Goal: Task Accomplishment & Management: Use online tool/utility

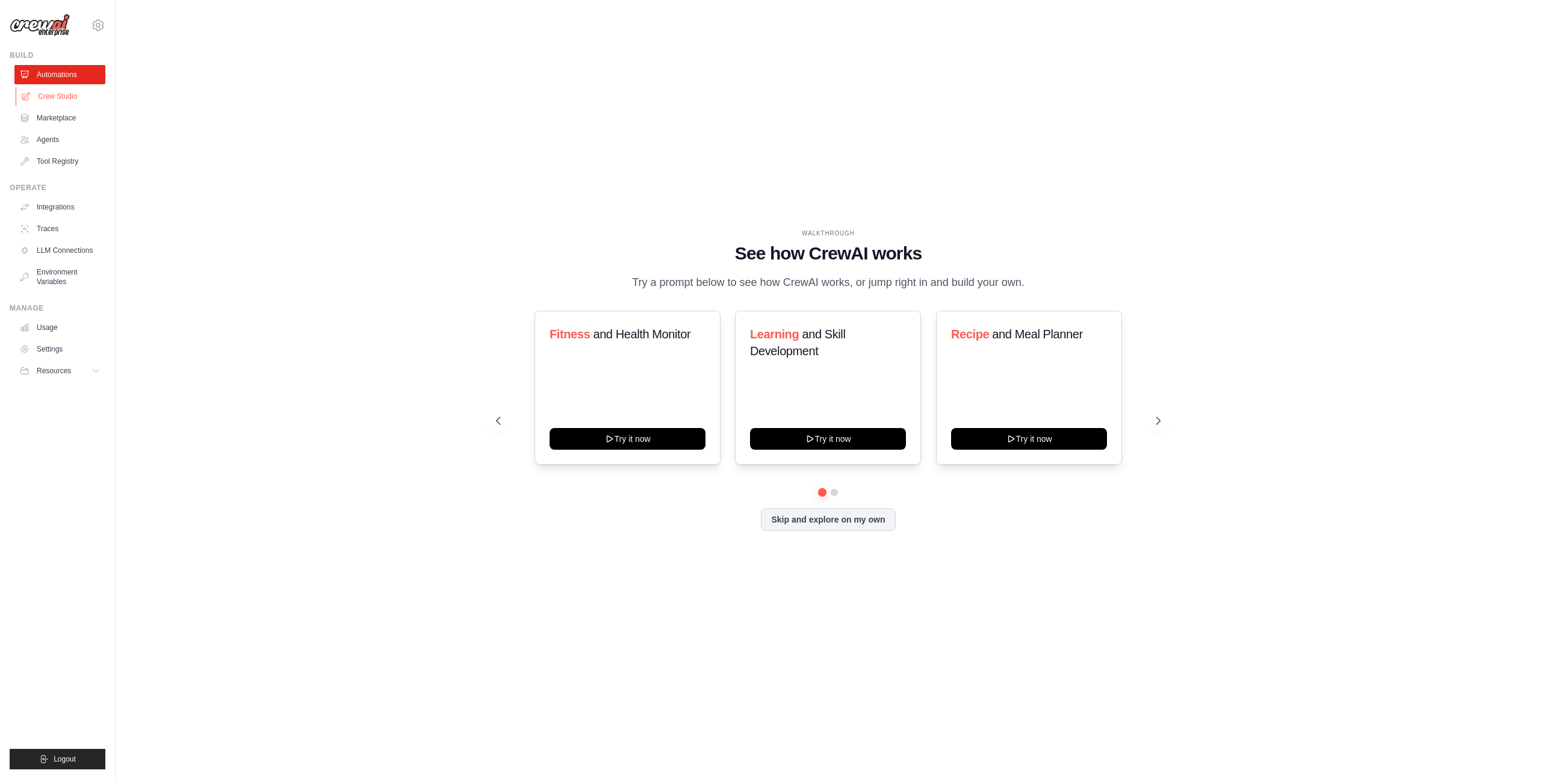
click at [48, 99] on link "Crew Studio" at bounding box center [61, 96] width 91 height 19
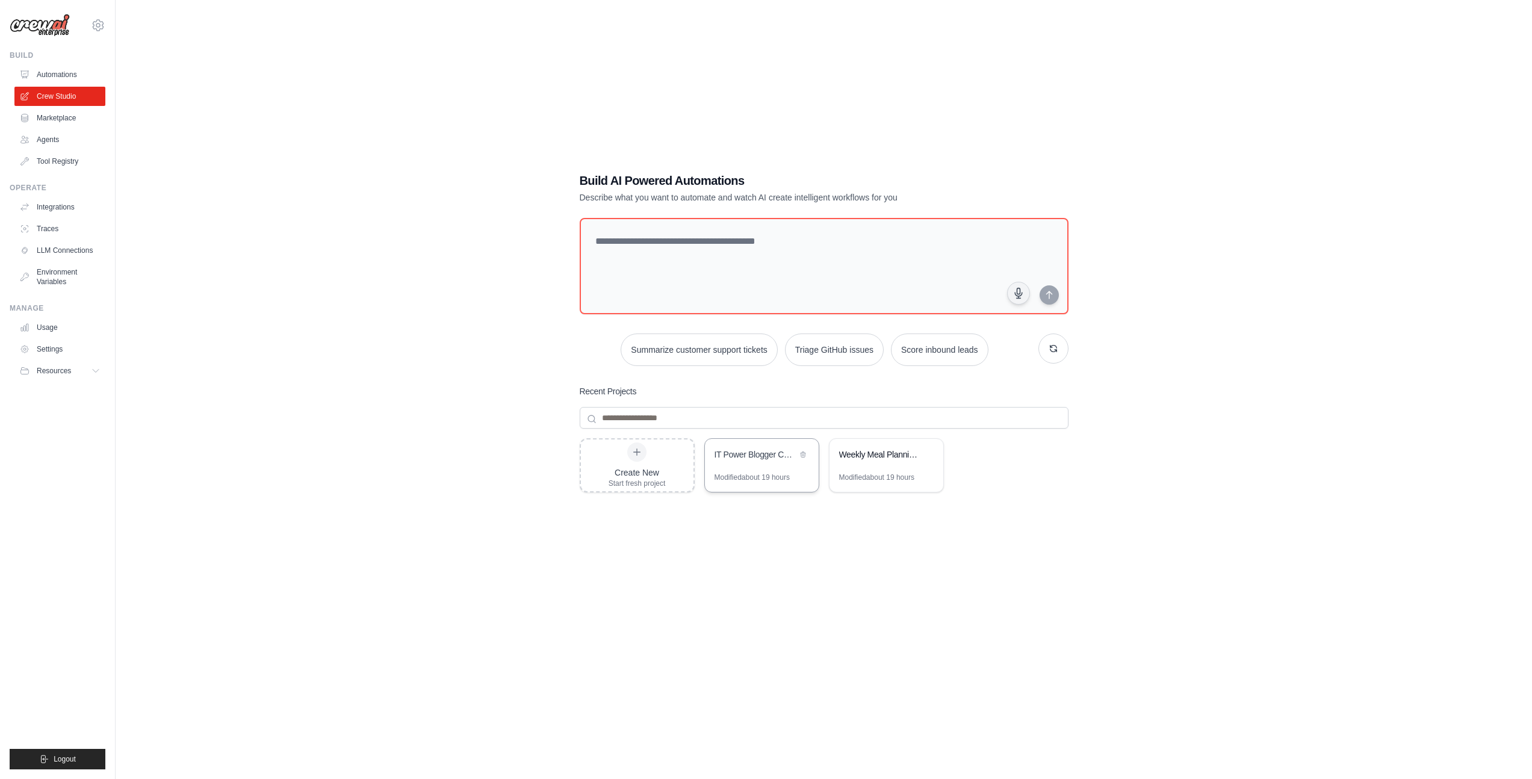
click at [759, 475] on div "Modified about 19 hours" at bounding box center [752, 478] width 75 height 10
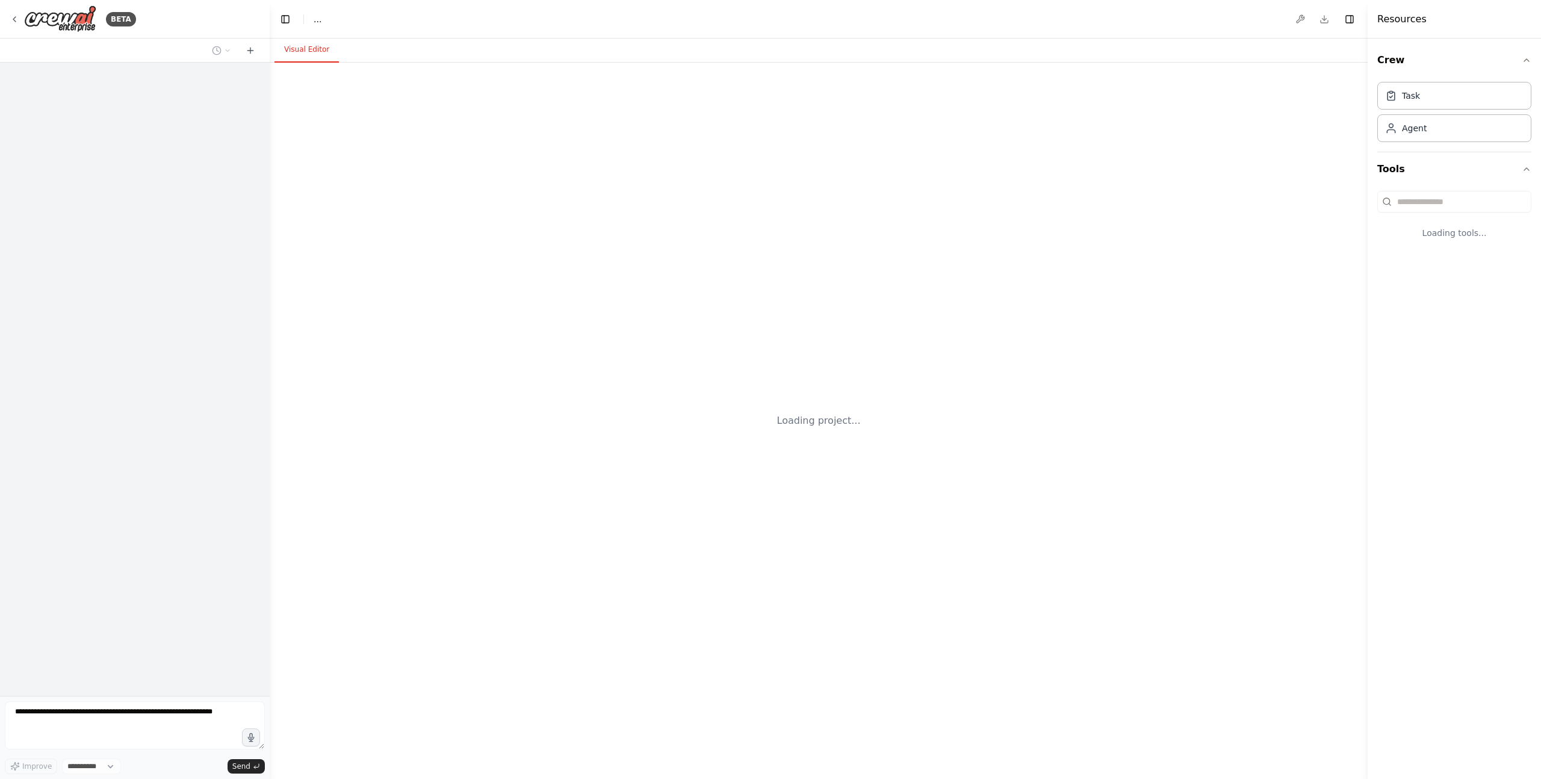
select select "****"
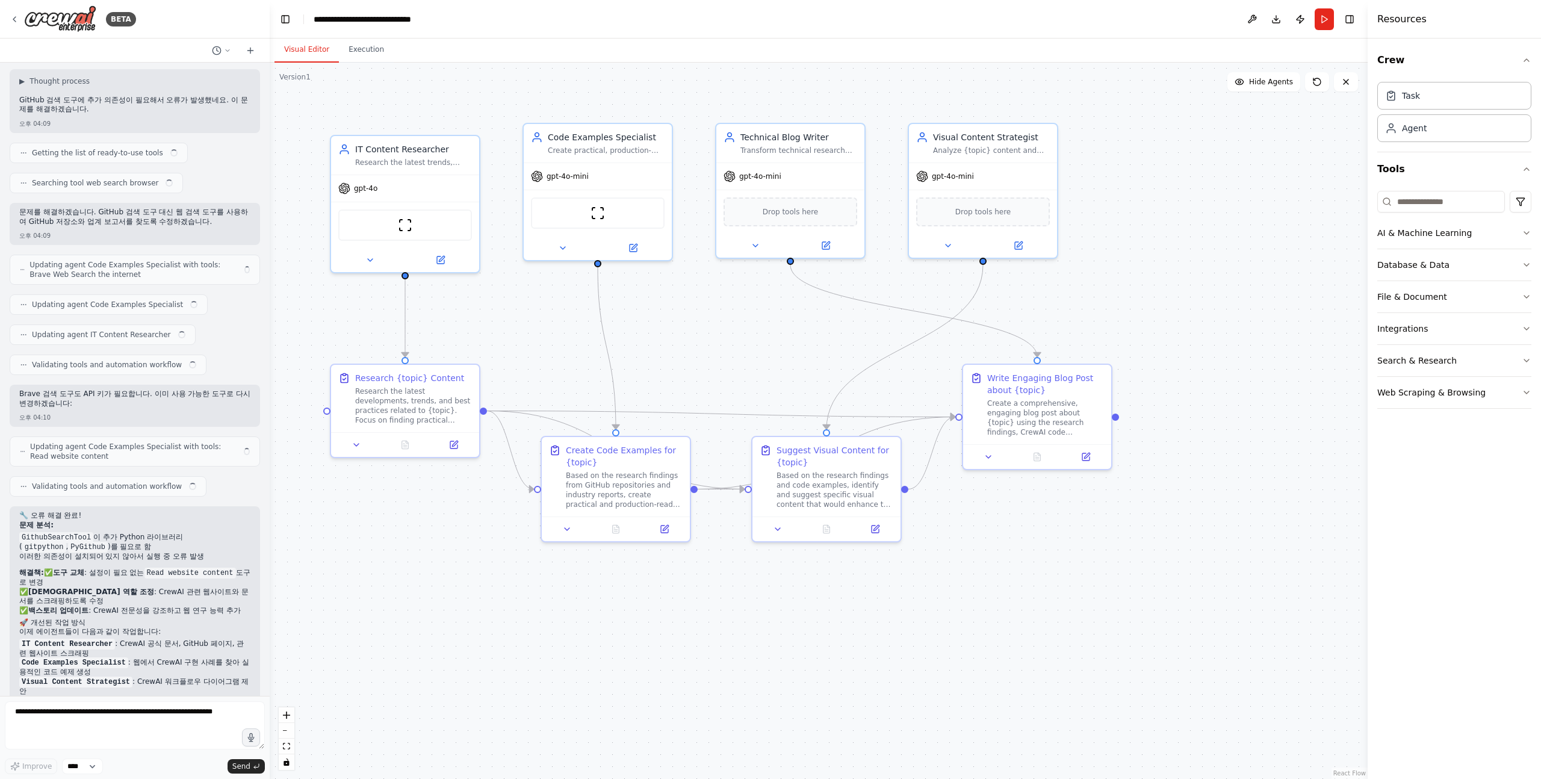
scroll to position [2993, 0]
click at [32, 15] on img at bounding box center [60, 18] width 72 height 27
click at [290, 762] on icon "toggle interactivity" at bounding box center [286, 762] width 7 height 7
click at [290, 763] on icon "toggle interactivity" at bounding box center [286, 762] width 7 height 7
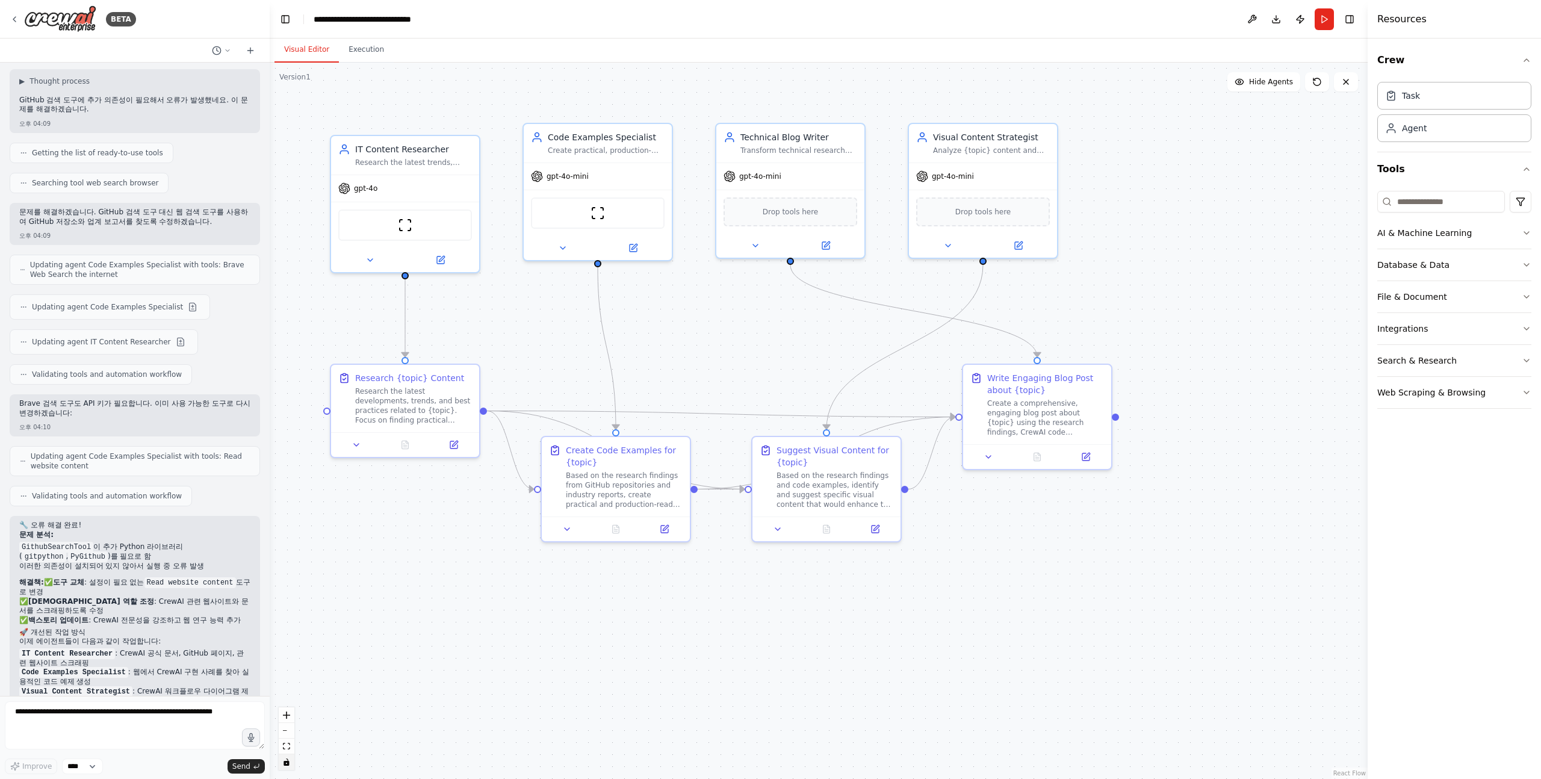
scroll to position [3003, 0]
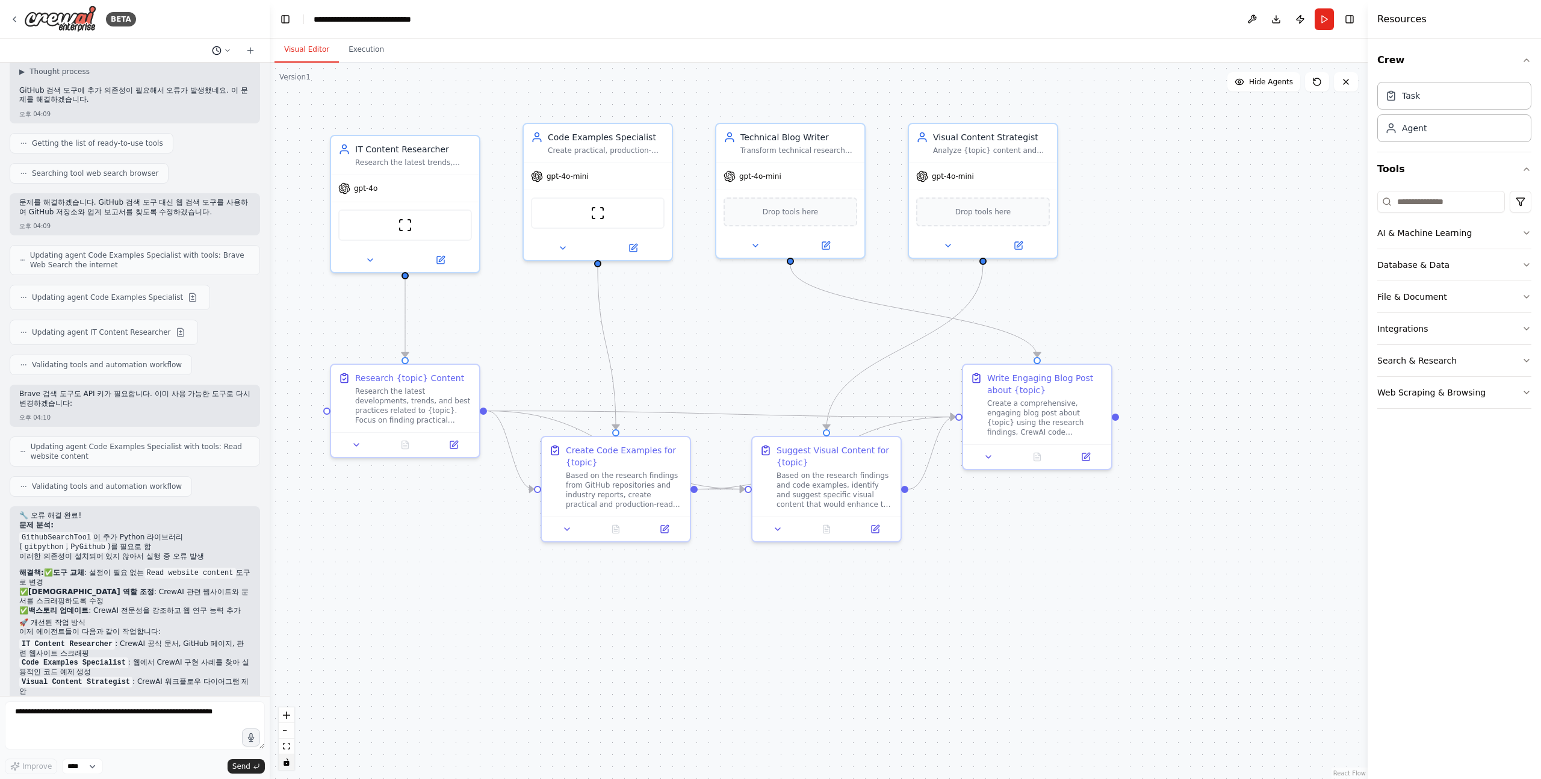
click at [227, 52] on icon at bounding box center [227, 50] width 7 height 7
click at [226, 50] on div at bounding box center [135, 389] width 270 height 779
click at [355, 43] on button "Execution" at bounding box center [366, 49] width 55 height 25
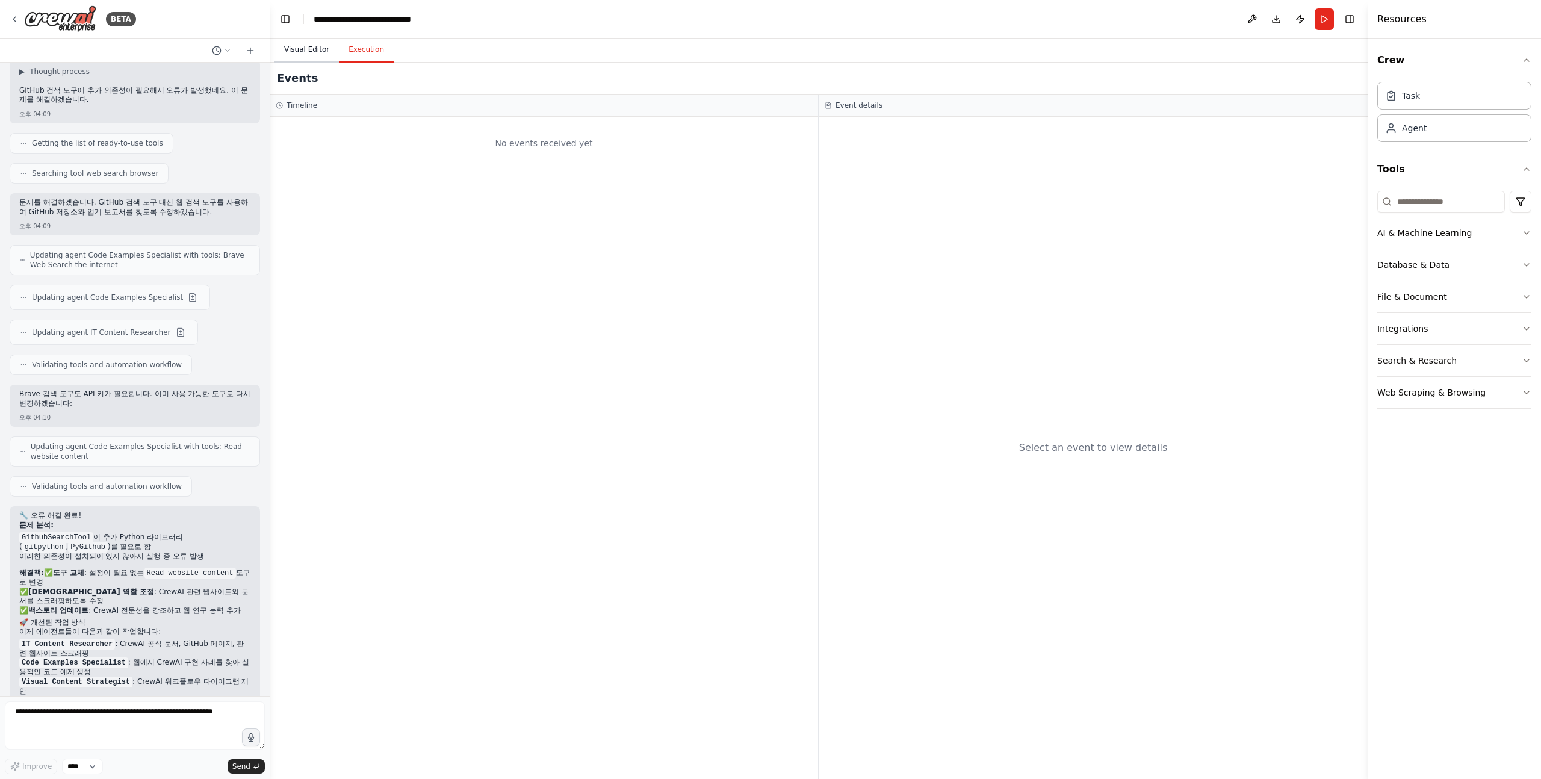
click at [315, 48] on button "Visual Editor" at bounding box center [307, 49] width 64 height 25
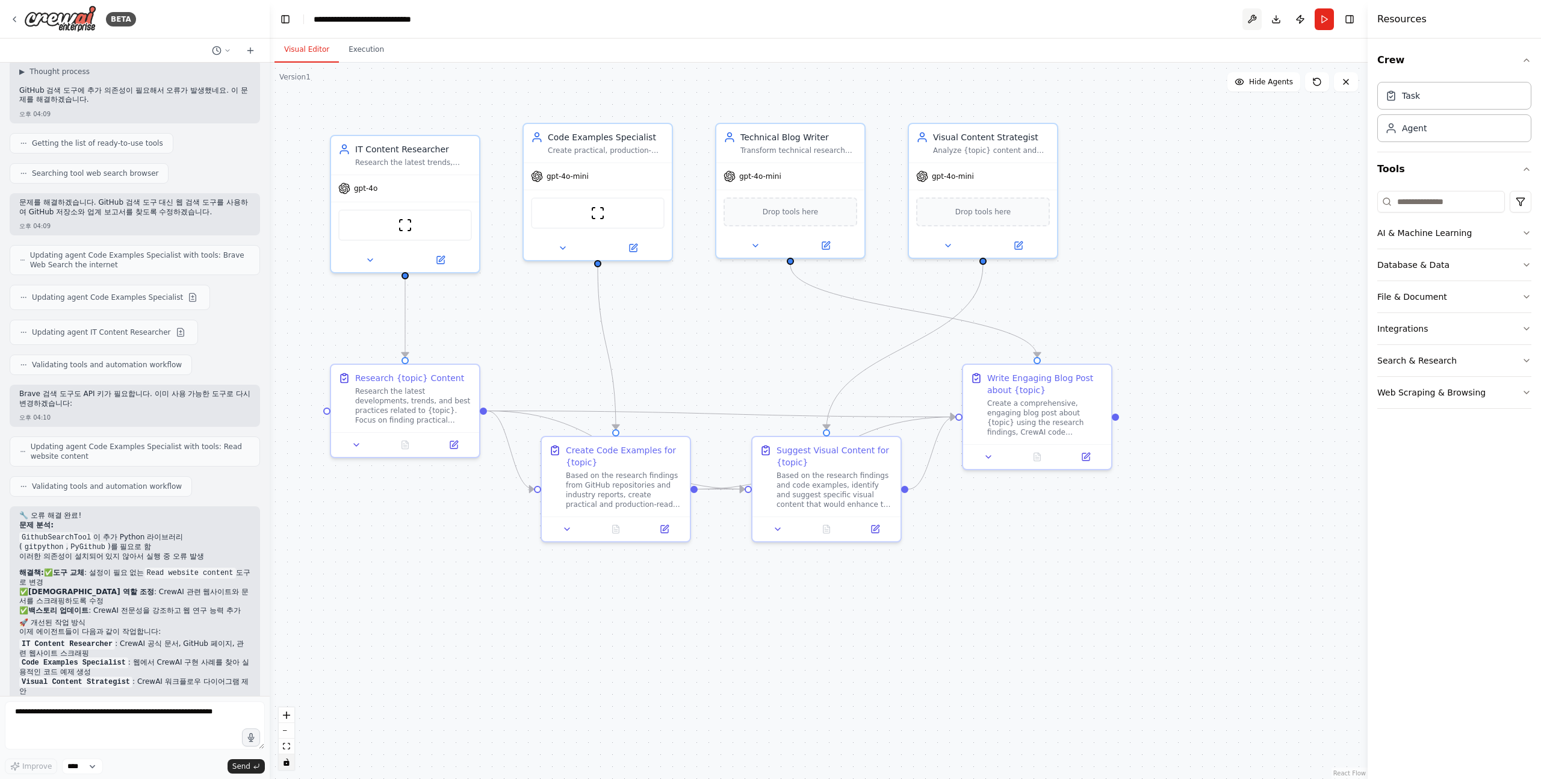
click at [1255, 23] on button at bounding box center [1252, 19] width 19 height 22
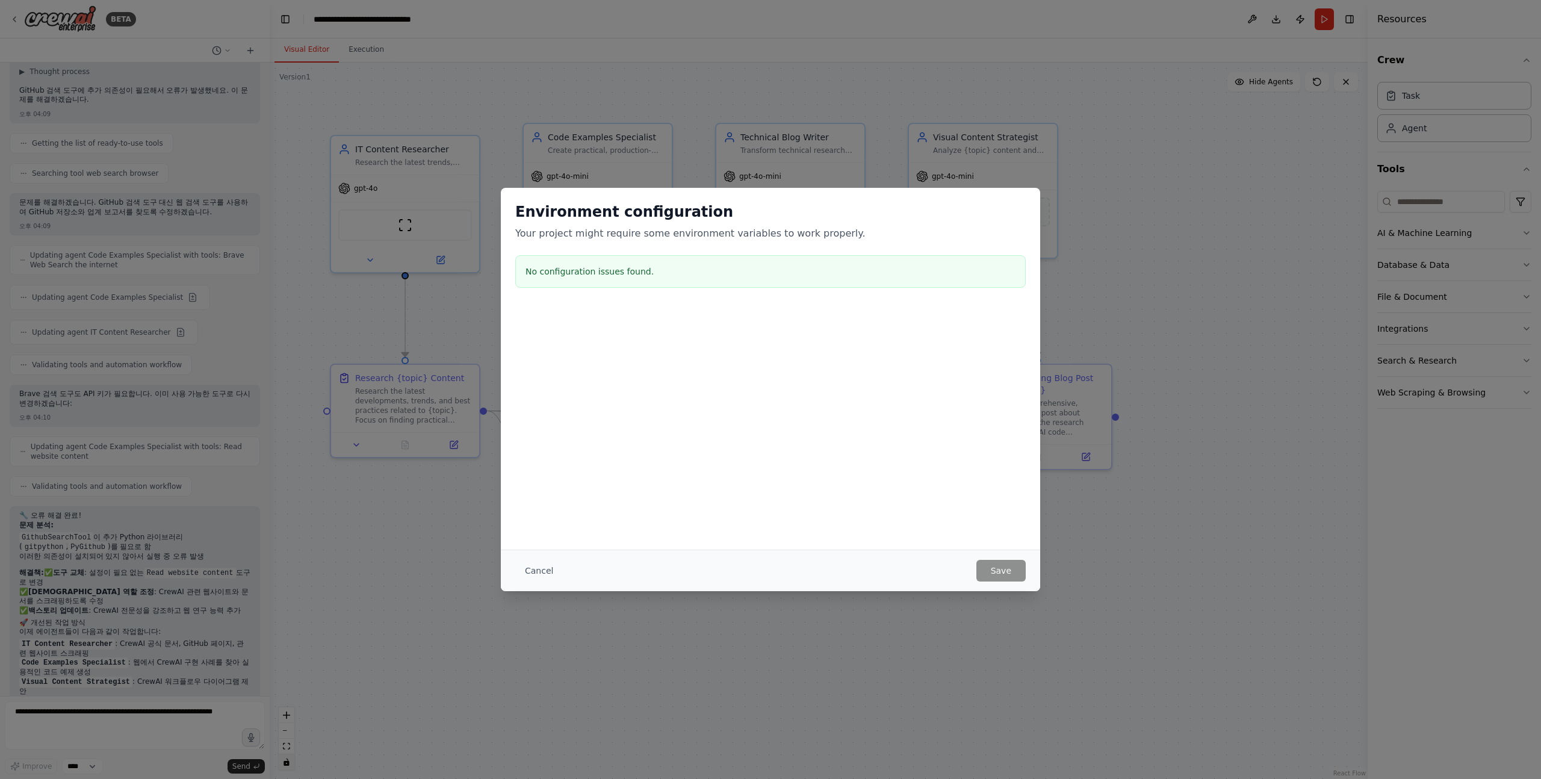
click at [1255, 20] on div "Environment configuration Your project might require some environment variables…" at bounding box center [770, 389] width 1541 height 779
click at [548, 557] on div "Cancel Save" at bounding box center [770, 571] width 539 height 42
click at [548, 562] on button "Cancel" at bounding box center [539, 571] width 48 height 22
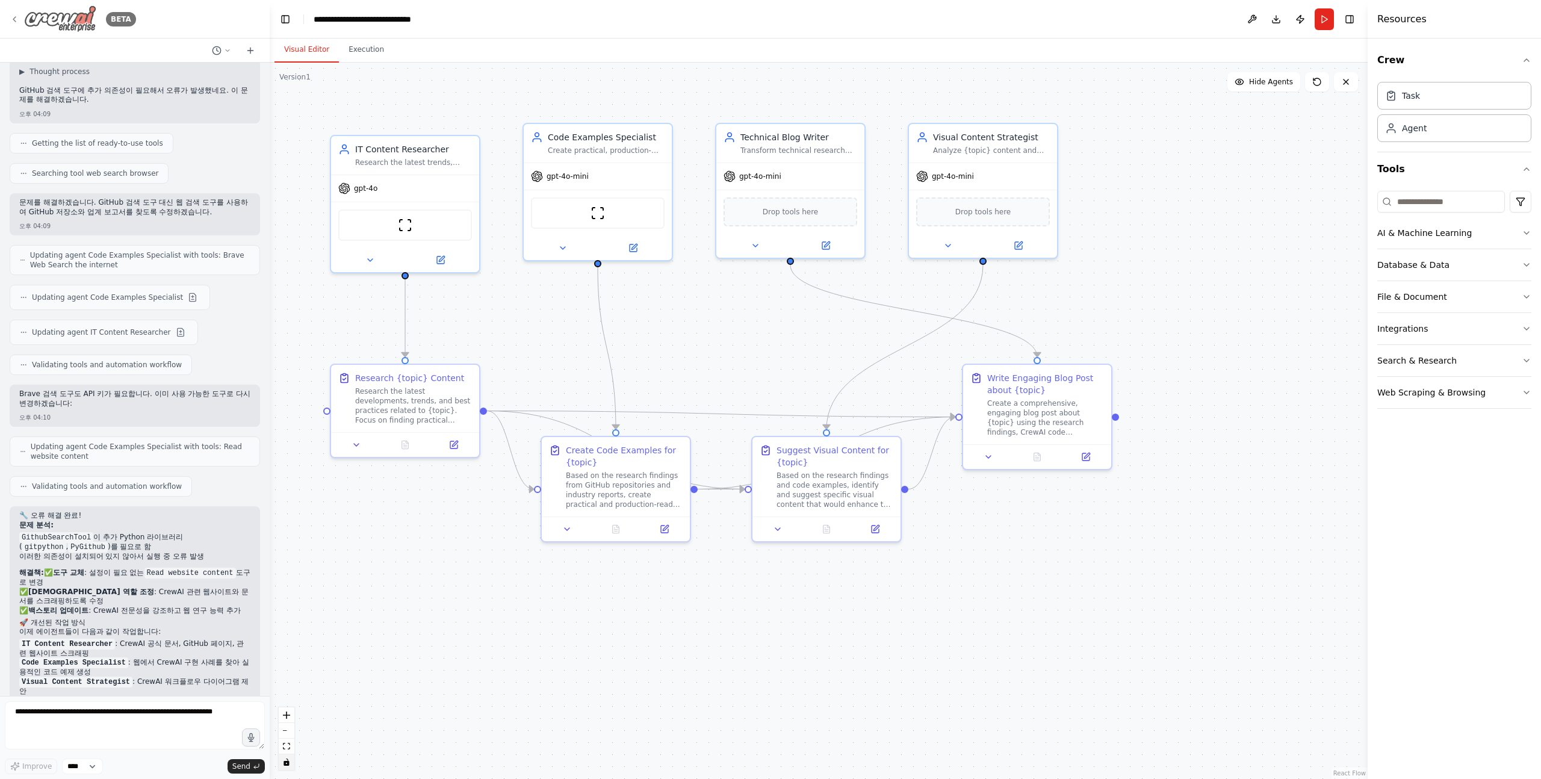
click at [48, 14] on img at bounding box center [60, 18] width 72 height 27
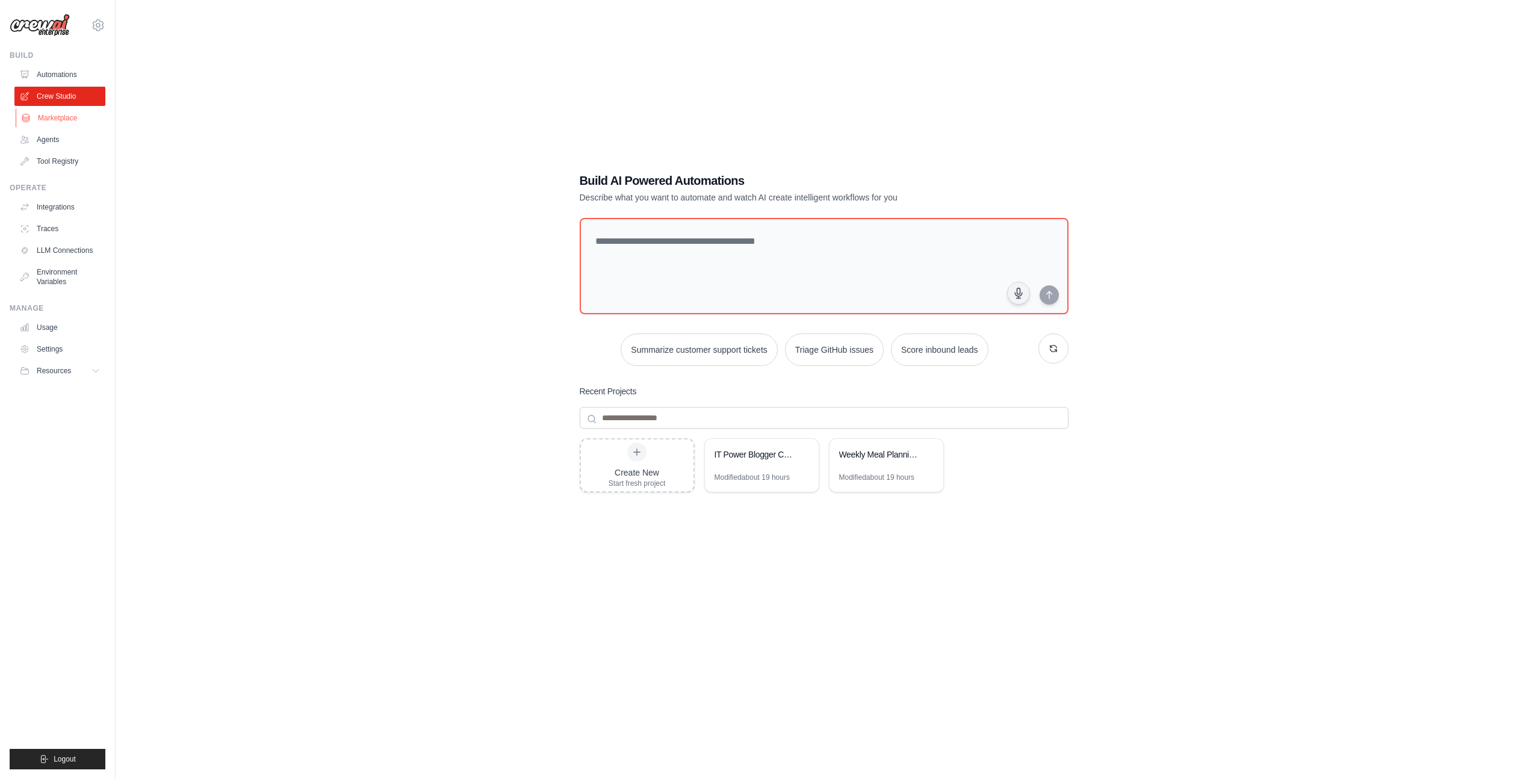
click at [65, 119] on link "Marketplace" at bounding box center [61, 117] width 91 height 19
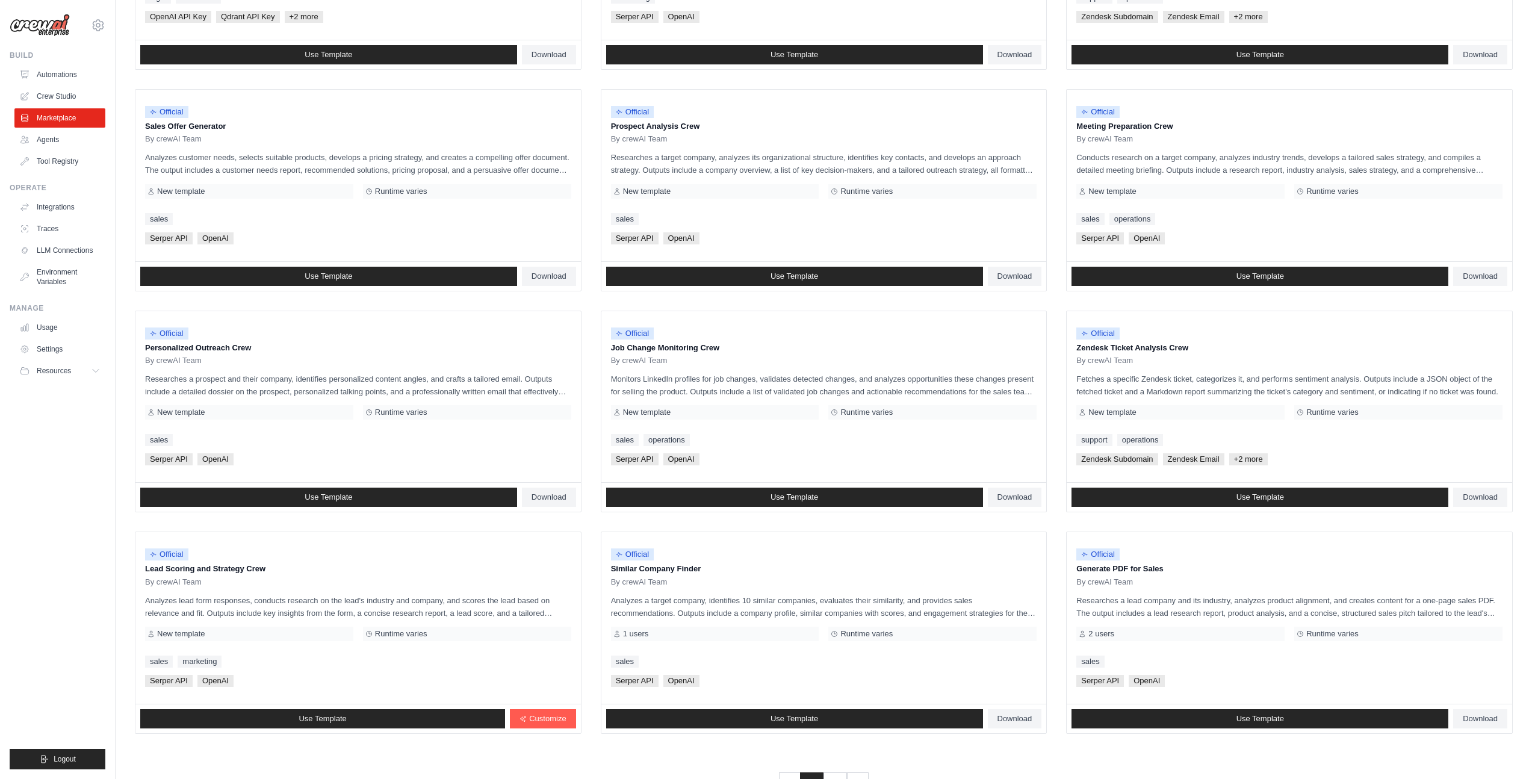
scroll to position [337, 0]
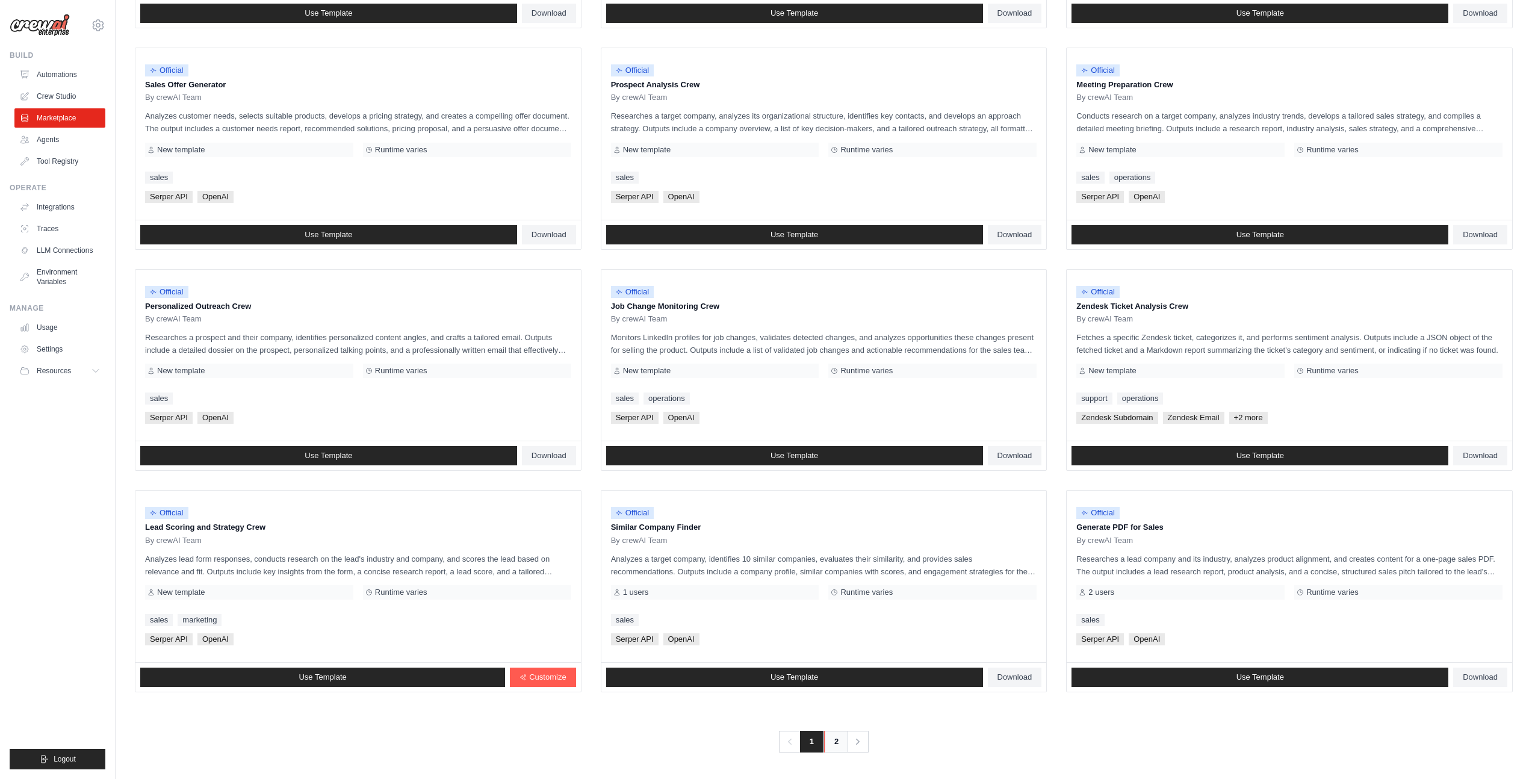
click at [840, 740] on link "2" at bounding box center [836, 742] width 24 height 22
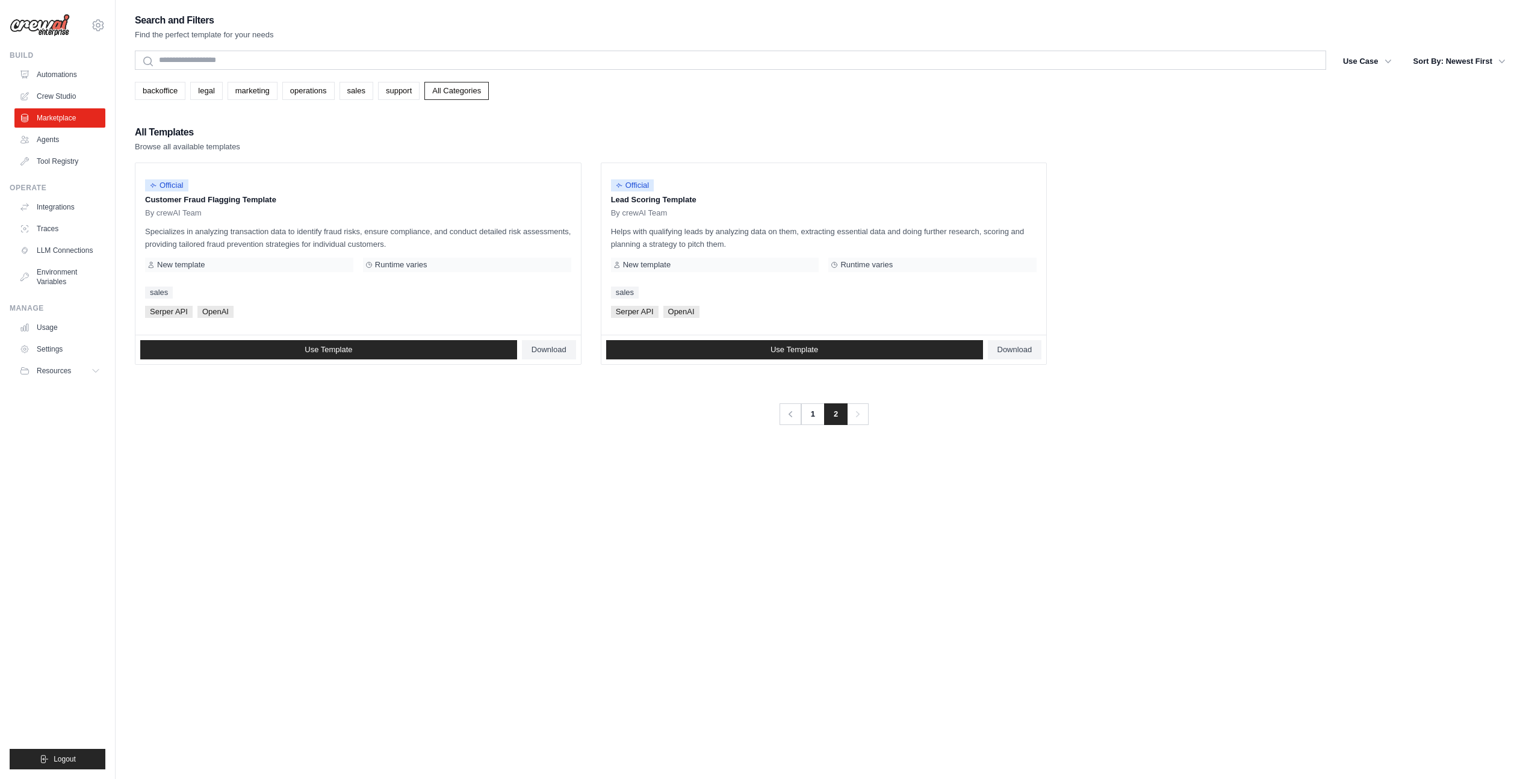
drag, startPoint x: 526, startPoint y: 463, endPoint x: 571, endPoint y: 117, distance: 349.1
click at [571, 117] on div "Search and Filters Find the perfect template for your needs Search Use Case bac…" at bounding box center [824, 401] width 1378 height 779
drag, startPoint x: 572, startPoint y: 109, endPoint x: 574, endPoint y: 502, distance: 392.6
click at [574, 500] on div "Search and Filters Find the perfect template for your needs Search Use Case bac…" at bounding box center [824, 401] width 1378 height 779
click at [574, 502] on div "Search and Filters Find the perfect template for your needs Search Use Case bac…" at bounding box center [824, 401] width 1378 height 779
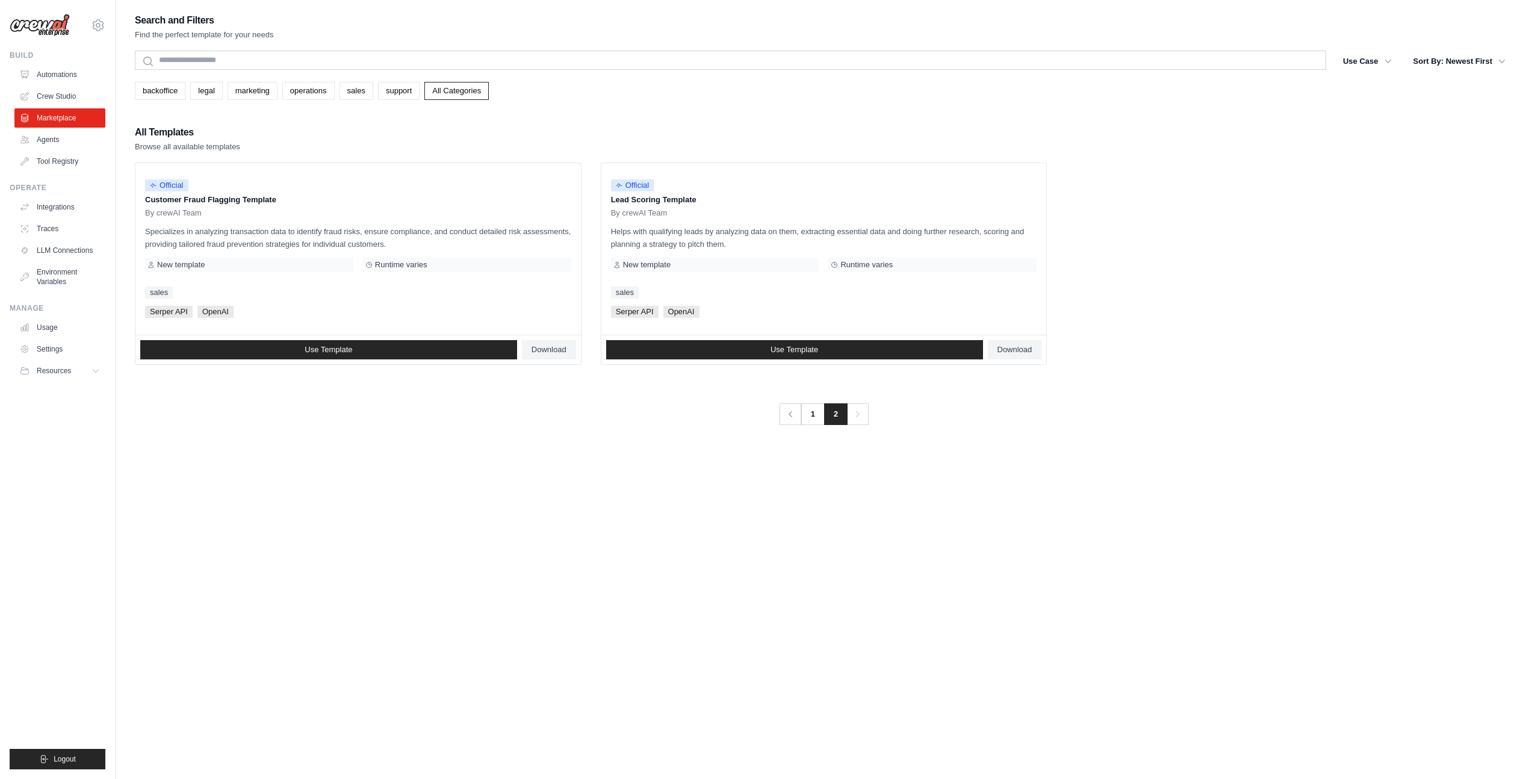
drag, startPoint x: 574, startPoint y: 503, endPoint x: 615, endPoint y: 126, distance: 379.2
click at [615, 126] on div "Search and Filters Find the perfect template for your needs Search Use Case bac…" at bounding box center [824, 401] width 1378 height 779
click at [615, 126] on div "All Templates Browse all available templates" at bounding box center [824, 138] width 1378 height 29
click at [807, 416] on link "1" at bounding box center [814, 414] width 24 height 22
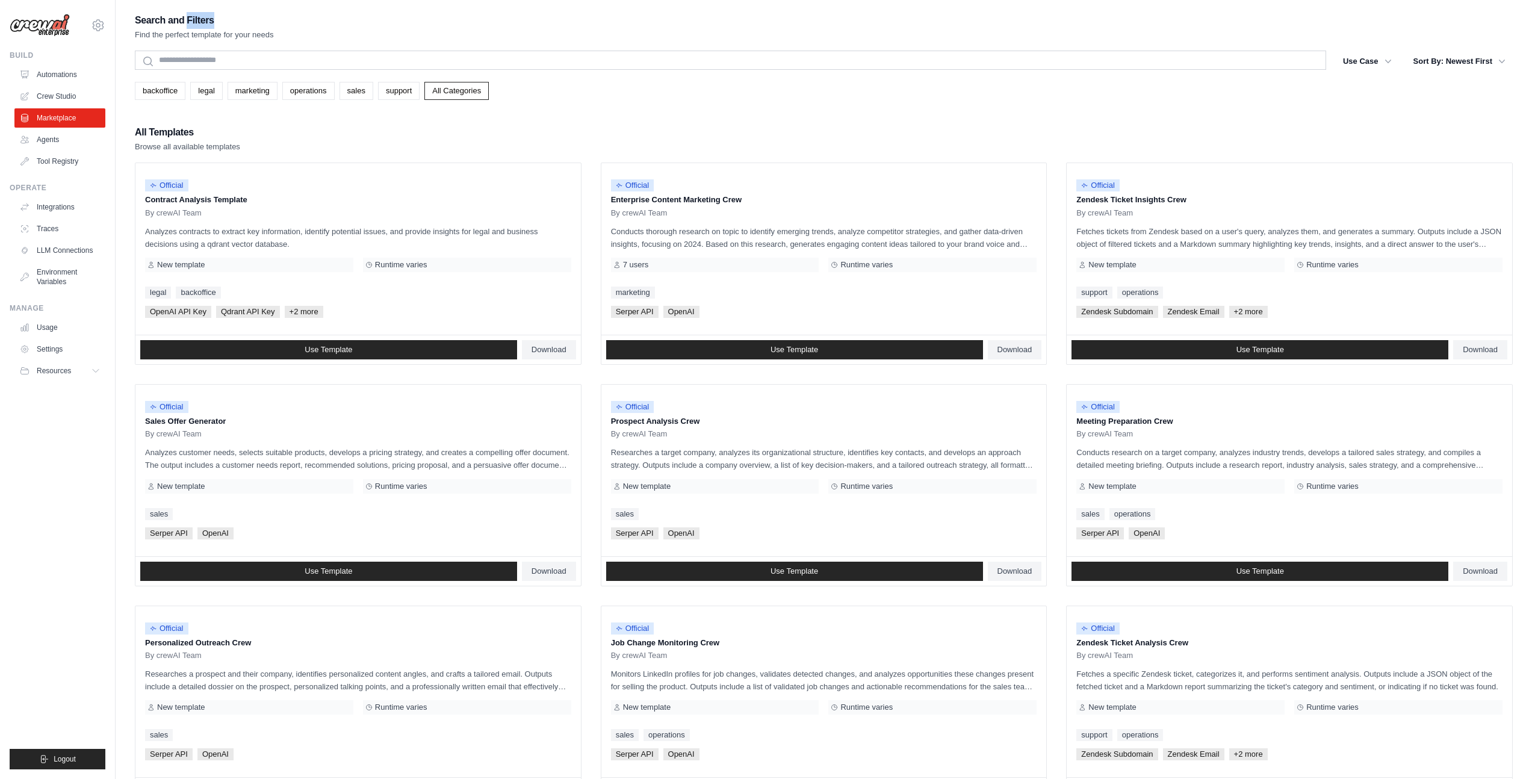
drag, startPoint x: 188, startPoint y: 26, endPoint x: 361, endPoint y: 26, distance: 173.4
click at [361, 26] on div "Search and Filters Find the perfect template for your needs" at bounding box center [824, 26] width 1378 height 29
click at [353, 26] on div at bounding box center [353, 26] width 0 height 0
click at [494, 141] on div "All Templates Browse all available templates" at bounding box center [824, 138] width 1378 height 29
click at [60, 92] on link "Crew Studio" at bounding box center [61, 96] width 91 height 19
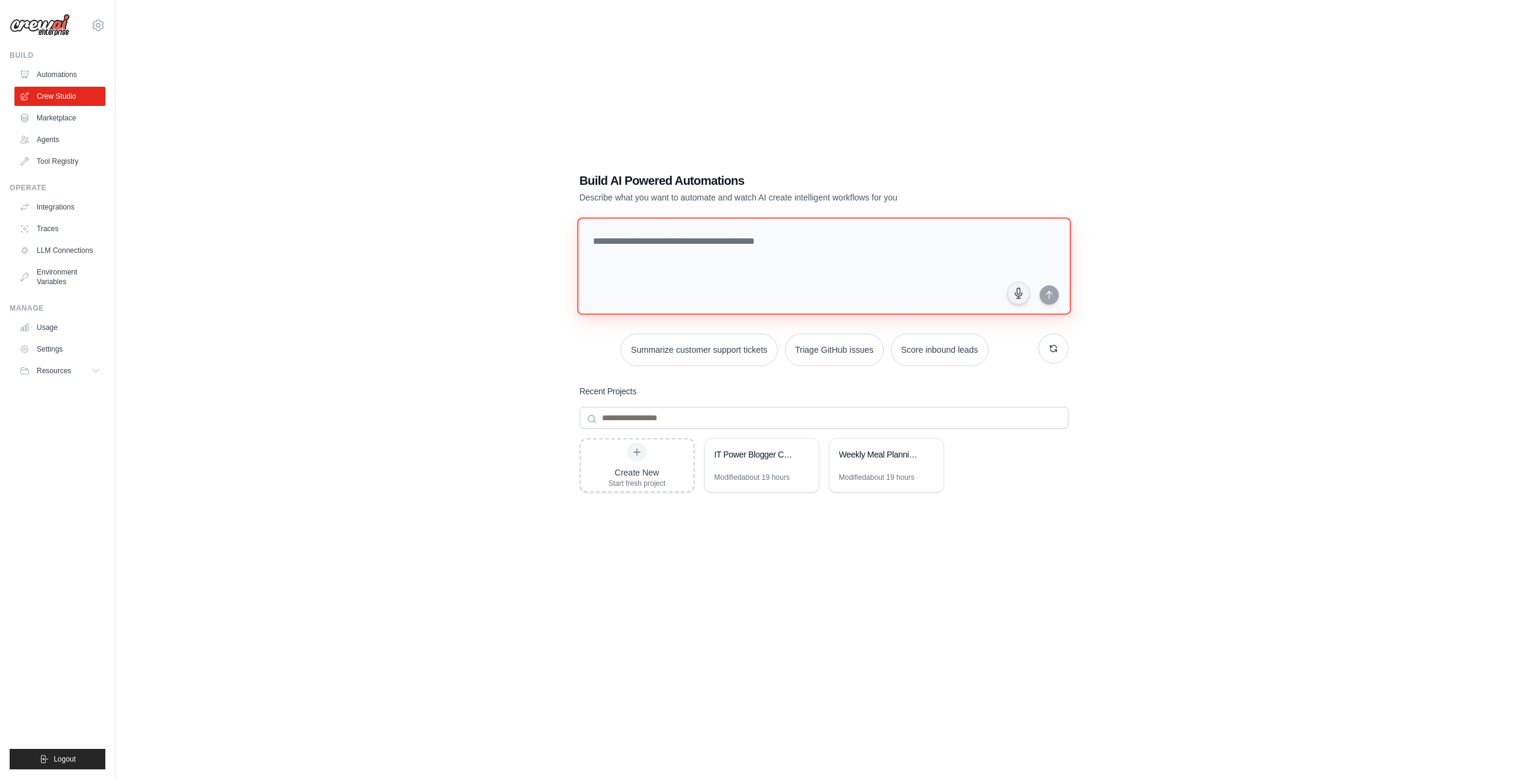
click at [630, 249] on textarea at bounding box center [824, 266] width 494 height 98
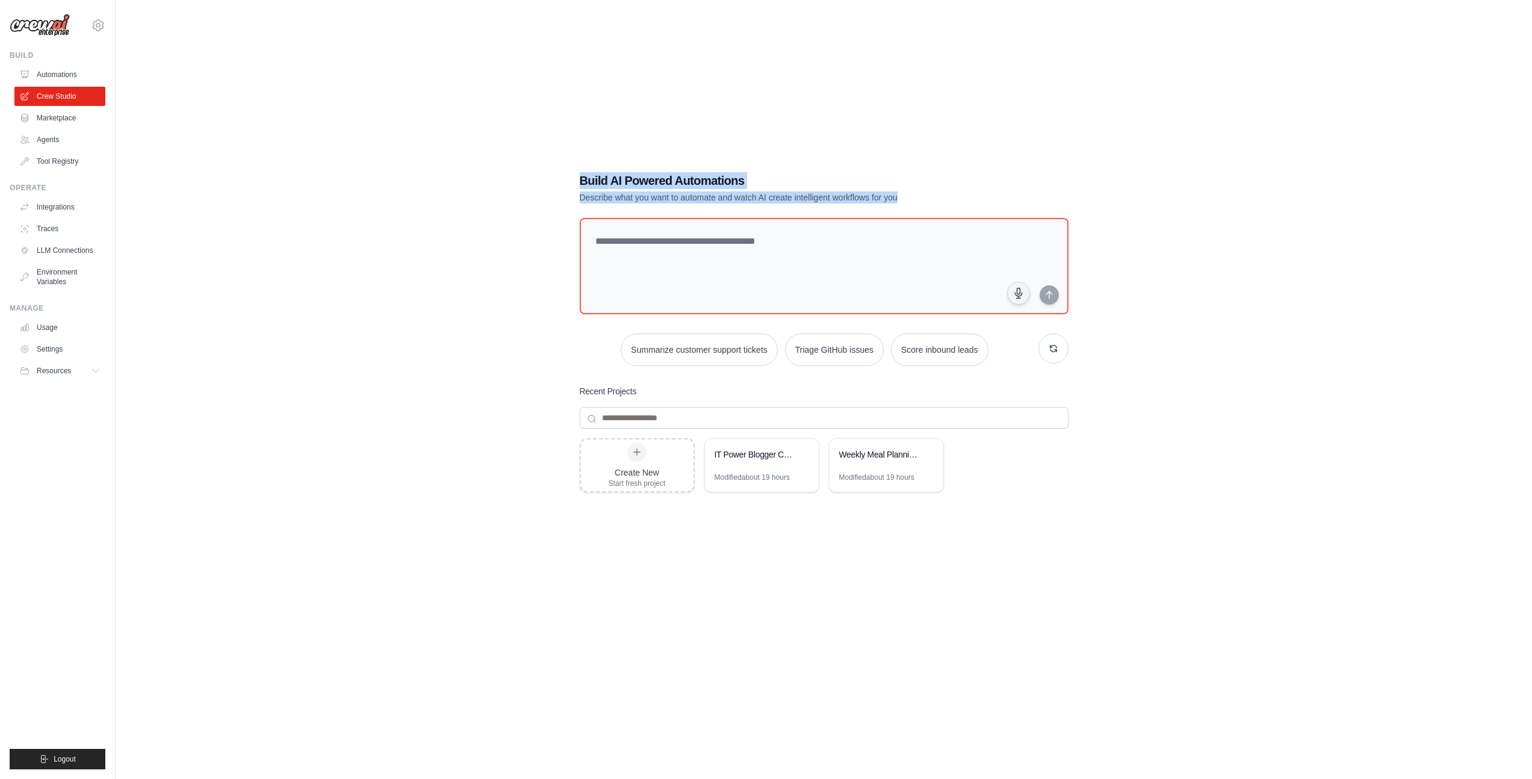
drag, startPoint x: 557, startPoint y: 172, endPoint x: 911, endPoint y: 197, distance: 354.9
click at [911, 197] on div "Build AI Powered Automations Describe what you want to automate and watch AI cr…" at bounding box center [824, 401] width 1378 height 779
click at [912, 197] on p "Describe what you want to automate and watch AI create intelligent workflows fo…" at bounding box center [782, 197] width 405 height 12
drag, startPoint x: 915, startPoint y: 197, endPoint x: 580, endPoint y: 166, distance: 336.3
click at [585, 166] on div "Build AI Powered Automations Describe what you want to automate and watch AI cr…" at bounding box center [824, 401] width 518 height 497
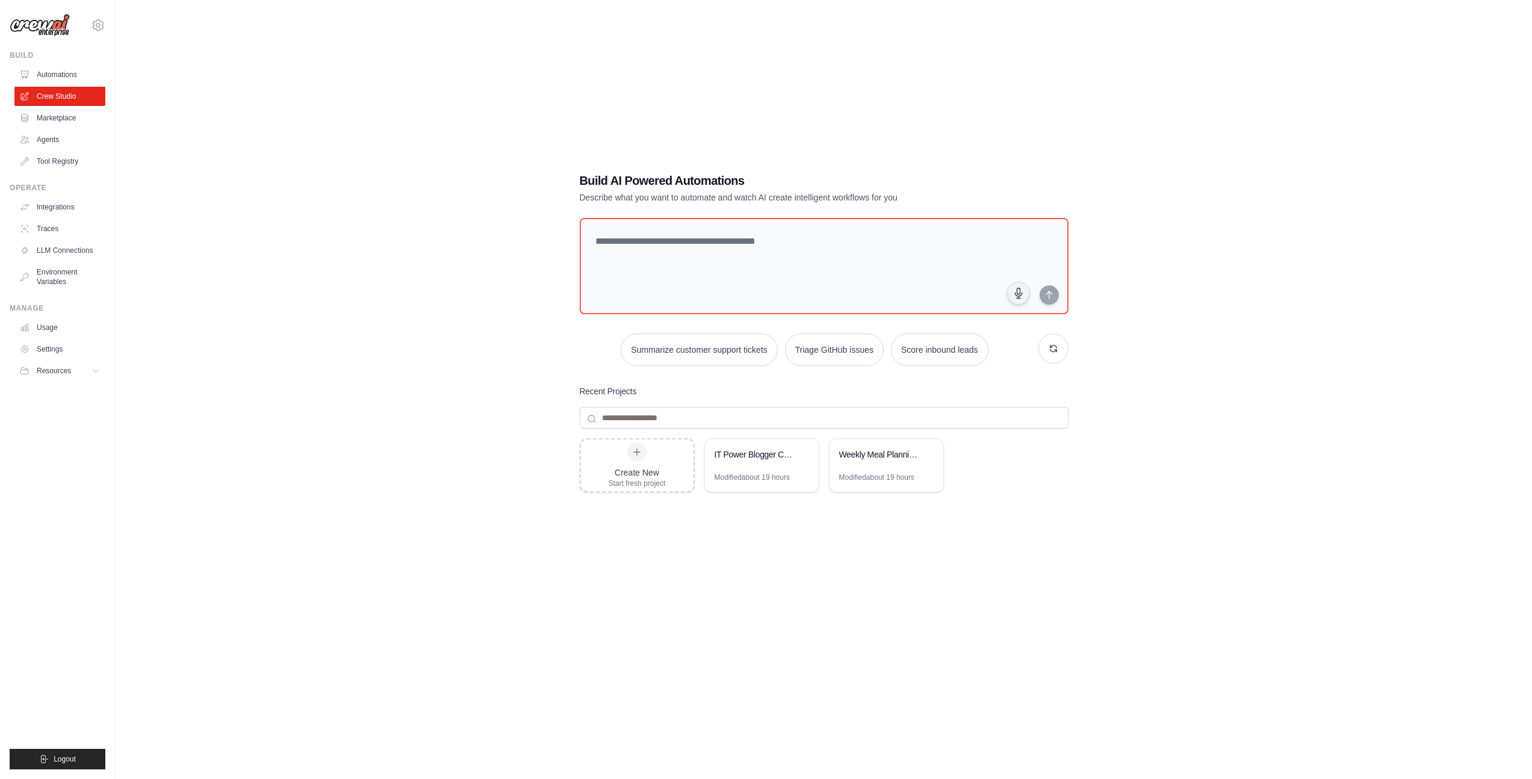
click at [532, 193] on div "Build AI Powered Automations Describe what you want to automate and watch AI cr…" at bounding box center [824, 401] width 1378 height 779
drag, startPoint x: 530, startPoint y: 173, endPoint x: 580, endPoint y: 176, distance: 50.7
click at [580, 176] on div "Build AI Powered Automations Describe what you want to automate and watch AI cr…" at bounding box center [824, 401] width 1378 height 779
click at [723, 266] on textarea at bounding box center [824, 266] width 494 height 98
type textarea "*"
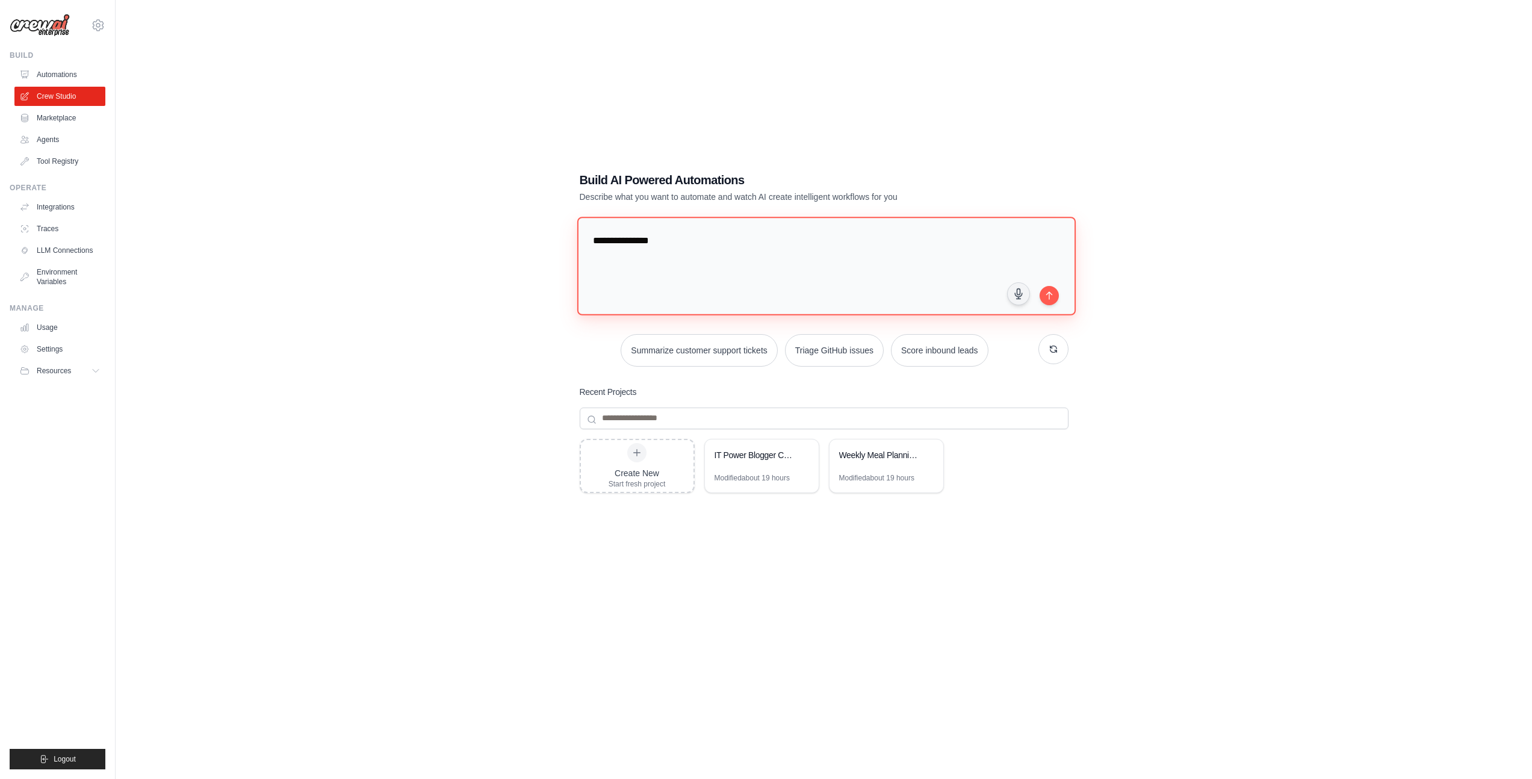
type textarea "**********"
click at [1046, 296] on icon "submit" at bounding box center [1050, 295] width 10 height 10
click at [852, 253] on textarea "**********" at bounding box center [824, 266] width 494 height 98
paste textarea "**********"
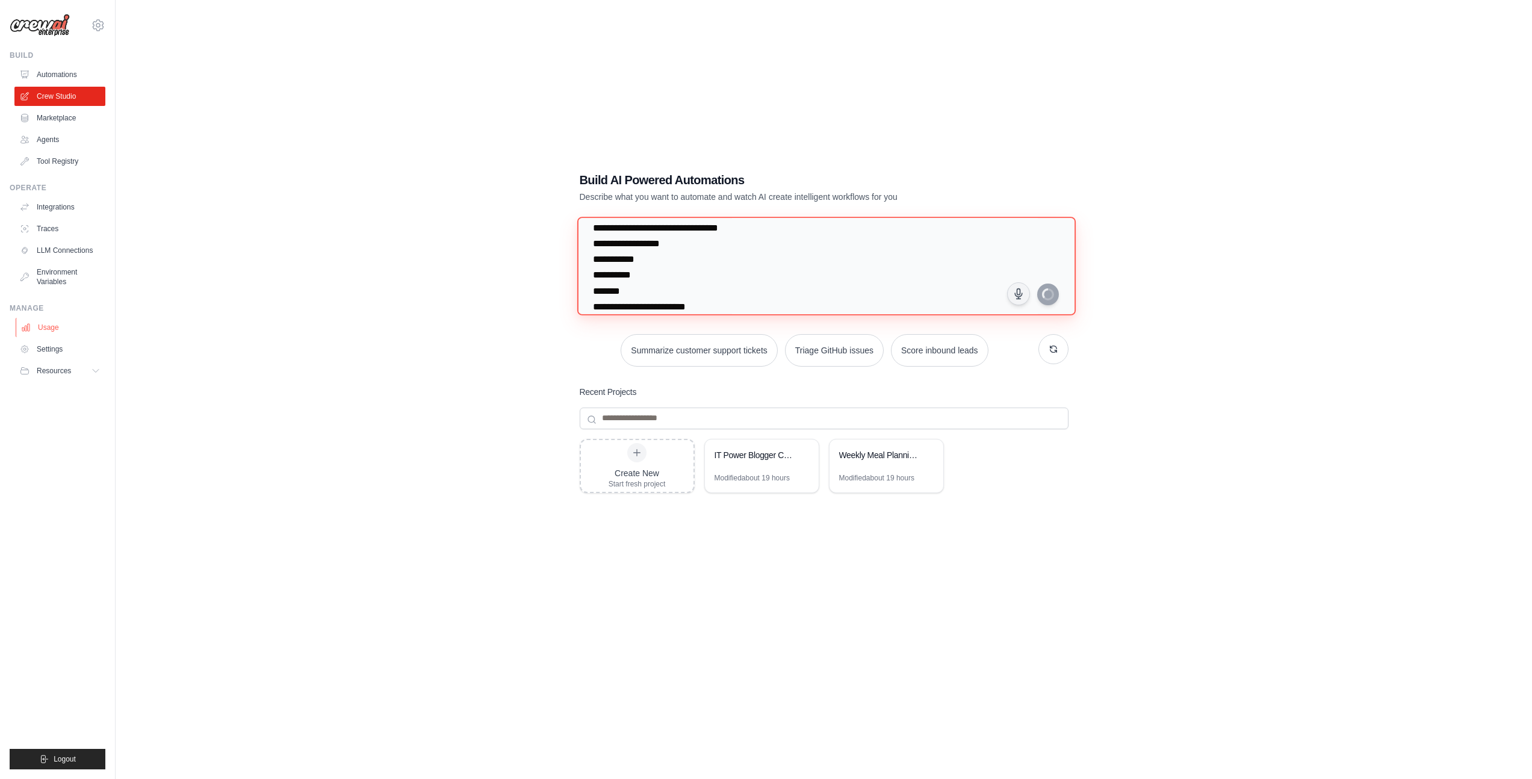
type textarea "**********"
click at [716, 252] on textarea "**********" at bounding box center [826, 266] width 499 height 98
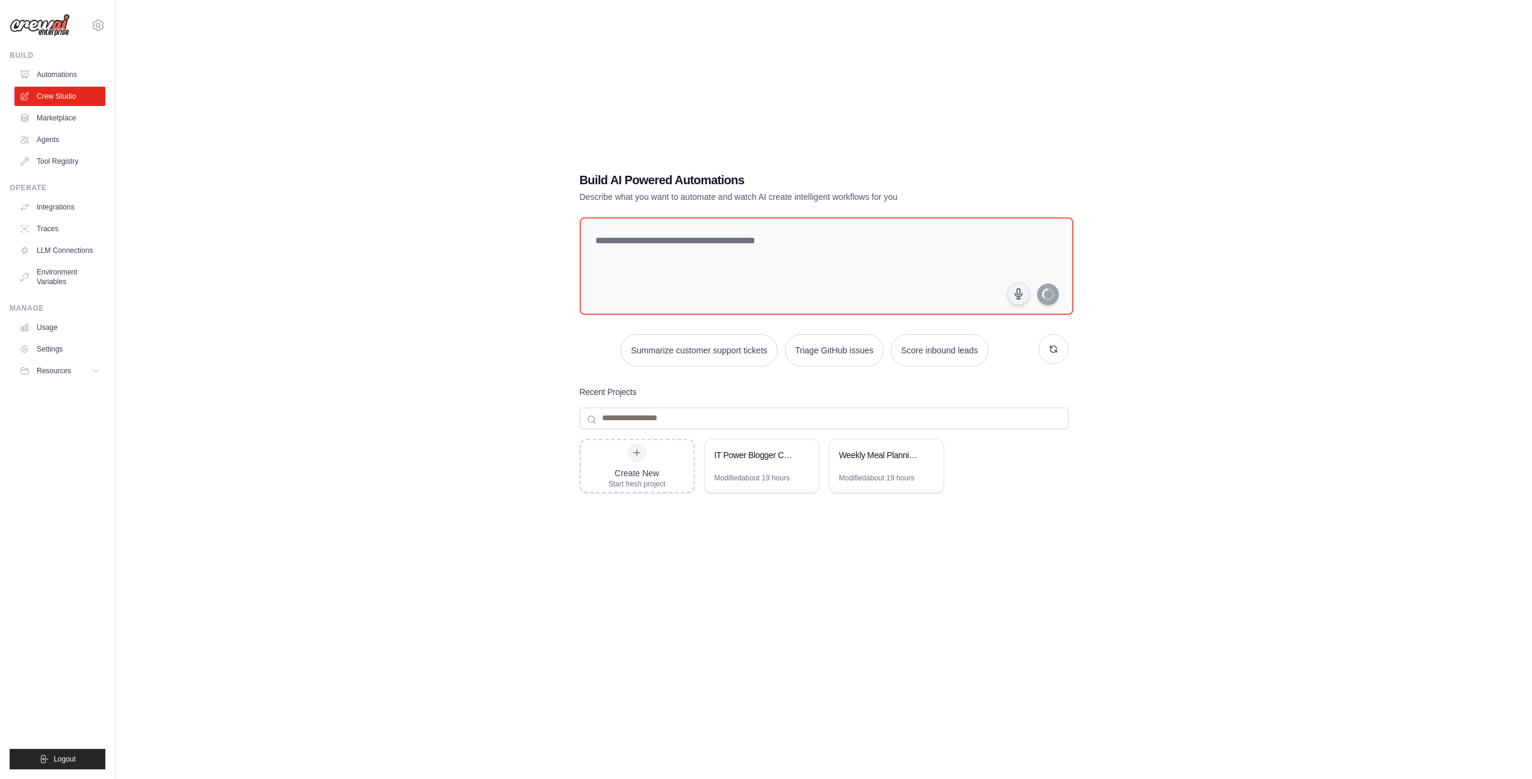
click at [451, 377] on div "Build AI Powered Automations Describe what you want to automate and watch AI cr…" at bounding box center [824, 401] width 1378 height 779
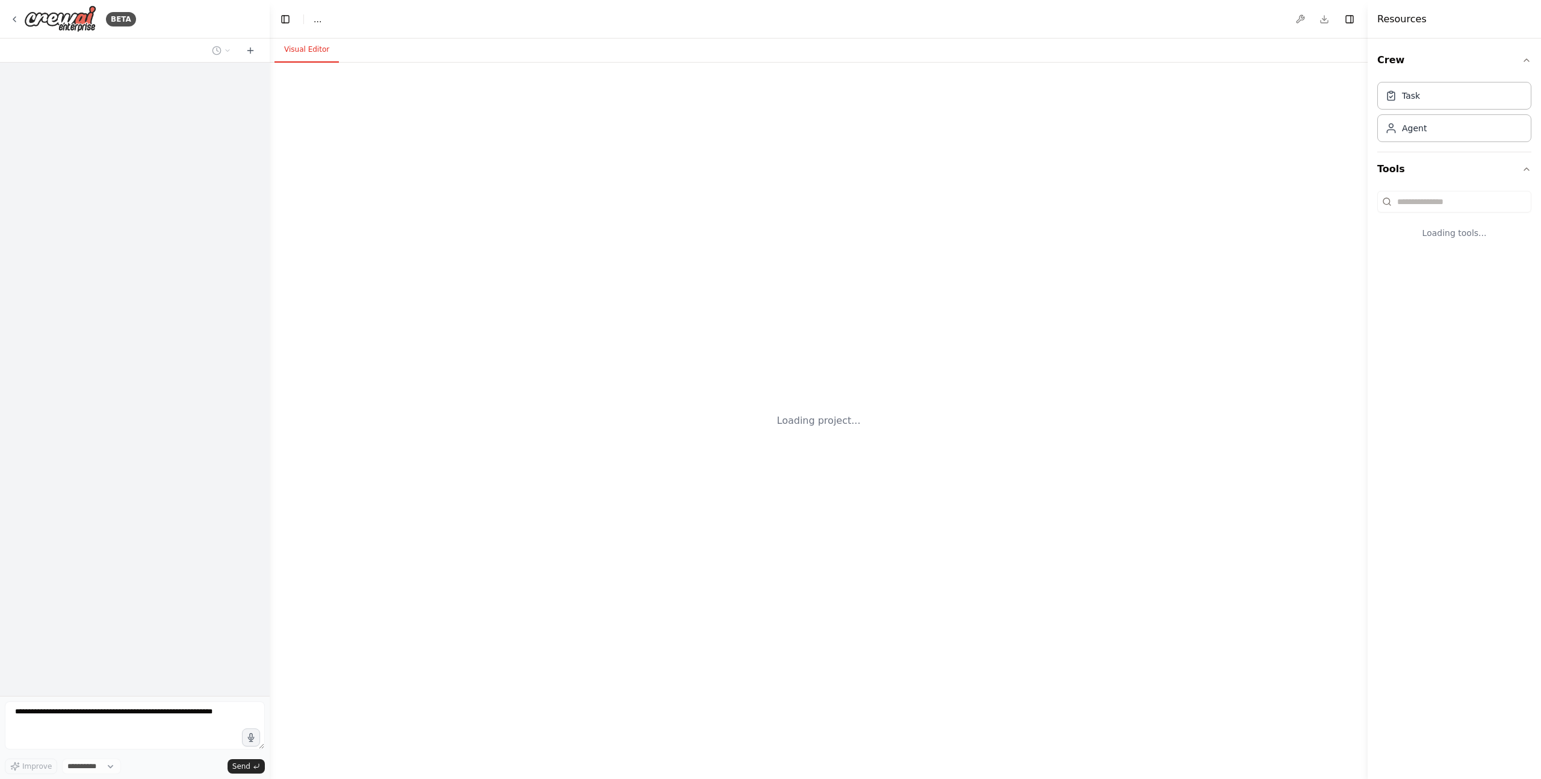
select select "****"
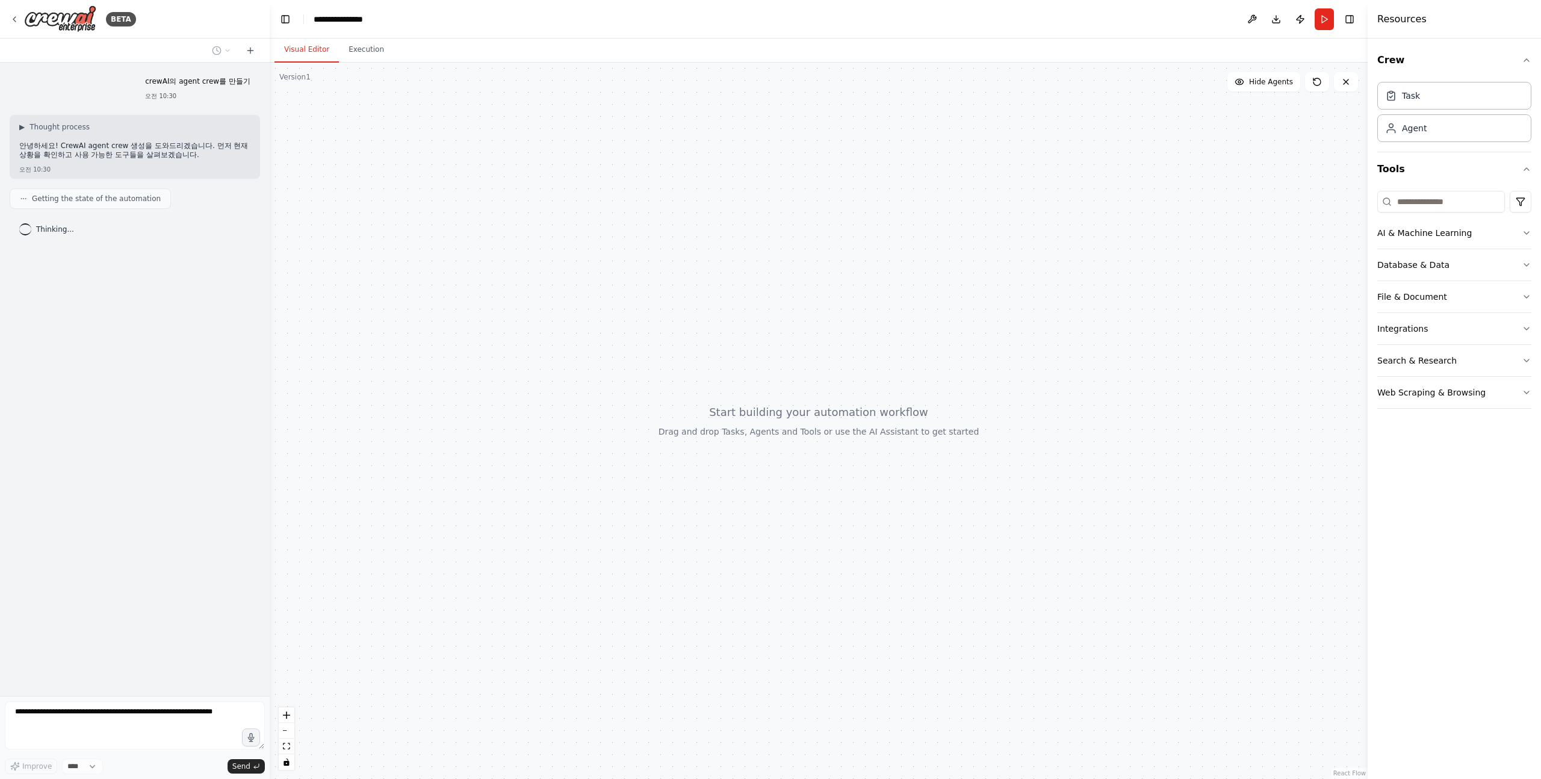
click at [65, 149] on p "안녕하세요! CrewAI agent crew 생성을 도와드리겠습니다. 먼저 현재 상황을 확인하고 사용 가능한 도구들을 살펴보겠습니다." at bounding box center [134, 150] width 231 height 19
click at [58, 149] on p "안녕하세요! CrewAI agent crew 생성을 도와드리겠습니다. 먼저 현재 상황을 확인하고 사용 가능한 도구들을 살펴보겠습니다." at bounding box center [134, 150] width 231 height 19
drag, startPoint x: 57, startPoint y: 149, endPoint x: 181, endPoint y: 155, distance: 123.6
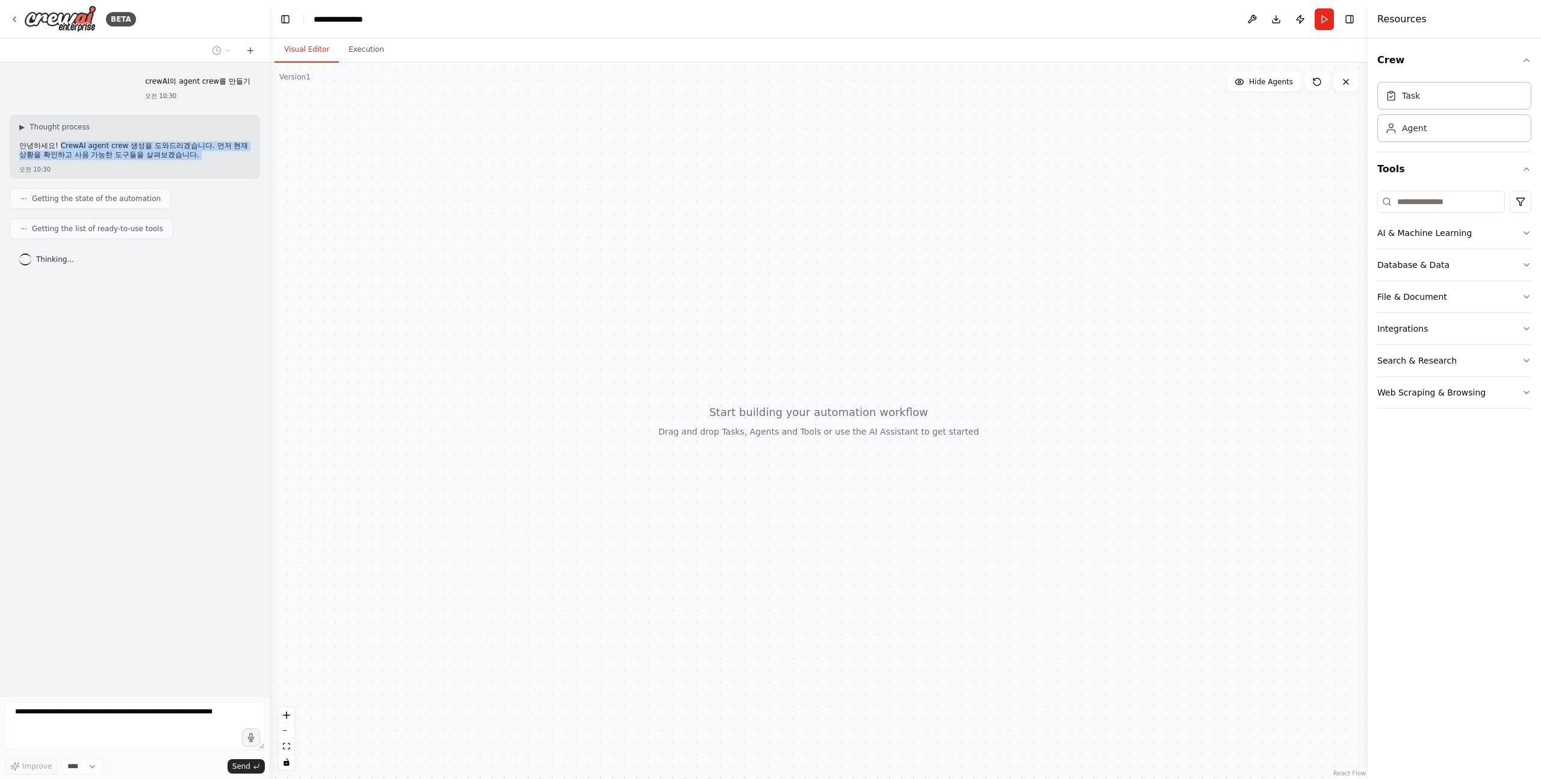
click at [181, 155] on p "안녕하세요! CrewAI agent crew 생성을 도와드리겠습니다. 먼저 현재 상황을 확인하고 사용 가능한 도구들을 살펴보겠습니다." at bounding box center [134, 150] width 231 height 19
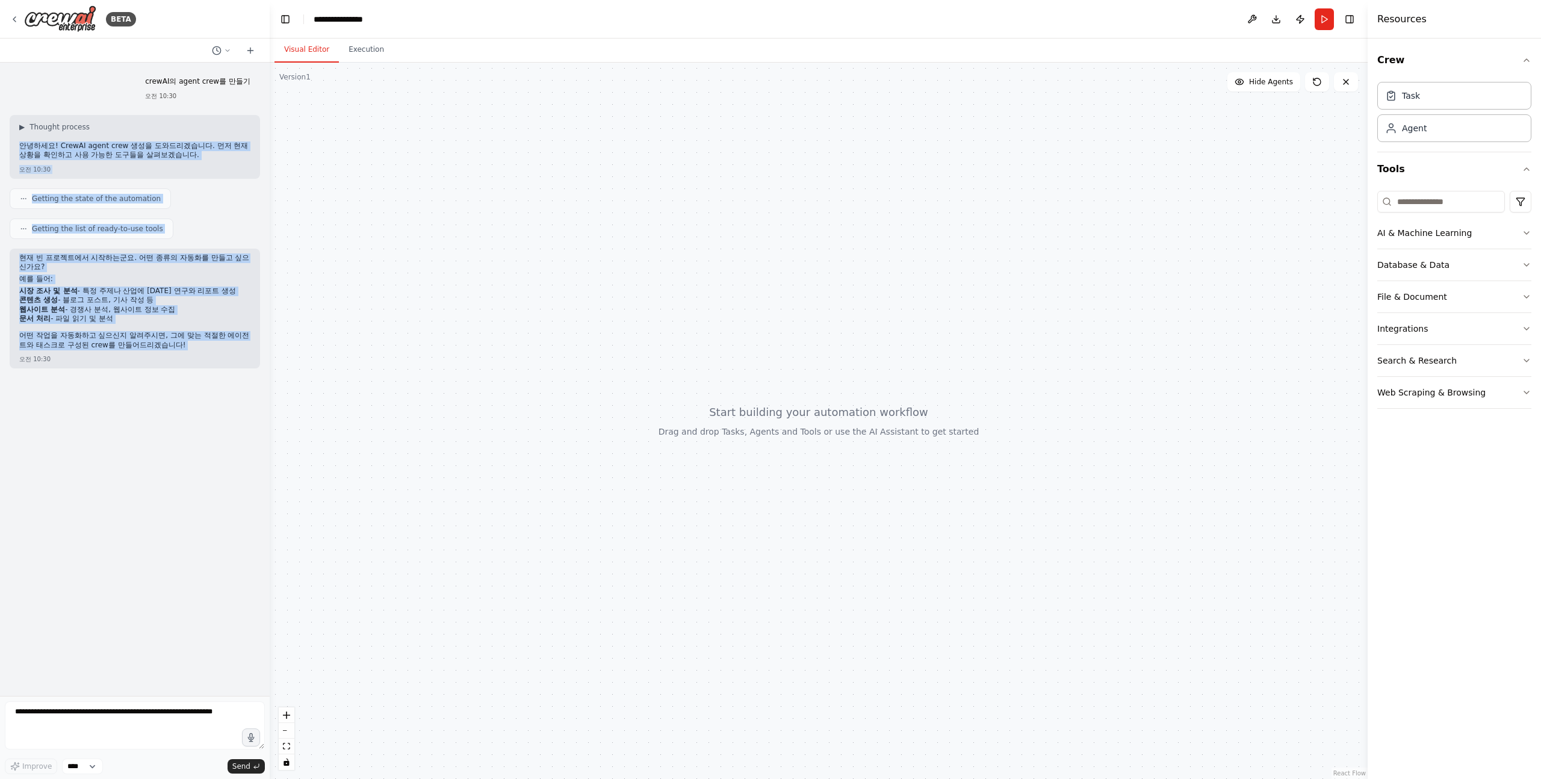
drag, startPoint x: 145, startPoint y: 135, endPoint x: 157, endPoint y: 344, distance: 208.6
click at [156, 344] on div "crewAI의 agent crew를 만들기 오전 10:30 ▶ Thought process 안녕하세요! CrewAI agent crew 생성을…" at bounding box center [135, 379] width 270 height 633
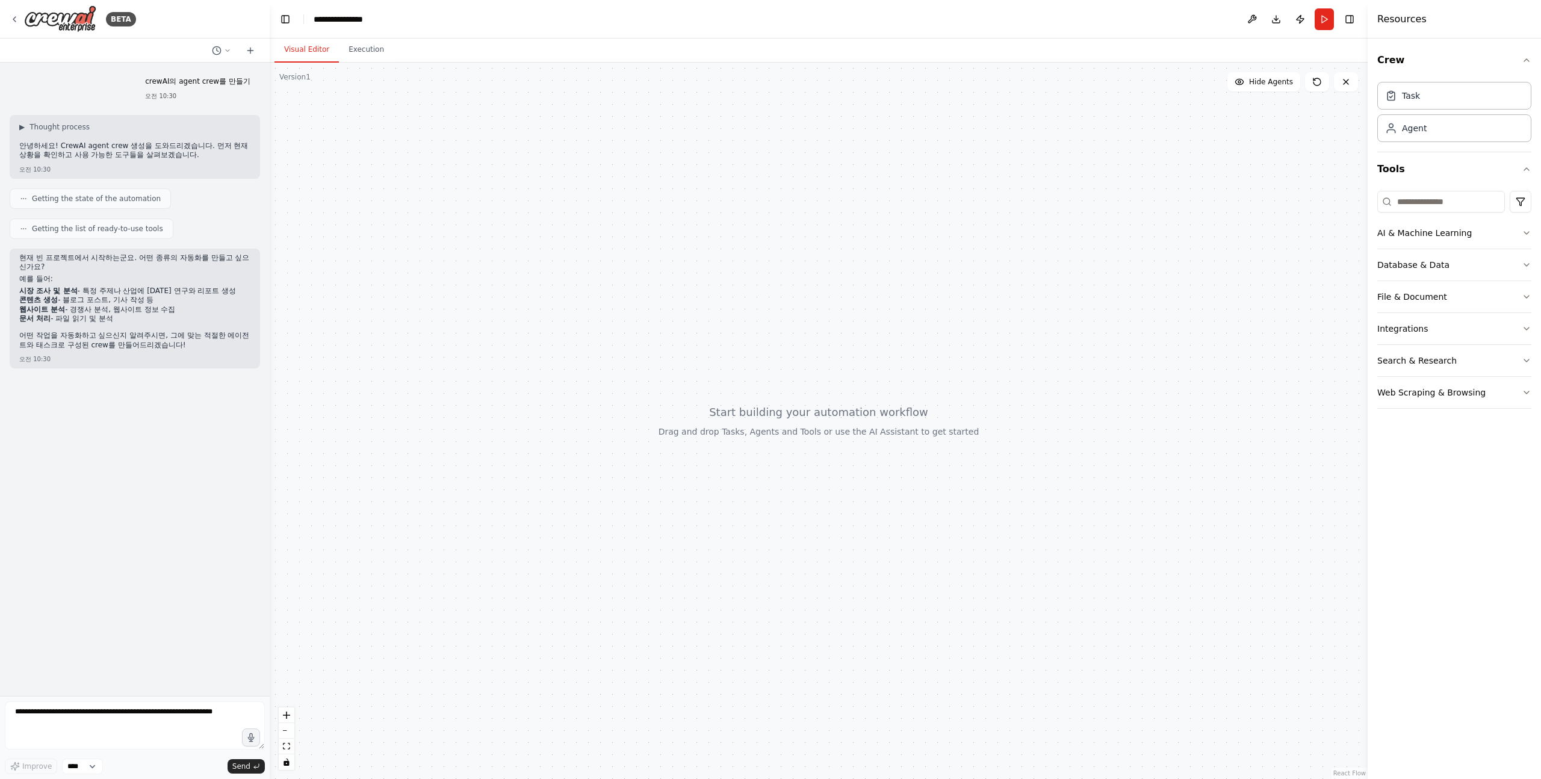
click at [157, 333] on p "어떤 작업을 자동화하고 싶으신지 알려주시면, 그에 맞는 적절한 에이전트와 태스크로 구성된 crew를 만들어드리겠습니다!" at bounding box center [134, 340] width 231 height 19
click at [215, 86] on p "crewAI의 agent crew를 만들기" at bounding box center [197, 82] width 105 height 10
click at [238, 85] on p "crewAI의 agent crew를 만들기" at bounding box center [197, 82] width 105 height 10
click at [250, 49] on icon at bounding box center [250, 50] width 0 height 5
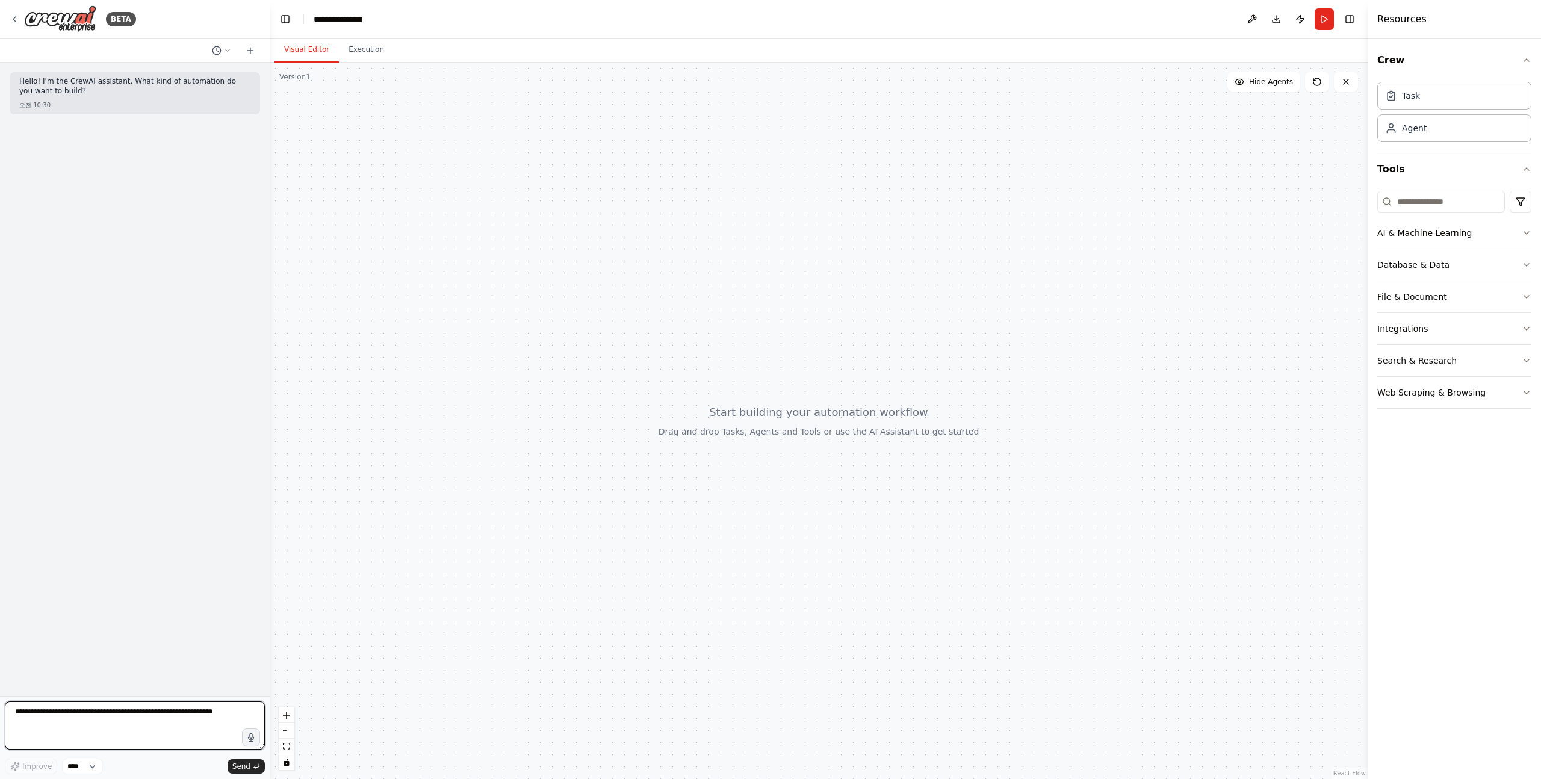
click at [129, 735] on textarea at bounding box center [135, 725] width 260 height 48
type textarea "*"
type textarea "**********"
click at [159, 716] on textarea "**********" at bounding box center [135, 725] width 260 height 48
paste textarea "**********"
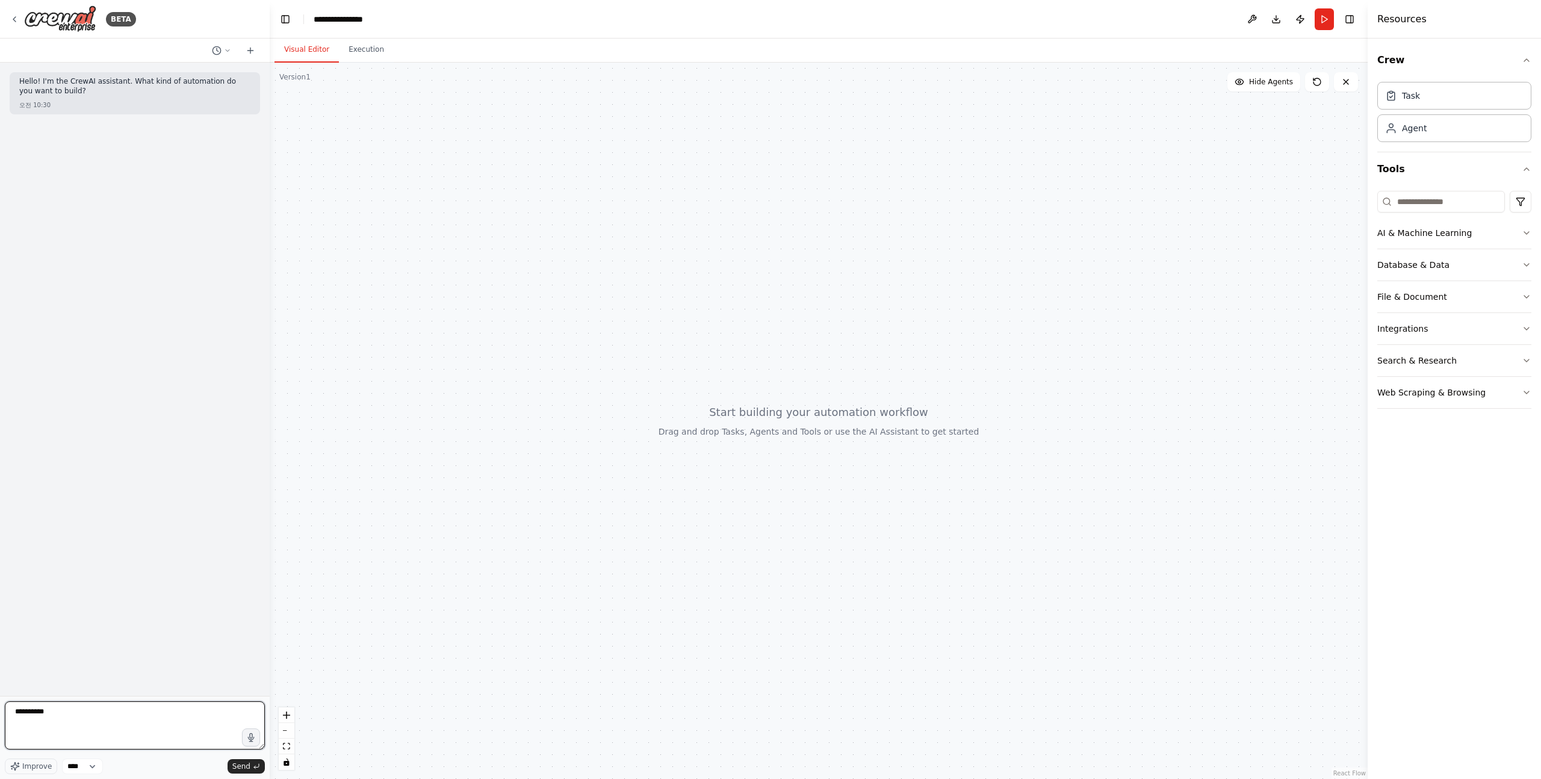
type textarea "**********"
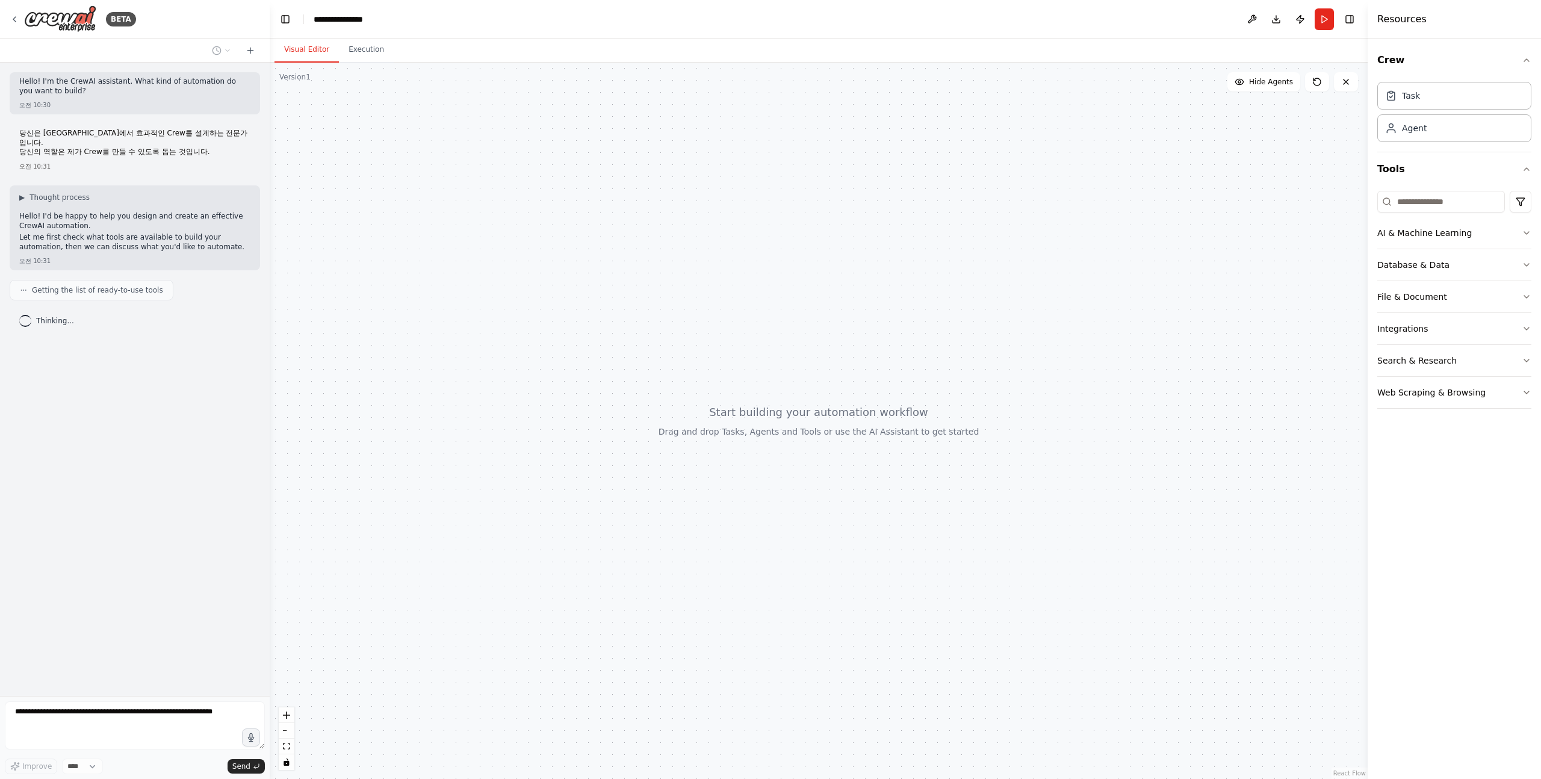
click at [21, 212] on p "Hello! I'd be happy to help you design and create an effective CrewAI automatio…" at bounding box center [134, 221] width 231 height 19
drag, startPoint x: 21, startPoint y: 206, endPoint x: 202, endPoint y: 235, distance: 182.9
click at [202, 235] on div "Hello! I'd be happy to help you design and create an effective CrewAI automatio…" at bounding box center [134, 233] width 231 height 42
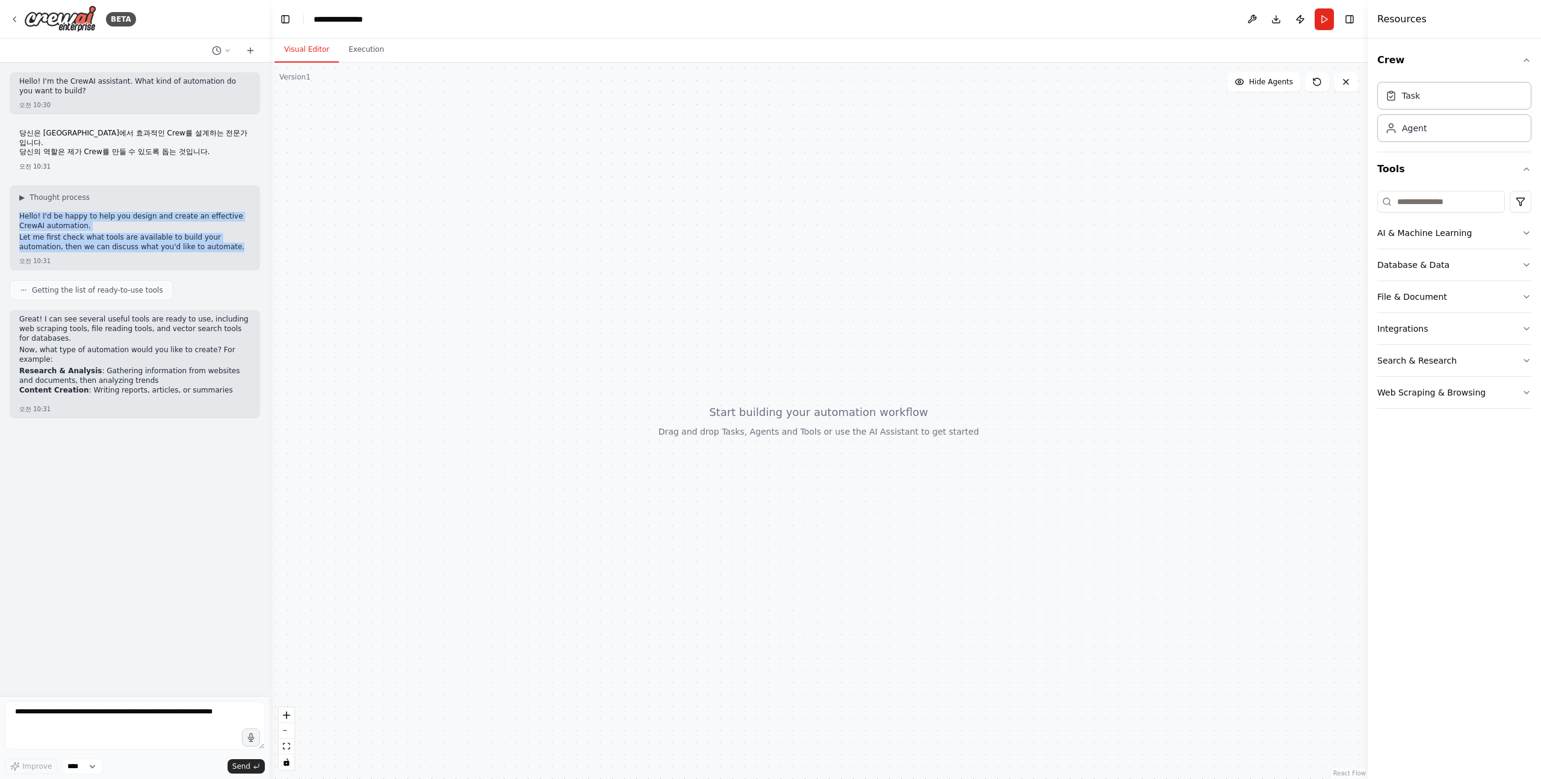
drag, startPoint x: 202, startPoint y: 235, endPoint x: 100, endPoint y: 202, distance: 107.0
click at [100, 202] on div "▶ Thought process Hello! I'd be happy to help you design and create an effectiv…" at bounding box center [134, 223] width 231 height 61
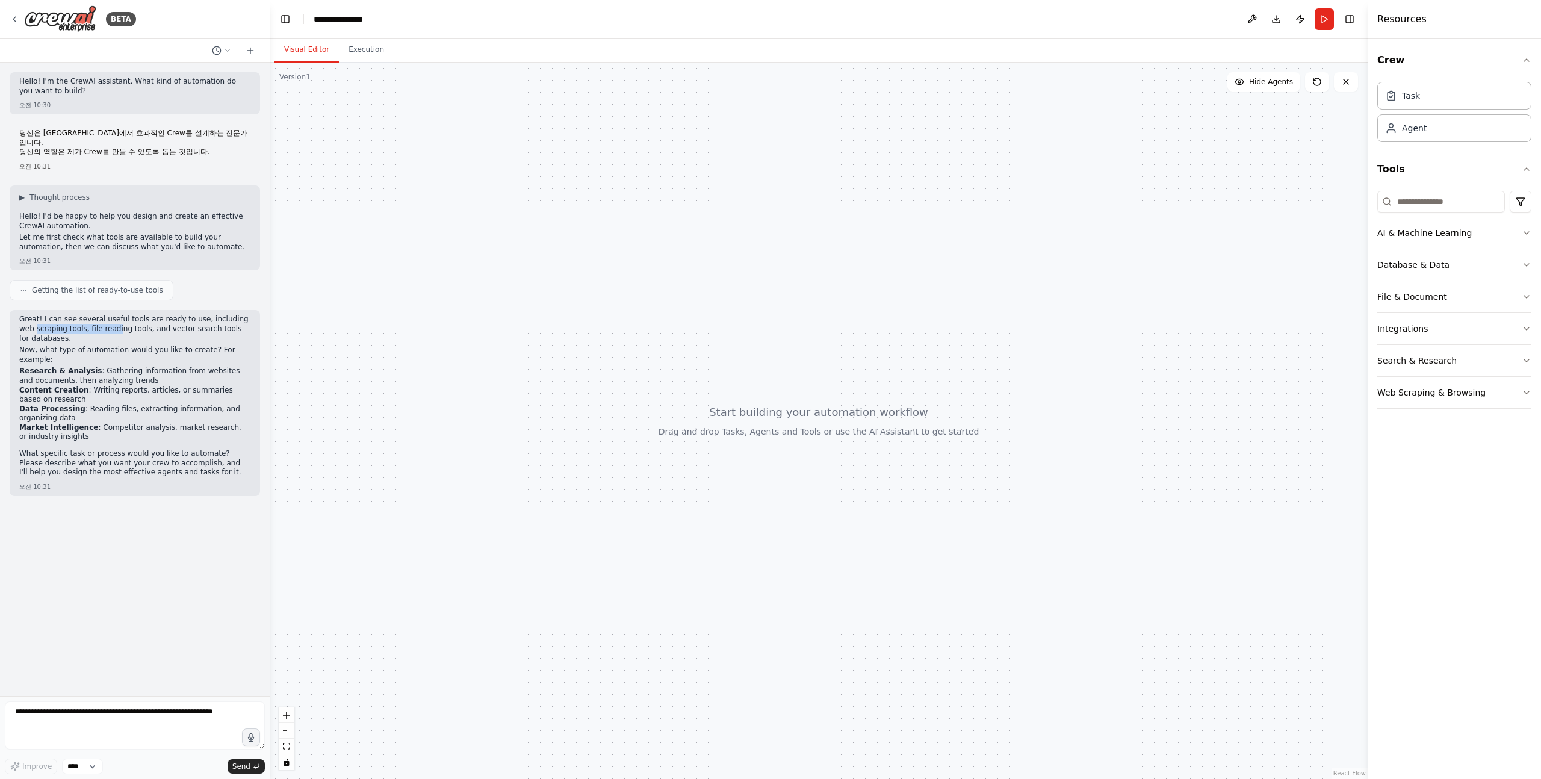
drag, startPoint x: 20, startPoint y: 316, endPoint x: 100, endPoint y: 316, distance: 79.5
click at [100, 316] on p "Great! I can see several useful tools are ready to use, including web scraping …" at bounding box center [134, 329] width 231 height 28
click at [22, 315] on p "Great! I can see several useful tools are ready to use, including web scraping …" at bounding box center [134, 329] width 231 height 28
drag, startPoint x: 22, startPoint y: 306, endPoint x: 200, endPoint y: 328, distance: 178.9
click at [200, 328] on p "Great! I can see several useful tools are ready to use, including web scraping …" at bounding box center [134, 329] width 231 height 28
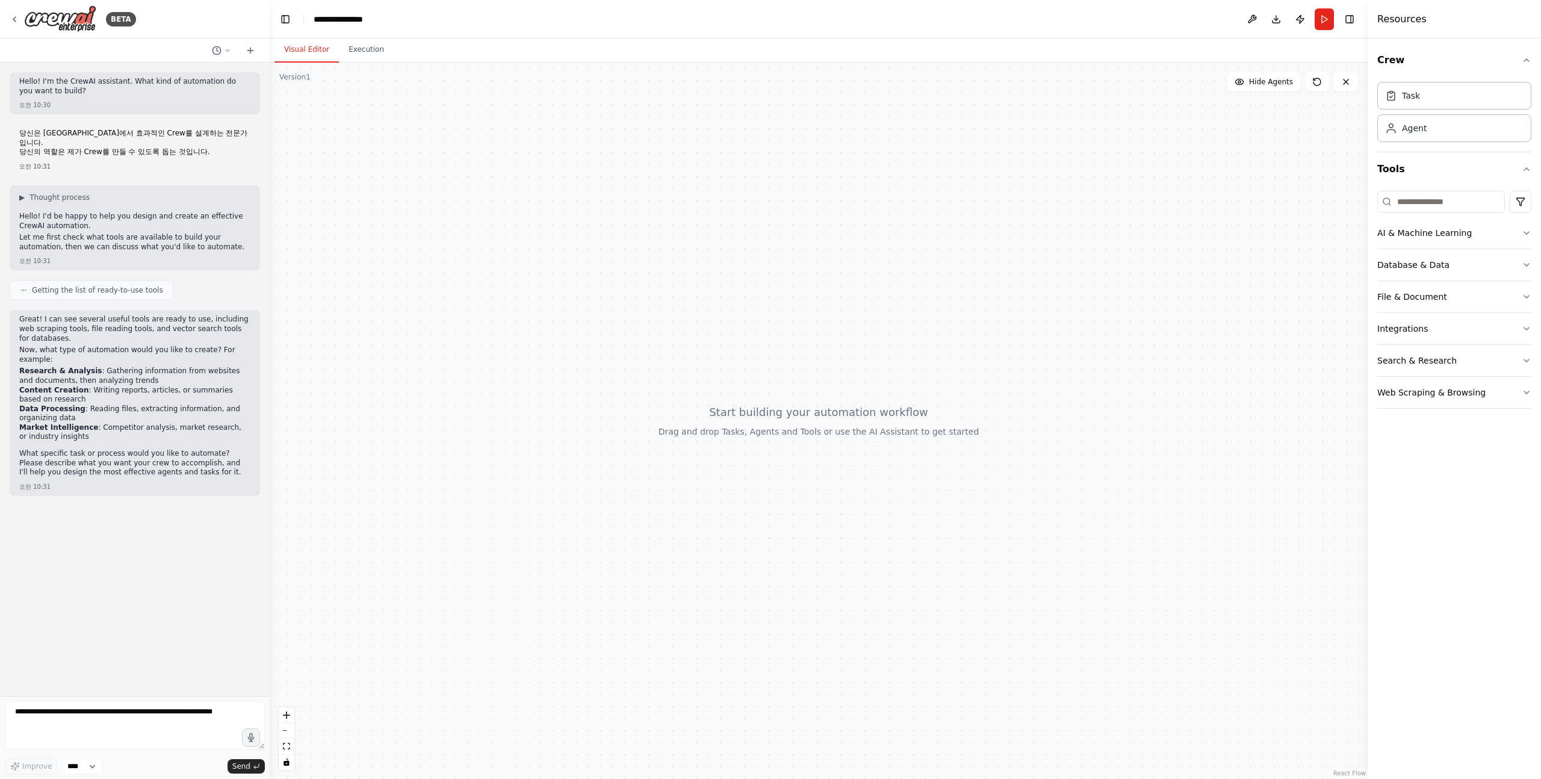
click at [175, 324] on p "Great! I can see several useful tools are ready to use, including web scraping …" at bounding box center [134, 329] width 231 height 28
drag, startPoint x: 176, startPoint y: 324, endPoint x: 25, endPoint y: 311, distance: 151.7
click at [25, 315] on p "Great! I can see several useful tools are ready to use, including web scraping …" at bounding box center [134, 329] width 231 height 28
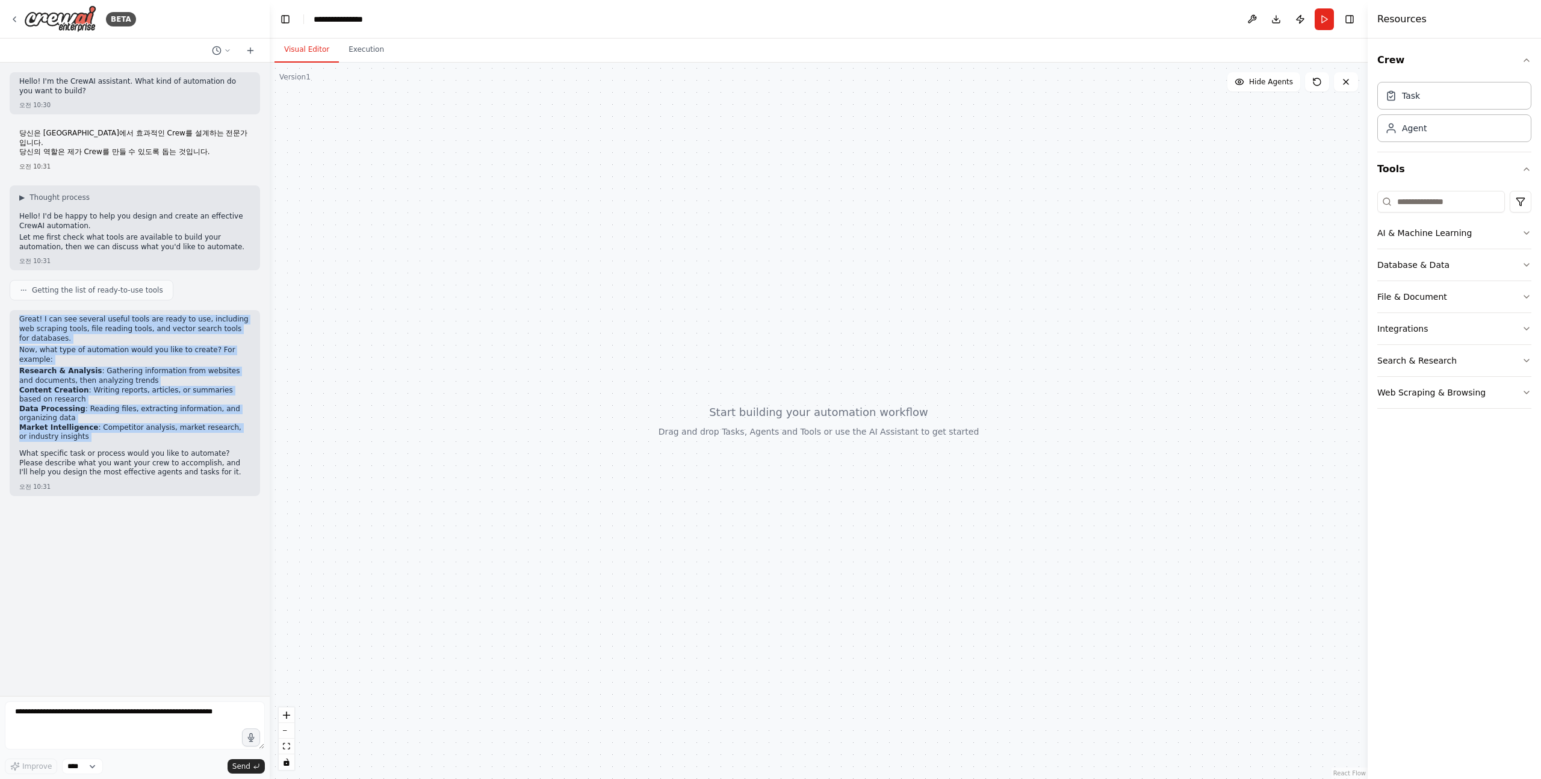
drag, startPoint x: 25, startPoint y: 311, endPoint x: 140, endPoint y: 429, distance: 164.8
click at [145, 430] on div "Great! I can see several useful tools are ready to use, including web scraping …" at bounding box center [134, 397] width 231 height 165
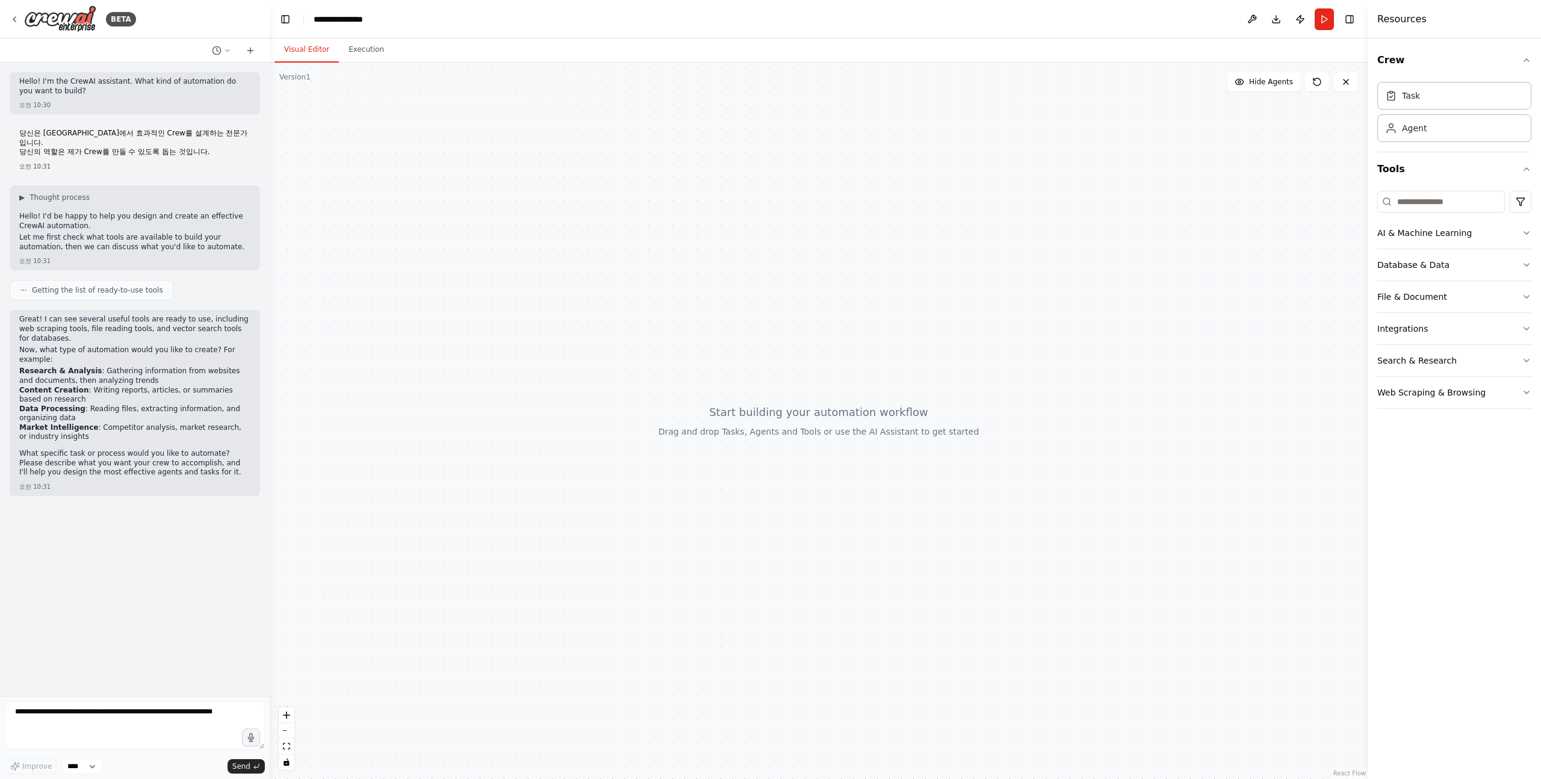
click at [113, 430] on li "Market Intelligence : Competitor analysis, market research, or industry insights" at bounding box center [134, 432] width 231 height 19
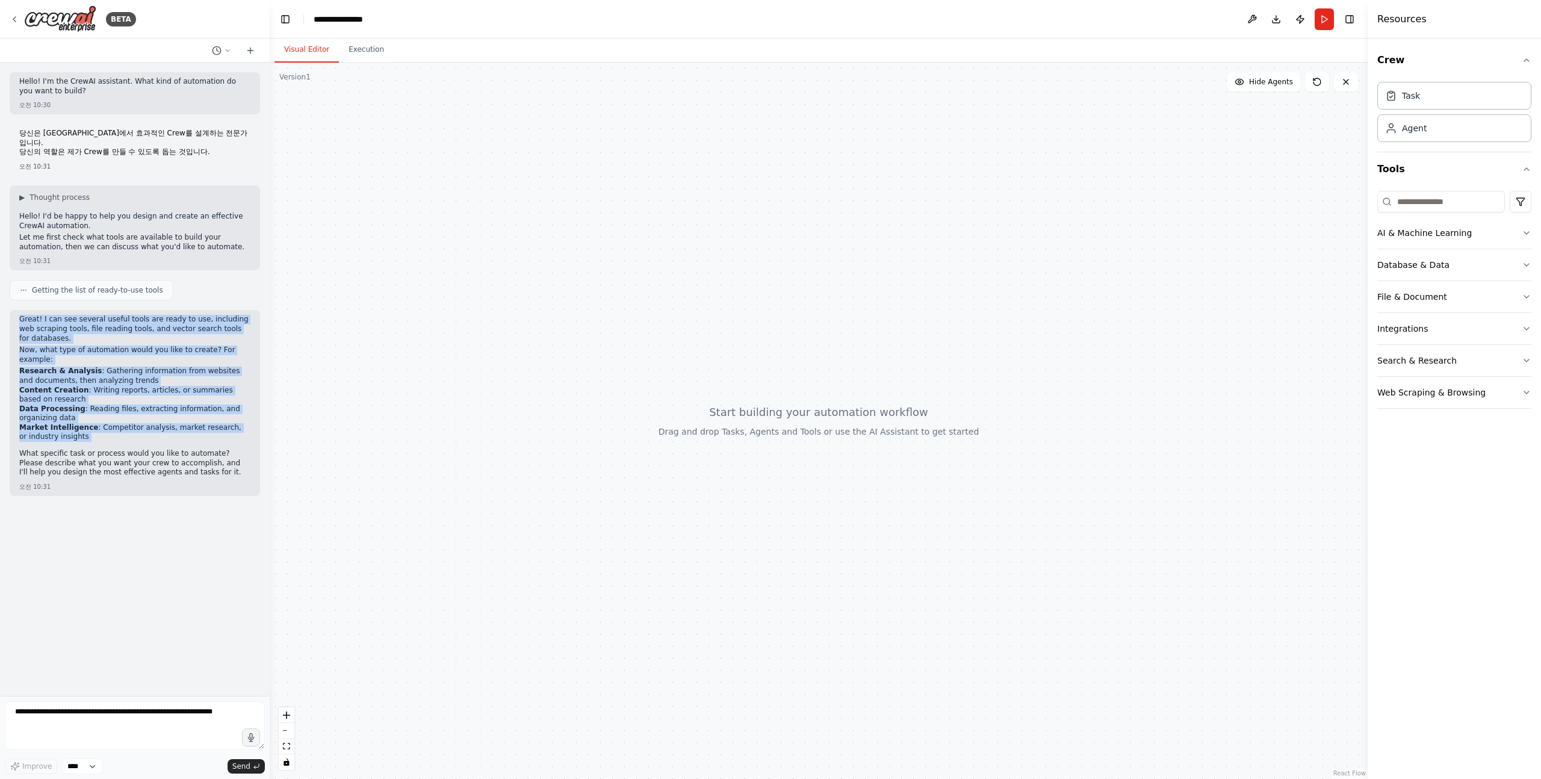
drag, startPoint x: 113, startPoint y: 430, endPoint x: 22, endPoint y: 308, distance: 152.3
click at [22, 315] on div "Great! I can see several useful tools are ready to use, including web scraping …" at bounding box center [134, 397] width 231 height 165
click at [22, 315] on p "Great! I can see several useful tools are ready to use, including web scraping …" at bounding box center [134, 329] width 231 height 28
drag, startPoint x: 22, startPoint y: 308, endPoint x: 128, endPoint y: 349, distance: 112.8
click at [128, 349] on div "Great! I can see several useful tools are ready to use, including web scraping …" at bounding box center [134, 397] width 231 height 165
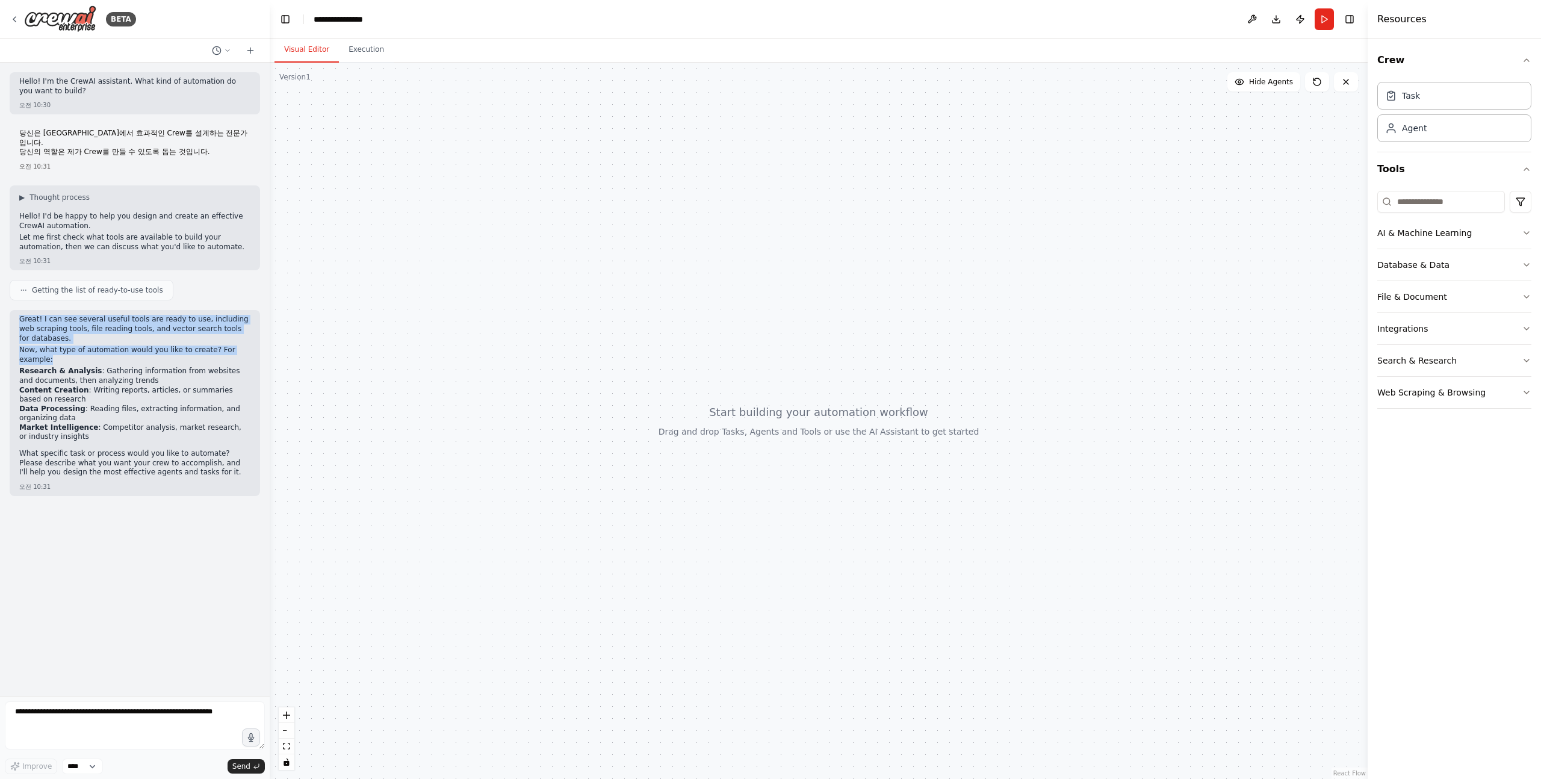
click at [128, 349] on p "Now, what type of automation would you like to create? For example:" at bounding box center [134, 355] width 231 height 19
drag, startPoint x: 132, startPoint y: 349, endPoint x: 25, endPoint y: 306, distance: 114.6
click at [25, 315] on div "Great! I can see several useful tools are ready to use, including web scraping …" at bounding box center [134, 397] width 231 height 165
click at [25, 315] on p "Great! I can see several useful tools are ready to use, including web scraping …" at bounding box center [134, 329] width 231 height 28
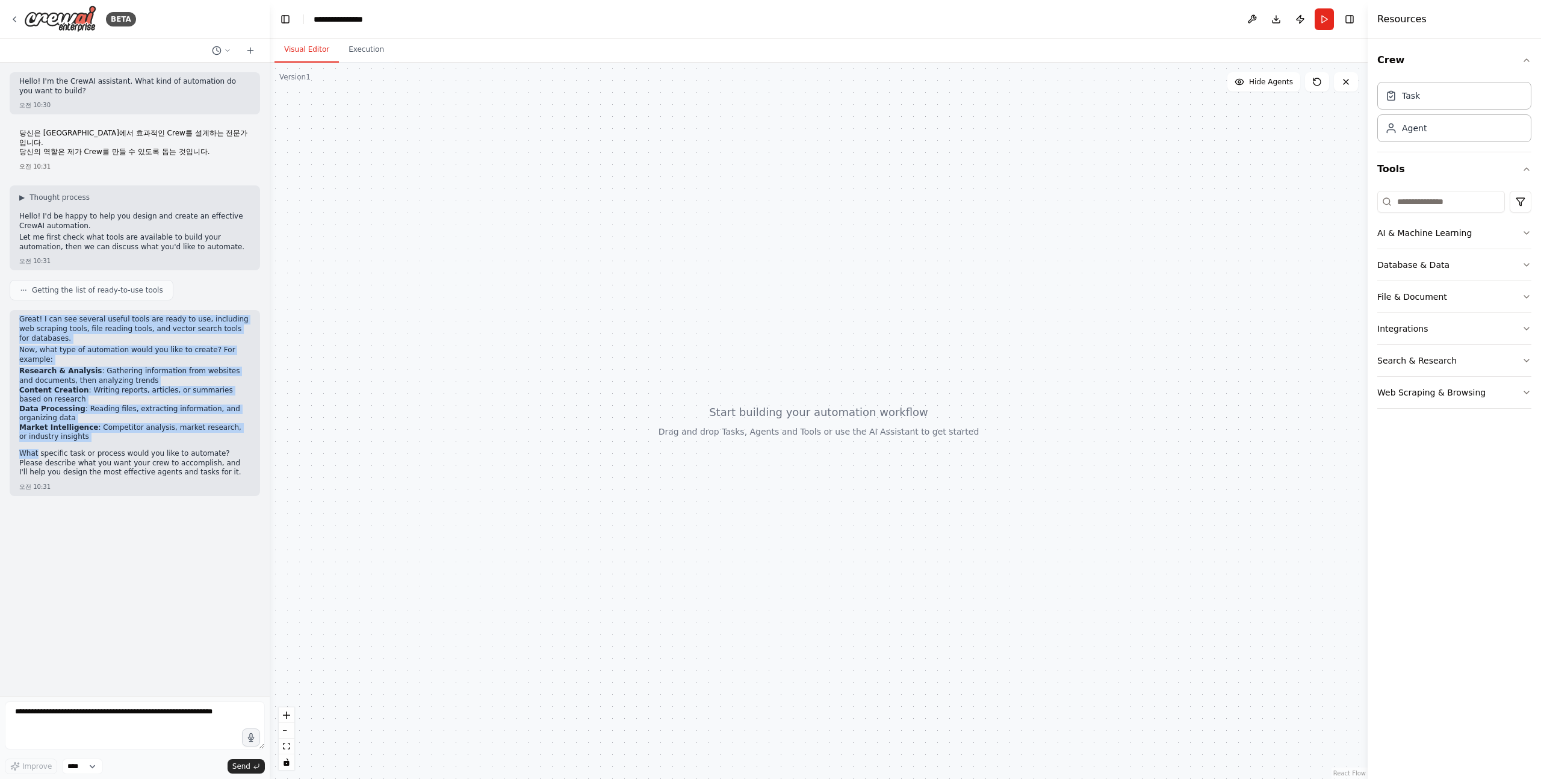
drag, startPoint x: 25, startPoint y: 306, endPoint x: 109, endPoint y: 435, distance: 154.0
click at [110, 436] on div "Great! I can see several useful tools are ready to use, including web scraping …" at bounding box center [134, 397] width 231 height 165
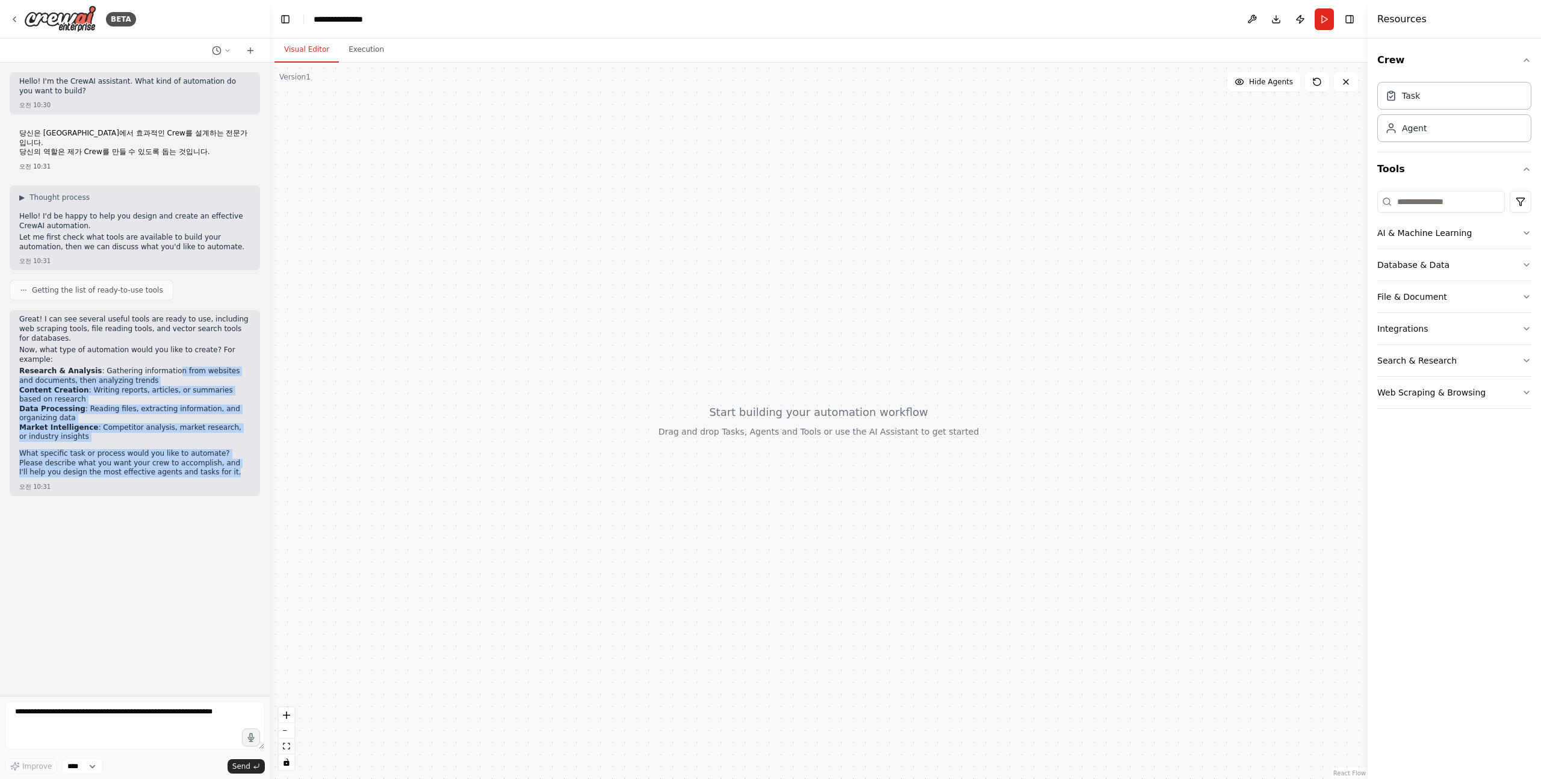
drag, startPoint x: 202, startPoint y: 460, endPoint x: 164, endPoint y: 359, distance: 107.5
click at [164, 359] on div "Great! I can see several useful tools are ready to use, including web scraping …" at bounding box center [134, 397] width 231 height 165
click at [164, 367] on li "Research & Analysis : Gathering information from websites and documents, then a…" at bounding box center [134, 376] width 231 height 19
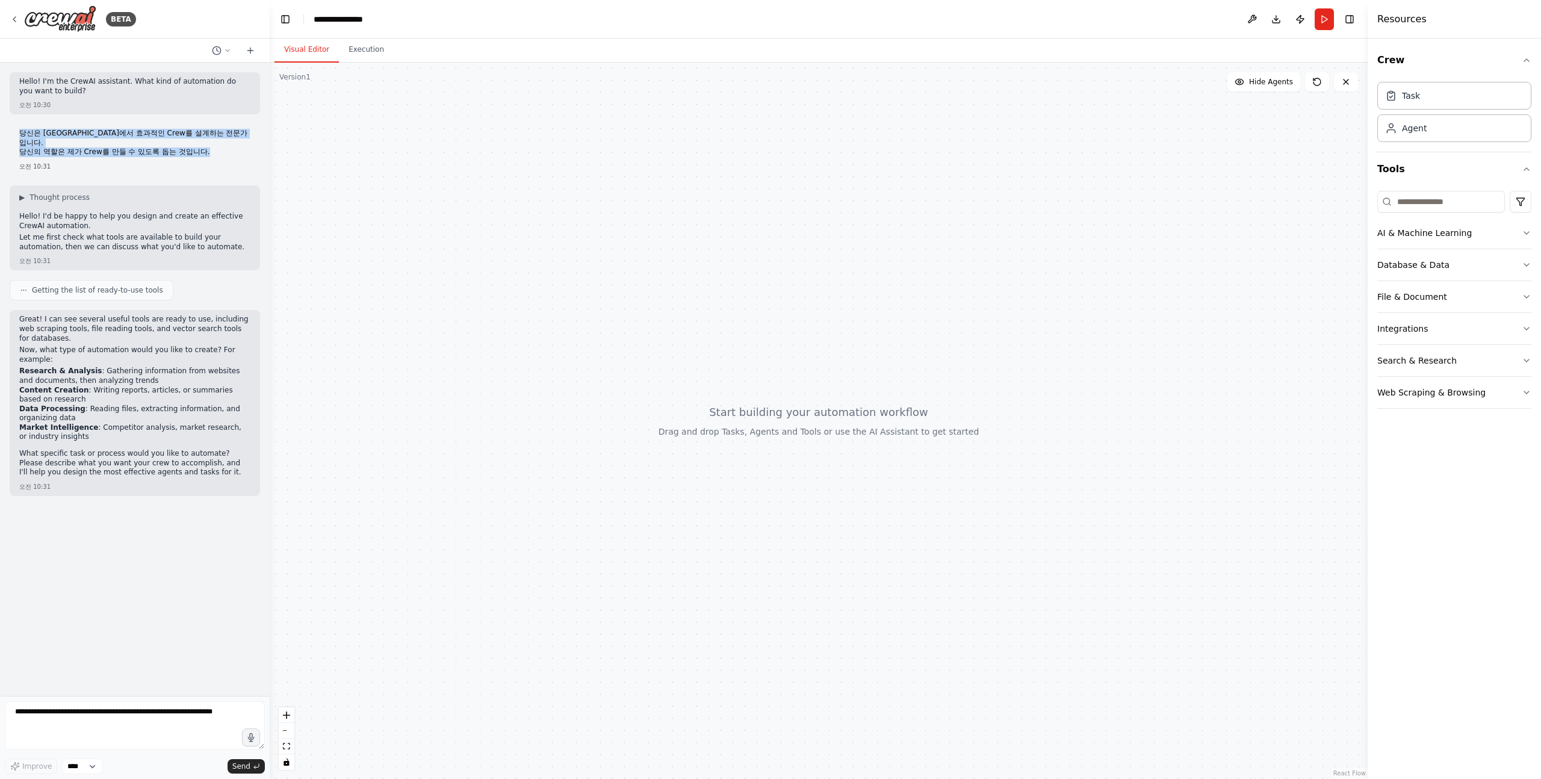
drag, startPoint x: 64, startPoint y: 133, endPoint x: 248, endPoint y: 143, distance: 184.5
click at [248, 143] on div "당신은 CrewAI에서 효과적인 Crew를 설계하는 전문가입니다. 당신의 역할은 제가 Crew를 만들 수 있도록 돕는 것입니다. 오전 10:31" at bounding box center [135, 150] width 250 height 52
copy p "당신은 CrewAI에서 효과적인 Crew를 설계하는 전문가입니다. 당신의 역할은 제가 Crew를 만들 수 있도록 돕는 것입니다."
click at [69, 22] on img at bounding box center [60, 18] width 72 height 27
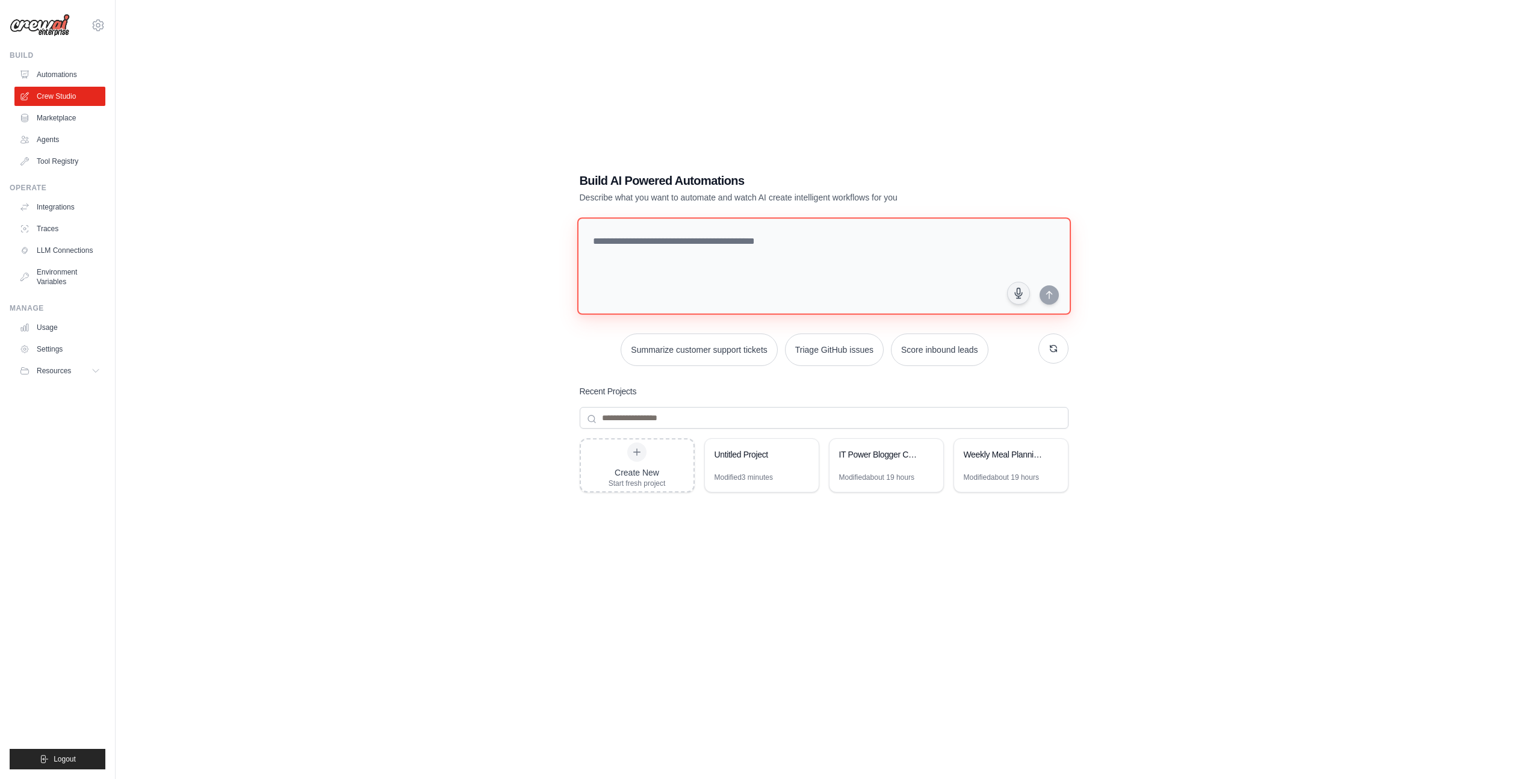
click at [672, 277] on textarea at bounding box center [824, 266] width 494 height 98
paste textarea "**********"
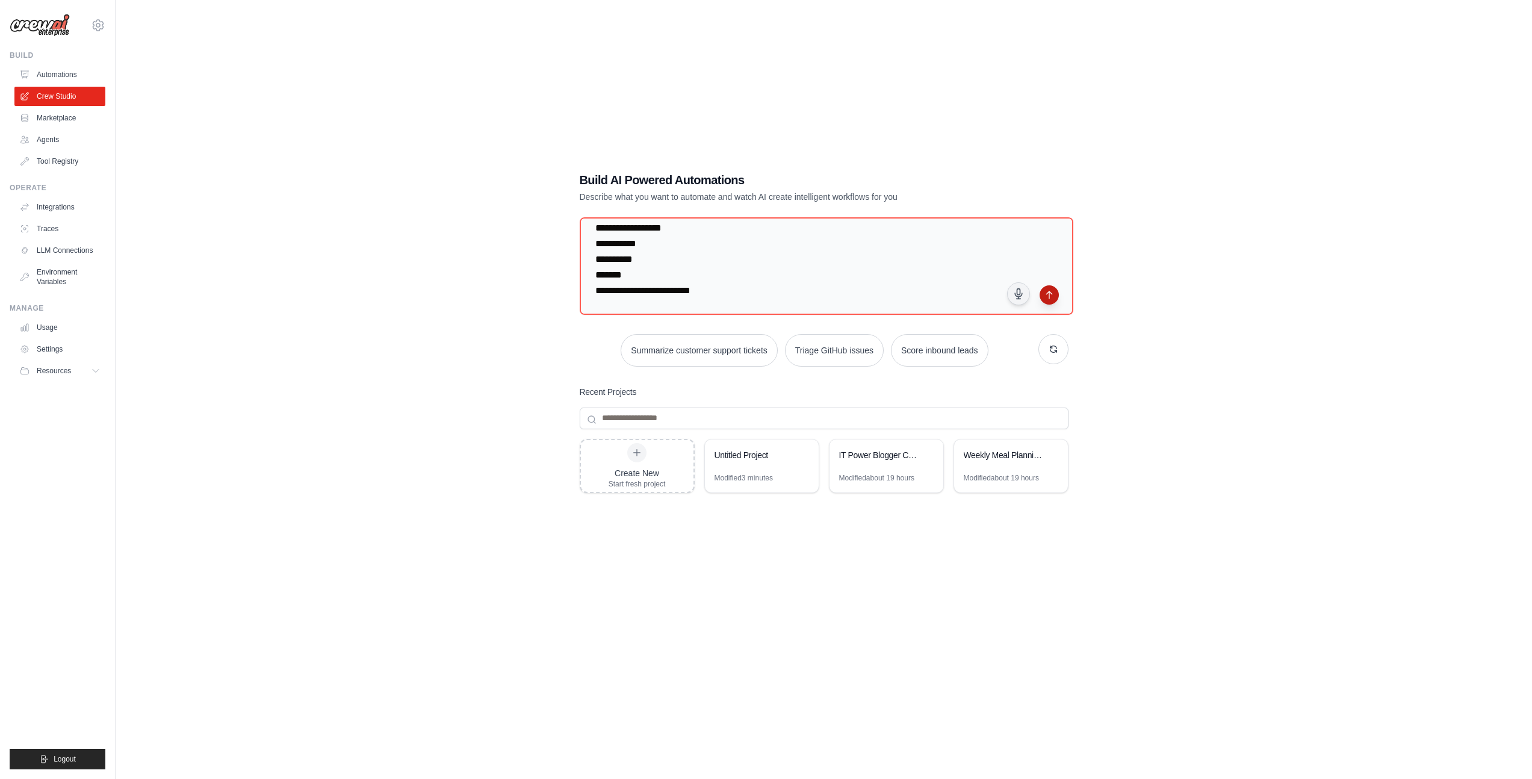
click at [1051, 302] on button "submit" at bounding box center [1049, 294] width 19 height 19
click at [715, 272] on textarea "**********" at bounding box center [826, 266] width 498 height 98
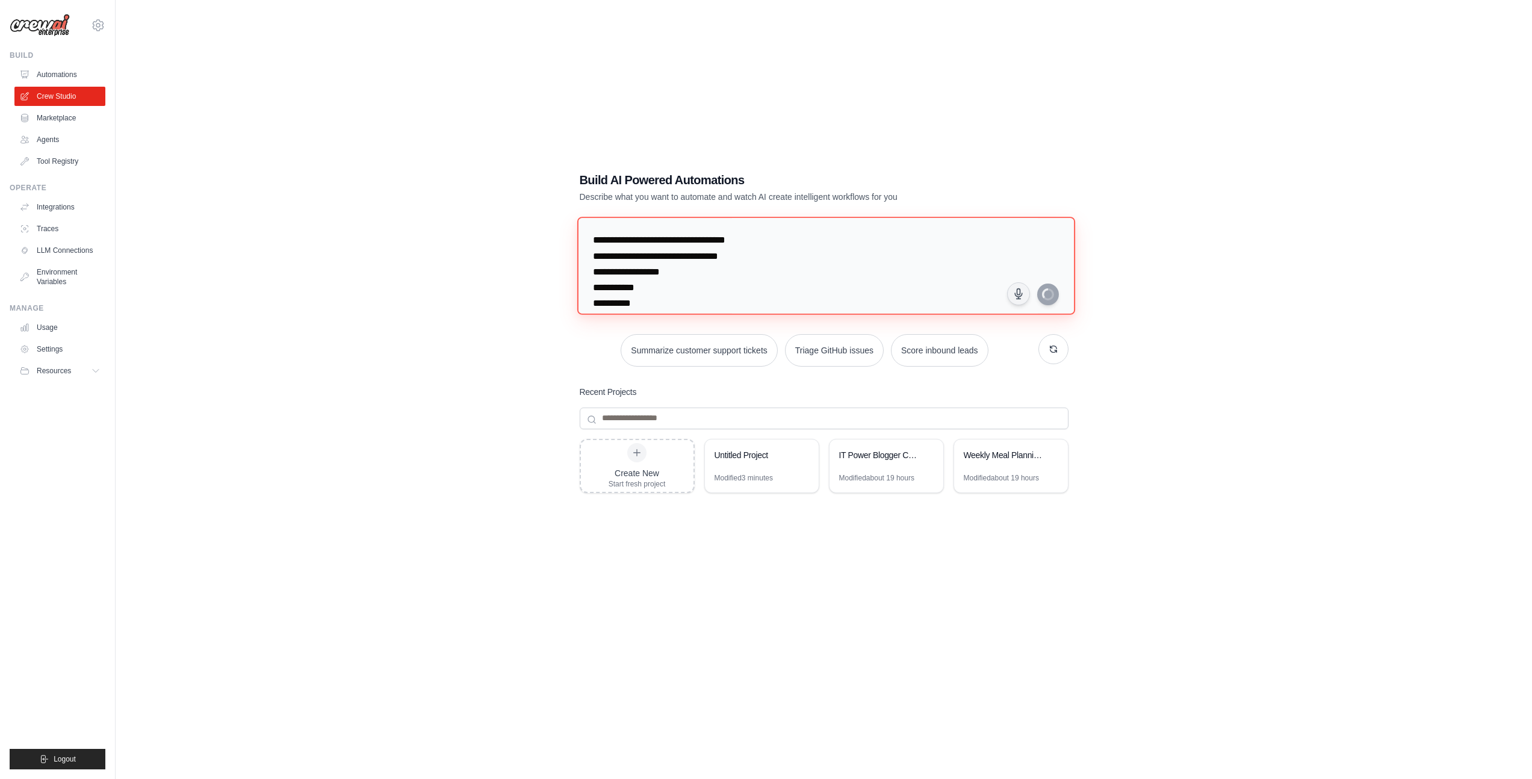
click at [639, 232] on textarea "**********" at bounding box center [826, 266] width 498 height 98
click at [618, 232] on textarea "**********" at bounding box center [826, 266] width 498 height 98
click at [620, 235] on textarea "**********" at bounding box center [826, 266] width 498 height 98
click at [682, 243] on textarea "**********" at bounding box center [826, 266] width 499 height 98
paste textarea "**********"
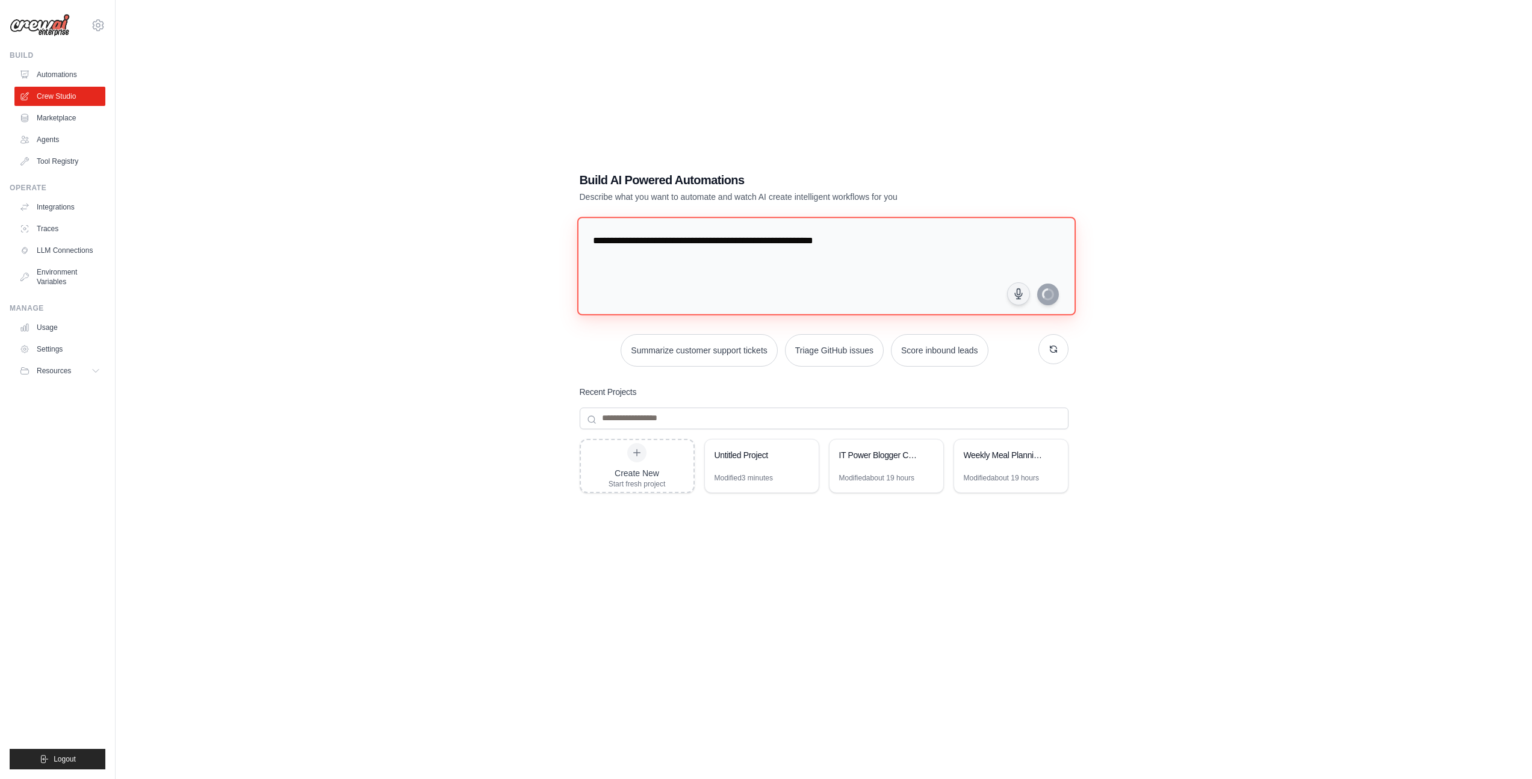
type textarea "**********"
click at [349, 181] on div "Build AI Powered Automations Describe what you want to automate and watch AI cr…" at bounding box center [824, 401] width 1378 height 779
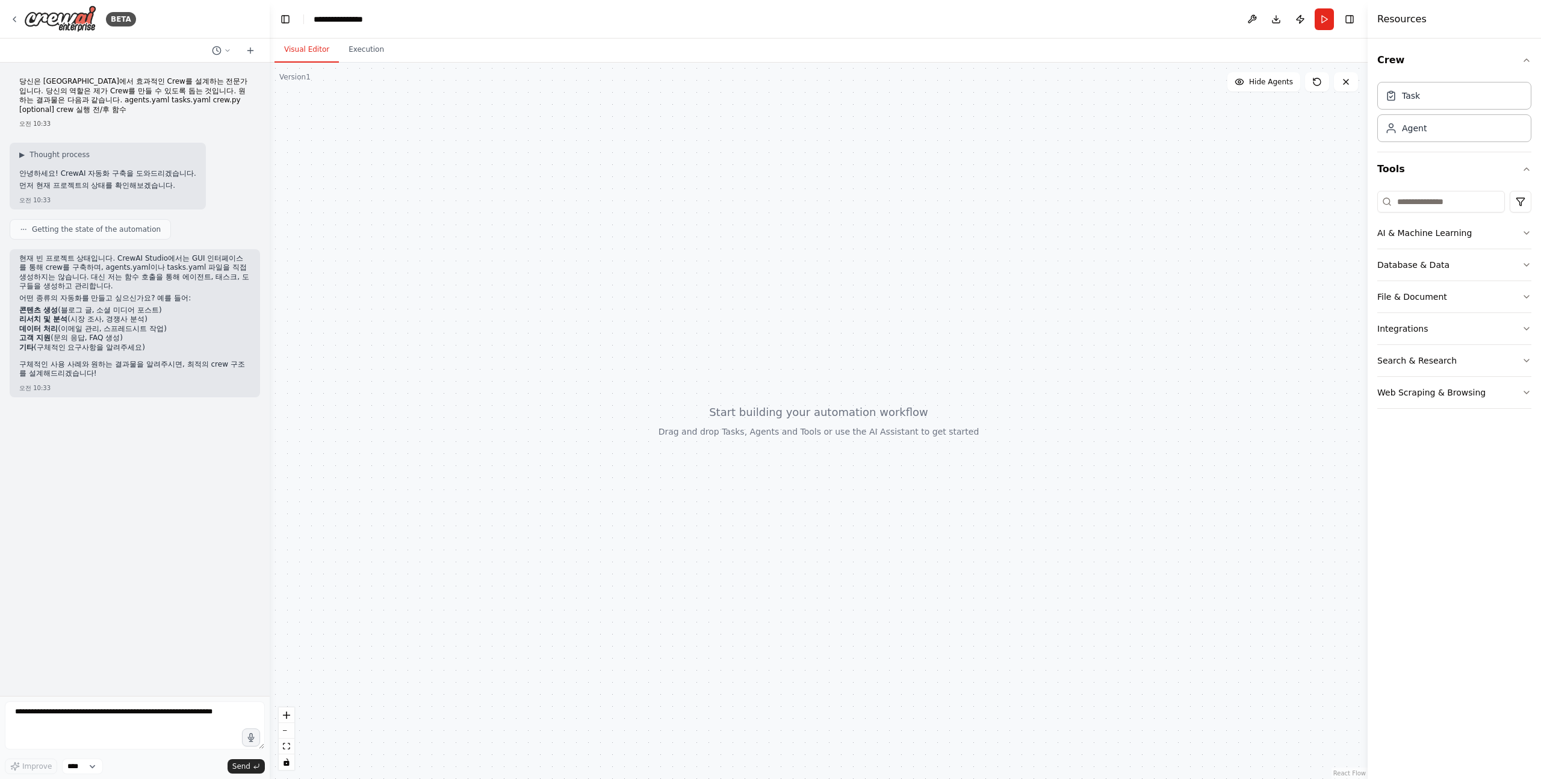
click at [101, 254] on p "현재 빈 프로젝트 상태입니다. CrewAI Studio에서는 GUI 인터페이스를 통해 crew를 구축하며, agents.yaml이나 tasks…" at bounding box center [134, 272] width 231 height 37
drag, startPoint x: 101, startPoint y: 244, endPoint x: 193, endPoint y: 277, distance: 97.3
click at [193, 277] on p "현재 빈 프로젝트 상태입니다. CrewAI Studio에서는 GUI 인터페이스를 통해 crew를 구축하며, agents.yaml이나 tasks…" at bounding box center [134, 272] width 231 height 37
drag, startPoint x: 193, startPoint y: 277, endPoint x: 22, endPoint y: 244, distance: 173.6
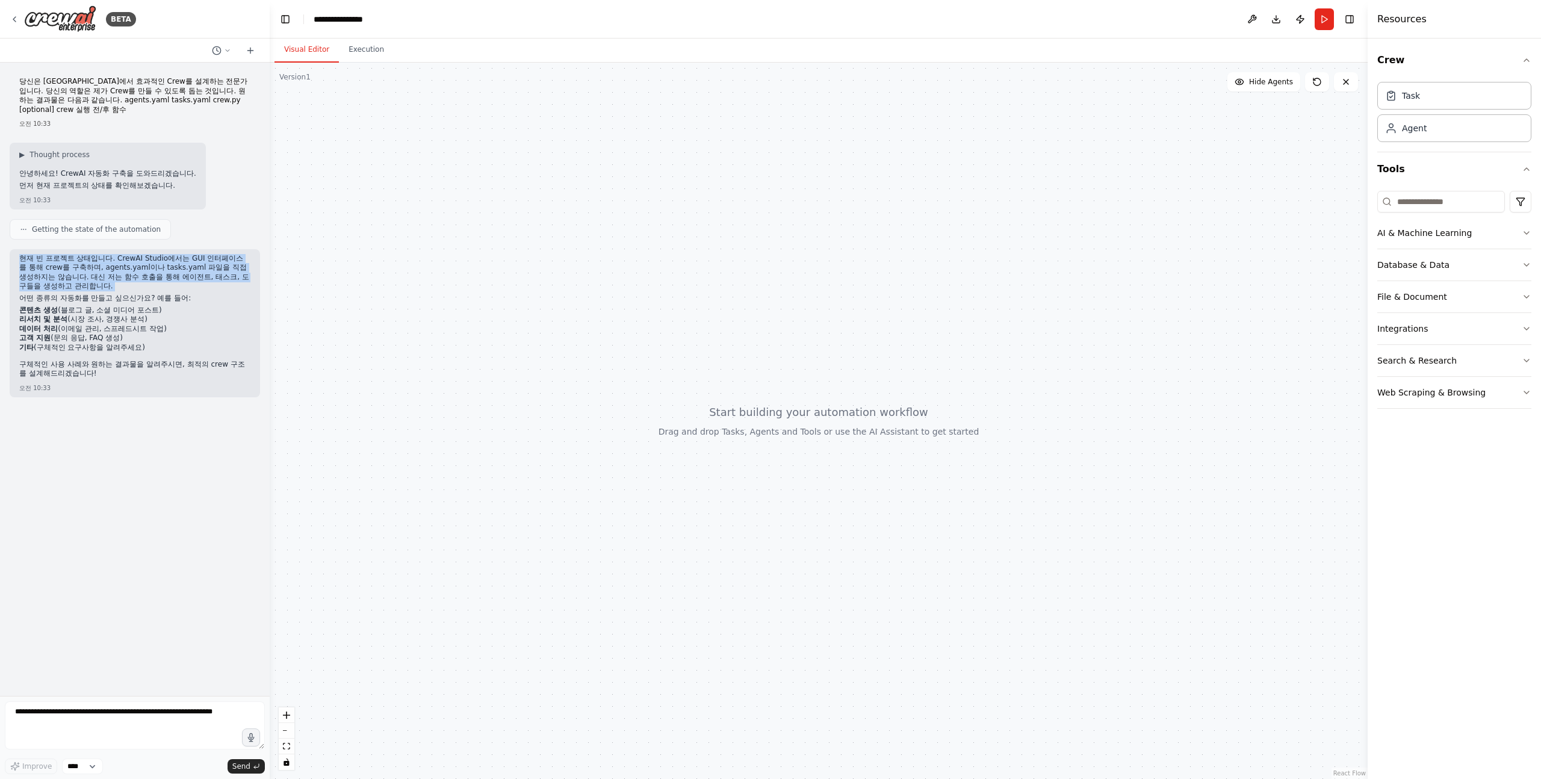
click at [22, 254] on p "현재 빈 프로젝트 상태입니다. CrewAI Studio에서는 GUI 인터페이스를 통해 crew를 구축하며, agents.yaml이나 tasks…" at bounding box center [134, 272] width 231 height 37
drag, startPoint x: 22, startPoint y: 244, endPoint x: 185, endPoint y: 275, distance: 166.0
click at [185, 275] on p "현재 빈 프로젝트 상태입니다. CrewAI Studio에서는 GUI 인터페이스를 통해 crew를 구축하며, agents.yaml이나 tasks…" at bounding box center [134, 272] width 231 height 37
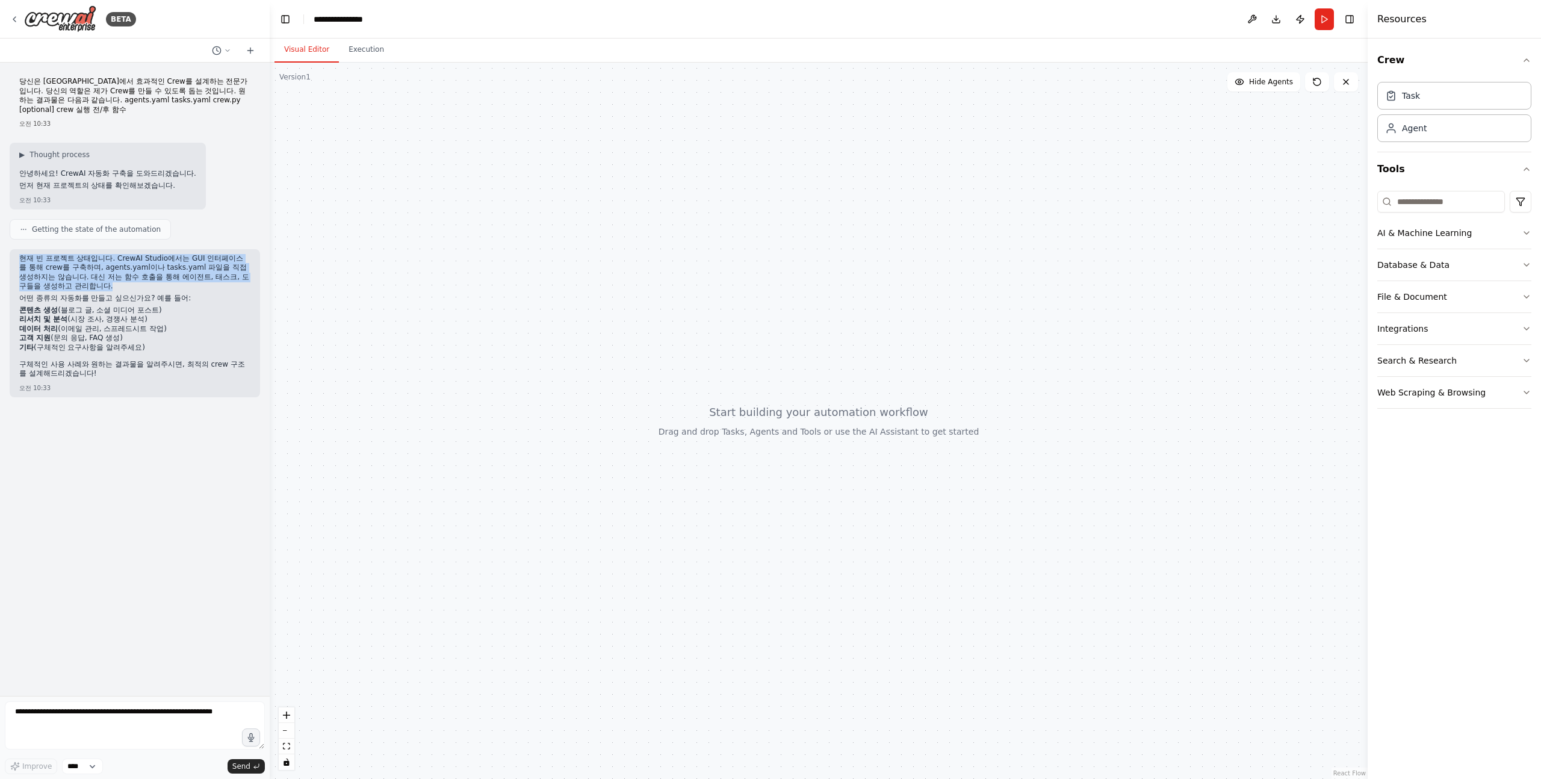
drag, startPoint x: 187, startPoint y: 275, endPoint x: 22, endPoint y: 243, distance: 167.9
click at [22, 249] on div "현재 빈 프로젝트 상태입니다. CrewAI Studio에서는 GUI 인터페이스를 통해 crew를 구축하며, agents.yaml이나 tasks…" at bounding box center [135, 323] width 250 height 148
drag, startPoint x: 22, startPoint y: 243, endPoint x: 155, endPoint y: 281, distance: 137.6
click at [155, 281] on div "현재 빈 프로젝트 상태입니다. CrewAI Studio에서는 GUI 인터페이스를 통해 crew를 구축하며, agents.yaml이나 tasks…" at bounding box center [135, 323] width 250 height 148
click at [155, 275] on p "현재 빈 프로젝트 상태입니다. CrewAI Studio에서는 GUI 인터페이스를 통해 crew를 구축하며, agents.yaml이나 tasks…" at bounding box center [134, 272] width 231 height 37
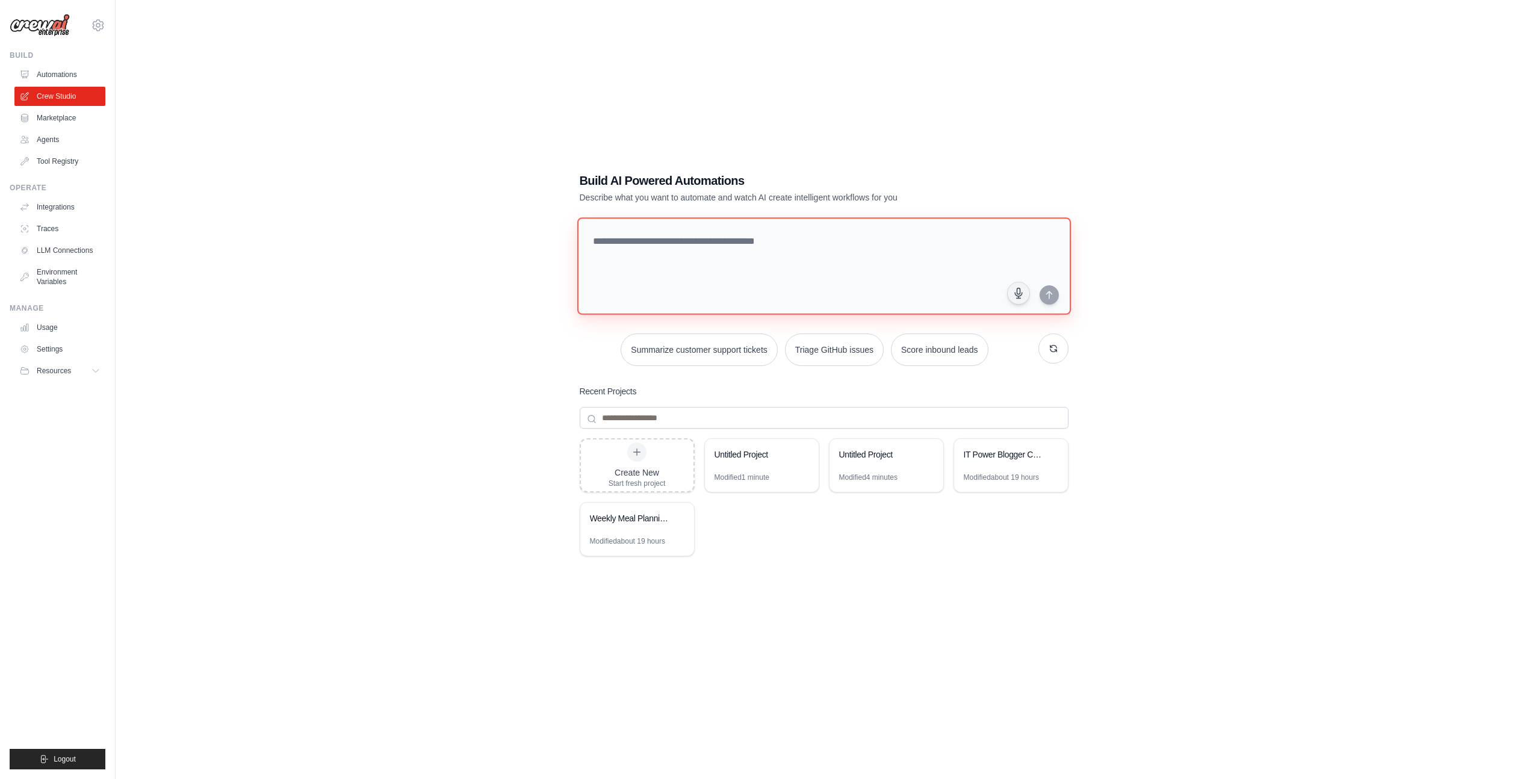
click at [651, 243] on textarea at bounding box center [824, 266] width 494 height 98
paste textarea "**********"
type textarea "**********"
click at [1049, 298] on icon "submit" at bounding box center [1048, 294] width 5 height 7
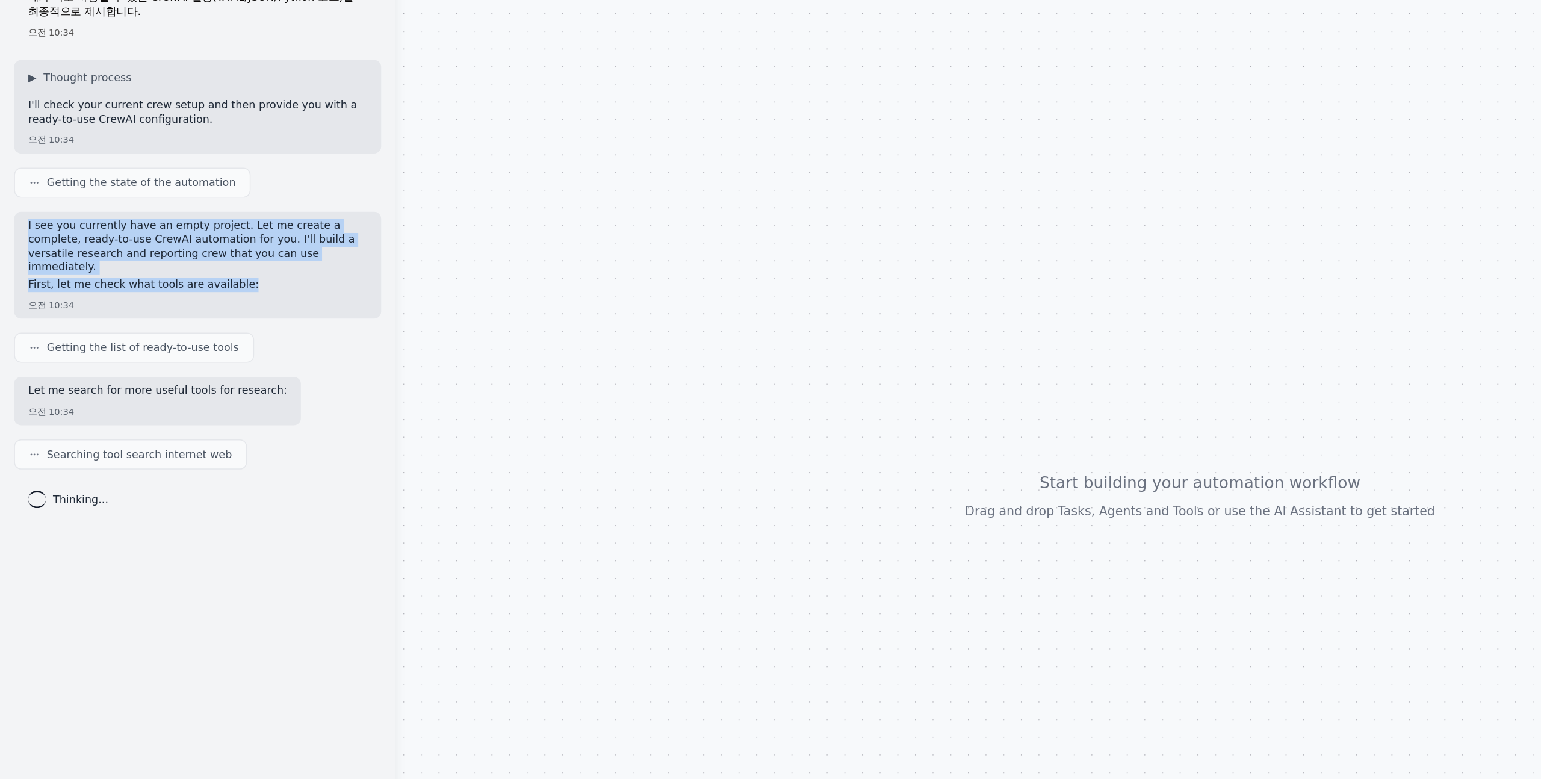
drag, startPoint x: 18, startPoint y: 238, endPoint x: 217, endPoint y: 266, distance: 201.3
click at [217, 266] on div "I see you currently have an empty project. Let me create a complete, ready-to-u…" at bounding box center [135, 264] width 250 height 73
click at [217, 273] on p "First, let me check what tools are available:" at bounding box center [134, 278] width 231 height 10
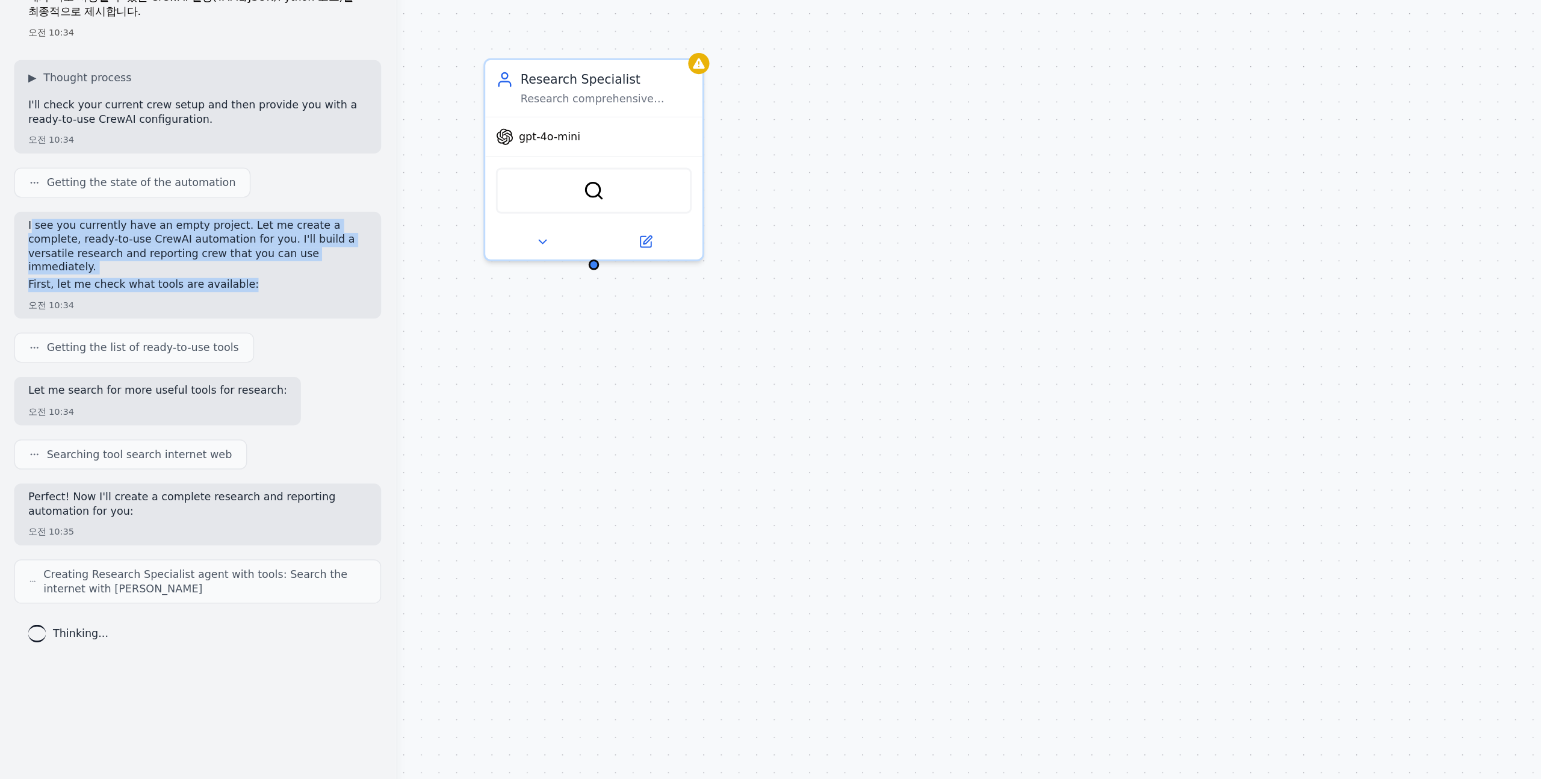
drag, startPoint x: 220, startPoint y: 266, endPoint x: 21, endPoint y: 237, distance: 201.4
click at [21, 237] on div "I see you currently have an empty project. Let me create a complete, ready-to-u…" at bounding box center [134, 258] width 231 height 52
click at [21, 237] on p "I see you currently have an empty project. Let me create a complete, ready-to-u…" at bounding box center [134, 250] width 231 height 37
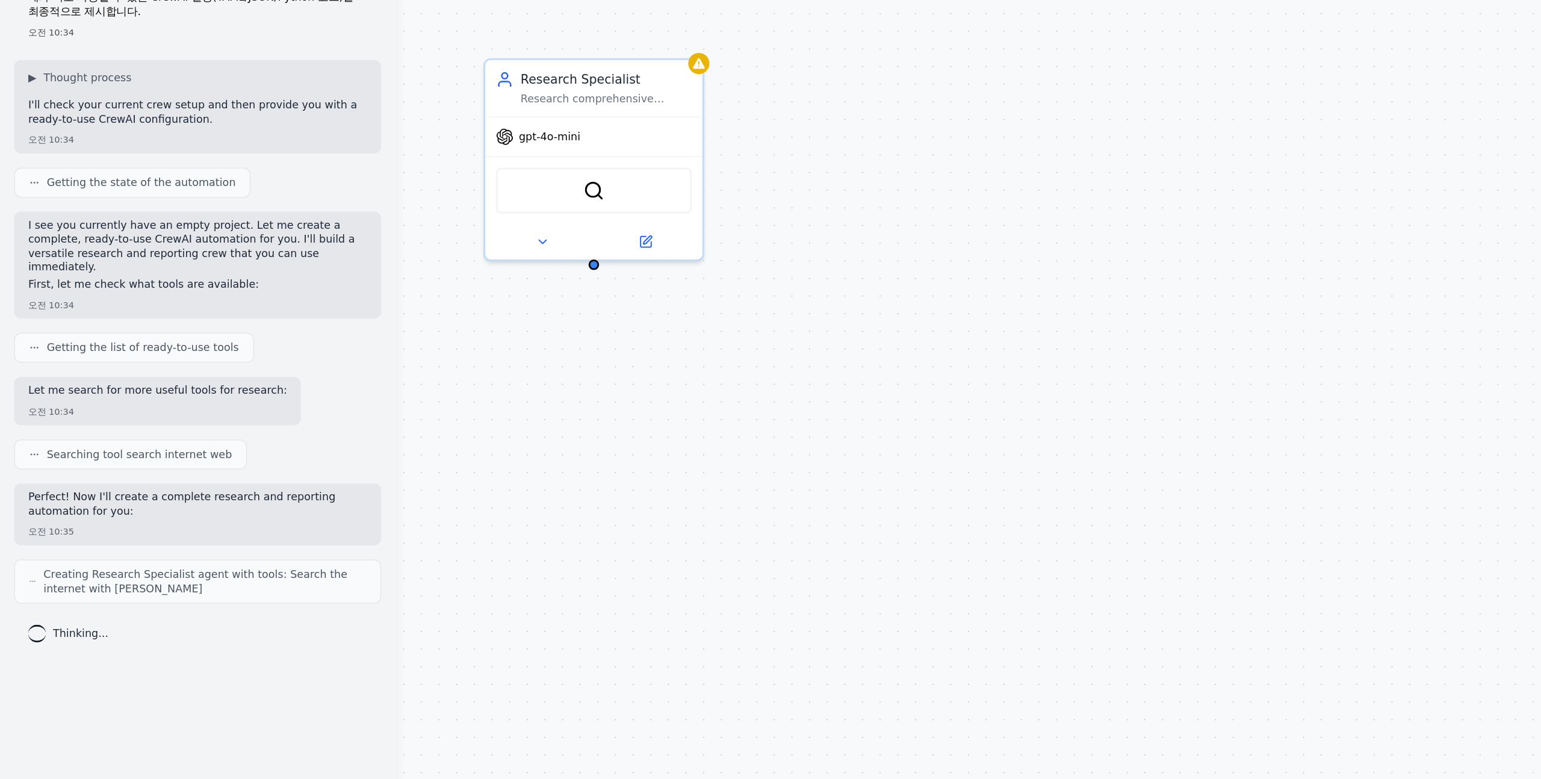
click at [64, 245] on p "I see you currently have an empty project. Let me create a complete, ready-to-u…" at bounding box center [134, 250] width 231 height 37
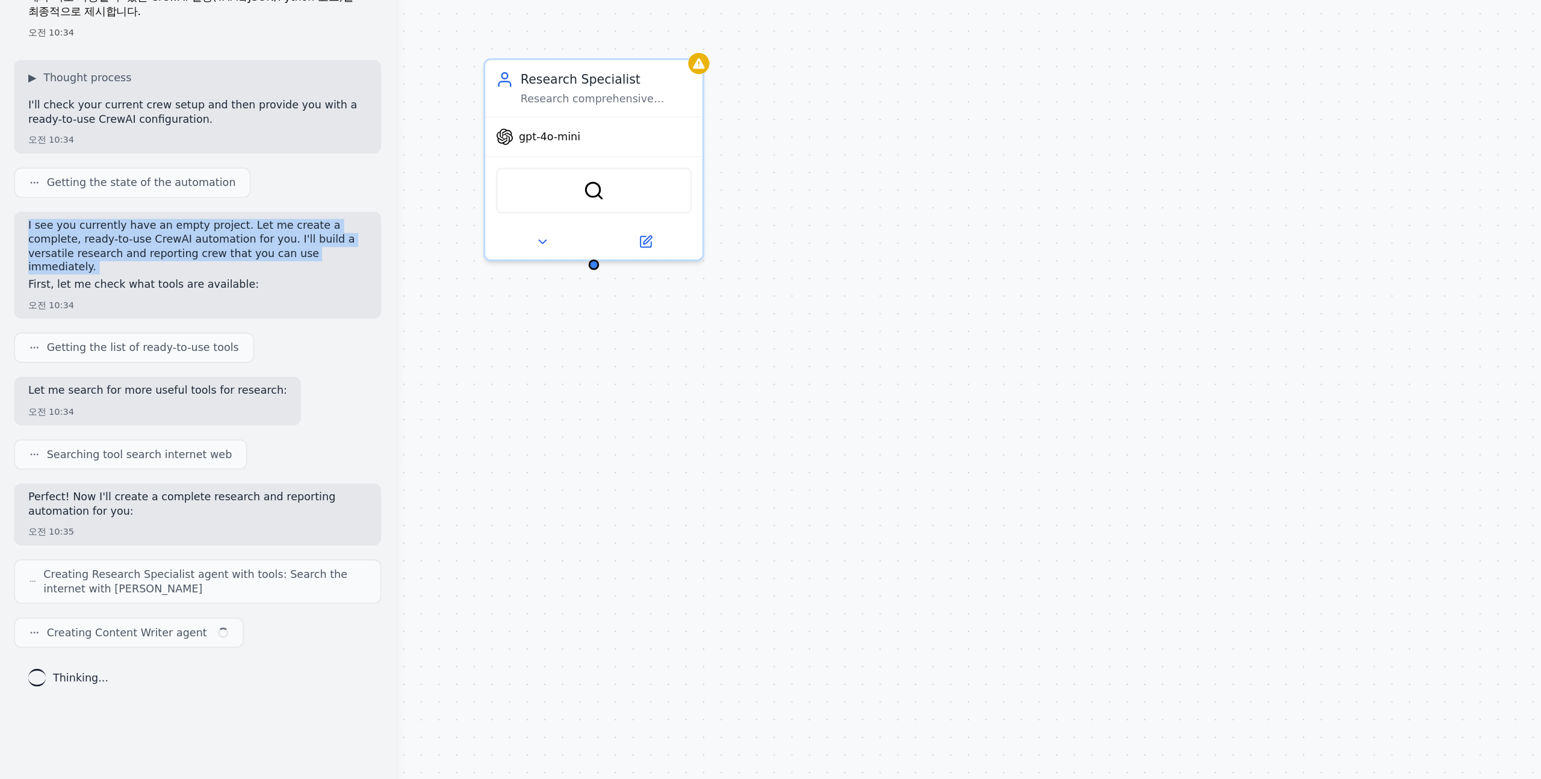
click at [64, 245] on p "I see you currently have an empty project. Let me create a complete, ready-to-u…" at bounding box center [134, 250] width 231 height 37
drag, startPoint x: 64, startPoint y: 245, endPoint x: 49, endPoint y: 250, distance: 15.2
click at [49, 250] on p "I see you currently have an empty project. Let me create a complete, ready-to-u…" at bounding box center [134, 250] width 231 height 37
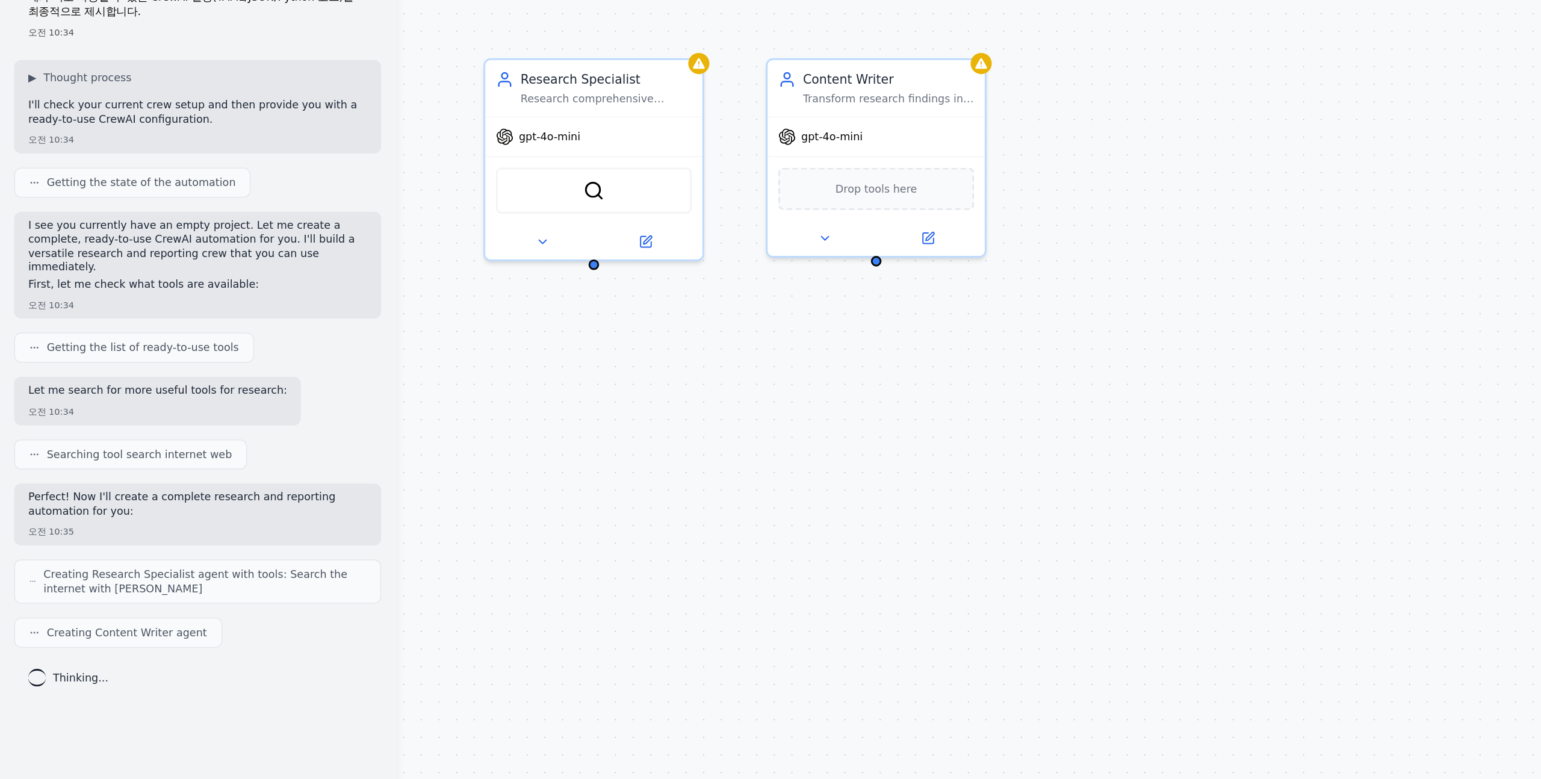
click at [33, 246] on p "I see you currently have an empty project. Let me create a complete, ready-to-u…" at bounding box center [134, 250] width 231 height 37
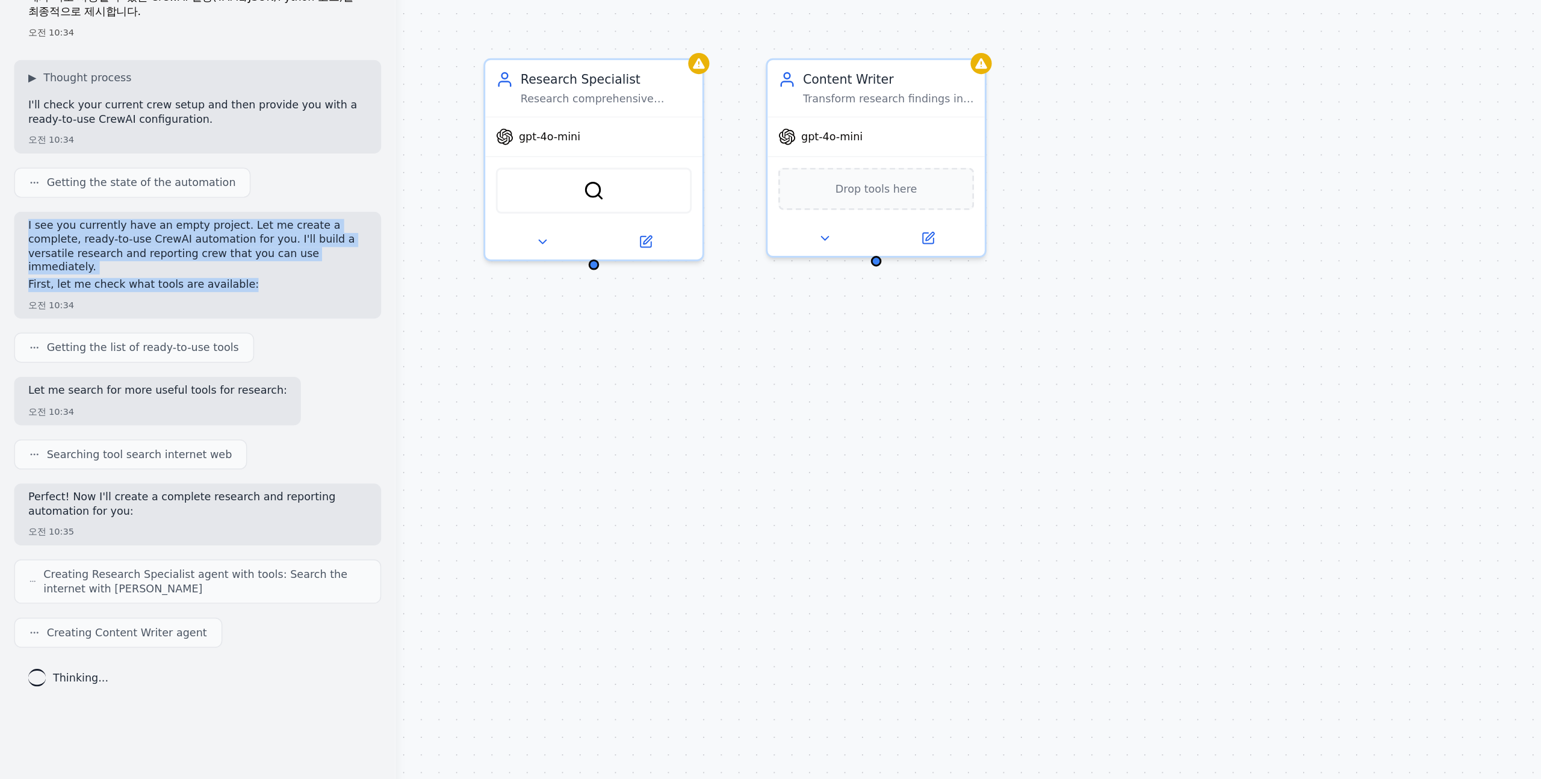
drag, startPoint x: 15, startPoint y: 232, endPoint x: 202, endPoint y: 264, distance: 189.4
click at [202, 264] on div "I see you currently have an empty project. Let me create a complete, ready-to-u…" at bounding box center [135, 264] width 250 height 73
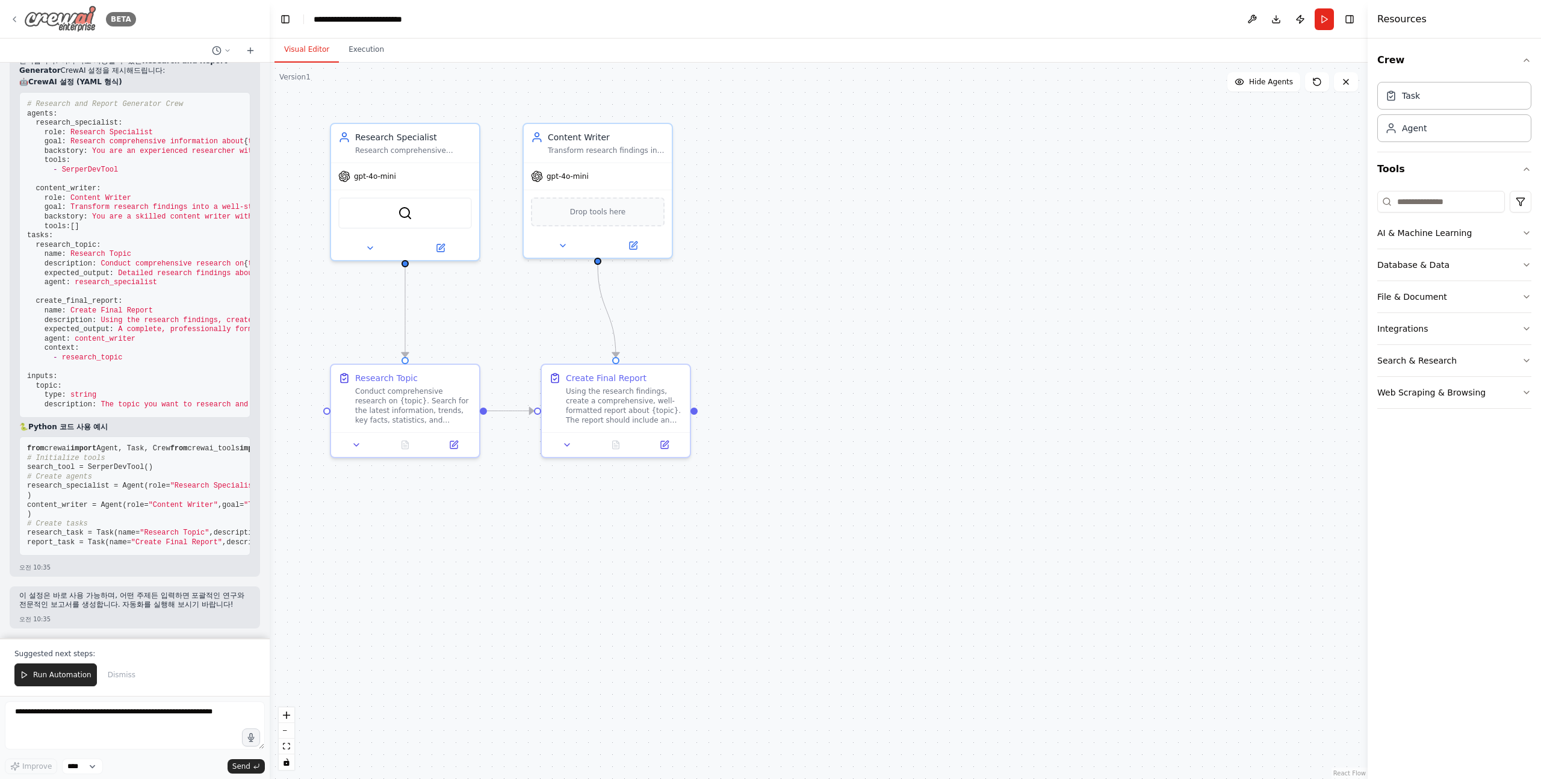
scroll to position [874, 0]
click at [67, 22] on img at bounding box center [60, 18] width 72 height 27
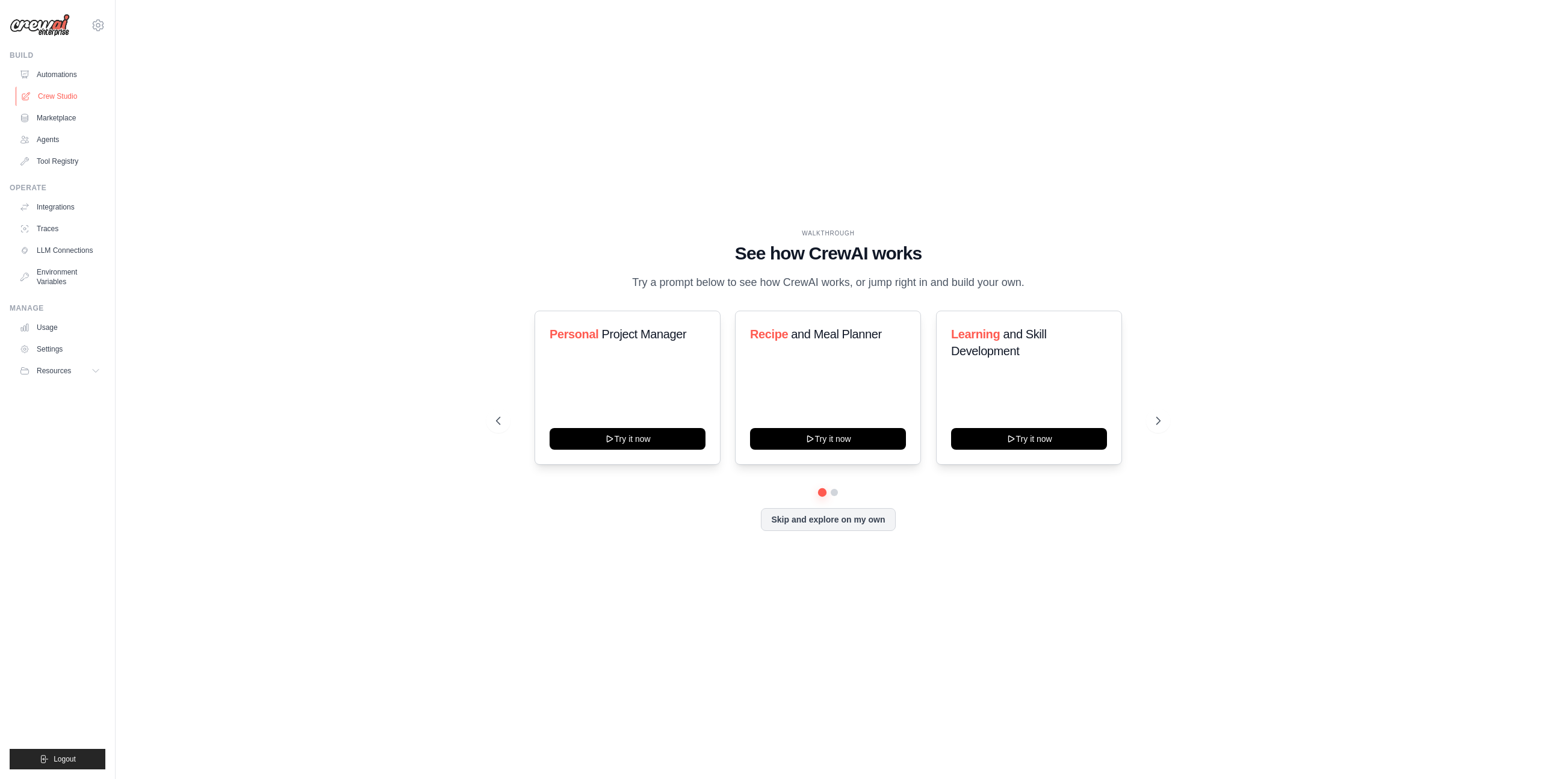
click at [60, 96] on link "Crew Studio" at bounding box center [61, 96] width 91 height 19
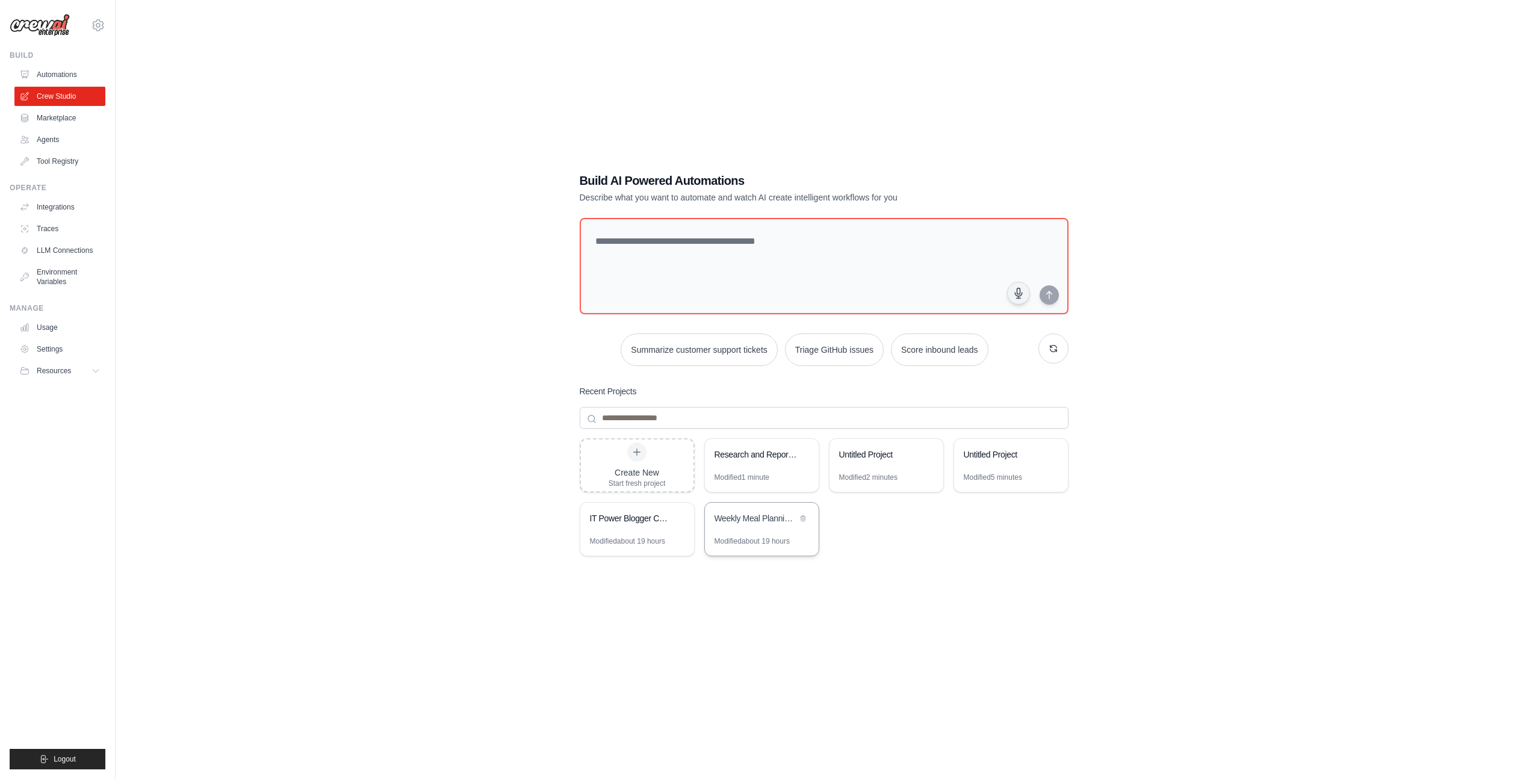
click at [732, 522] on div "Weekly Meal Planning Assistant" at bounding box center [756, 518] width 82 height 12
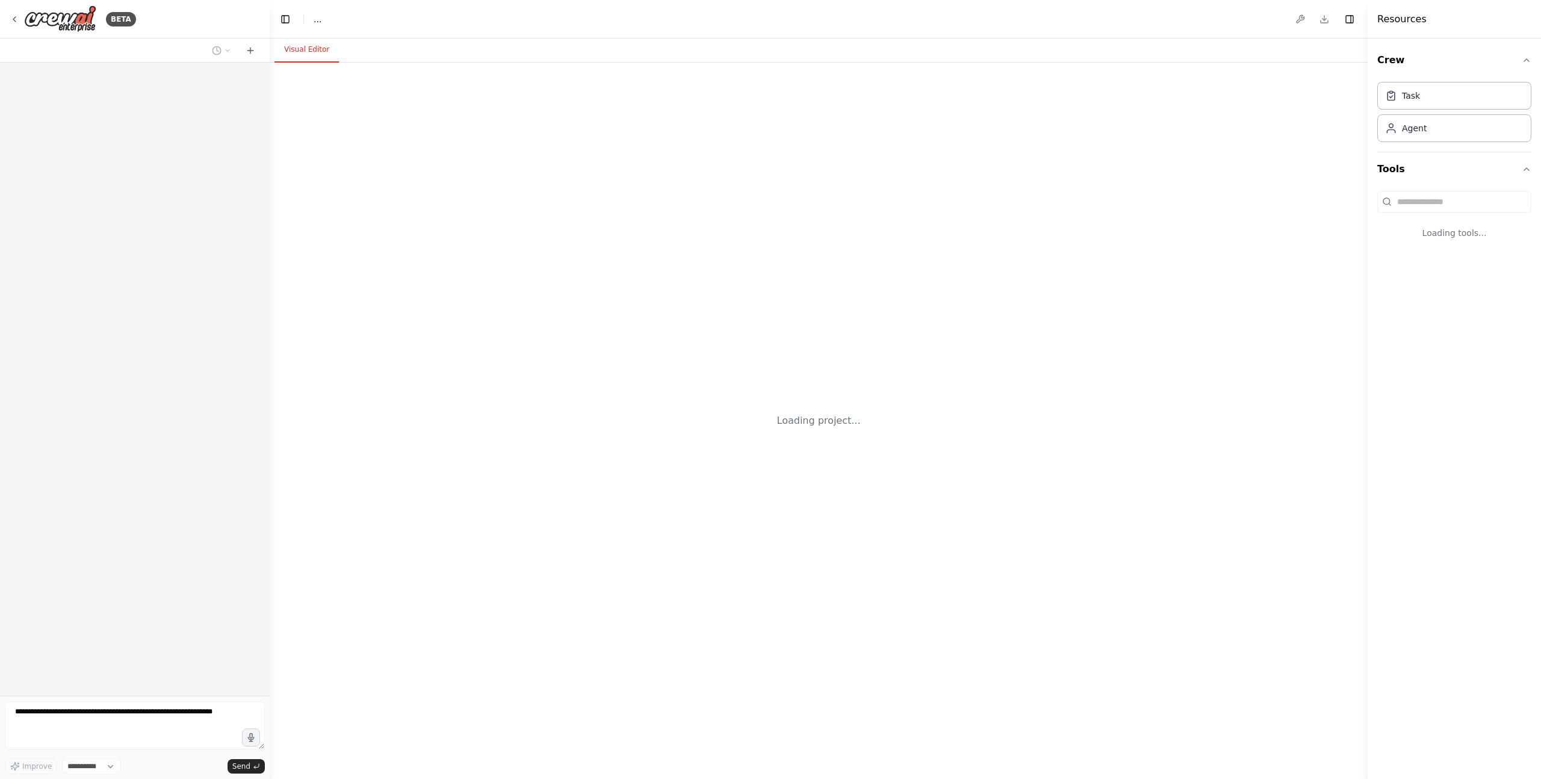
select select "****"
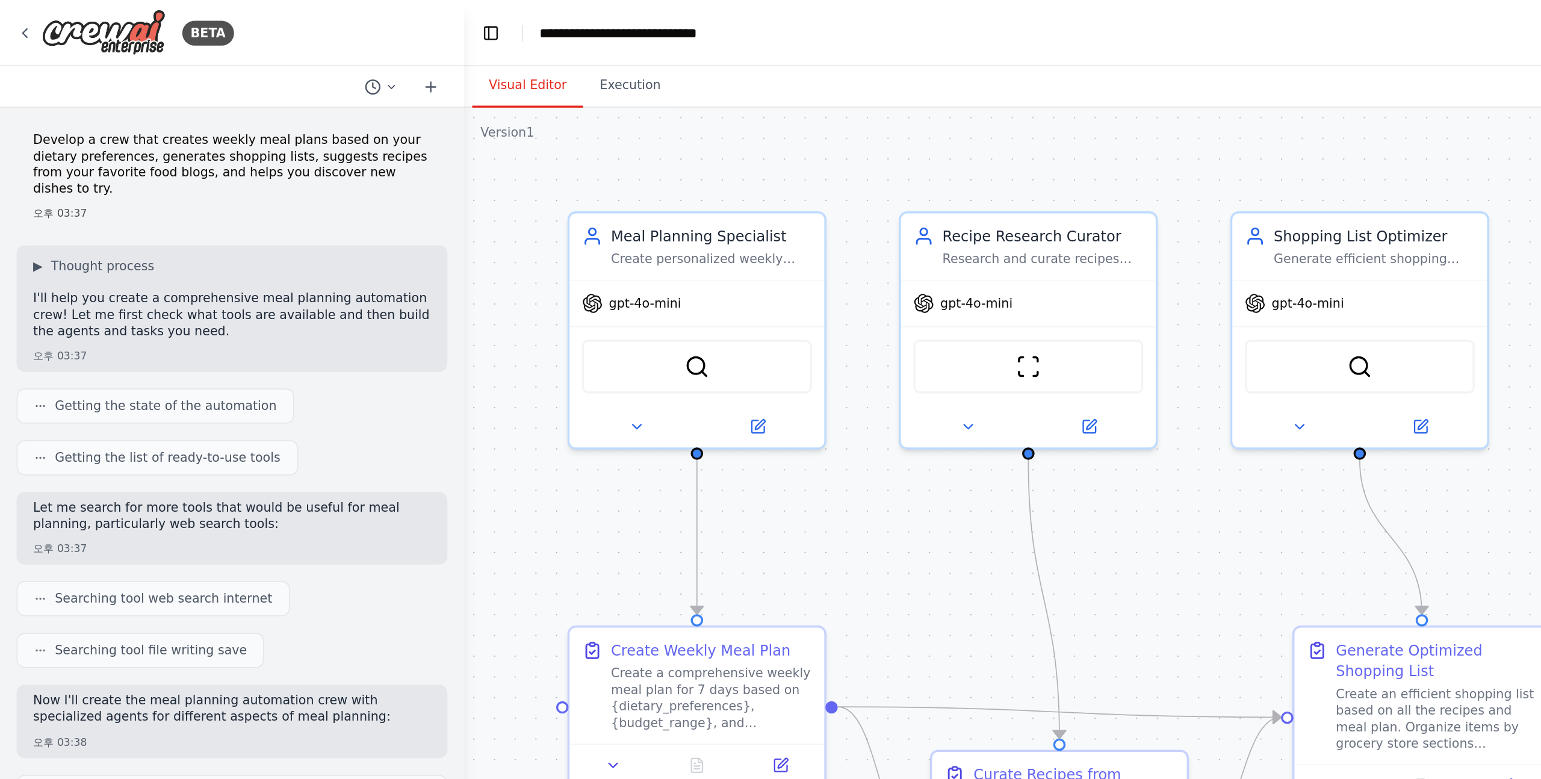
click at [29, 83] on p "Develop a crew that creates weekly meal plans based on your dietary preferences…" at bounding box center [134, 95] width 231 height 37
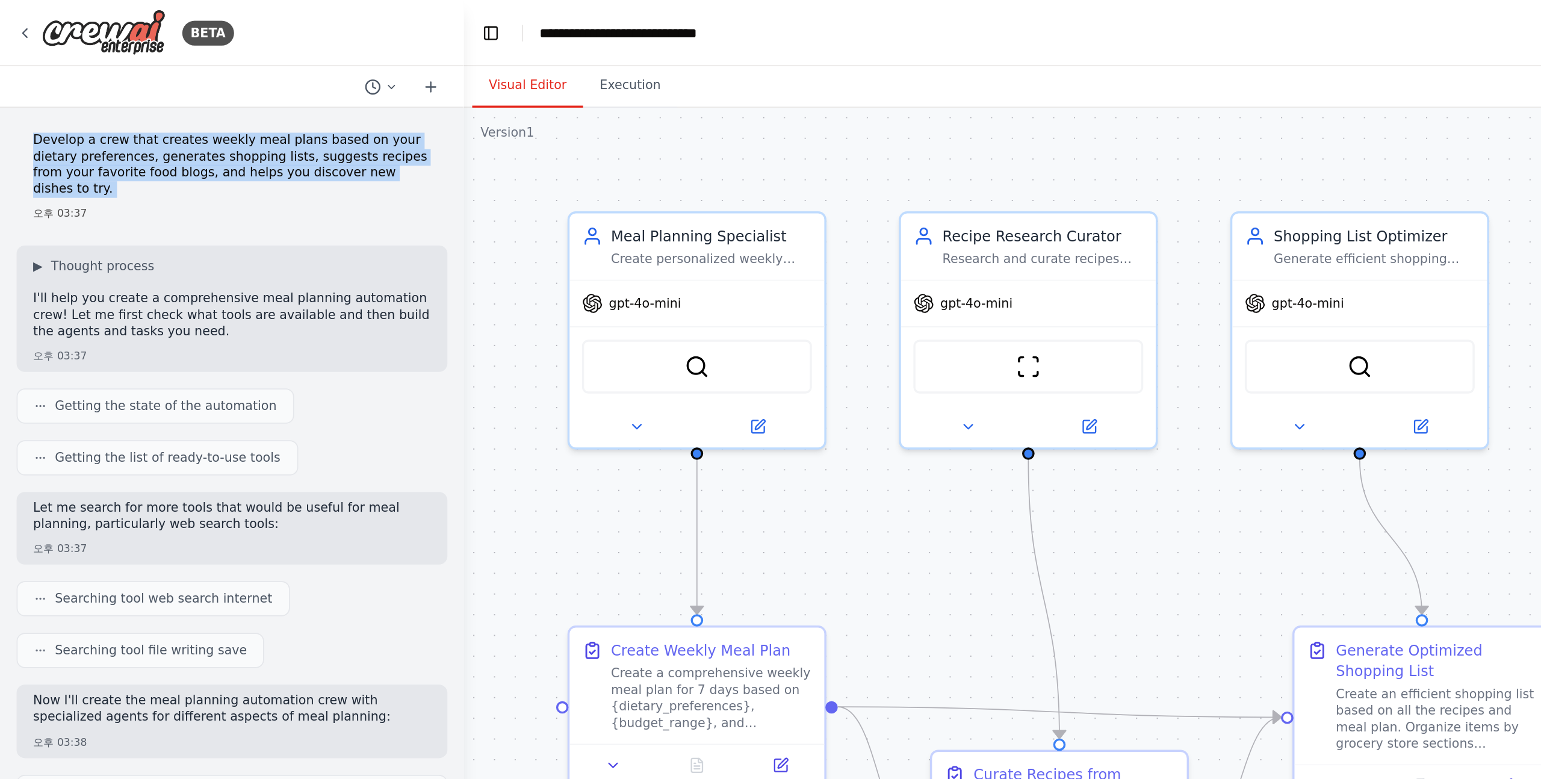
click at [29, 83] on p "Develop a crew that creates weekly meal plans based on your dietary preferences…" at bounding box center [134, 95] width 231 height 37
copy p "Develop a crew that creates weekly meal plans based on your dietary preferences…"
click at [130, 122] on div "오후 03:37" at bounding box center [134, 123] width 231 height 9
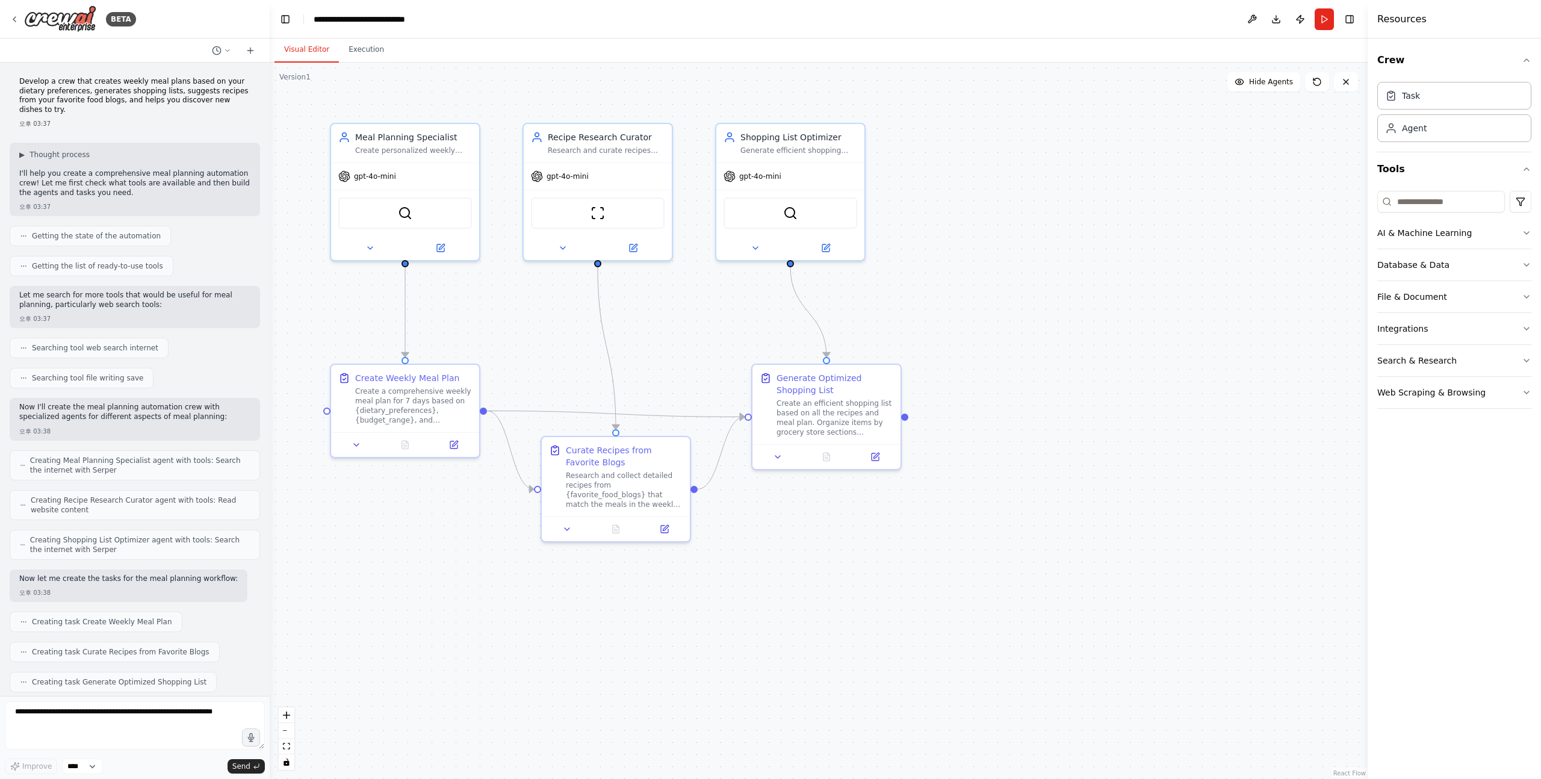
click at [63, 85] on p "Develop a crew that creates weekly meal plans based on your dietary preferences…" at bounding box center [134, 95] width 231 height 37
copy p "Develop a crew that creates weekly meal plans based on your dietary preferences…"
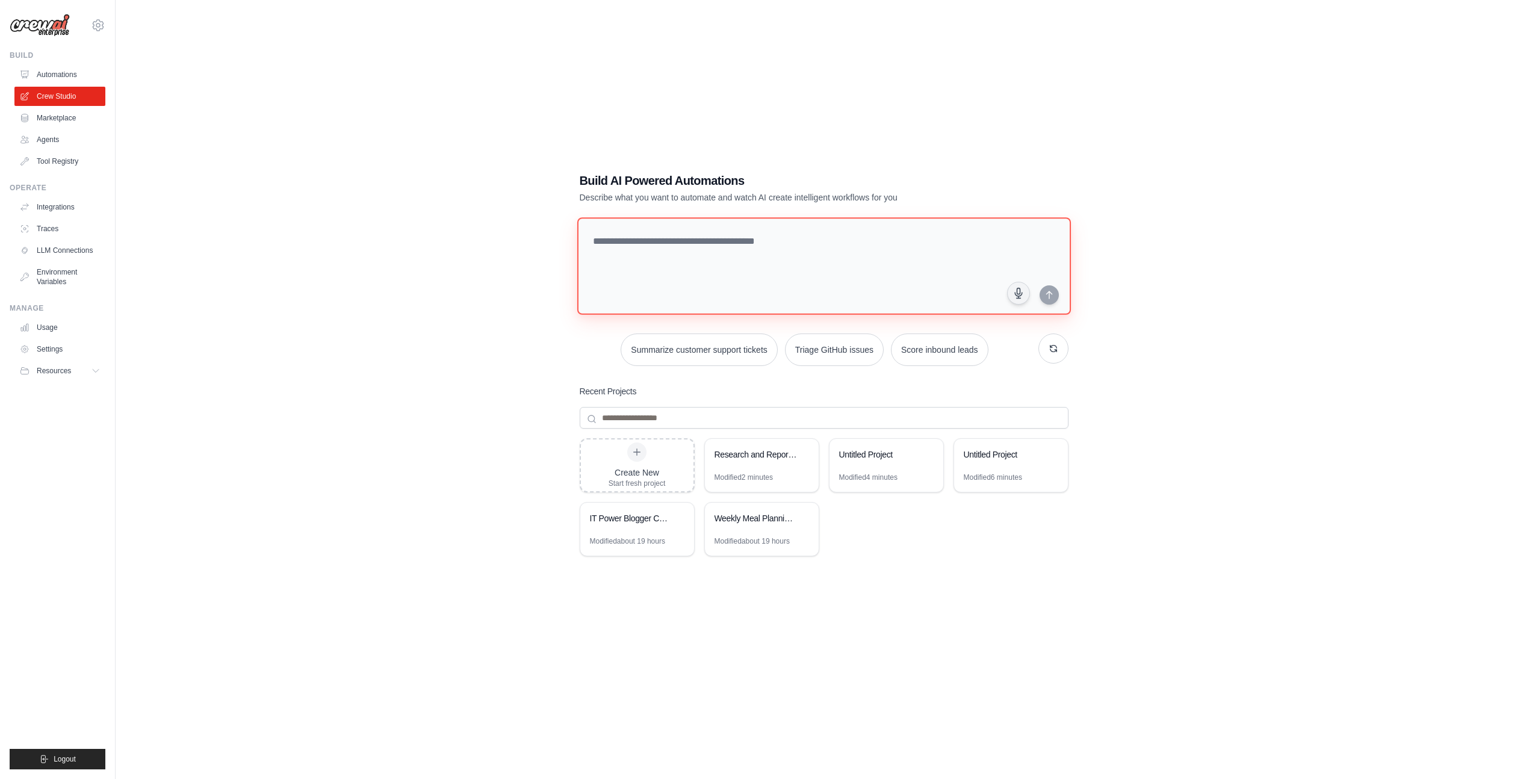
click at [772, 270] on textarea at bounding box center [824, 266] width 494 height 98
paste textarea "**********"
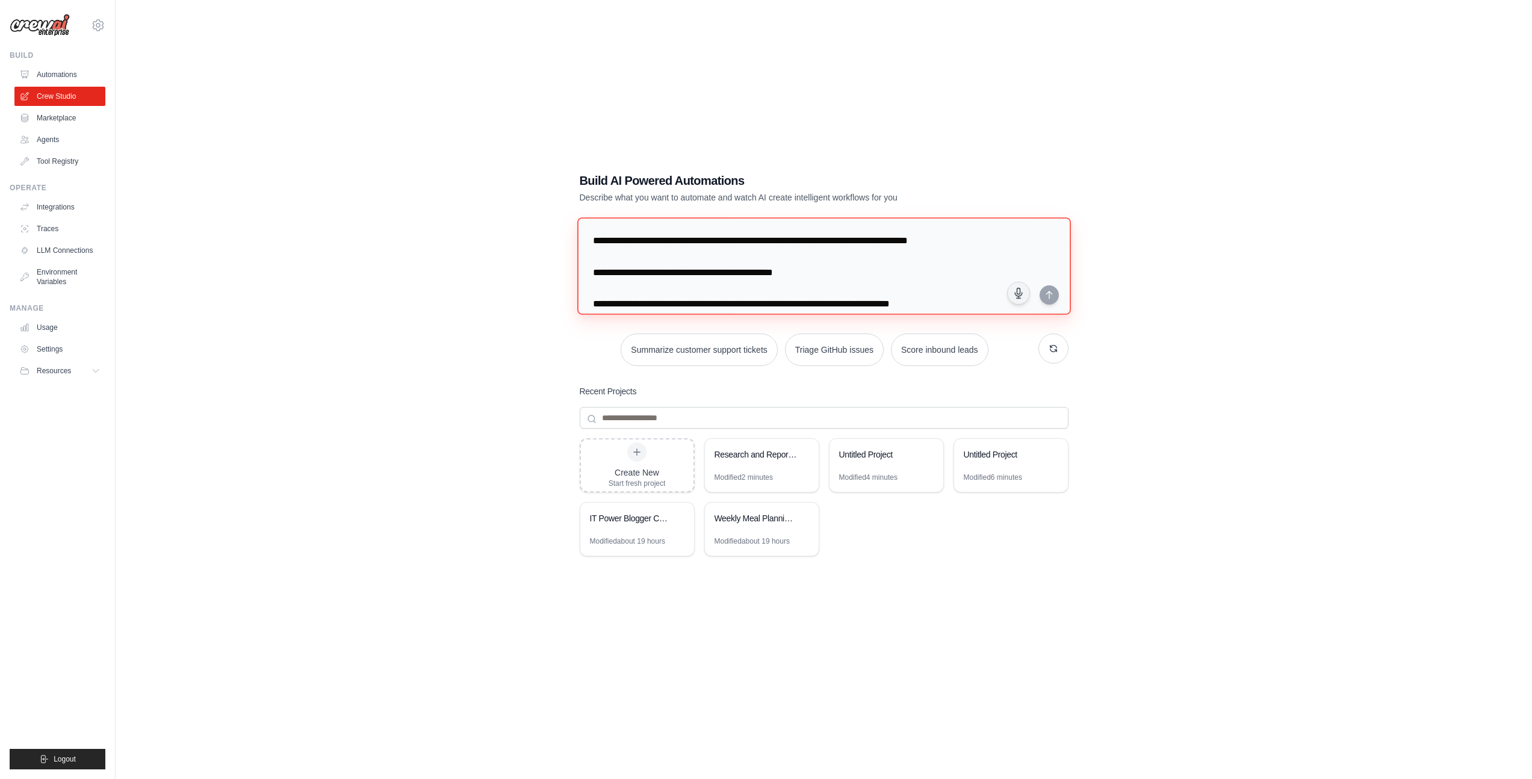
scroll to position [91, 0]
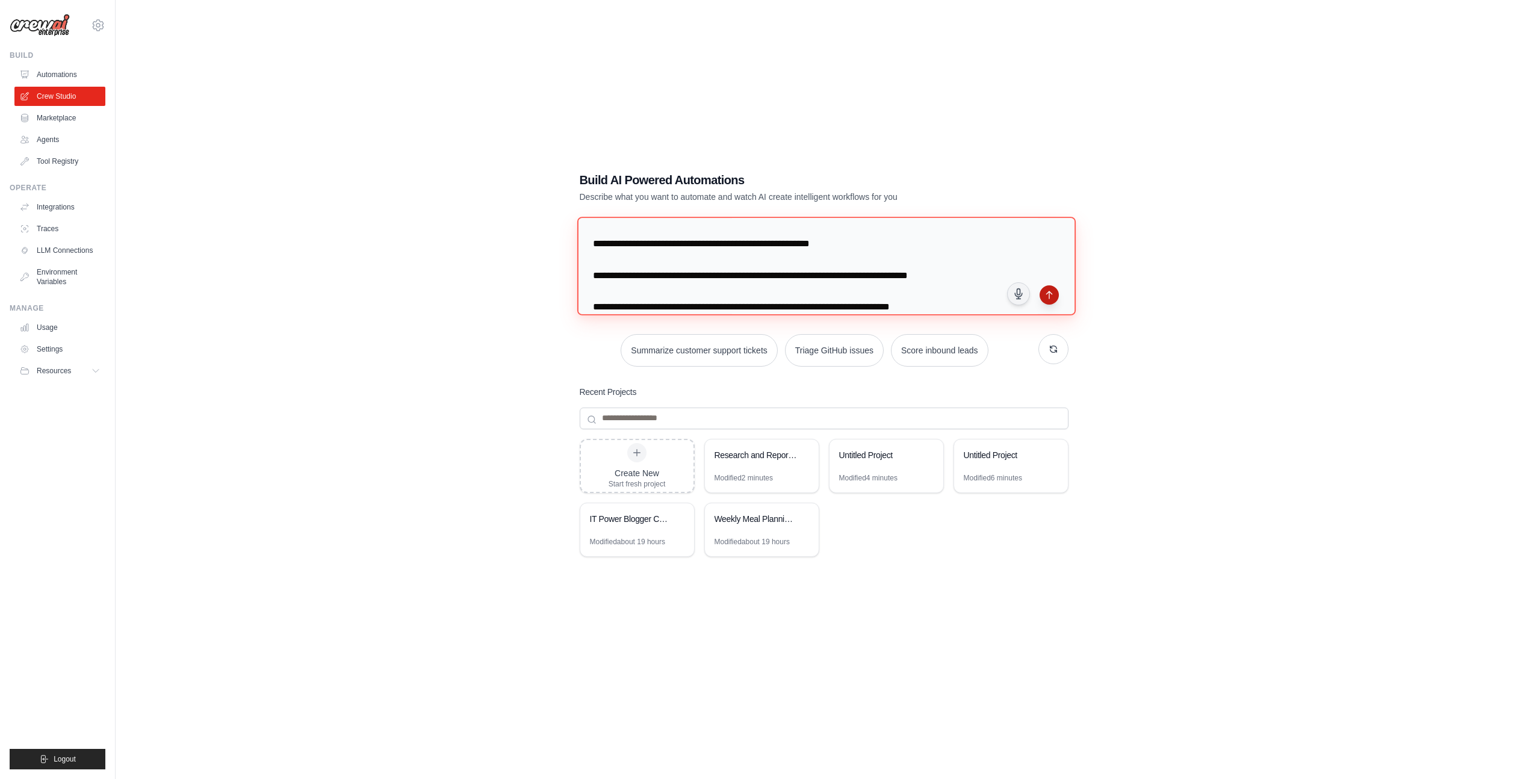
type textarea "**********"
click at [1046, 296] on icon "submit" at bounding box center [1050, 295] width 10 height 10
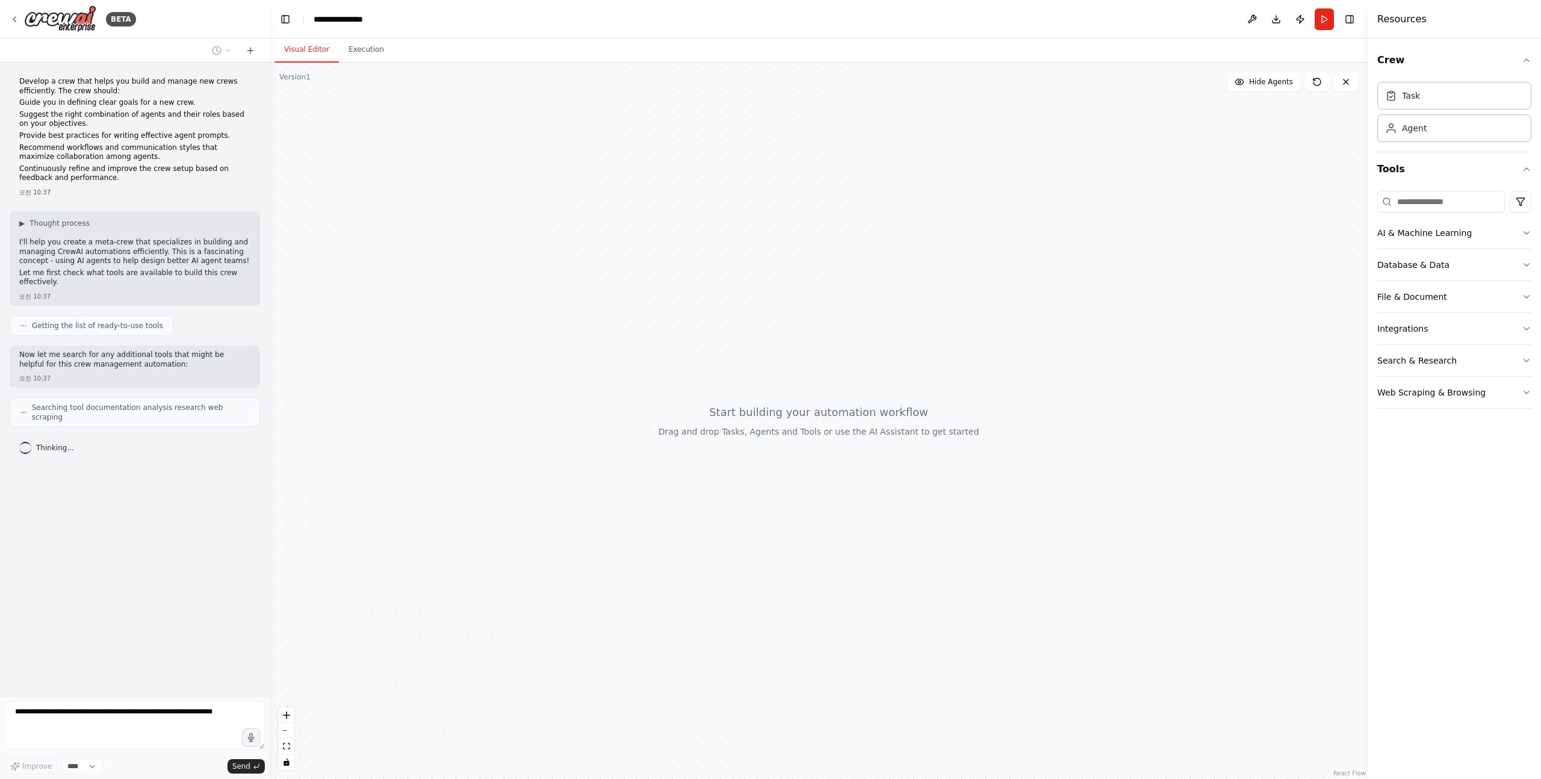
click at [26, 161] on p "Recommend workflows and communication styles that maximize collaboration among …" at bounding box center [134, 152] width 231 height 19
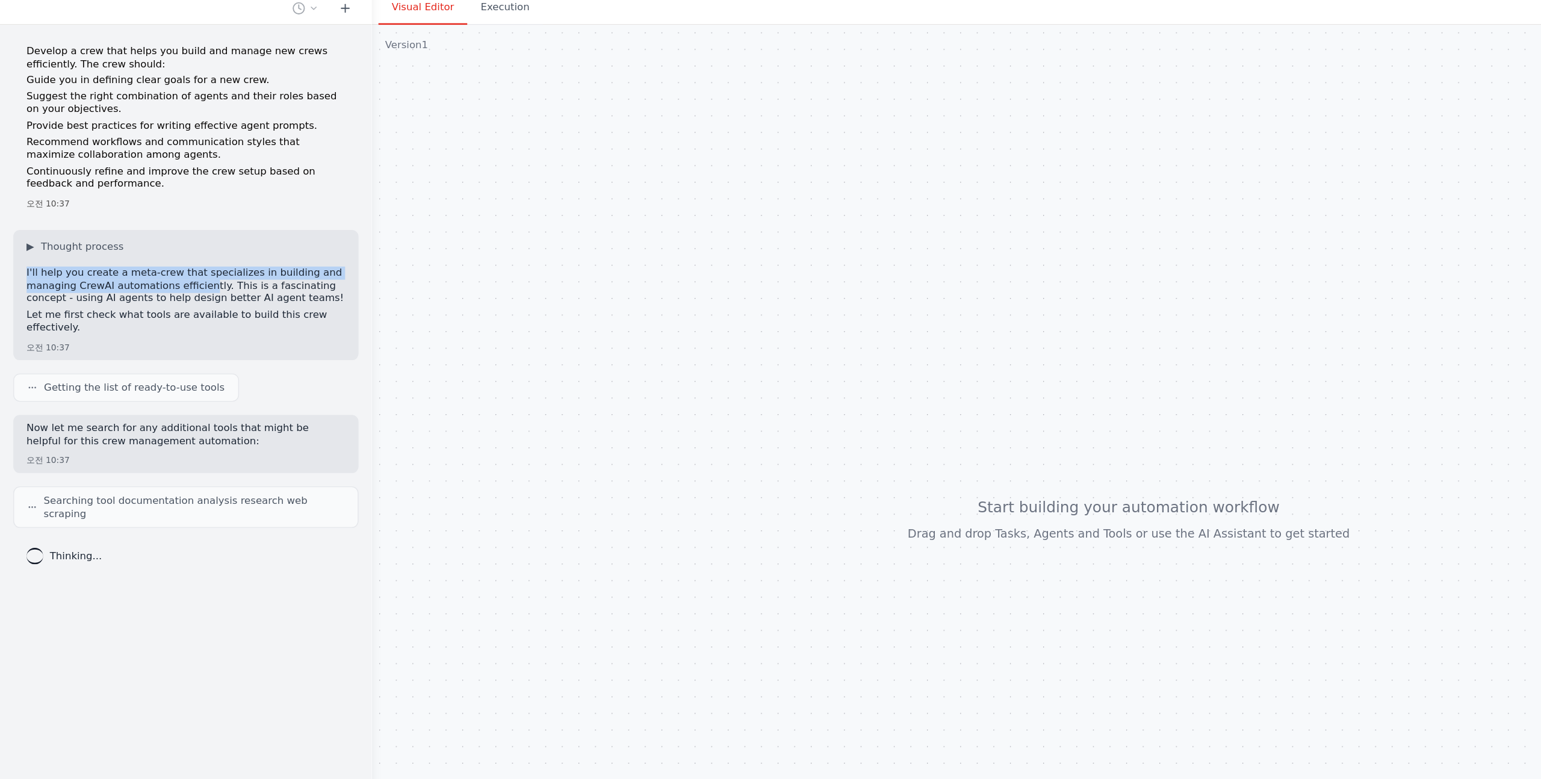
drag, startPoint x: 14, startPoint y: 240, endPoint x: 149, endPoint y: 252, distance: 136.0
click at [149, 252] on div "▶ Thought process I'll help you create a meta-crew that specializes in building…" at bounding box center [135, 258] width 250 height 95
click at [149, 252] on p "I'll help you create a meta-crew that specializes in building and managing Crew…" at bounding box center [134, 252] width 231 height 28
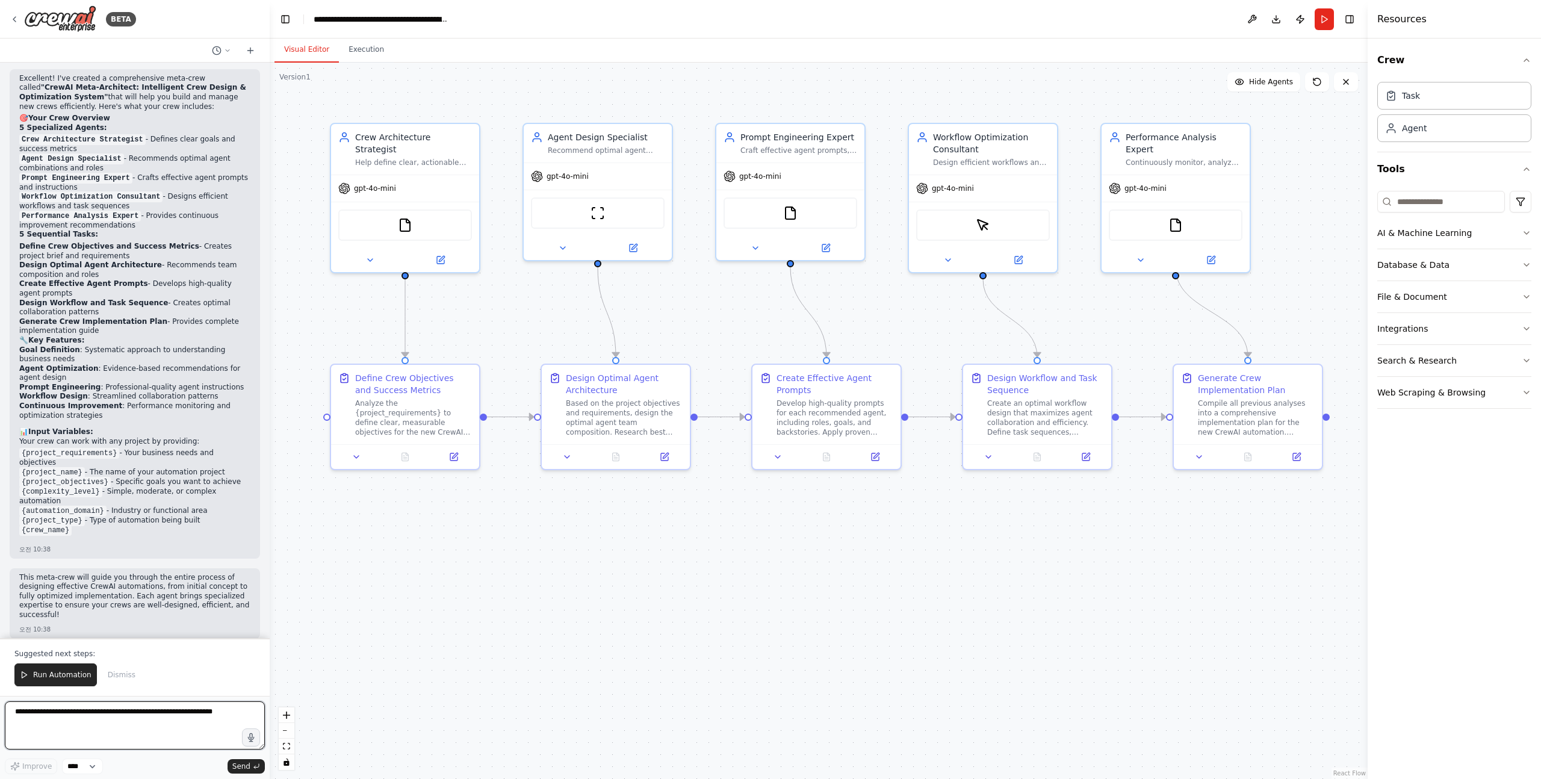
scroll to position [1004, 0]
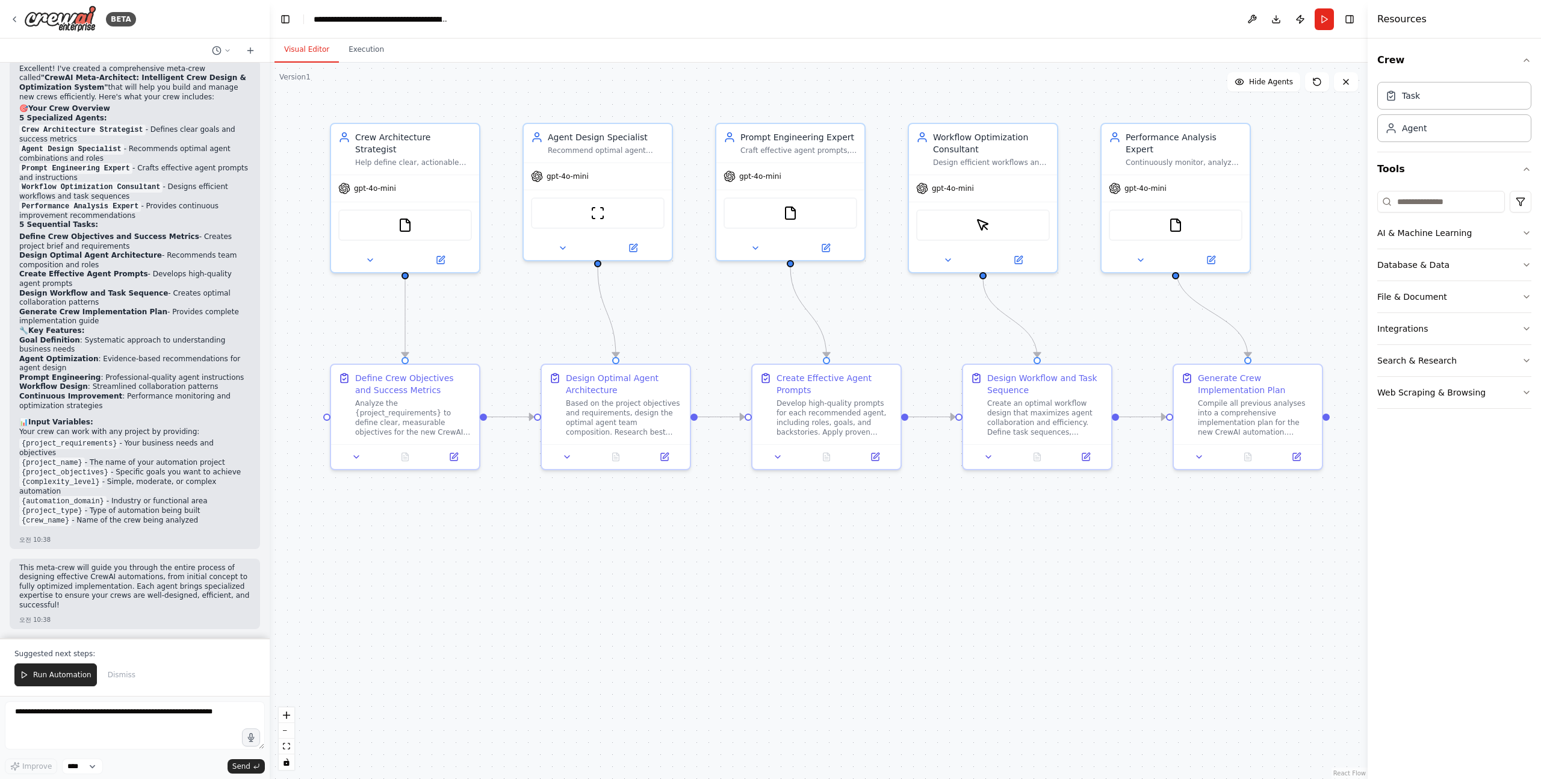
drag, startPoint x: 197, startPoint y: 526, endPoint x: 160, endPoint y: 230, distance: 298.0
click at [160, 237] on div "Excellent! I've created a comprehensive meta-crew called "CrewAI Meta-Architect…" at bounding box center [134, 298] width 231 height 468
click at [158, 414] on div "Excellent! I've created a comprehensive meta-crew called "CrewAI Meta-Architect…" at bounding box center [134, 298] width 231 height 468
click at [75, 667] on button "Run Automation" at bounding box center [55, 675] width 82 height 23
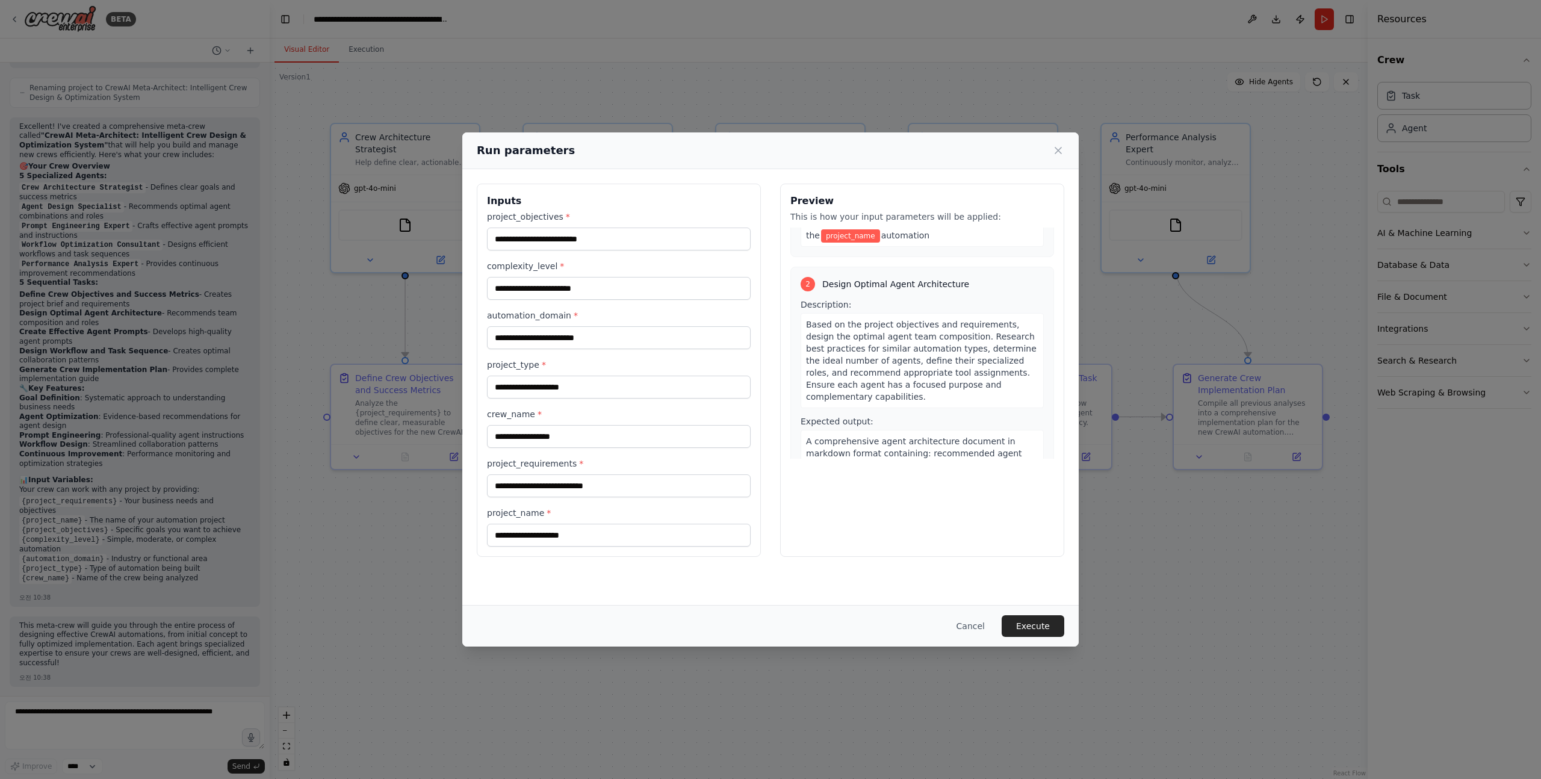
scroll to position [0, 0]
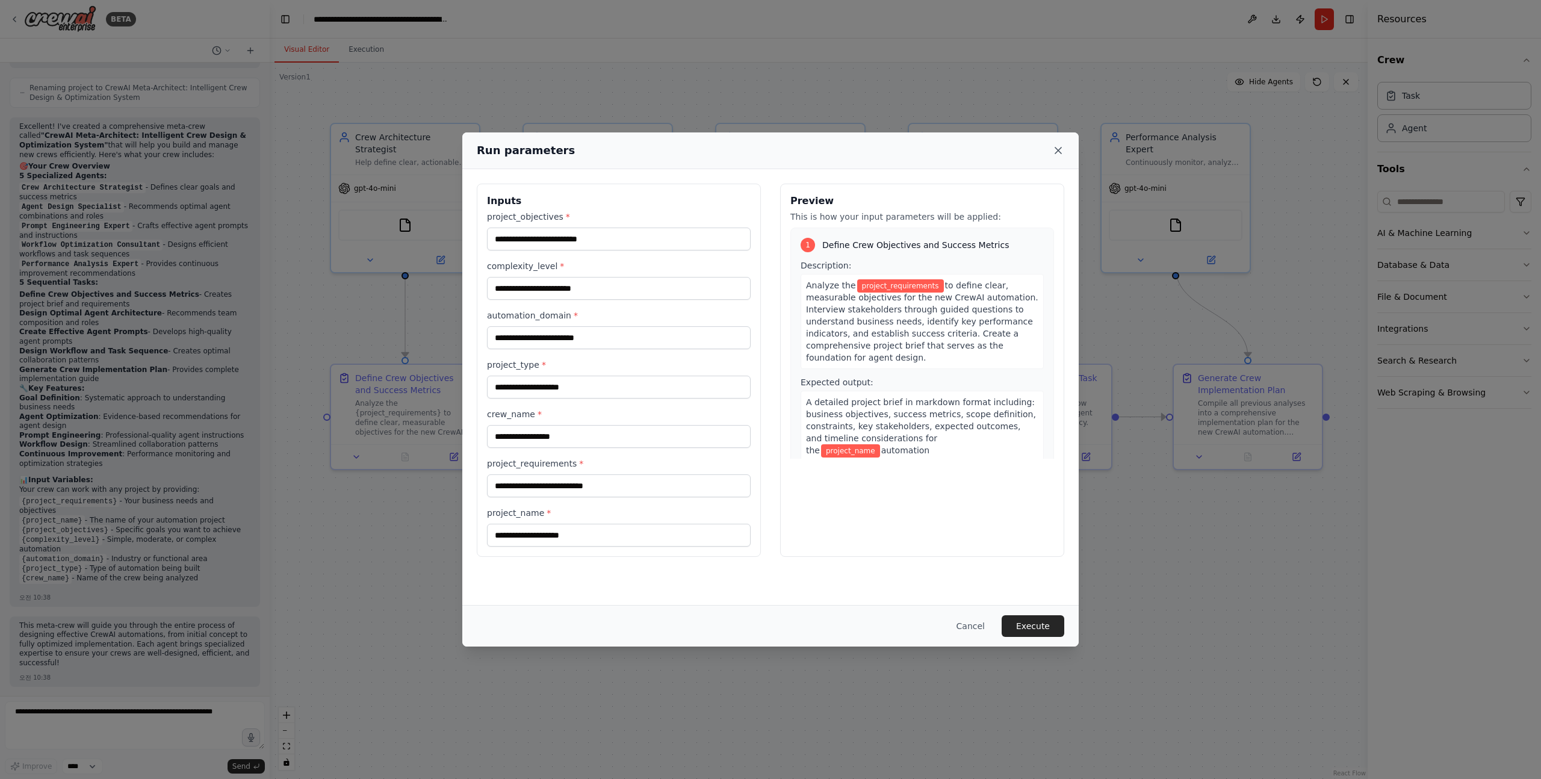
click at [1059, 152] on icon at bounding box center [1058, 151] width 12 height 12
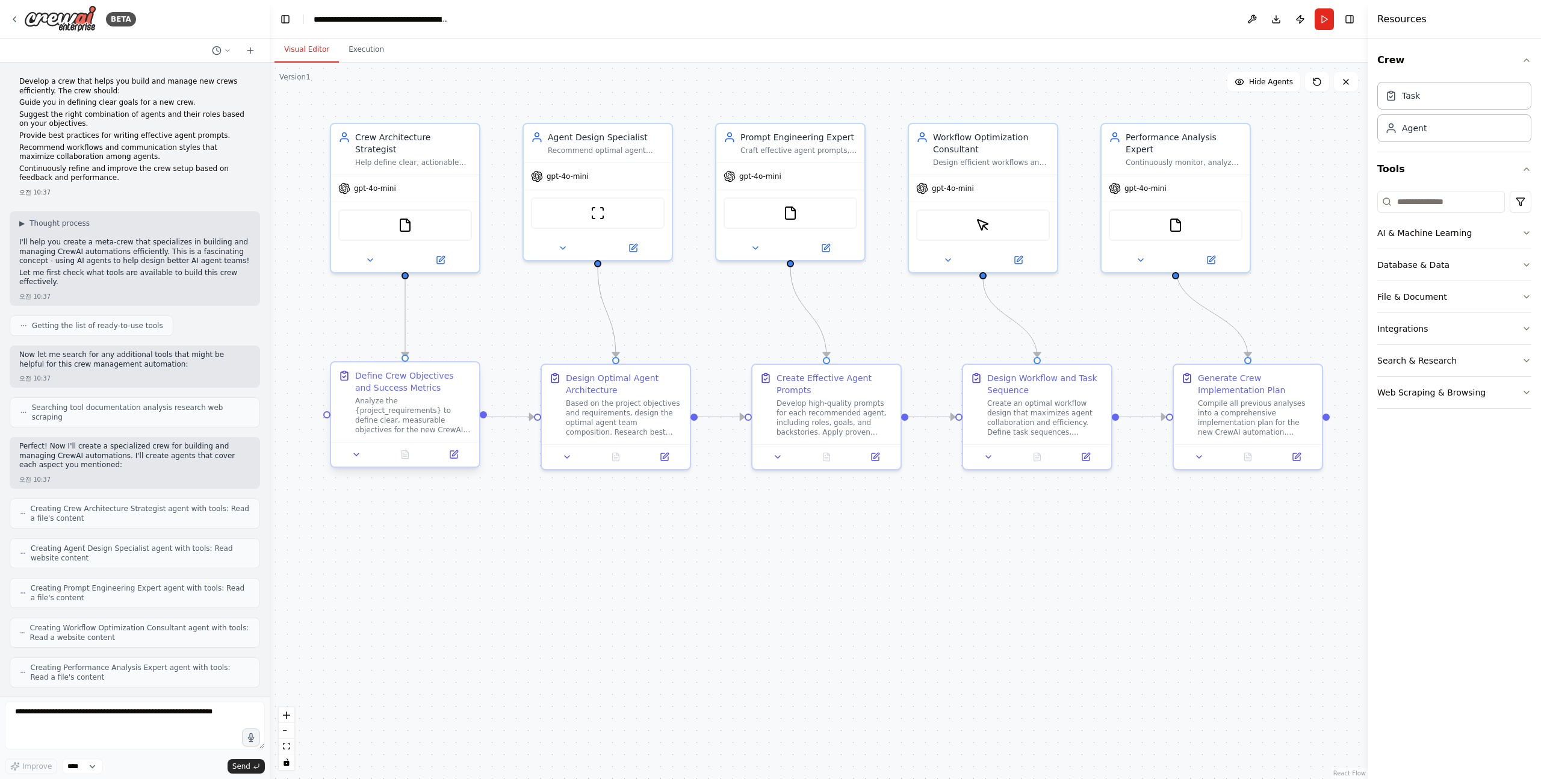
click at [400, 409] on div "Analyze the {project_requirements} to define clear, measurable objectives for t…" at bounding box center [413, 415] width 117 height 39
click at [451, 453] on icon at bounding box center [453, 454] width 7 height 7
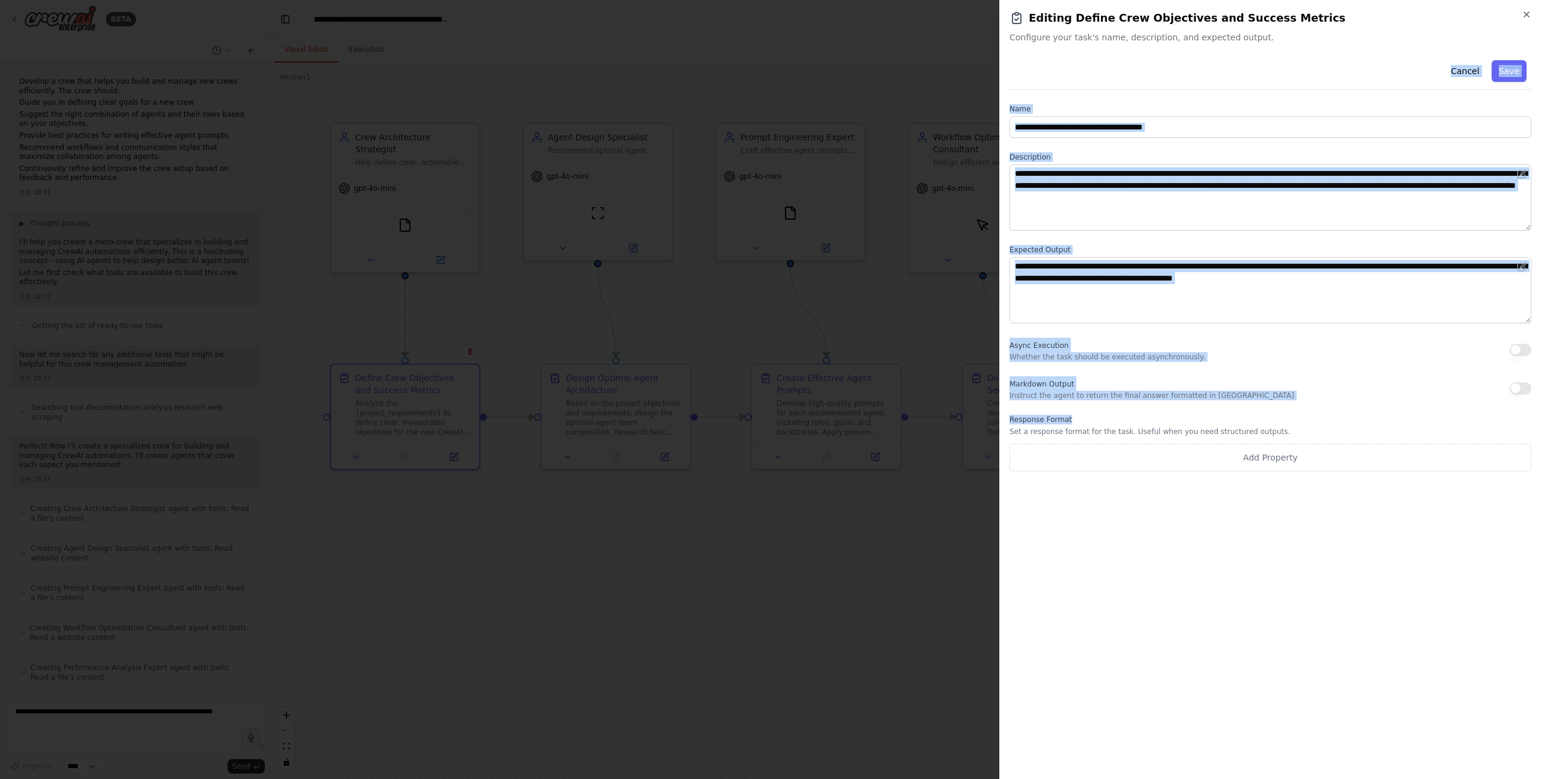
drag, startPoint x: 1270, startPoint y: 424, endPoint x: 1098, endPoint y: 75, distance: 388.6
click at [1098, 75] on div "**********" at bounding box center [1271, 263] width 522 height 416
click at [1098, 75] on div "Cancel Save" at bounding box center [1271, 72] width 522 height 34
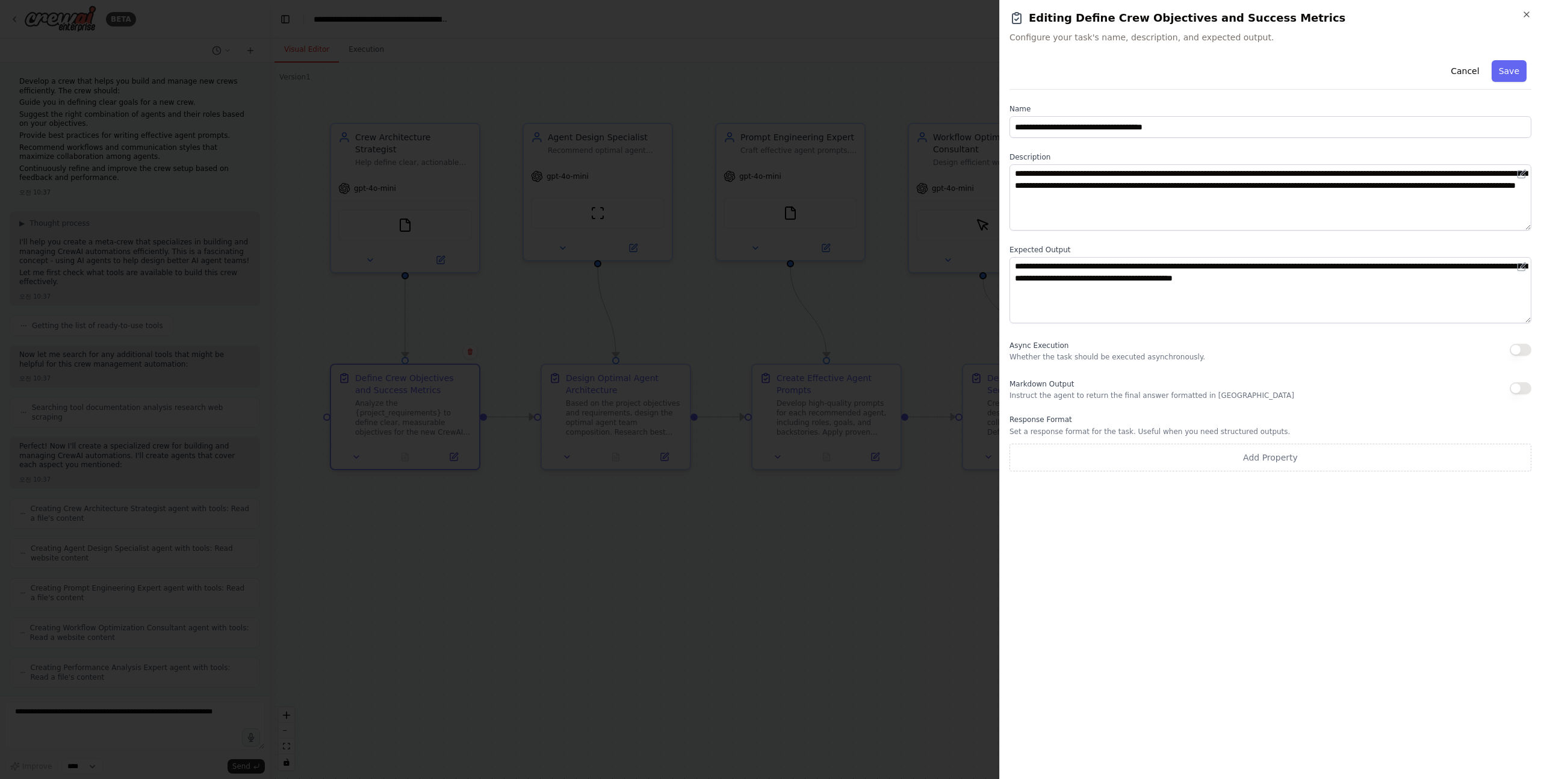
click at [512, 545] on div at bounding box center [770, 389] width 1541 height 779
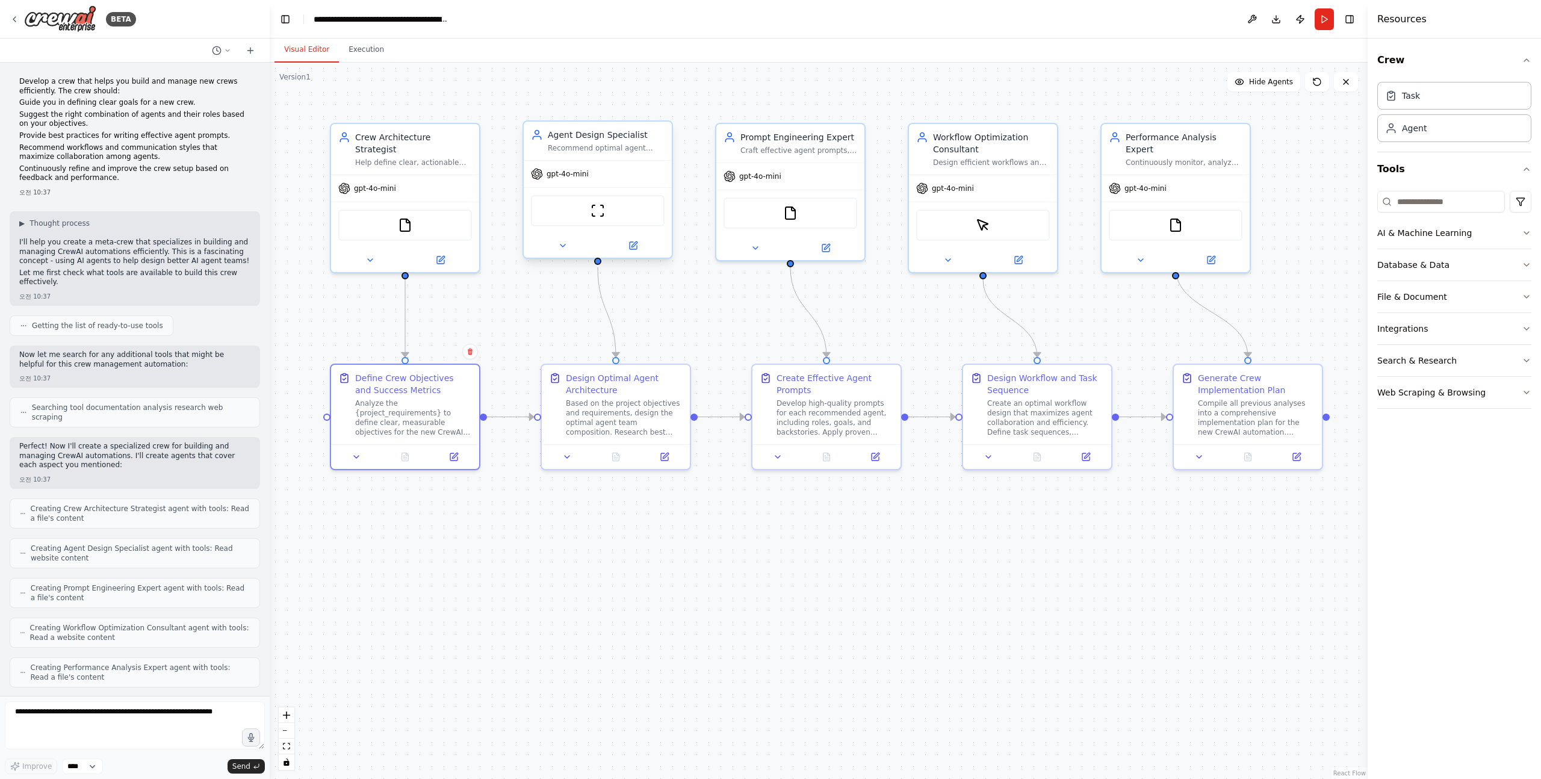
click at [590, 164] on div "gpt-4o-mini" at bounding box center [598, 174] width 148 height 26
click at [473, 531] on div ".deletable-edge-delete-btn { width: 20px; height: 20px; border: 0px solid #ffff…" at bounding box center [819, 421] width 1098 height 716
click at [601, 419] on div "Based on the project objectives and requirements, design the optimal agent team…" at bounding box center [624, 415] width 117 height 39
click at [667, 456] on icon at bounding box center [664, 454] width 7 height 7
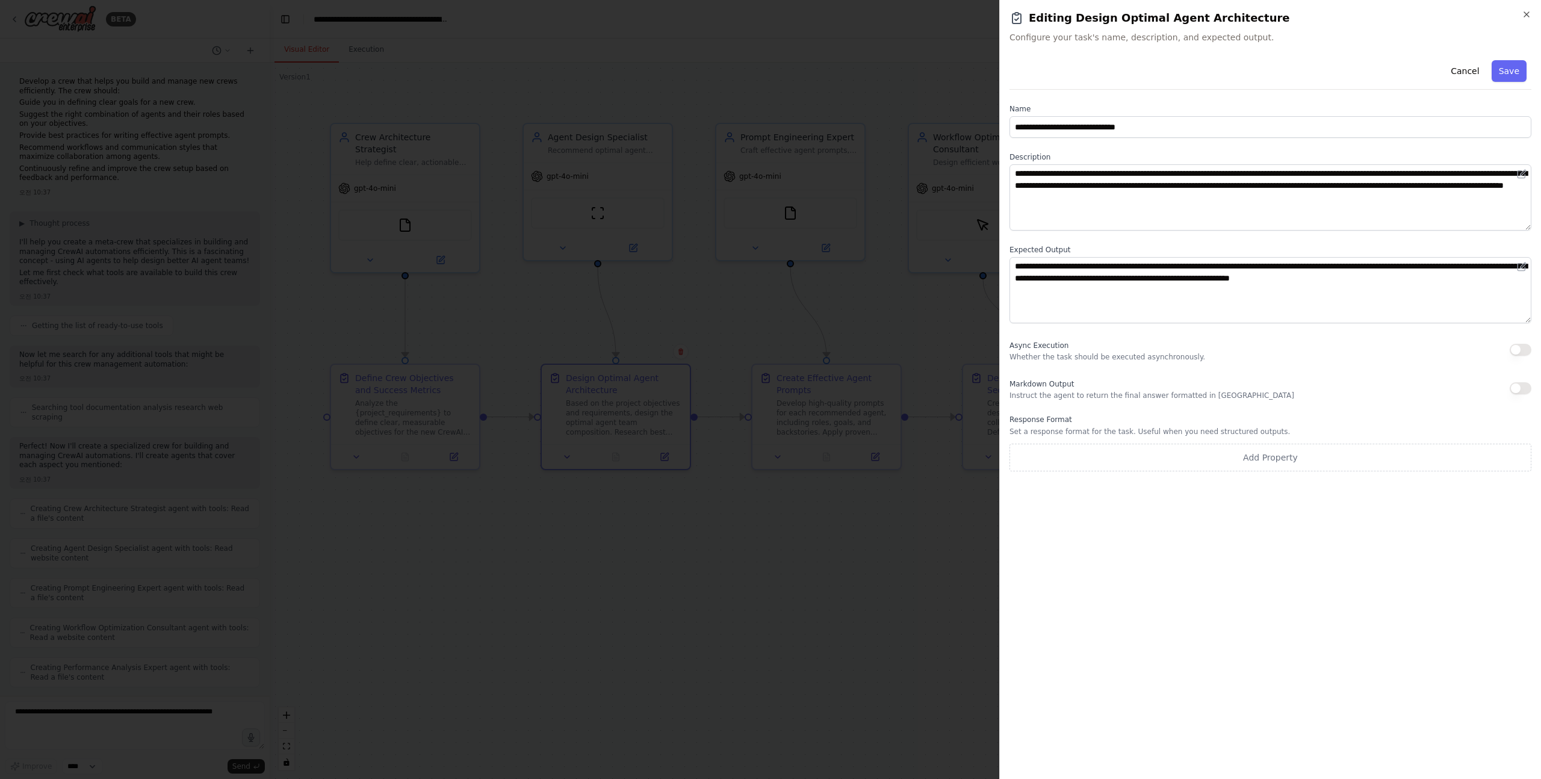
click at [763, 596] on div at bounding box center [770, 389] width 1541 height 779
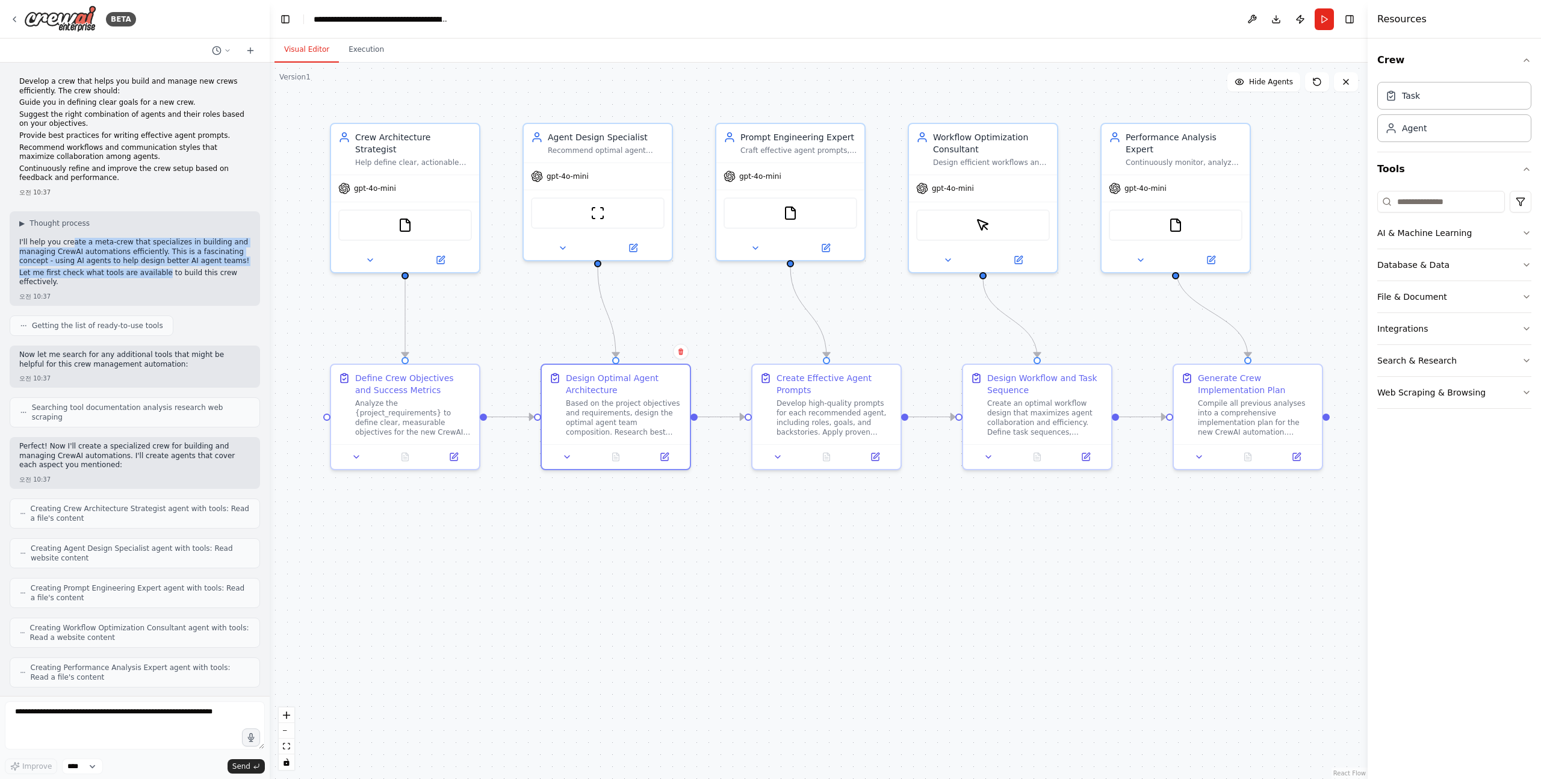
drag, startPoint x: 70, startPoint y: 245, endPoint x: 161, endPoint y: 268, distance: 93.2
click at [161, 268] on div "I'll help you create a meta-crew that specializes in building and managing Crew…" at bounding box center [134, 264] width 231 height 52
click at [34, 351] on p "Now let me search for any additional tools that might be helpful for this crew …" at bounding box center [134, 359] width 231 height 19
click at [18, 353] on div "Now let me search for any additional tools that might be helpful for this crew …" at bounding box center [135, 367] width 250 height 42
drag, startPoint x: 18, startPoint y: 353, endPoint x: 169, endPoint y: 361, distance: 150.7
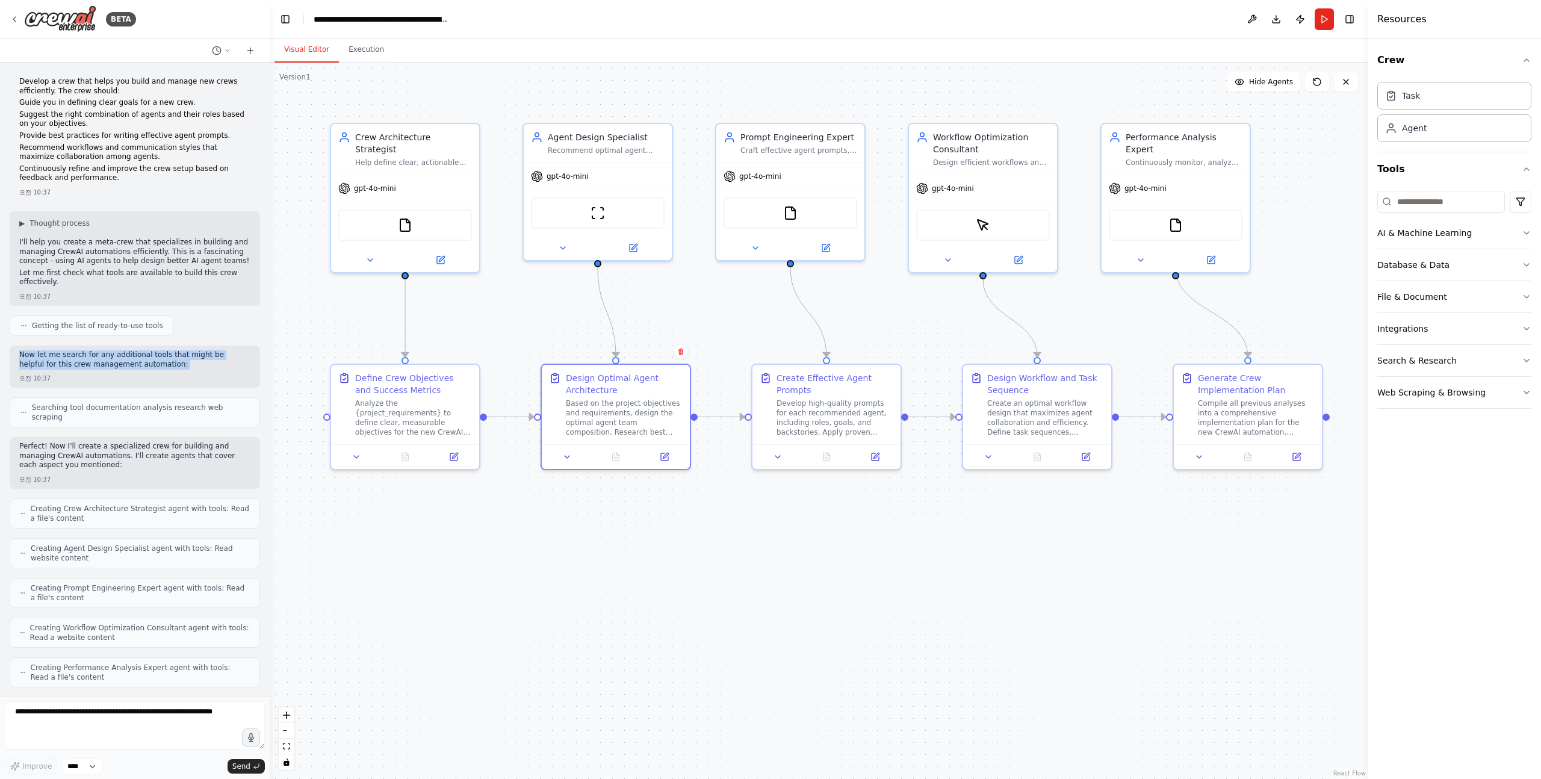
click at [169, 362] on div "Now let me search for any additional tools that might be helpful for this crew …" at bounding box center [135, 367] width 250 height 42
click at [154, 361] on p "Now let me search for any additional tools that might be helpful for this crew …" at bounding box center [134, 359] width 231 height 19
drag, startPoint x: 176, startPoint y: 361, endPoint x: 81, endPoint y: 351, distance: 95.7
click at [81, 351] on p "Now let me search for any additional tools that might be helpful for this crew …" at bounding box center [134, 359] width 231 height 19
click at [85, 409] on span "Searching tool documentation analysis research web scraping" at bounding box center [141, 412] width 218 height 19
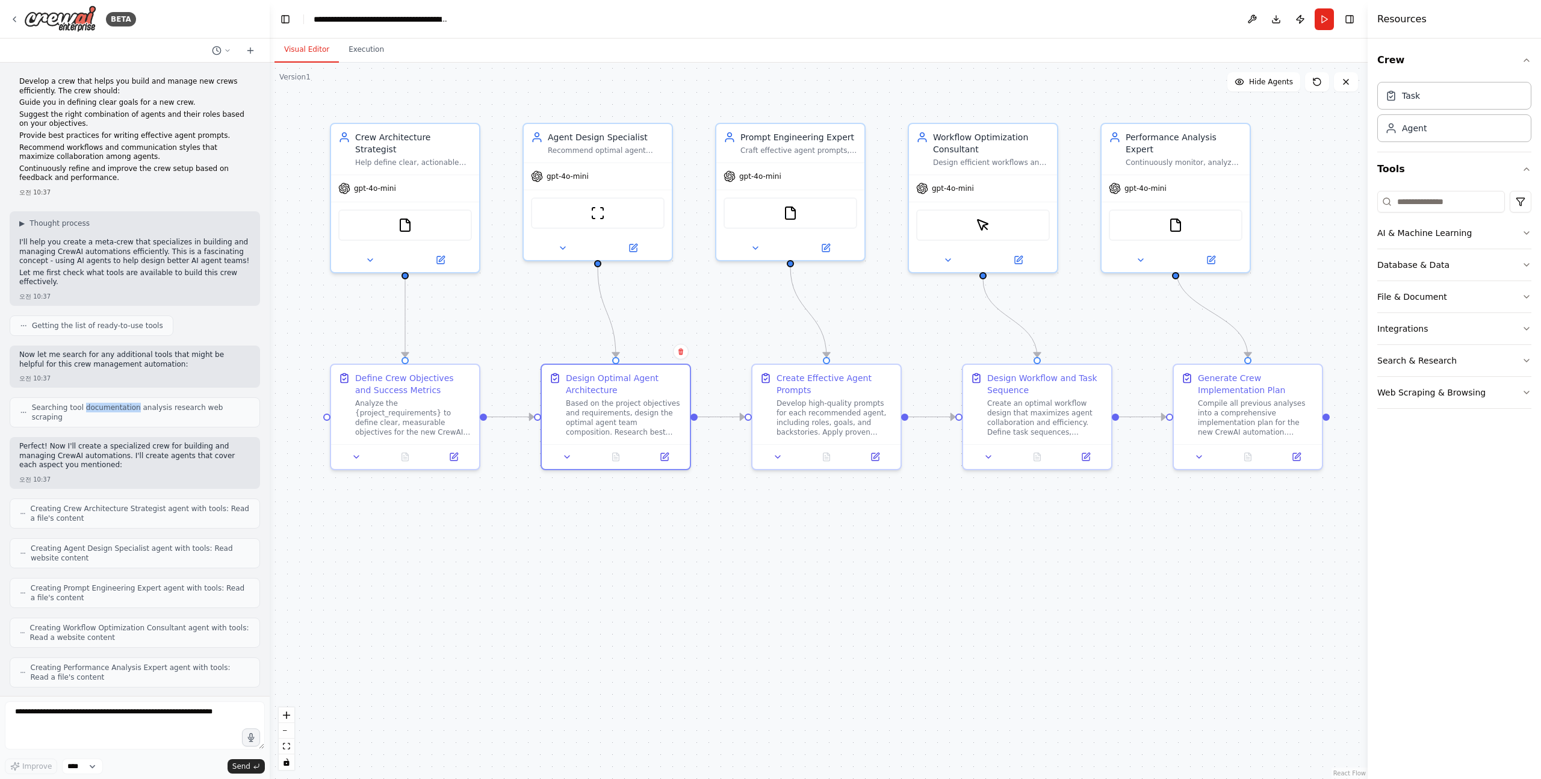
click at [85, 409] on span "Searching tool documentation analysis research web scraping" at bounding box center [141, 412] width 218 height 19
click at [109, 444] on p "Perfect! Now I'll create a specialized crew for building and managing CrewAI au…" at bounding box center [134, 456] width 231 height 28
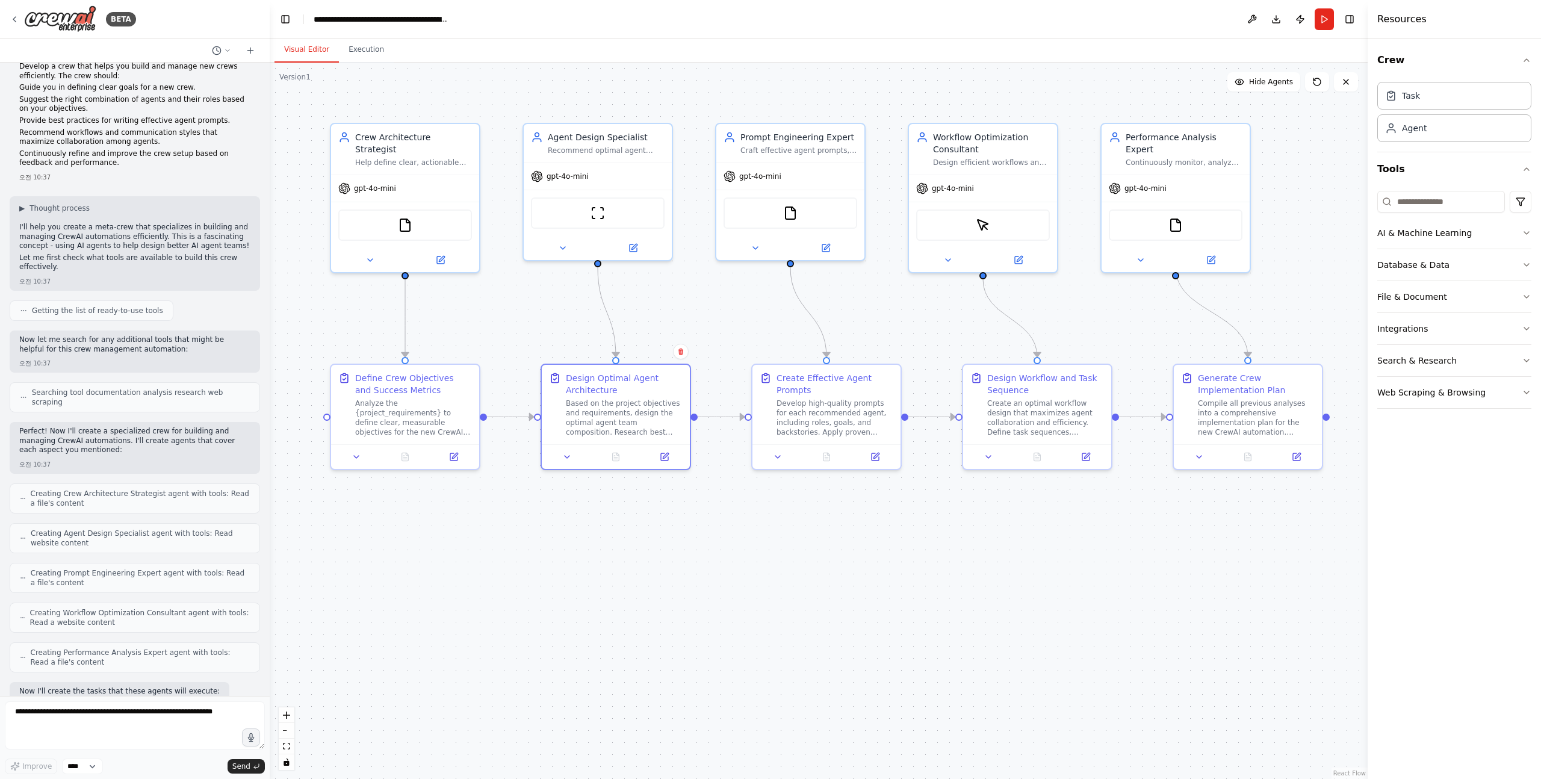
scroll to position [18, 0]
click at [20, 304] on icon at bounding box center [23, 307] width 7 height 7
click at [25, 304] on icon at bounding box center [23, 307] width 7 height 7
click at [25, 308] on icon at bounding box center [23, 307] width 7 height 7
click at [61, 308] on span "Getting the list of ready-to-use tools" at bounding box center [97, 308] width 131 height 10
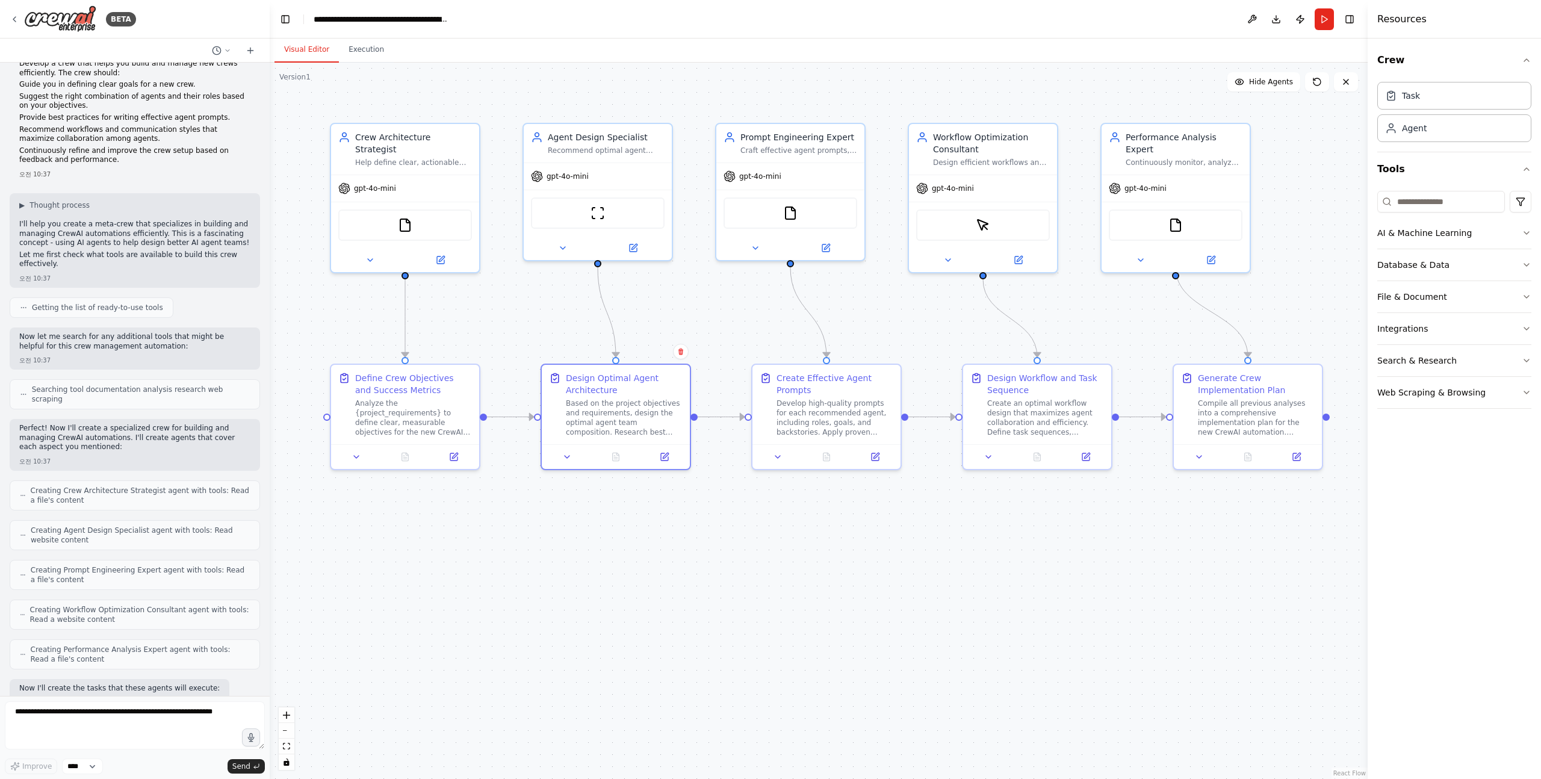
click at [61, 308] on span "Getting the list of ready-to-use tools" at bounding box center [97, 308] width 131 height 10
click at [95, 308] on span "Getting the list of ready-to-use tools" at bounding box center [97, 308] width 131 height 10
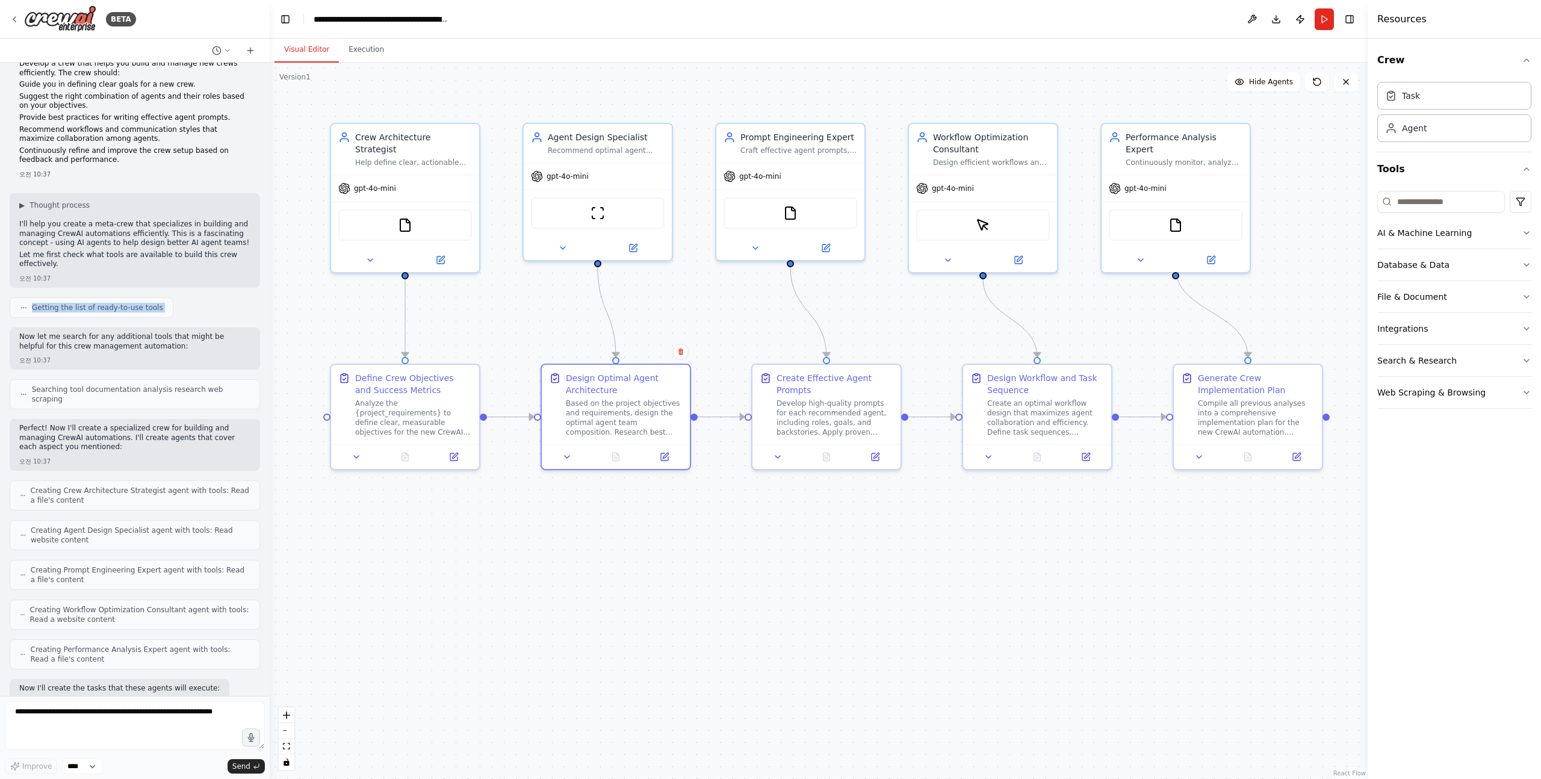
click at [95, 308] on span "Getting the list of ready-to-use tools" at bounding box center [97, 308] width 131 height 10
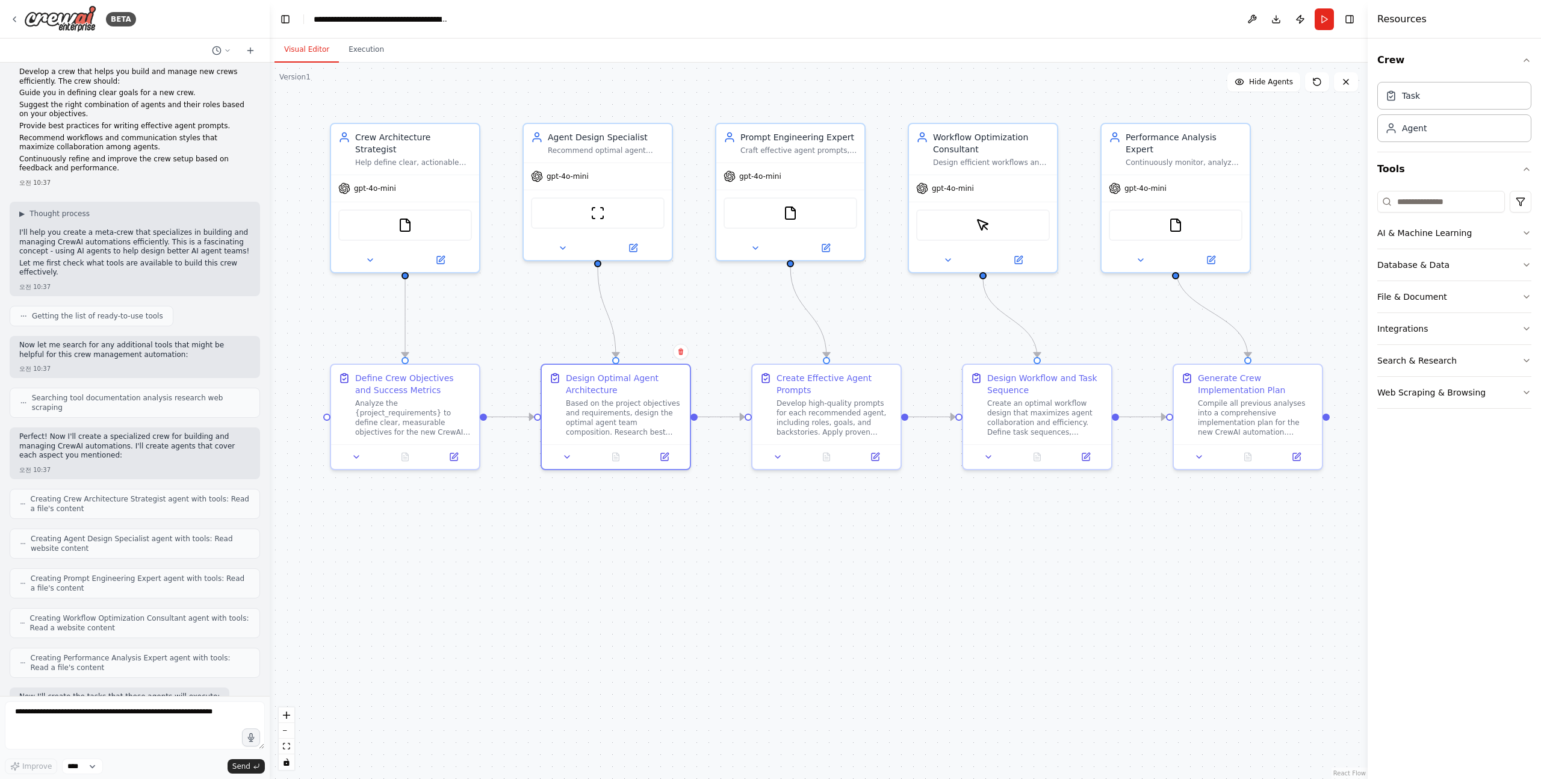
scroll to position [0, 0]
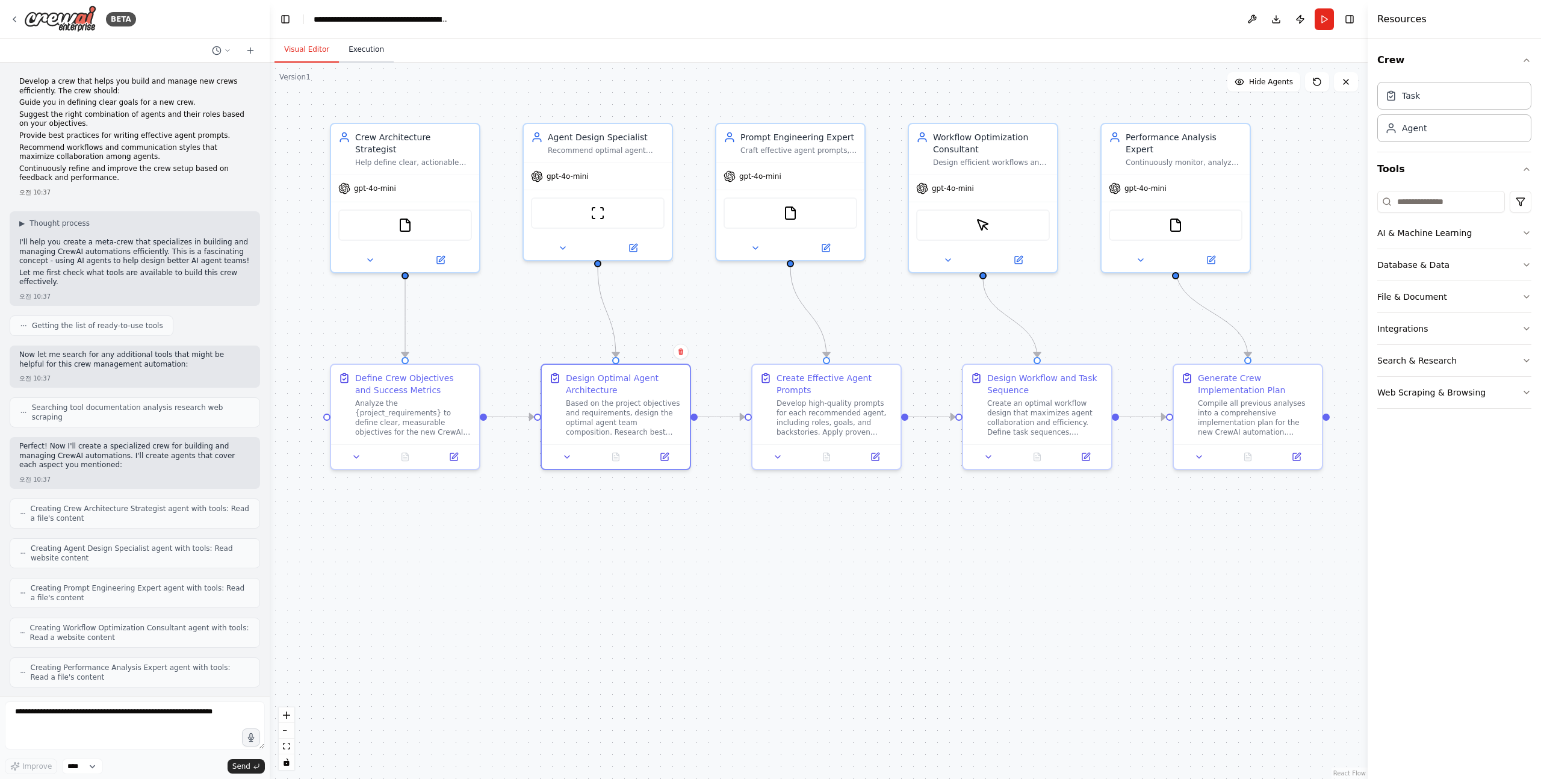
click at [358, 54] on button "Execution" at bounding box center [366, 49] width 55 height 25
click at [312, 54] on button "Visual Editor" at bounding box center [307, 49] width 64 height 25
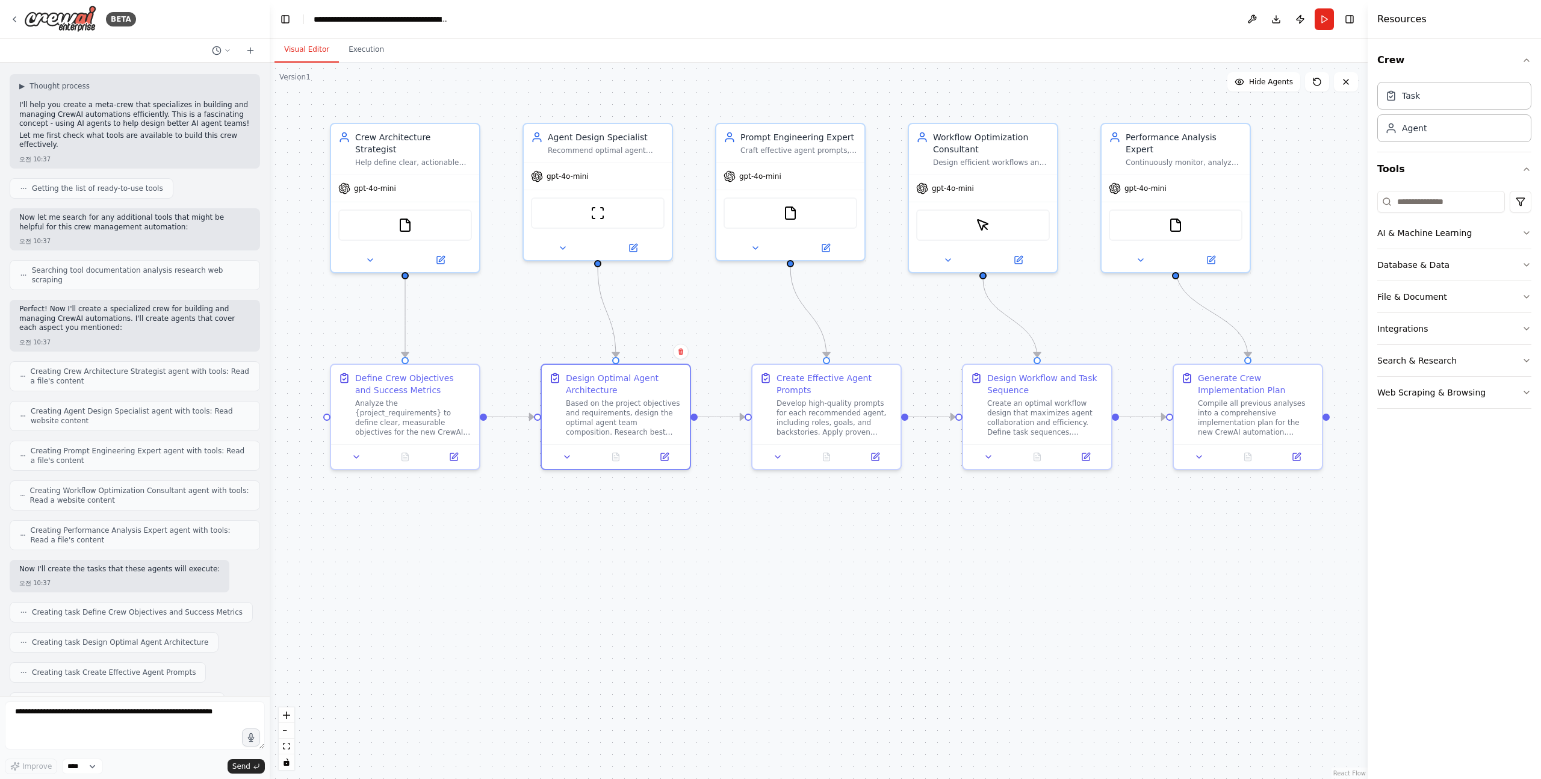
scroll to position [138, 0]
click at [117, 214] on p "Now let me search for any additional tools that might be helpful for this crew …" at bounding box center [134, 221] width 231 height 19
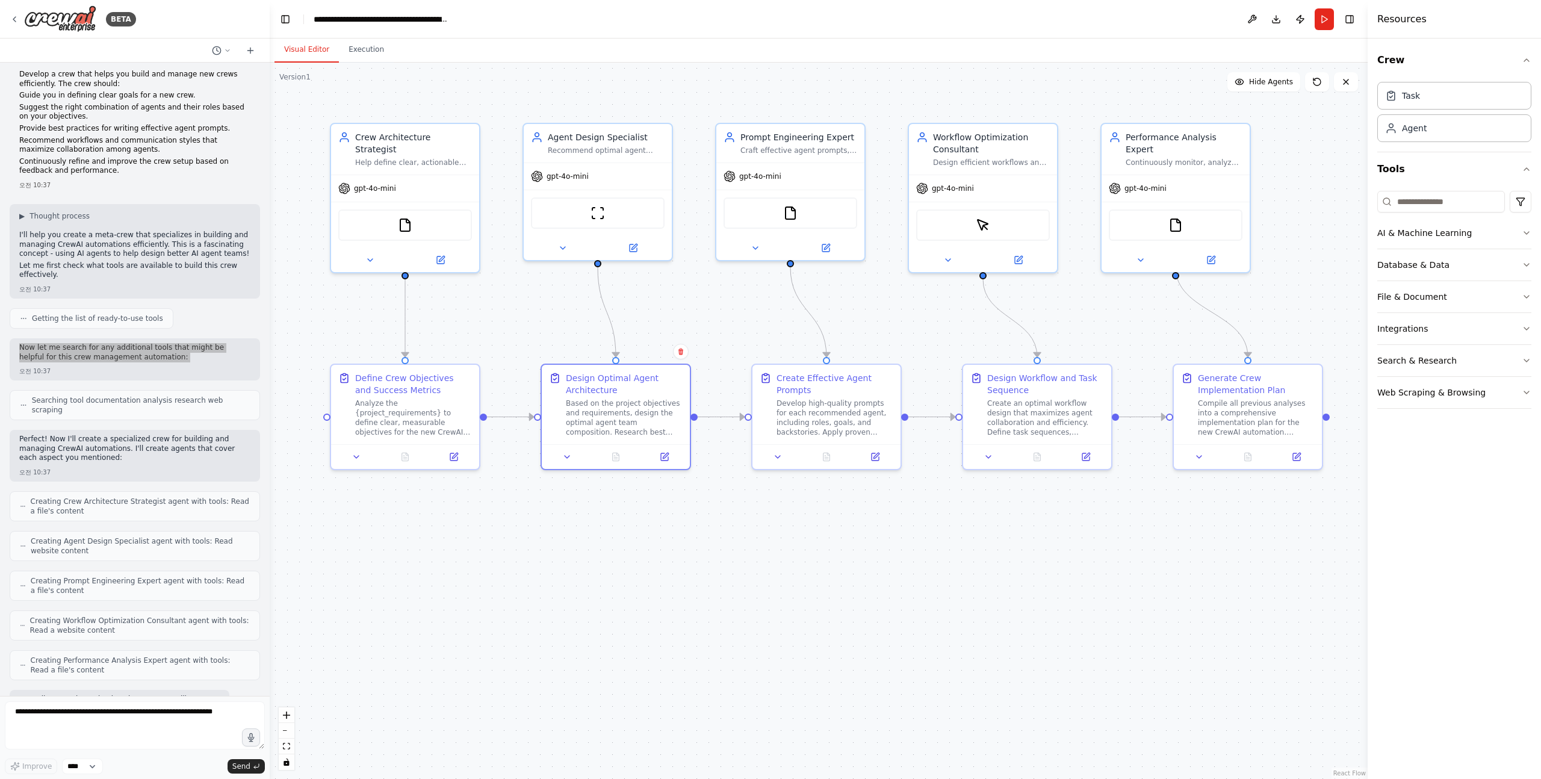
scroll to position [7, 0]
click at [42, 236] on p "I'll help you create a meta-crew that specializes in building and managing Crew…" at bounding box center [134, 245] width 231 height 28
click at [36, 236] on p "I'll help you create a meta-crew that specializes in building and managing Crew…" at bounding box center [134, 245] width 231 height 28
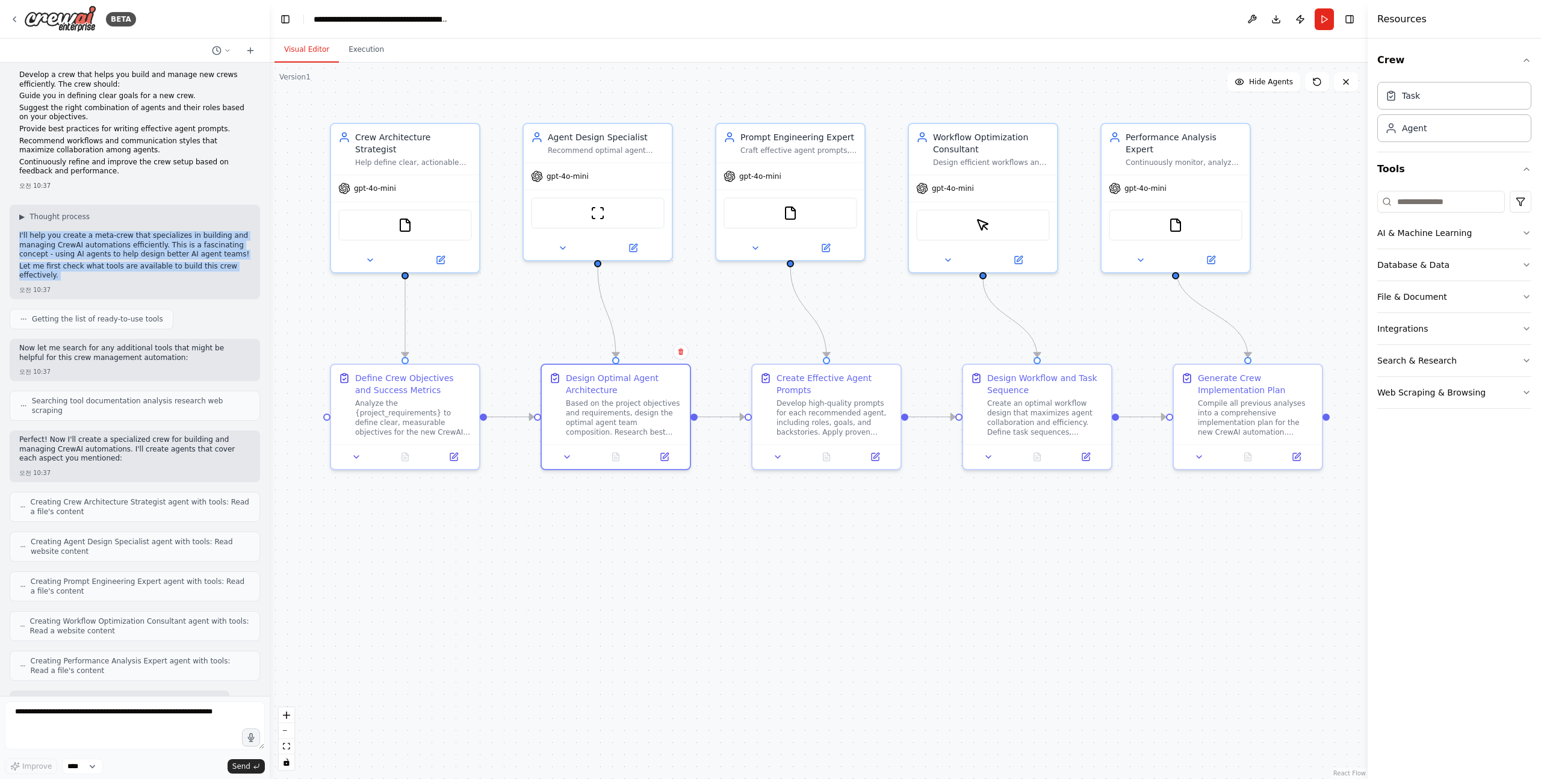
drag, startPoint x: 36, startPoint y: 236, endPoint x: 111, endPoint y: 279, distance: 86.9
click at [111, 279] on div "I'll help you create a meta-crew that specializes in building and managing Crew…" at bounding box center [134, 257] width 231 height 52
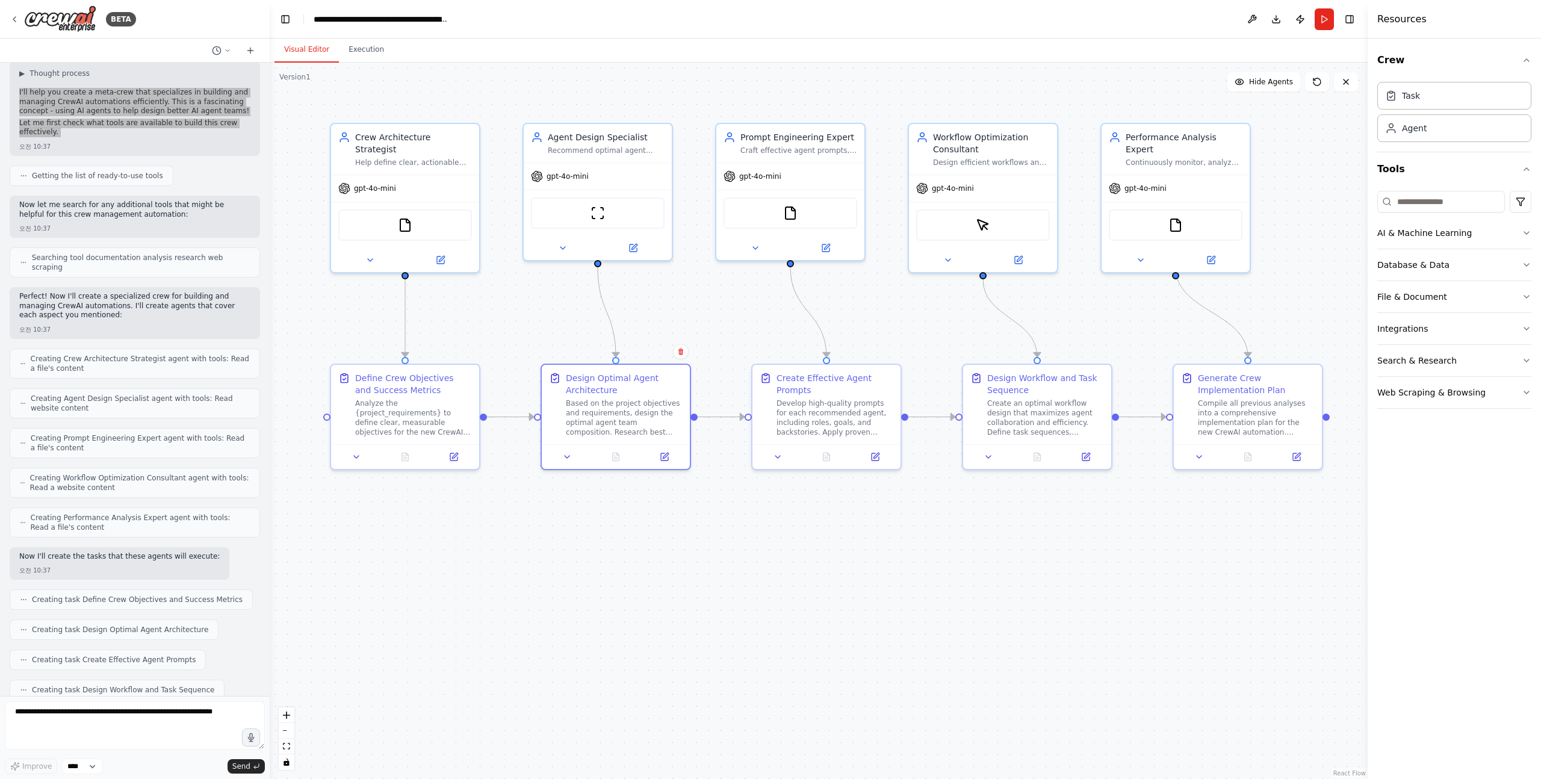
scroll to position [157, 0]
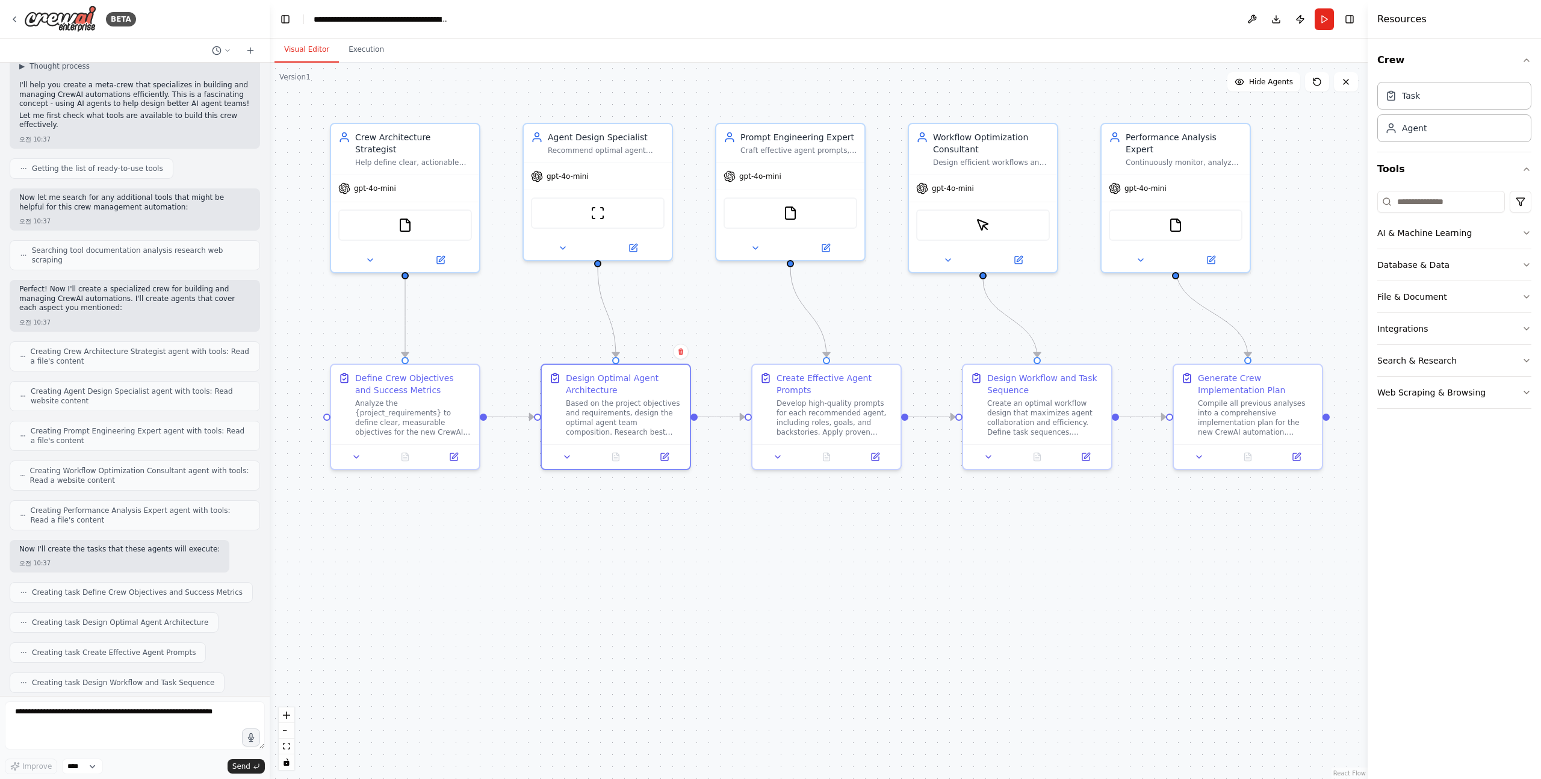
click at [86, 300] on p "Perfect! Now I'll create a specialized crew for building and managing CrewAI au…" at bounding box center [134, 299] width 231 height 28
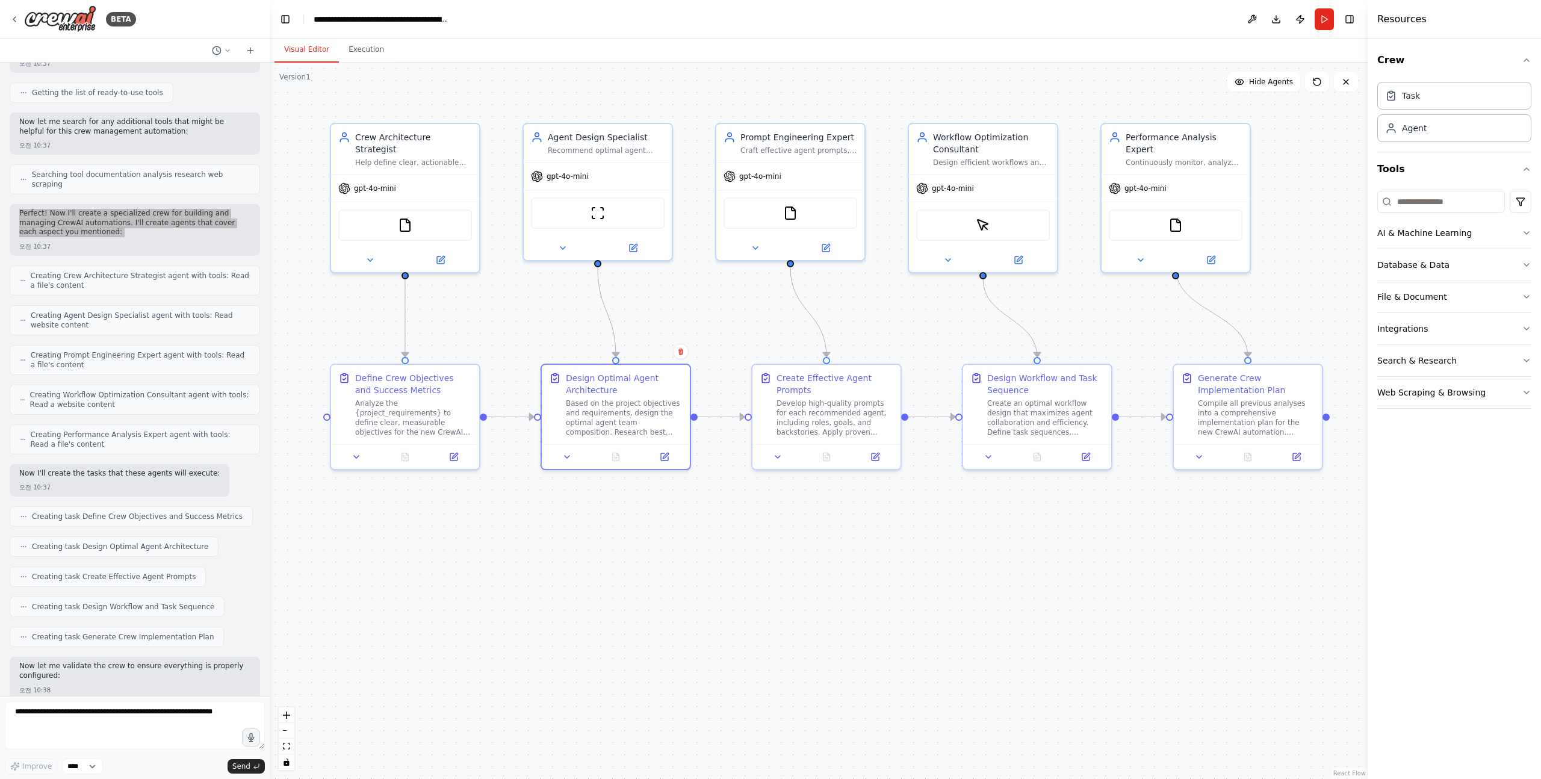
scroll to position [258, 0]
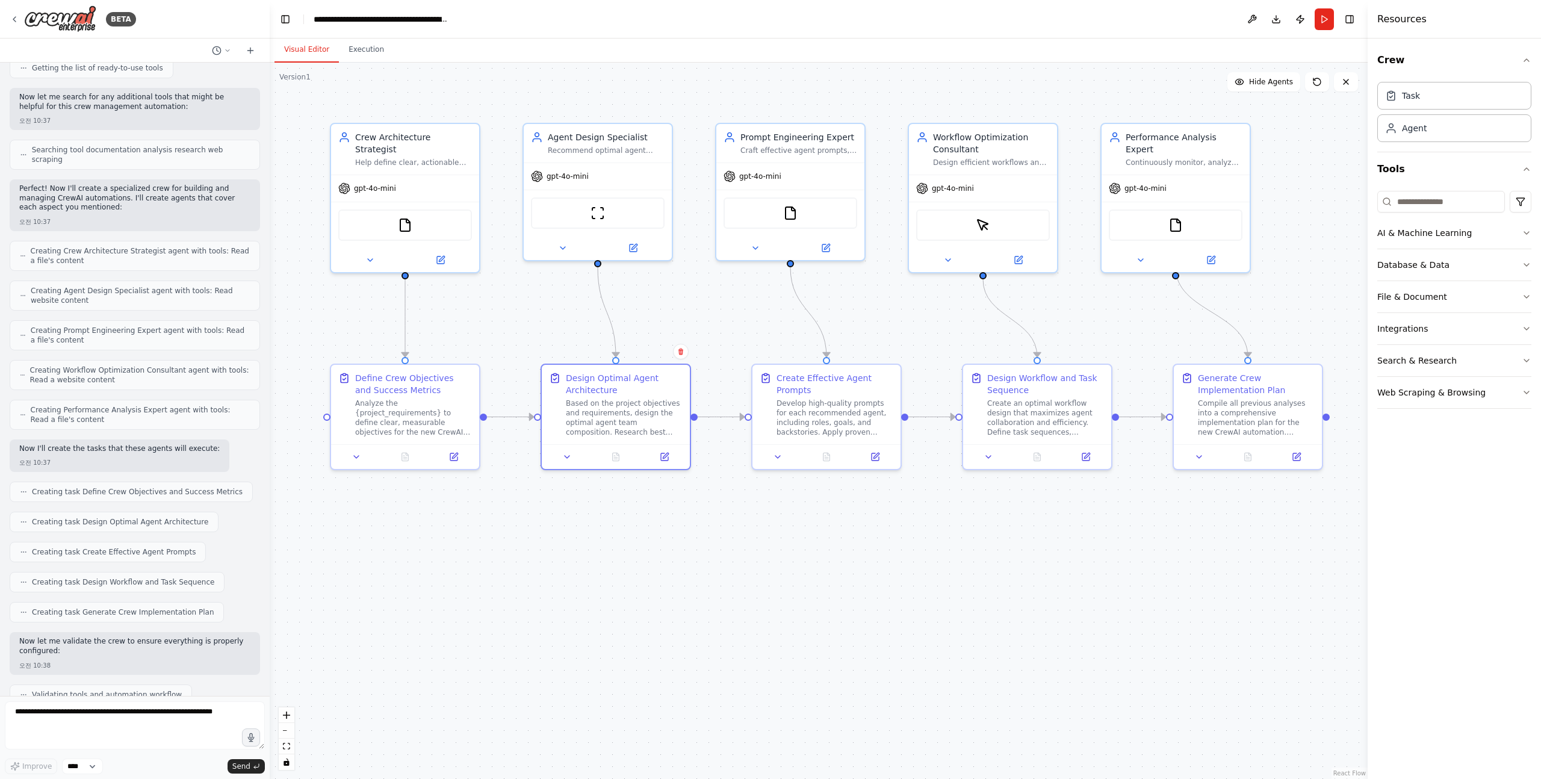
click at [103, 450] on p "Now I'll create the tasks that these agents will execute:" at bounding box center [119, 449] width 200 height 10
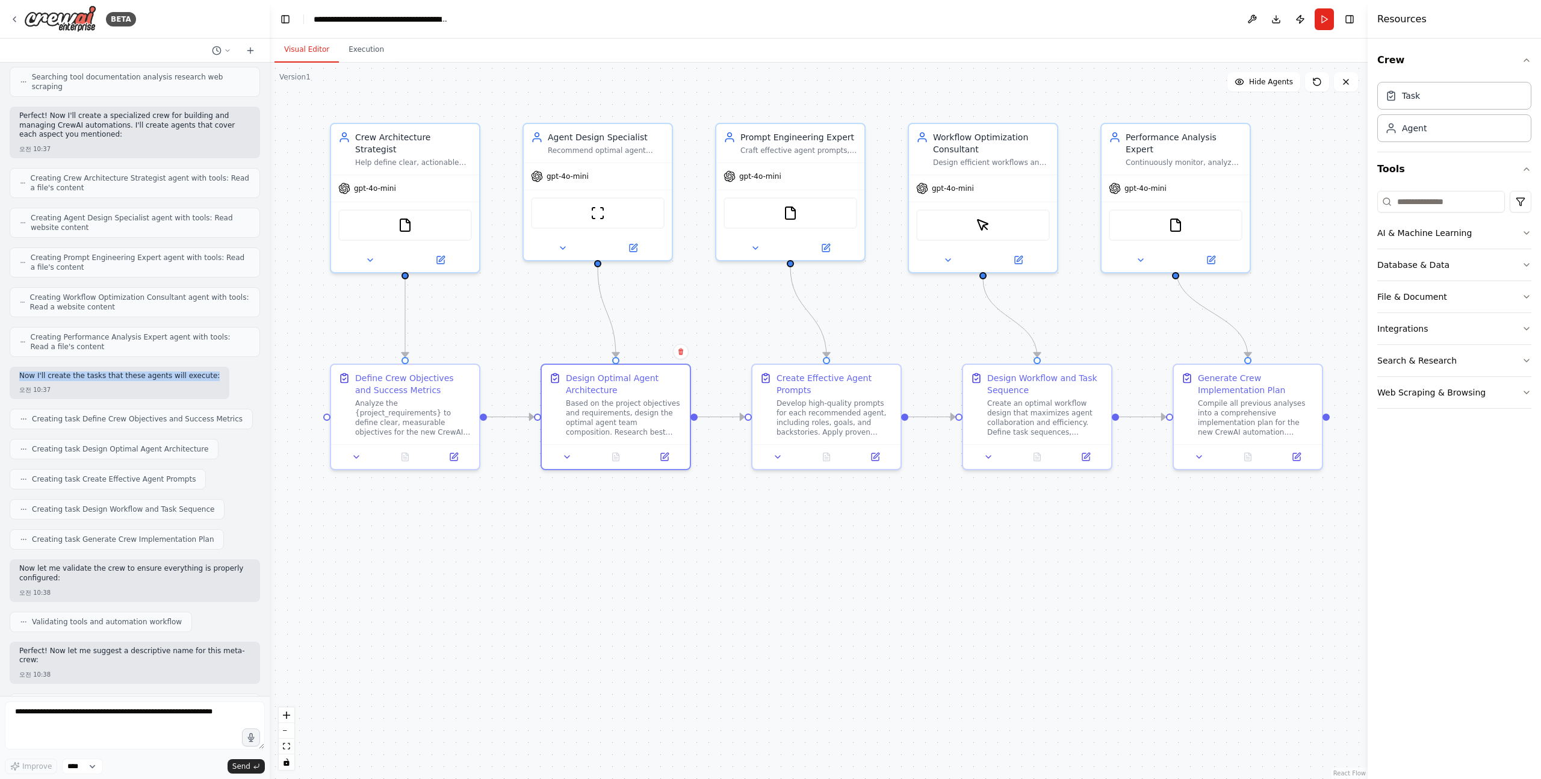
scroll to position [332, 0]
click at [104, 372] on p "Now I'll create the tasks that these agents will execute:" at bounding box center [119, 375] width 200 height 10
click at [94, 372] on p "Now I'll create the tasks that these agents will execute:" at bounding box center [119, 375] width 200 height 10
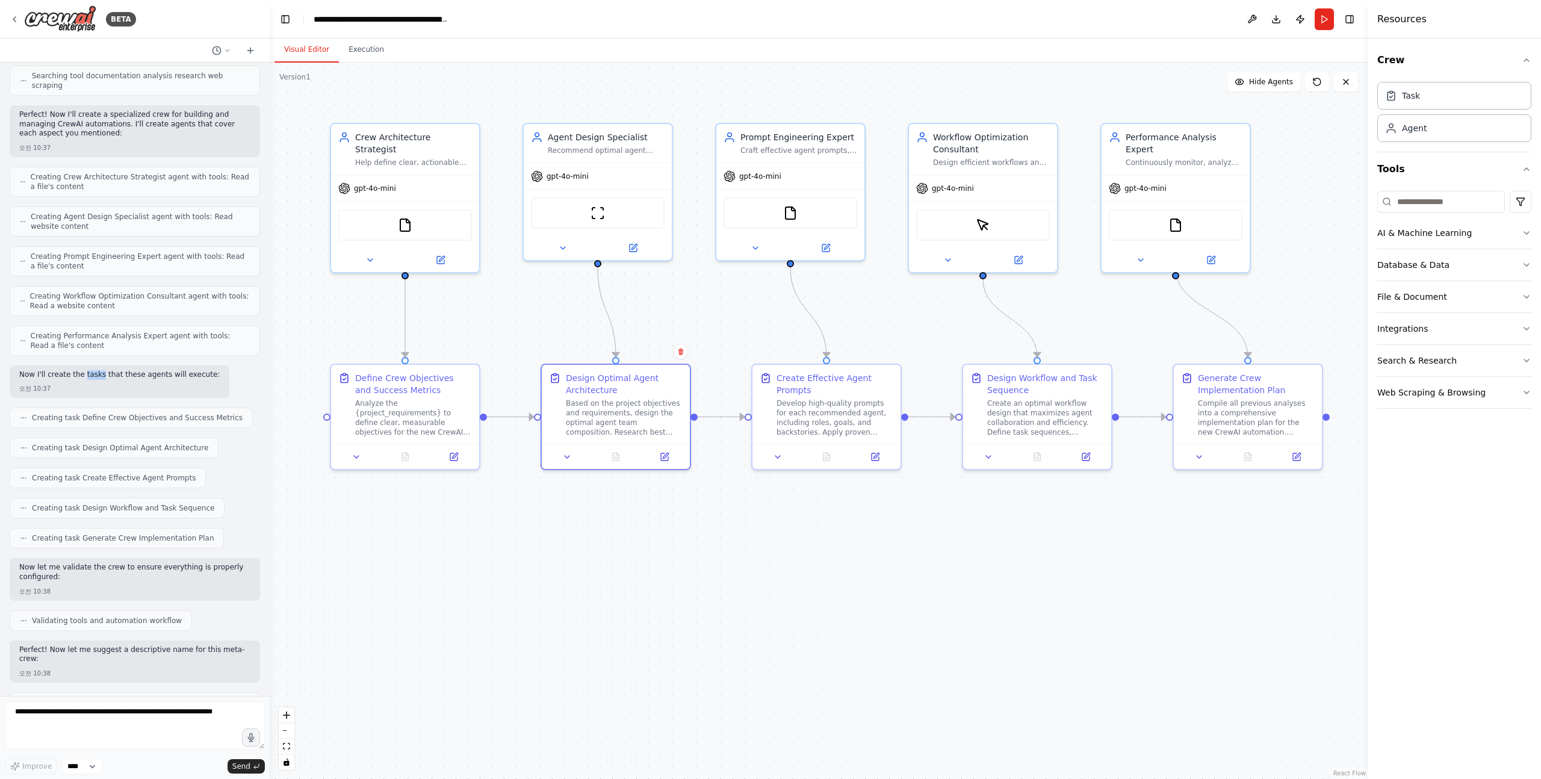
click at [94, 372] on p "Now I'll create the tasks that these agents will execute:" at bounding box center [119, 375] width 200 height 10
click at [100, 372] on p "Now I'll create the tasks that these agents will execute:" at bounding box center [119, 375] width 200 height 10
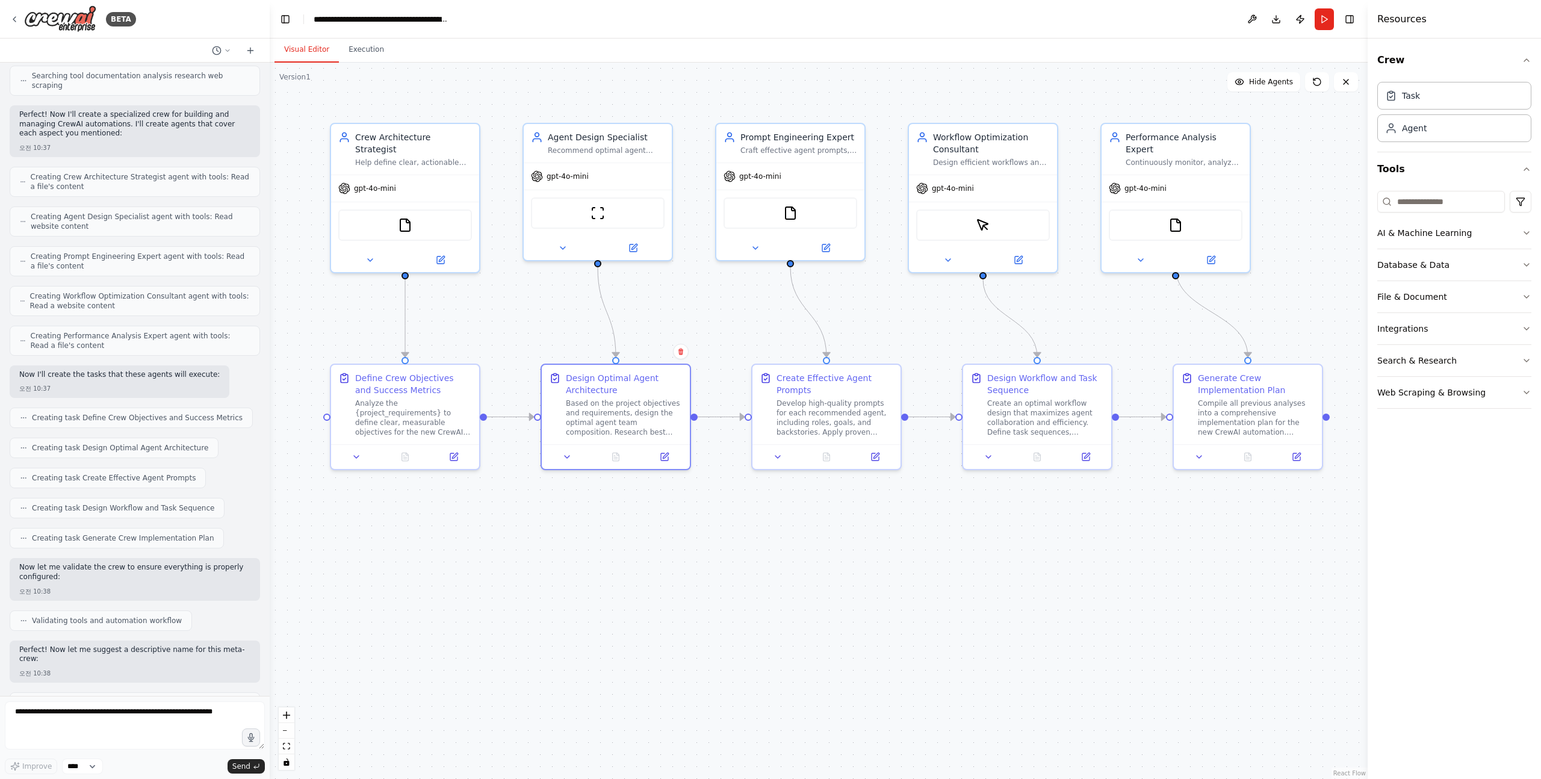
click at [101, 387] on div "오전 10:37" at bounding box center [119, 388] width 200 height 9
click at [88, 376] on p "Now I'll create the tasks that these agents will execute:" at bounding box center [119, 375] width 200 height 10
click at [59, 376] on p "Now I'll create the tasks that these agents will execute:" at bounding box center [119, 375] width 200 height 10
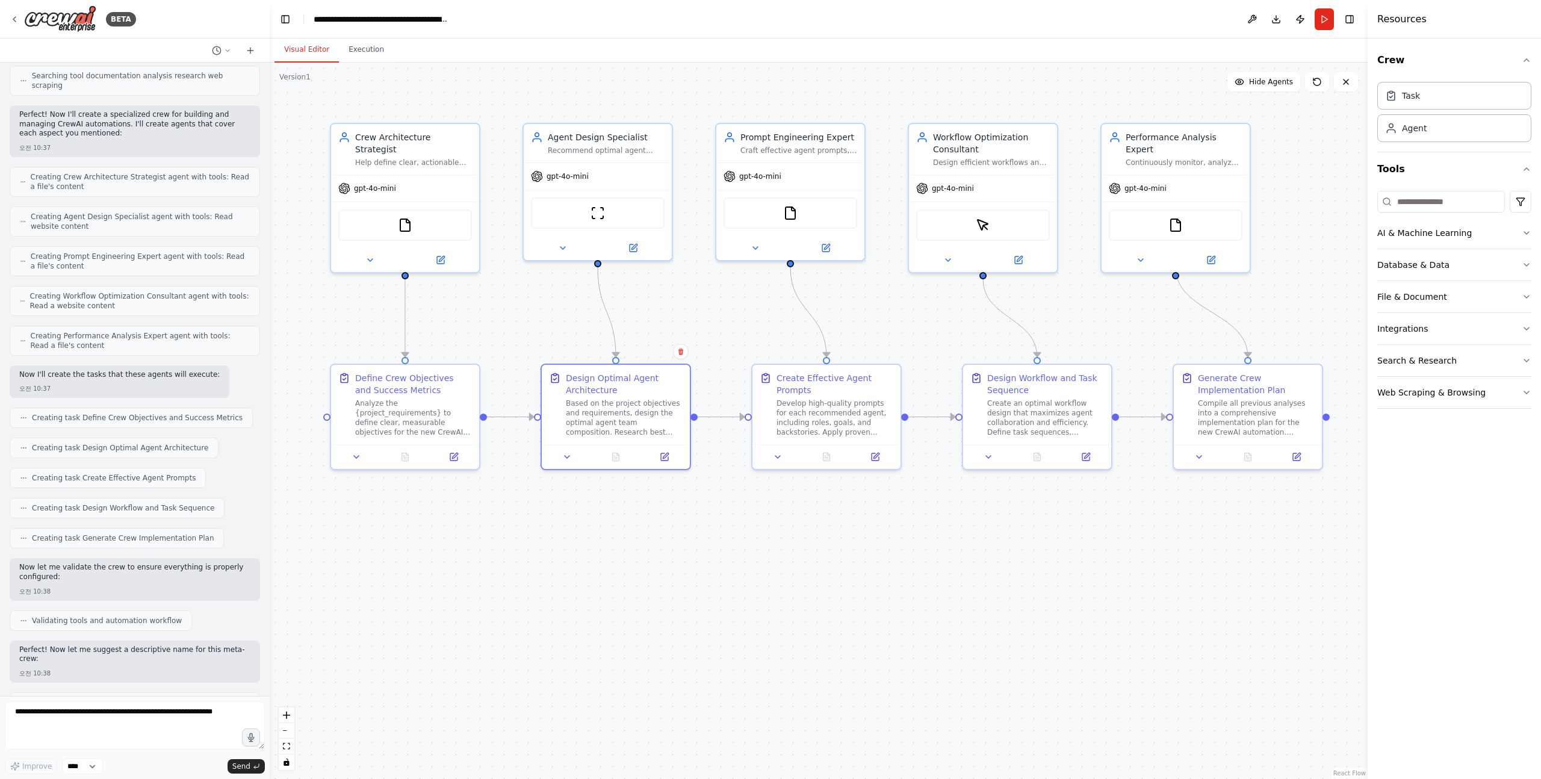
click at [55, 376] on p "Now I'll create the tasks that these agents will execute:" at bounding box center [119, 375] width 200 height 10
click at [85, 376] on p "Now I'll create the tasks that these agents will execute:" at bounding box center [119, 375] width 200 height 10
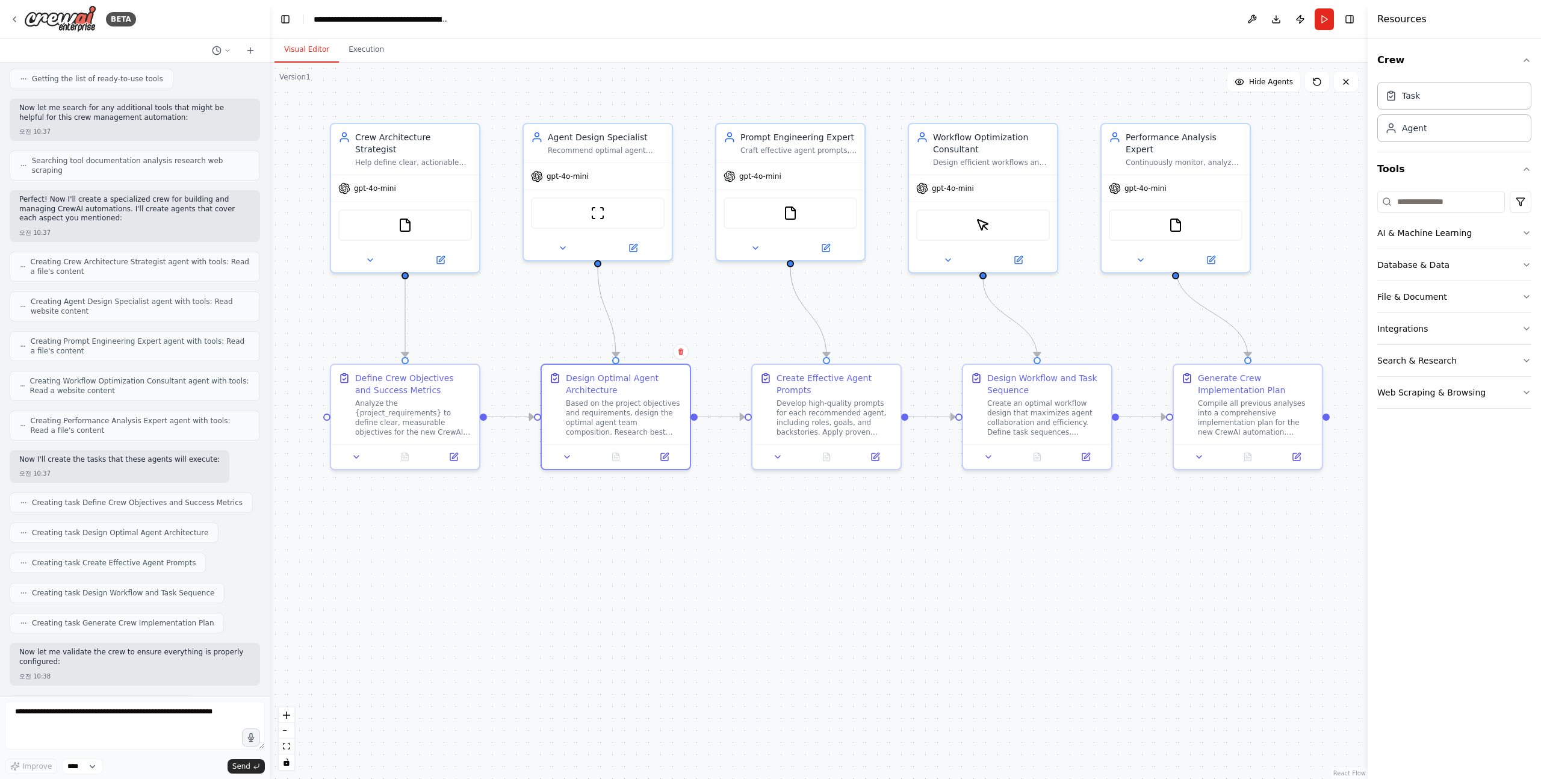
scroll to position [246, 0]
click at [141, 261] on span "Creating Crew Architecture Strategist agent with tools: Read a file's content" at bounding box center [140, 267] width 219 height 19
click at [124, 263] on span "Creating Crew Architecture Strategist agent with tools: Read a file's content" at bounding box center [140, 267] width 219 height 19
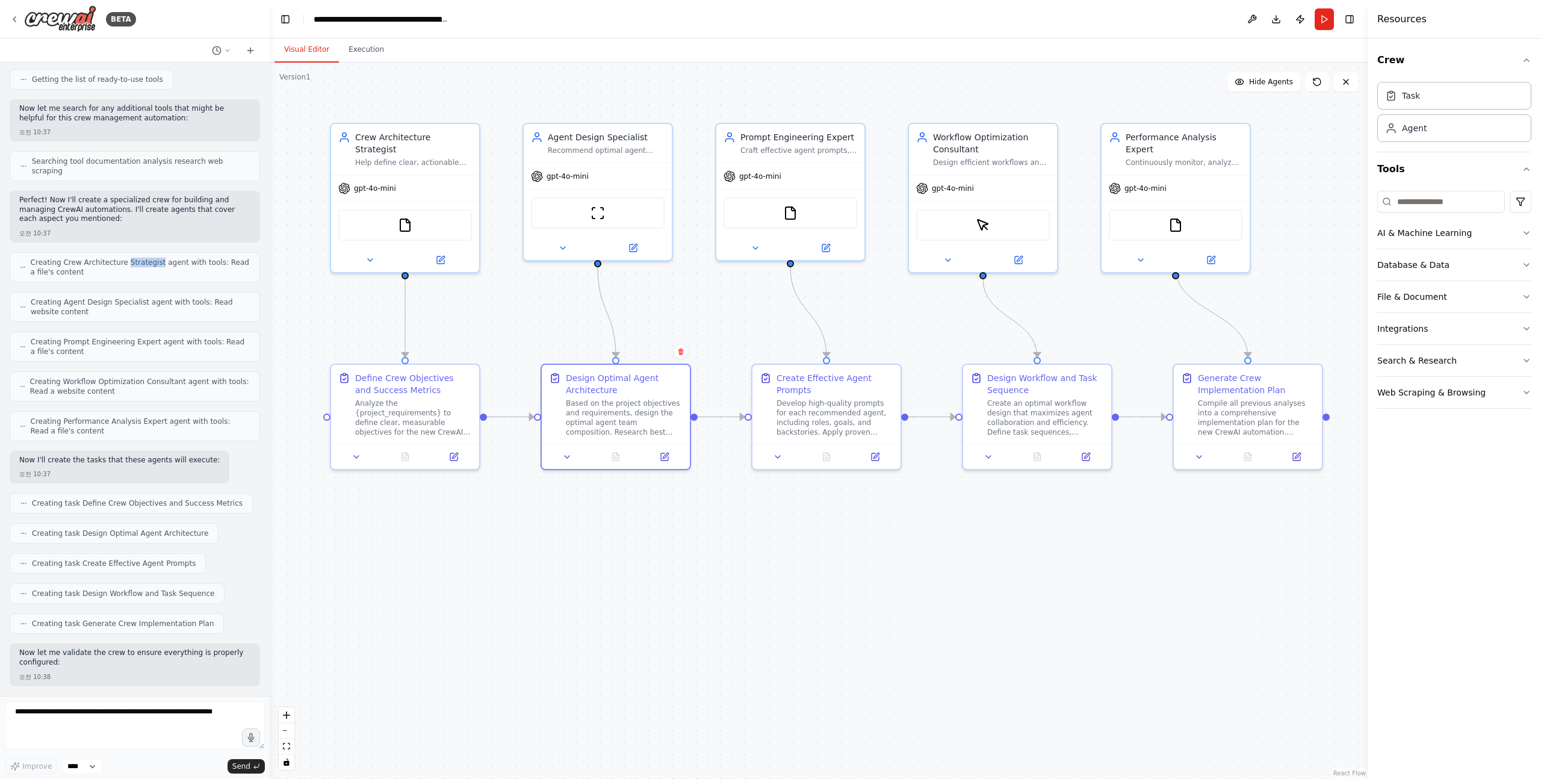
click at [124, 263] on span "Creating Crew Architecture Strategist agent with tools: Read a file's content" at bounding box center [140, 267] width 219 height 19
click at [119, 263] on span "Creating Crew Architecture Strategist agent with tools: Read a file's content" at bounding box center [140, 267] width 219 height 19
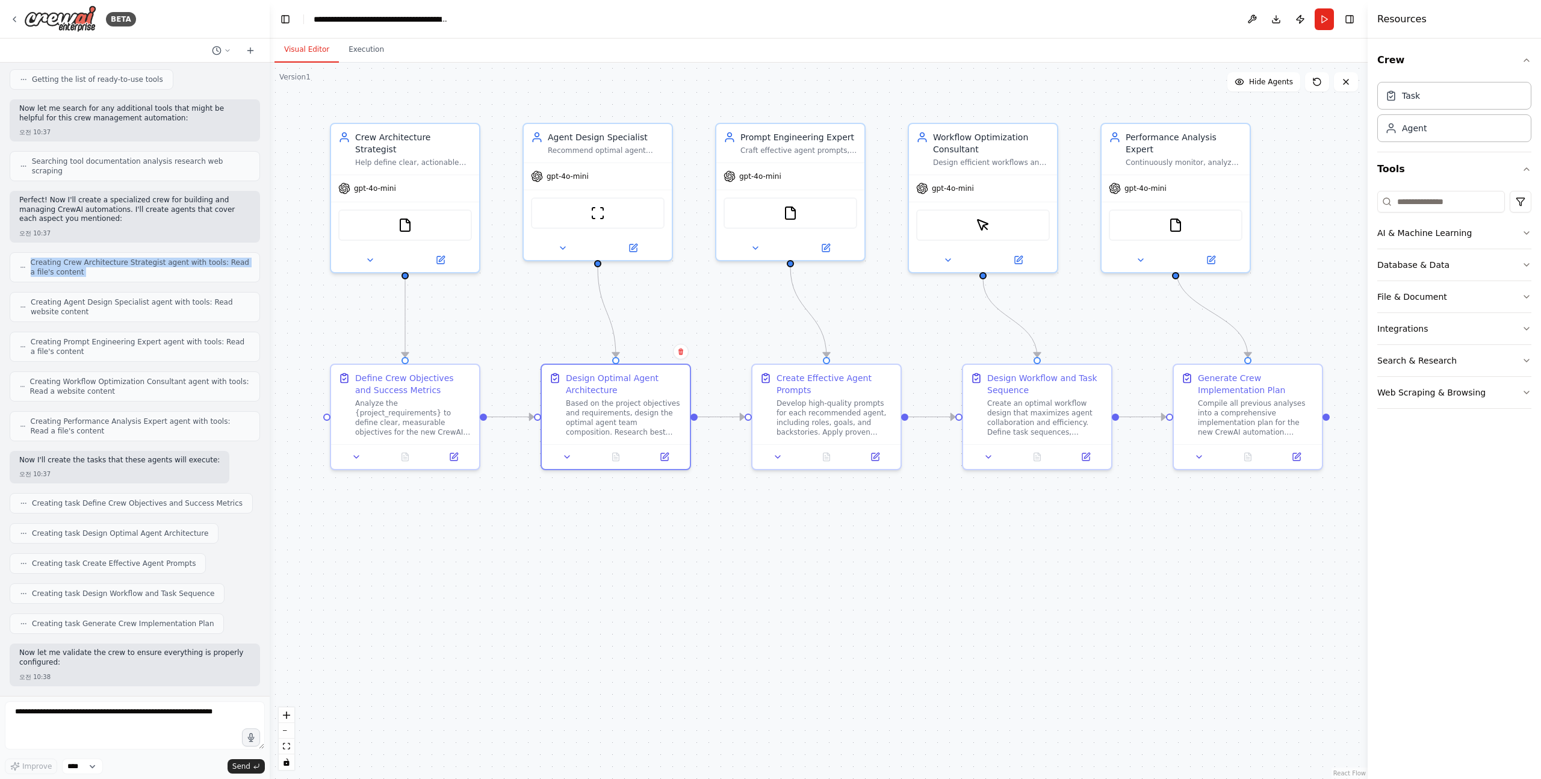
click at [119, 263] on span "Creating Crew Architecture Strategist agent with tools: Read a file's content" at bounding box center [140, 267] width 219 height 19
click at [398, 216] on img at bounding box center [405, 223] width 14 height 14
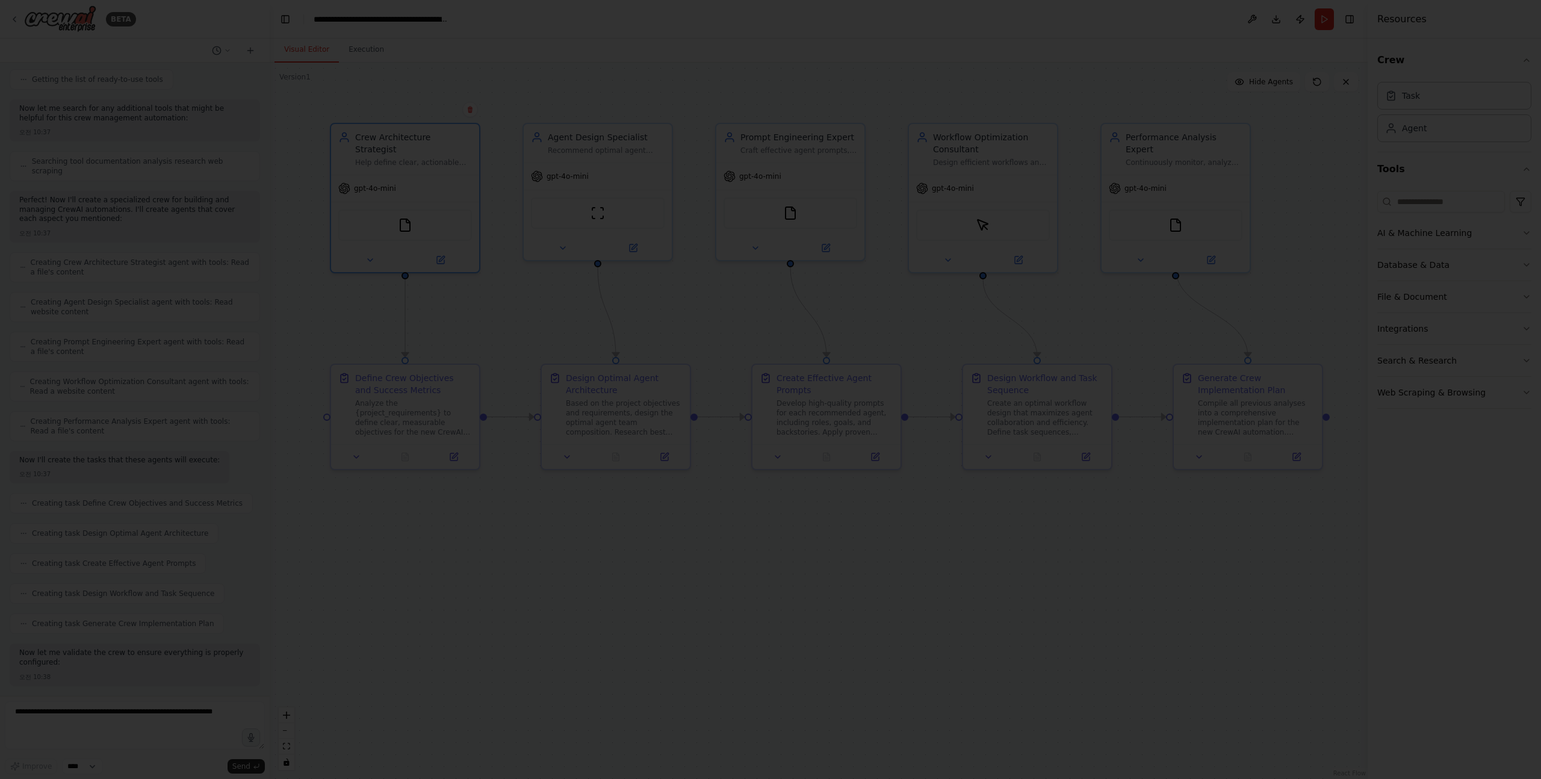
click at [397, 212] on div at bounding box center [770, 389] width 1541 height 779
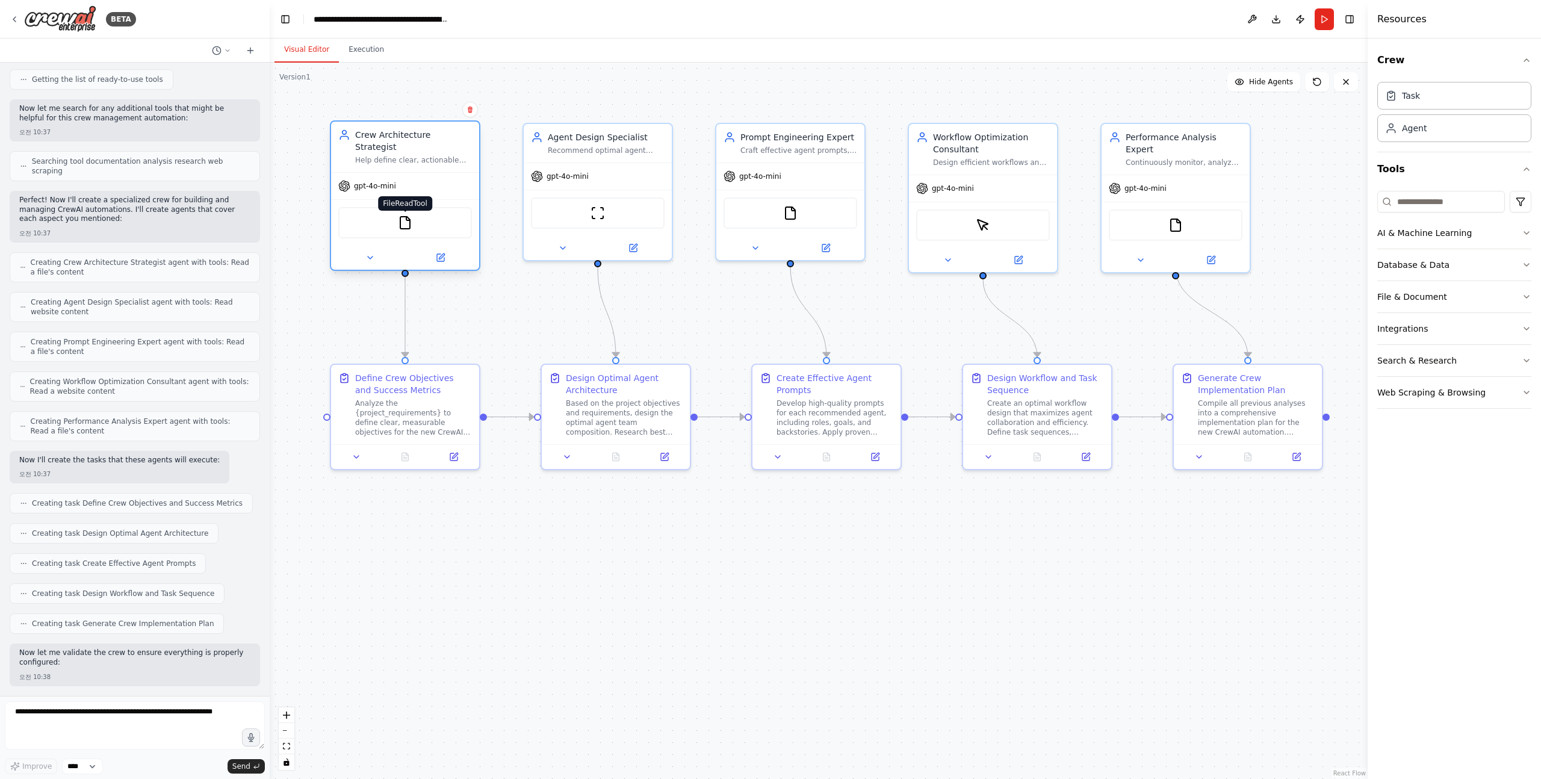
click at [405, 216] on img at bounding box center [405, 223] width 14 height 14
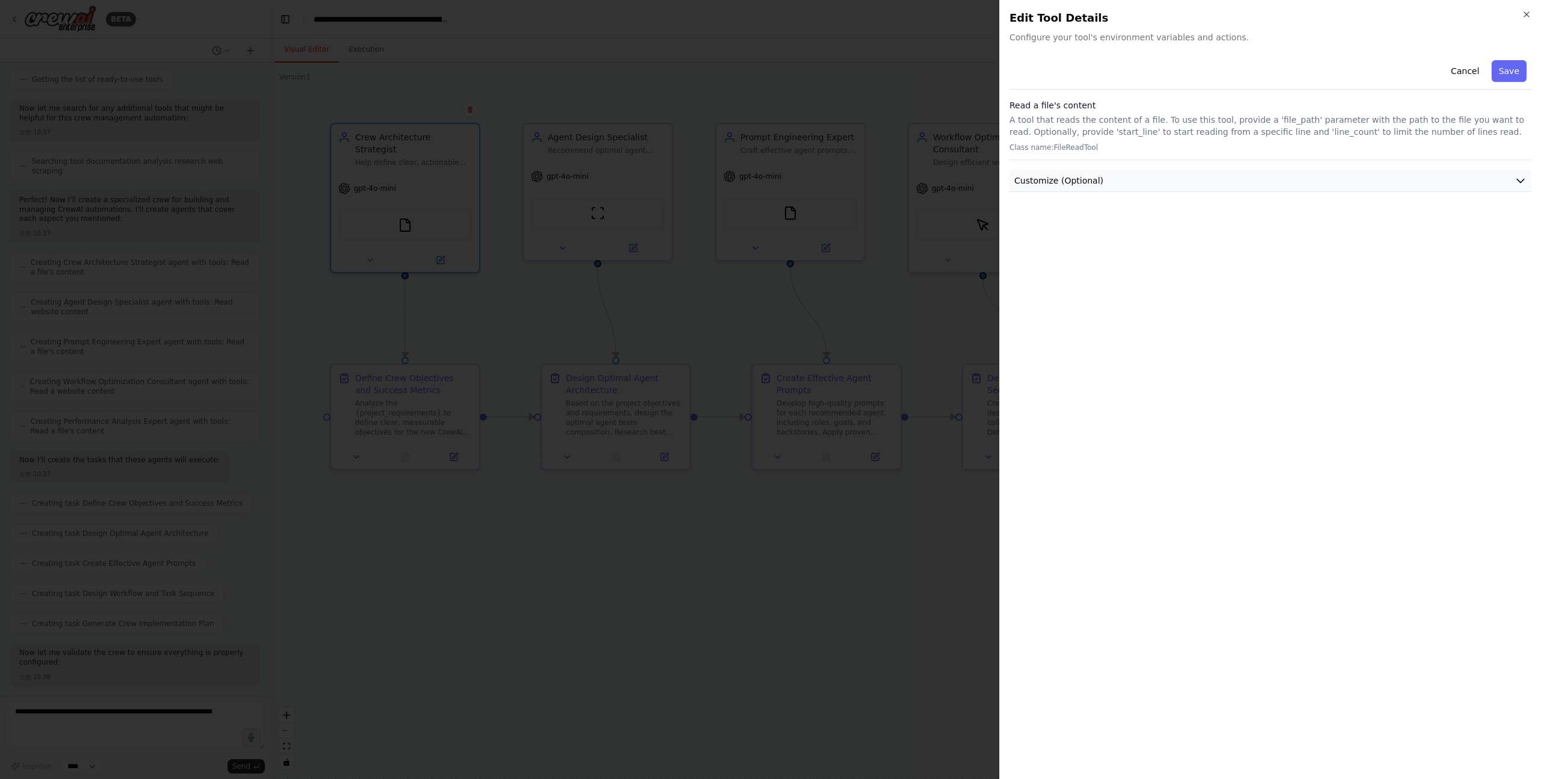
click at [1143, 182] on button "Customize (Optional)" at bounding box center [1271, 181] width 522 height 22
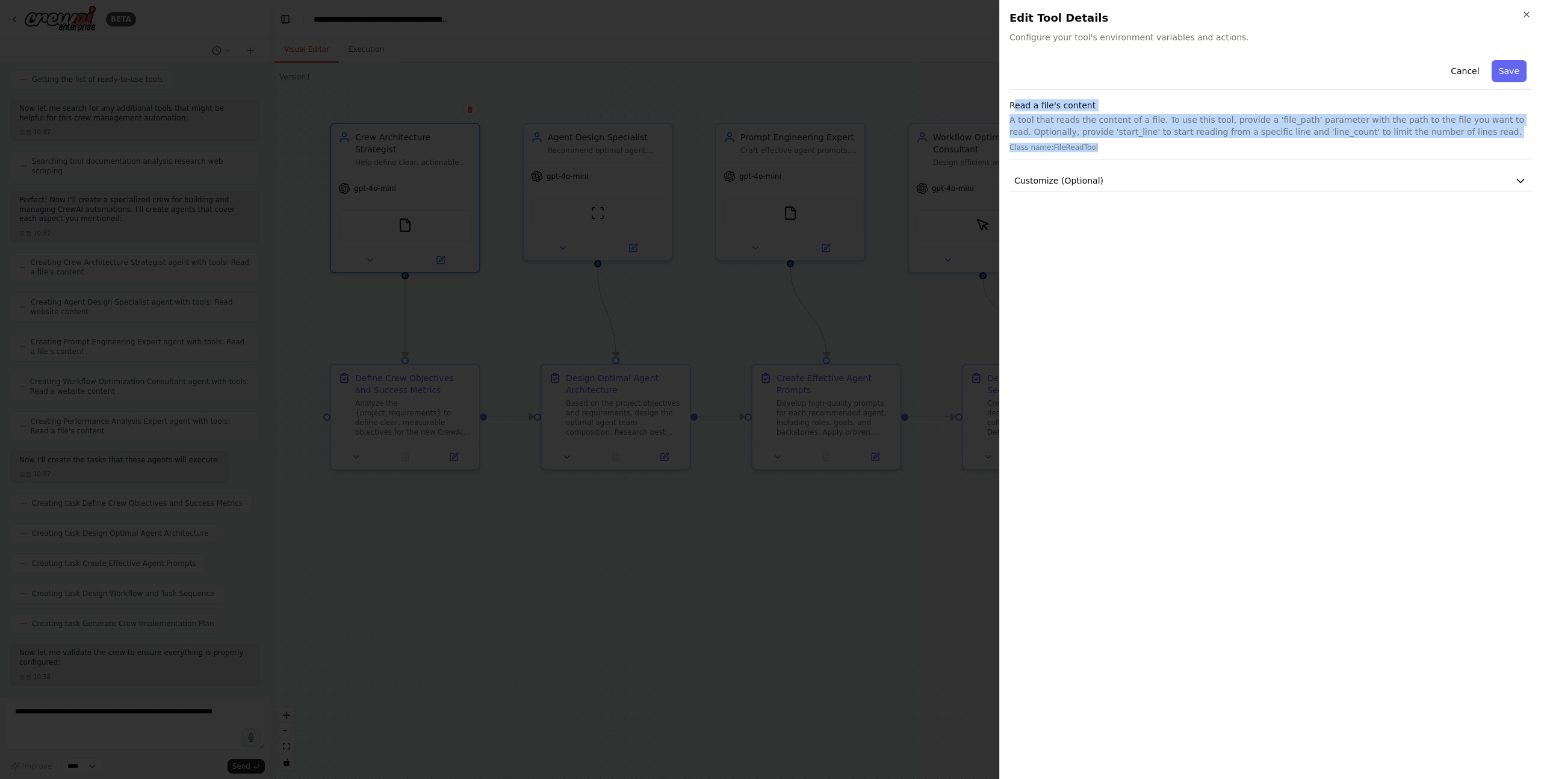
drag, startPoint x: 1013, startPoint y: 102, endPoint x: 1122, endPoint y: 143, distance: 116.4
click at [1122, 143] on div "Read a file's content A tool that reads the content of a file. To use this tool…" at bounding box center [1271, 129] width 522 height 61
click at [1122, 143] on p "Class name: FileReadTool" at bounding box center [1271, 148] width 522 height 10
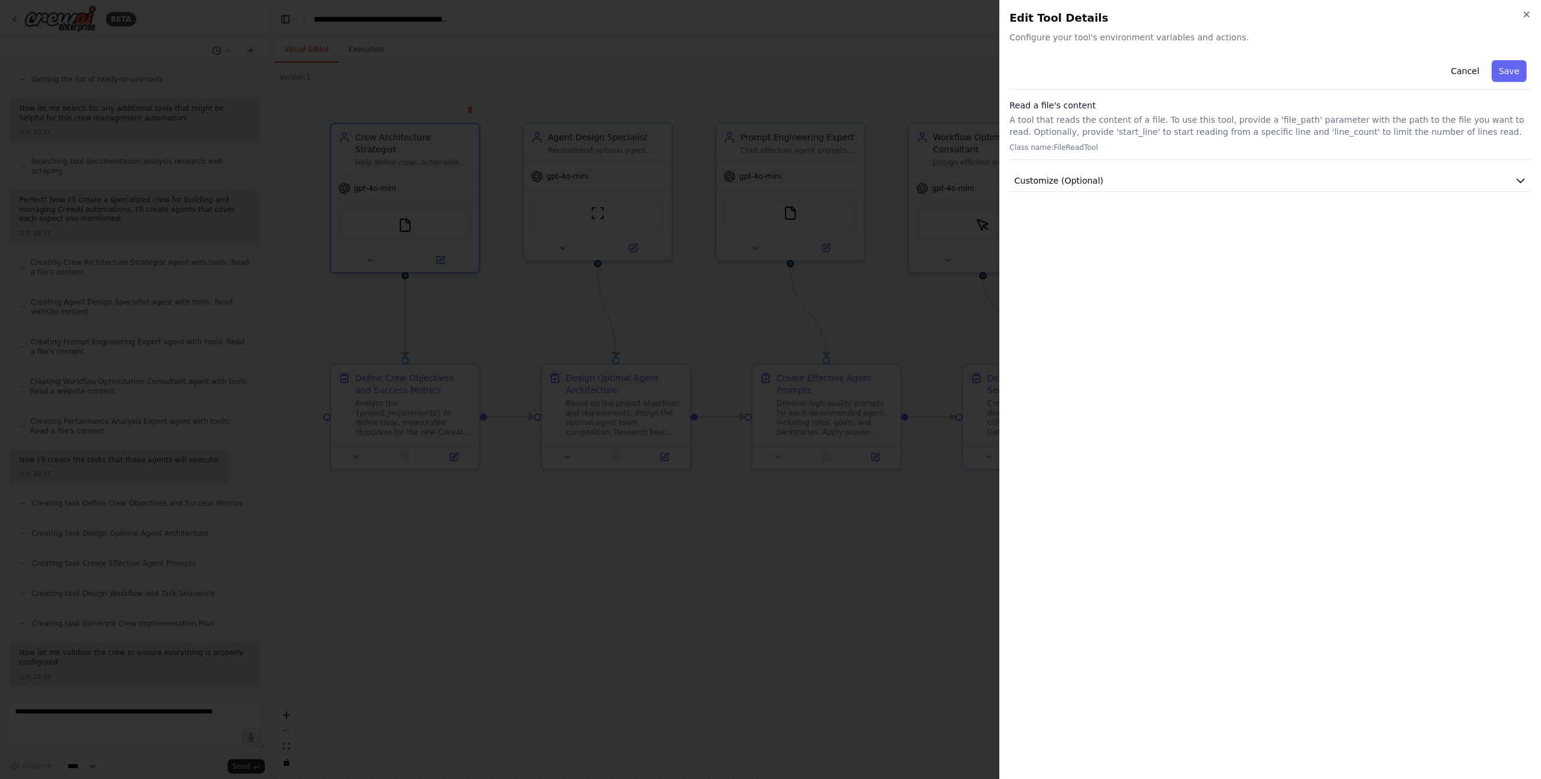
click at [346, 315] on div at bounding box center [770, 389] width 1541 height 779
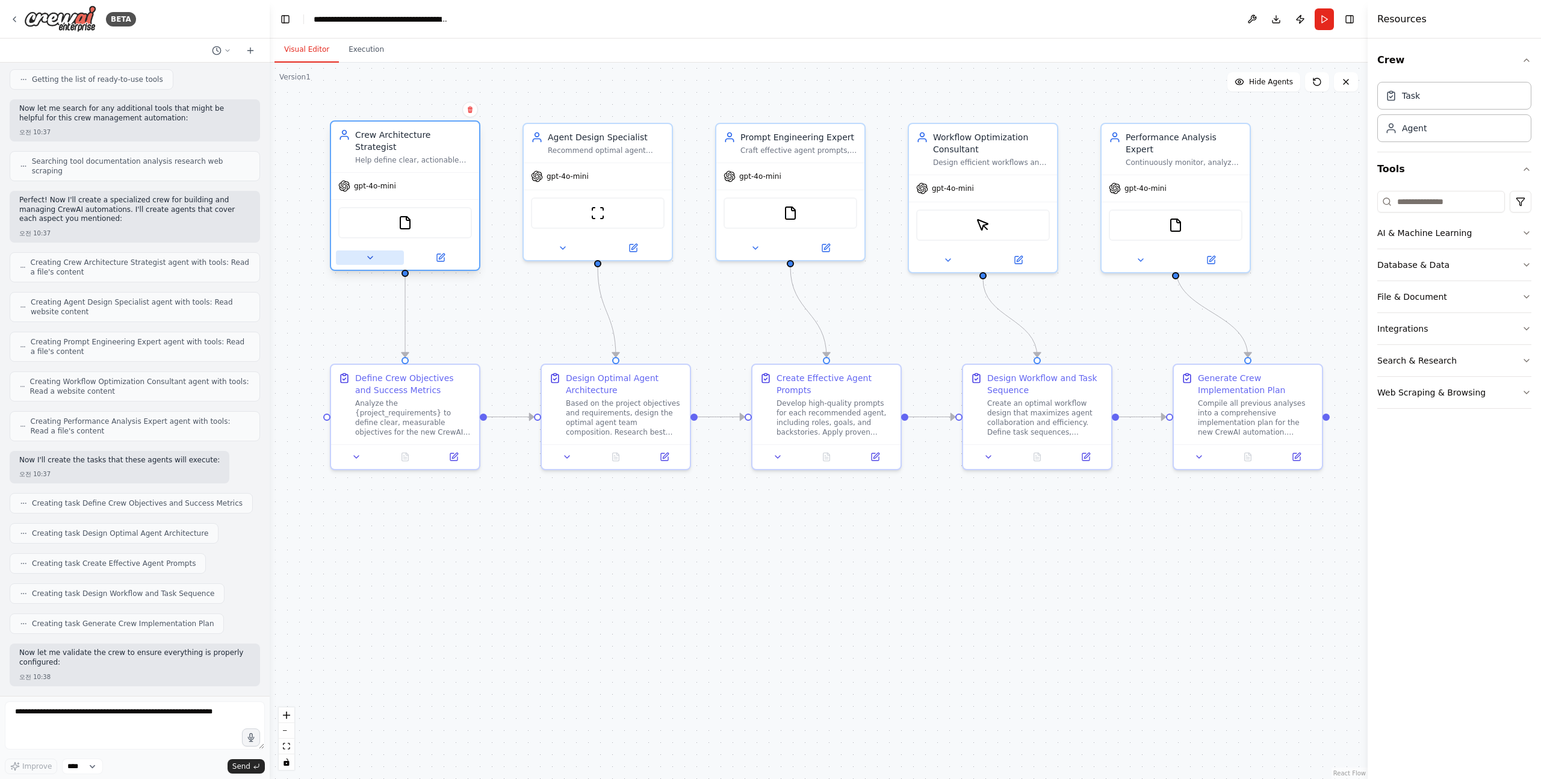
click at [370, 251] on button at bounding box center [370, 257] width 68 height 14
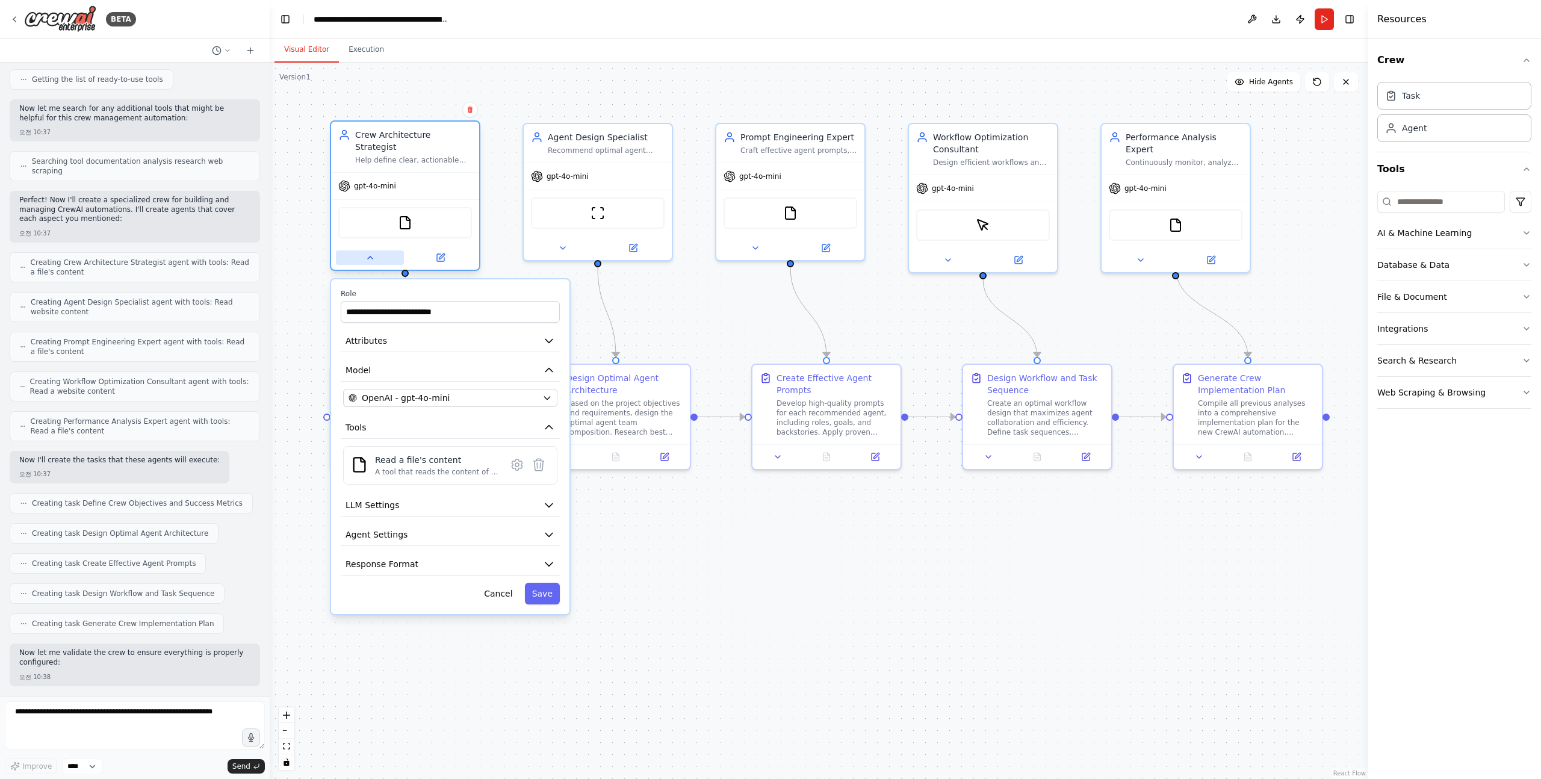
click at [370, 253] on icon at bounding box center [370, 258] width 10 height 10
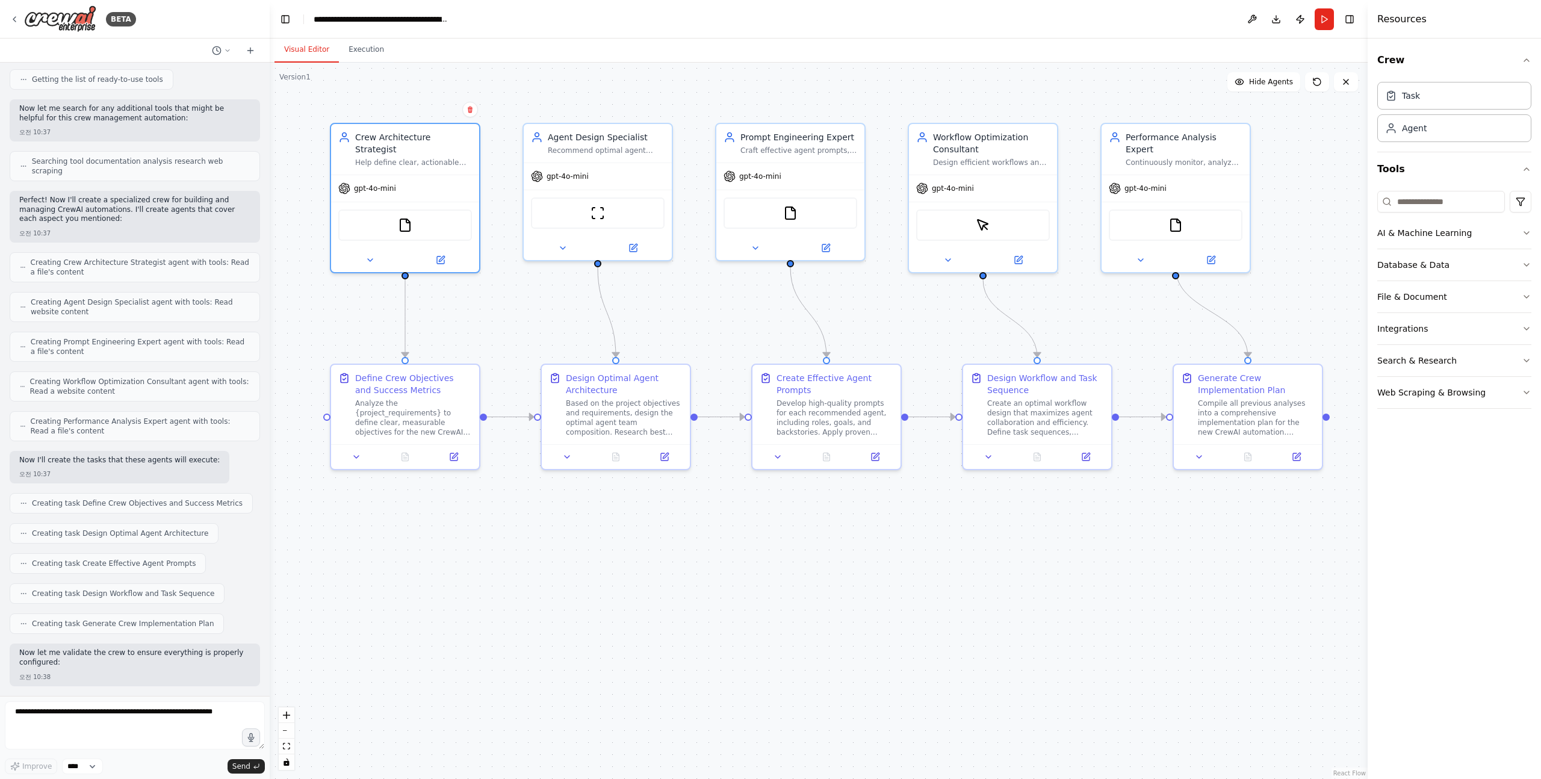
click at [22, 196] on p "Perfect! Now I'll create a specialized crew for building and managing CrewAI au…" at bounding box center [134, 210] width 231 height 28
drag, startPoint x: 22, startPoint y: 196, endPoint x: 145, endPoint y: 231, distance: 127.7
click at [145, 231] on div "Perfect! Now I'll create a specialized crew for building and managing CrewAI au…" at bounding box center [135, 217] width 250 height 52
click at [145, 231] on div "오전 10:37" at bounding box center [134, 233] width 231 height 9
drag, startPoint x: 147, startPoint y: 240, endPoint x: 25, endPoint y: 202, distance: 128.2
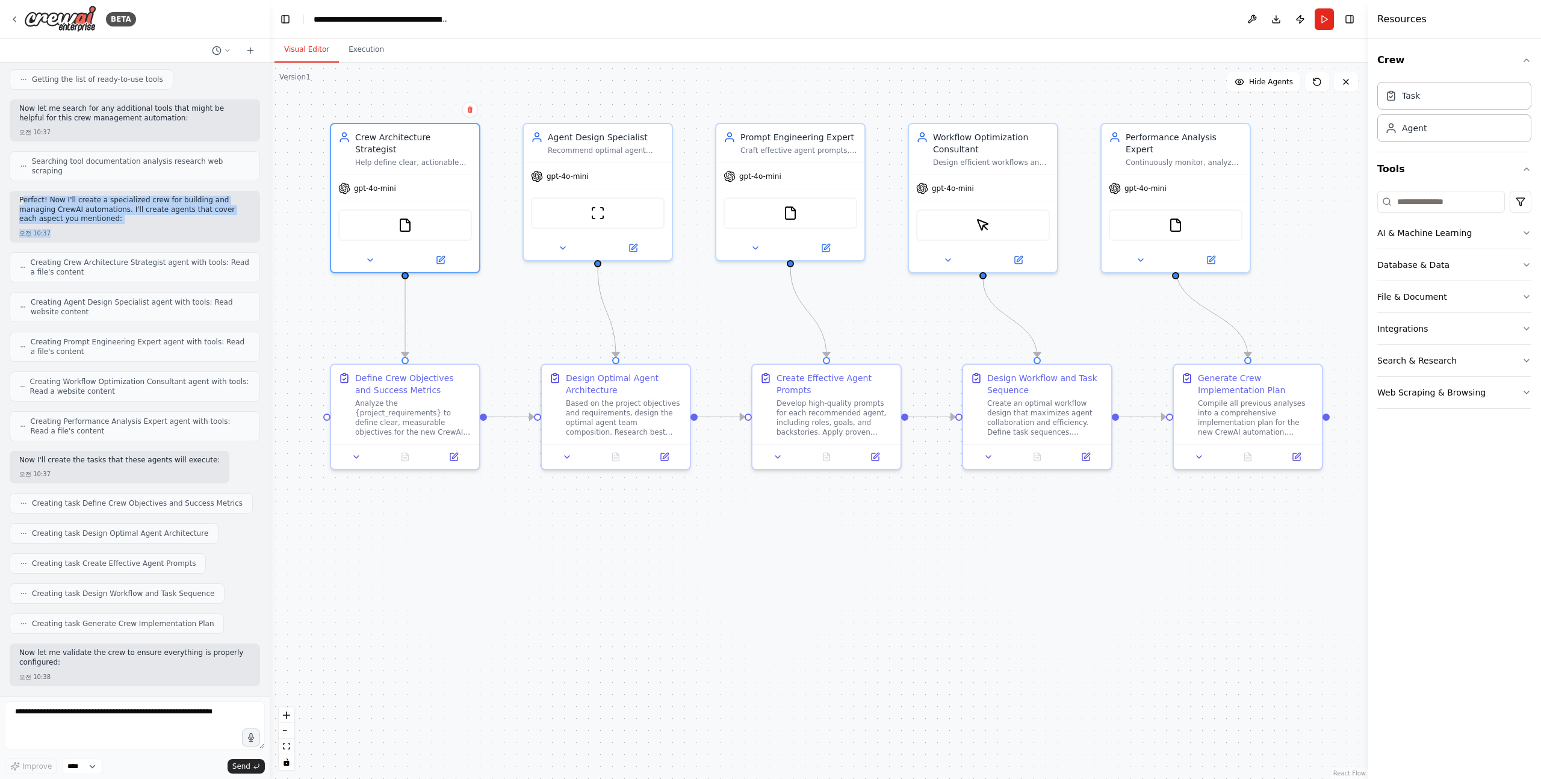
click at [25, 201] on div "Perfect! Now I'll create a specialized crew for building and managing CrewAI au…" at bounding box center [135, 217] width 250 height 52
click at [25, 202] on p "Perfect! Now I'll create a specialized crew for building and managing CrewAI au…" at bounding box center [134, 210] width 231 height 28
click at [20, 200] on p "Perfect! Now I'll create a specialized crew for building and managing CrewAI au…" at bounding box center [134, 210] width 231 height 28
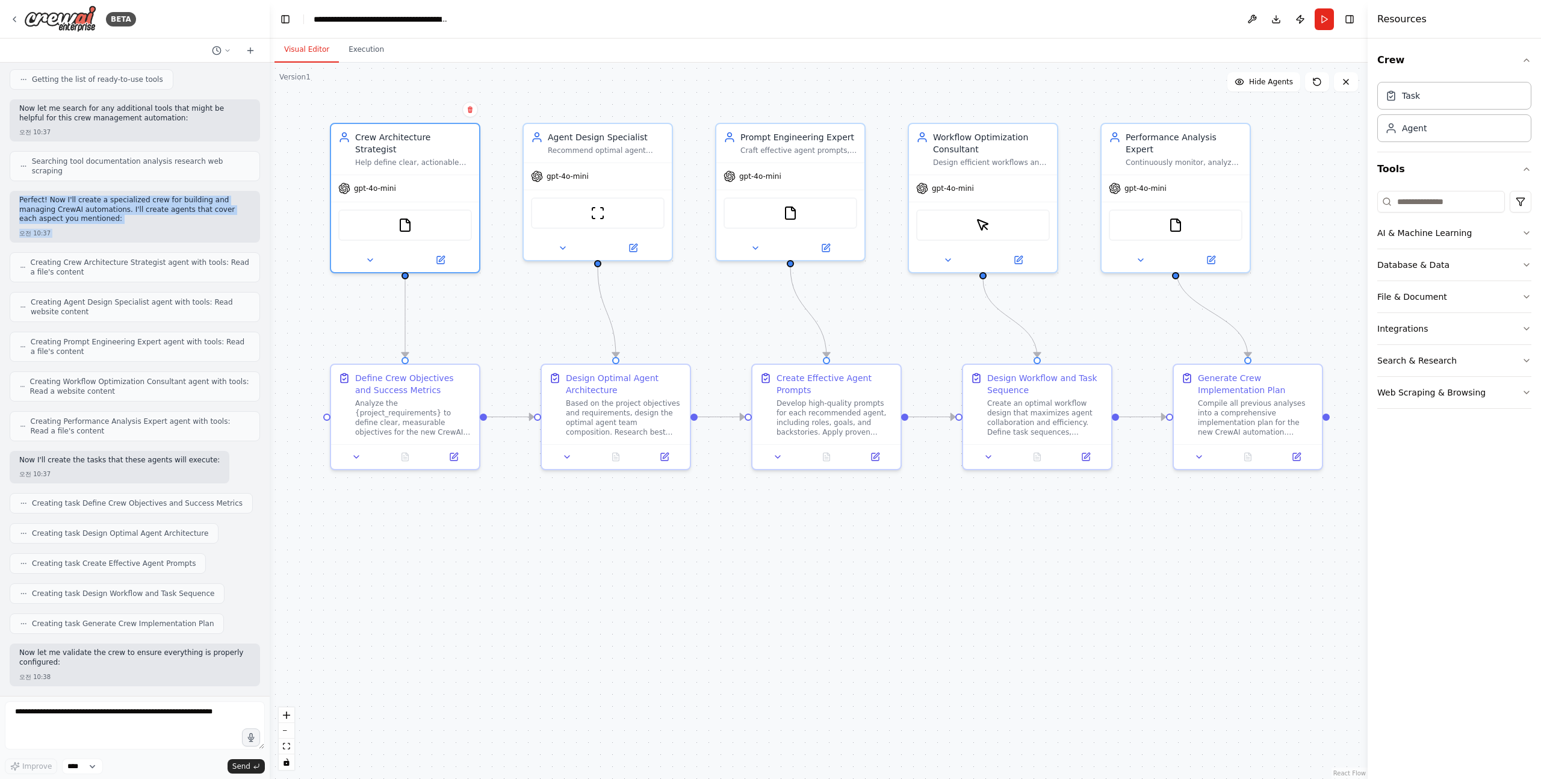
drag, startPoint x: 16, startPoint y: 200, endPoint x: 154, endPoint y: 234, distance: 141.4
click at [154, 234] on div "Perfect! Now I'll create a specialized crew for building and managing CrewAI au…" at bounding box center [135, 217] width 250 height 52
click at [147, 226] on div "Perfect! Now I'll create a specialized crew for building and managing CrewAI au…" at bounding box center [135, 217] width 250 height 52
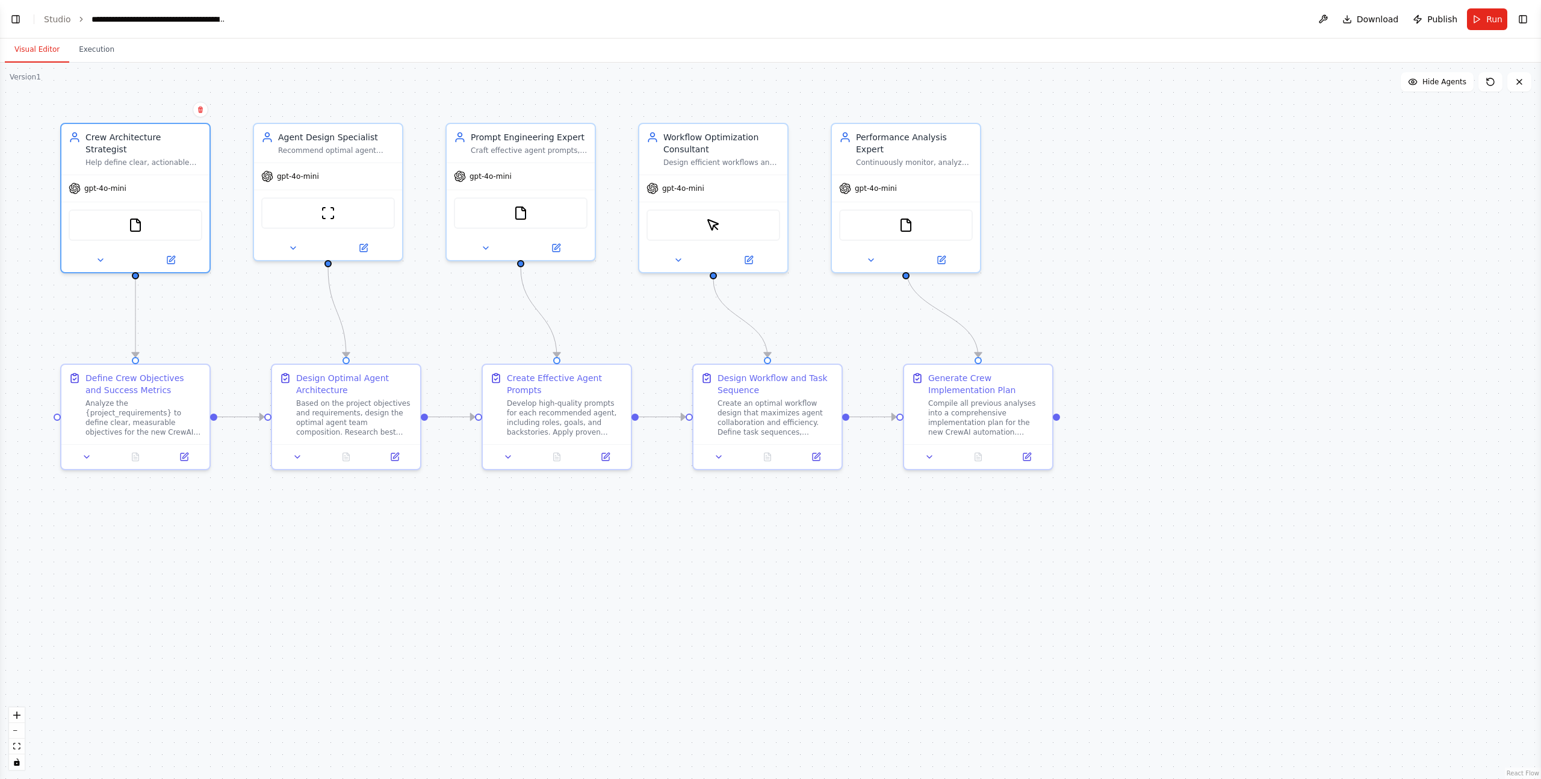
scroll to position [353, 0]
select select "****"
click at [18, 26] on button "Toggle Left Sidebar" at bounding box center [15, 19] width 17 height 17
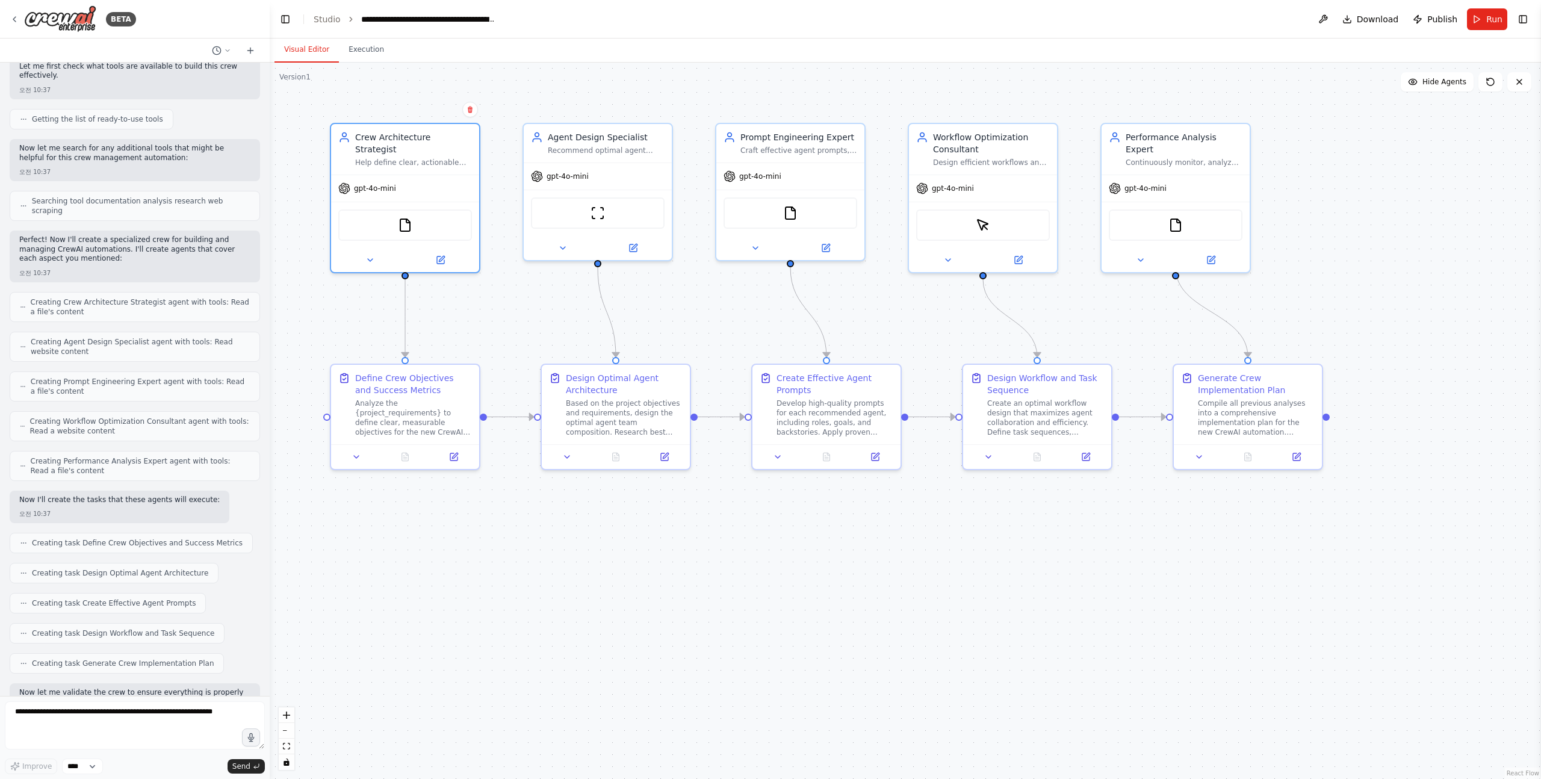
scroll to position [0, 0]
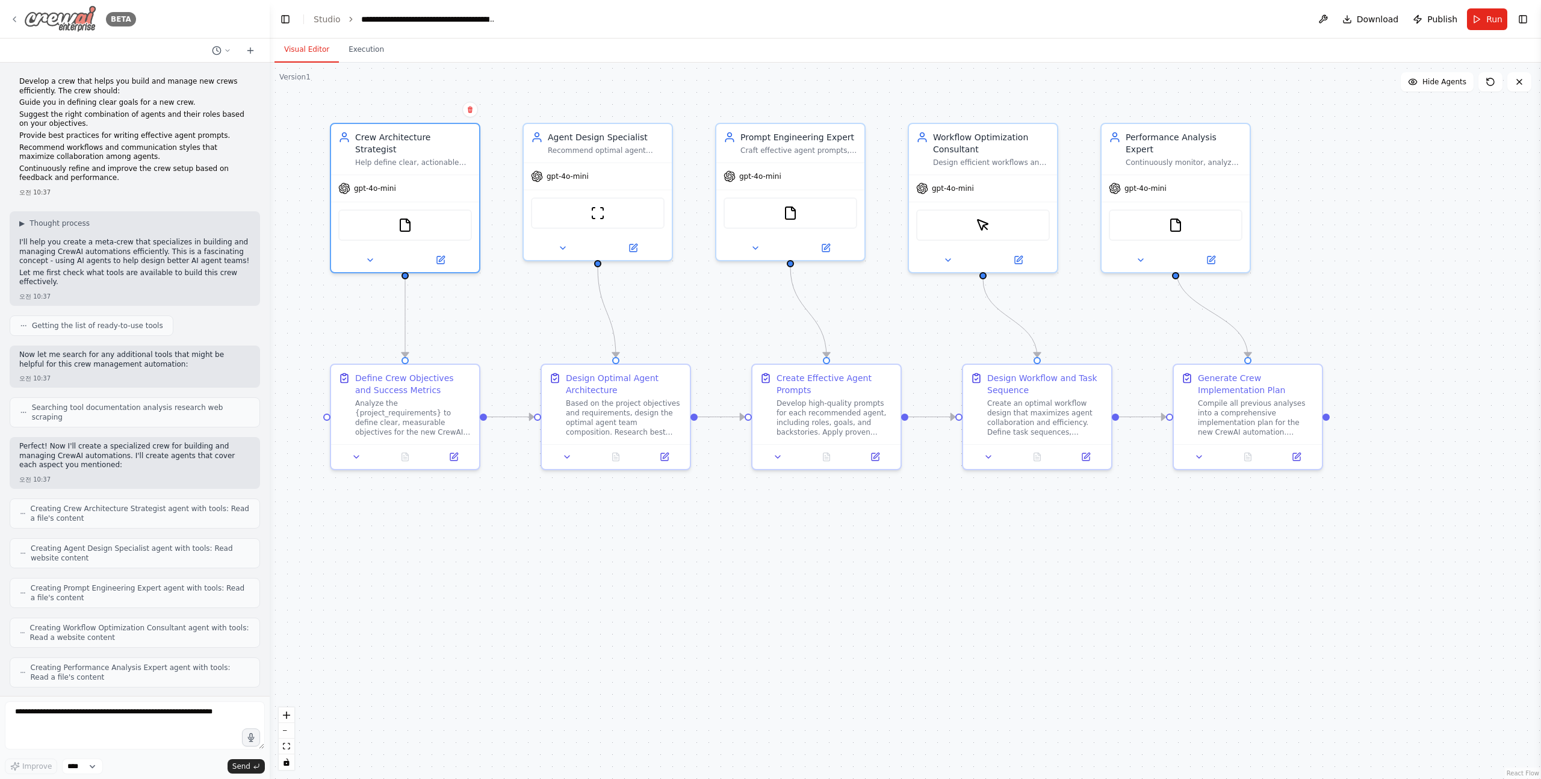
click at [64, 28] on img at bounding box center [60, 18] width 72 height 27
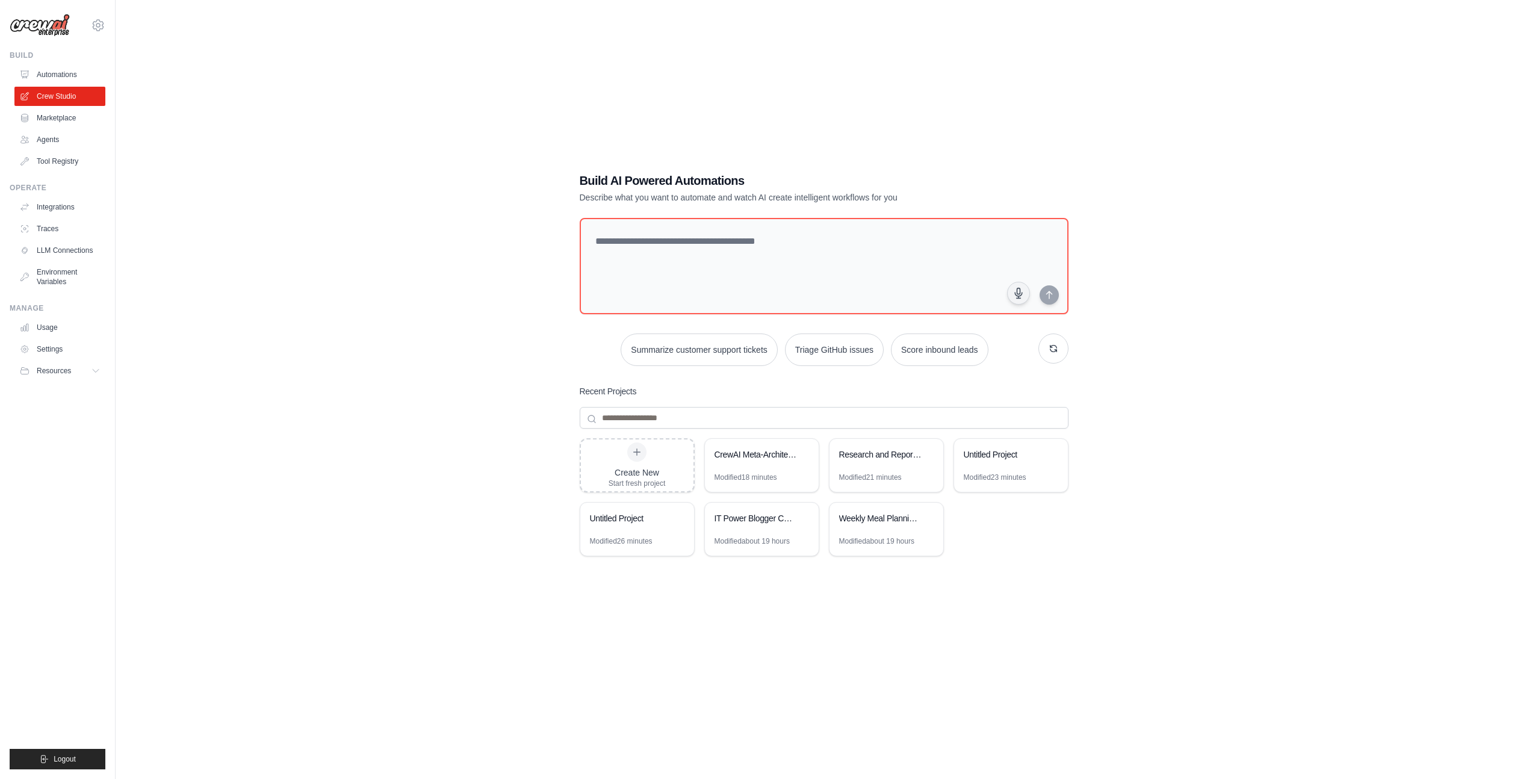
click at [267, 231] on div "Build AI Powered Automations Describe what you want to automate and watch AI cr…" at bounding box center [824, 401] width 1378 height 779
click at [796, 252] on textarea at bounding box center [824, 266] width 494 height 98
paste textarea "**********"
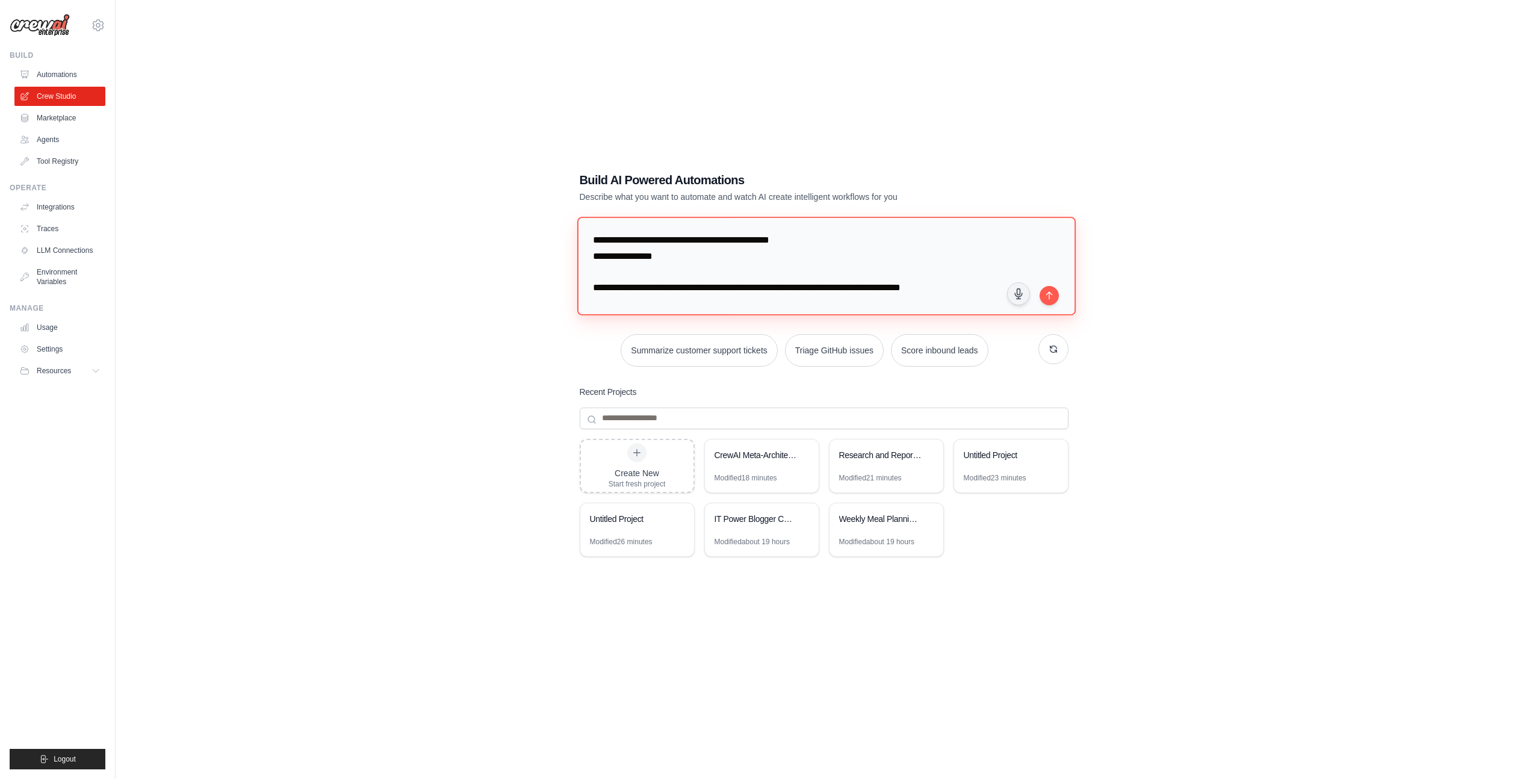
type textarea "**********"
click at [786, 273] on textarea "**********" at bounding box center [826, 266] width 499 height 98
click at [1045, 291] on icon "submit" at bounding box center [1050, 295] width 10 height 10
click at [516, 424] on div "**********" at bounding box center [824, 401] width 1378 height 779
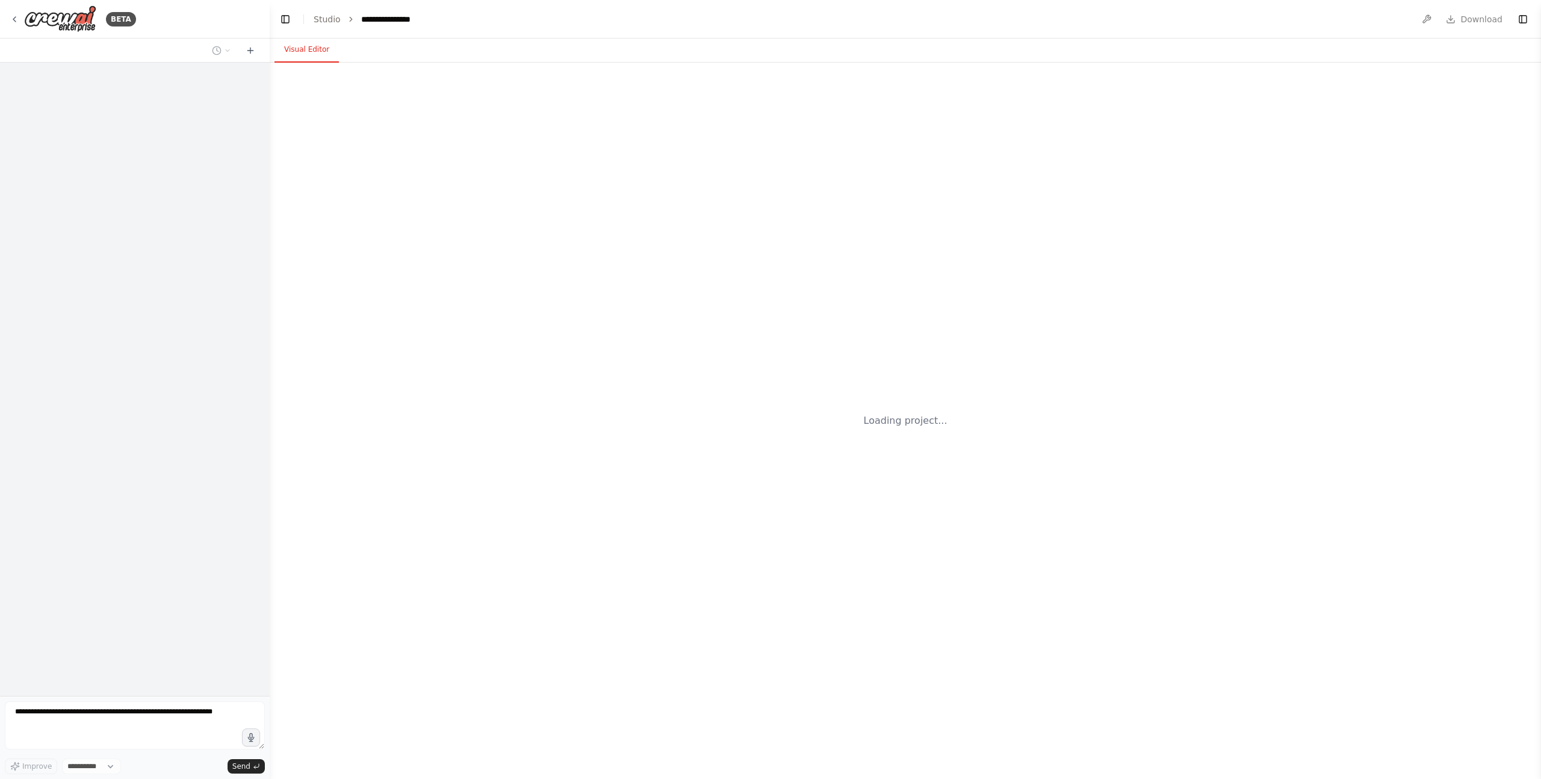
select select "****"
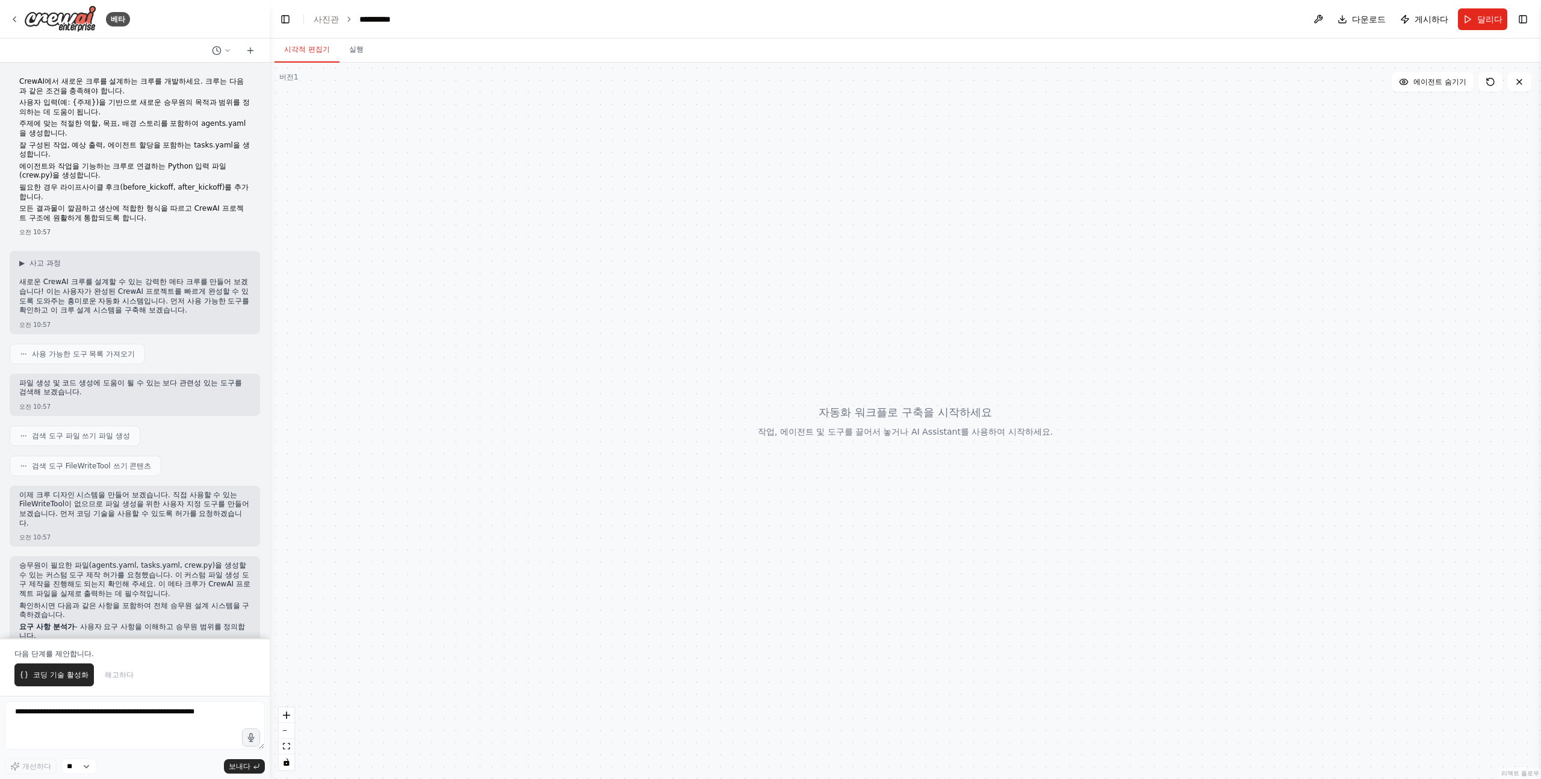
click at [102, 287] on font "새로운 CrewAI 크루를 설계할 수 있는 강력한 메타 크루를 만들어 보겠습니다! 이는 사용자가 완성된 CrewAI 프로젝트를 빠르게 완성할 …" at bounding box center [134, 296] width 230 height 37
click at [34, 278] on font "새로운 CrewAI 크루를 설계할 수 있는 강력한 메타 크루를 만들어 보겠습니다! 이는 사용자가 완성된 CrewAI 프로젝트를 빠르게 완성할 …" at bounding box center [134, 296] width 230 height 37
click at [36, 278] on font "새로운 CrewAI 크루를 설계할 수 있는 강력한 메타 크루를 만들어 보겠습니다! 이는 사용자가 완성된 CrewAI 프로젝트를 빠르게 완성할 …" at bounding box center [134, 296] width 230 height 37
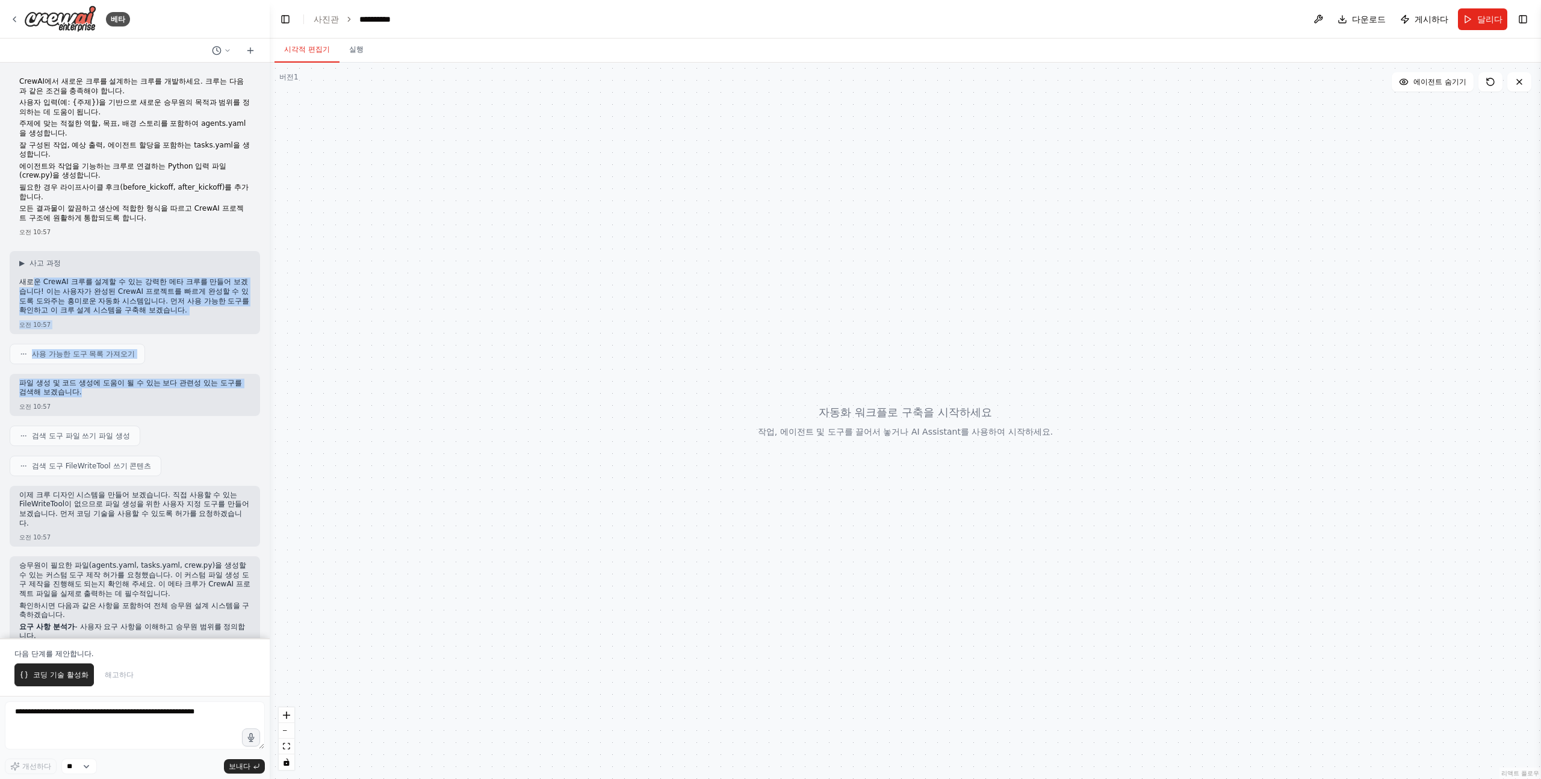
drag, startPoint x: 33, startPoint y: 278, endPoint x: 159, endPoint y: 395, distance: 172.1
click at [159, 396] on div "CrewAI에서 새로운 크루를 설계하는 크루를 개발하세요. 크루는 다음과 같은 조건을 충족해야 합니다. 사용자 입력(예: {주제})을 기반으로…" at bounding box center [135, 351] width 270 height 576
click at [159, 395] on p "파일 생성 및 코드 생성에 도움이 될 수 있는 보다 관련성 있는 도구를 검색해 보겠습니다." at bounding box center [134, 388] width 231 height 19
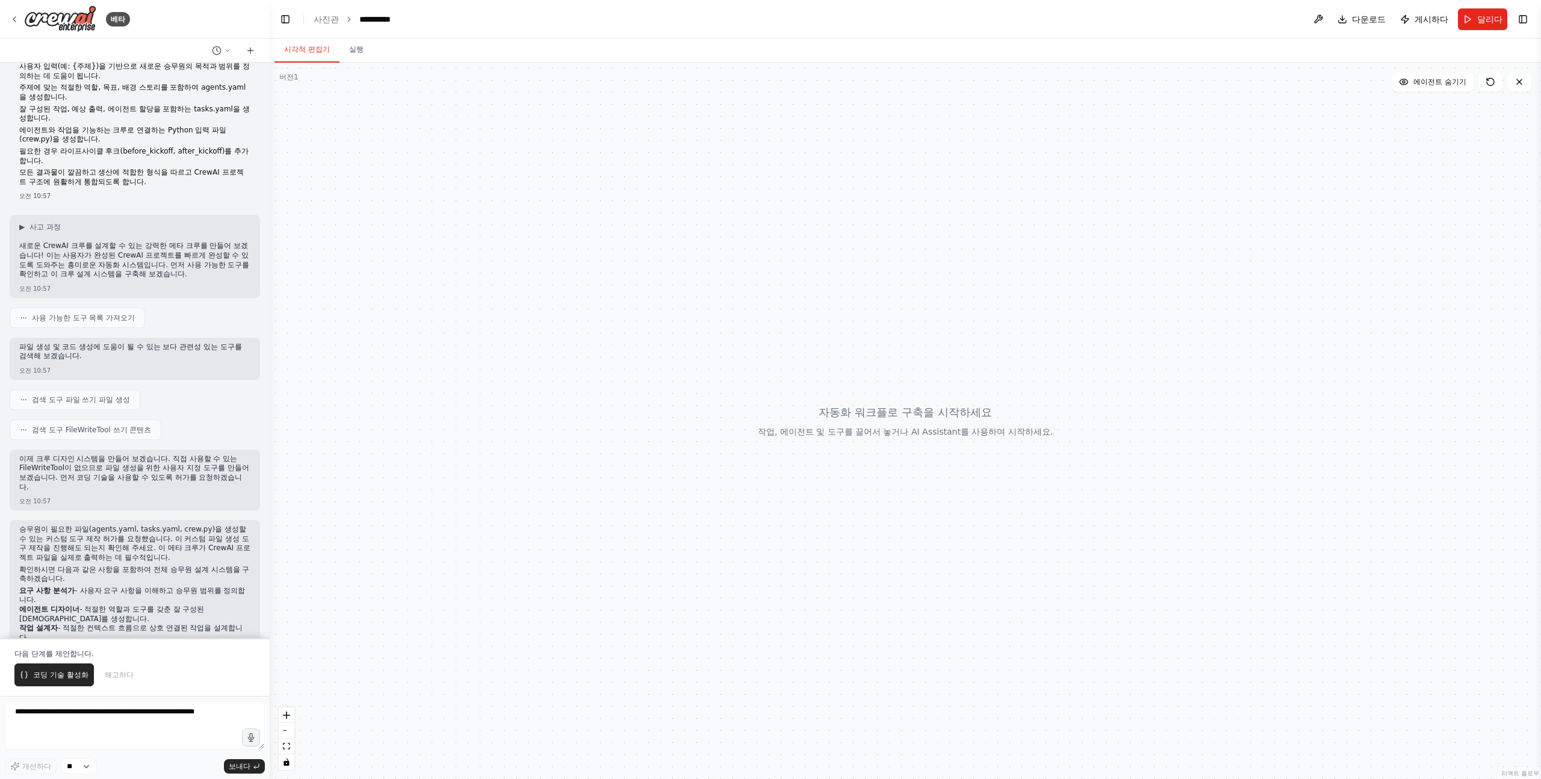
scroll to position [87, 0]
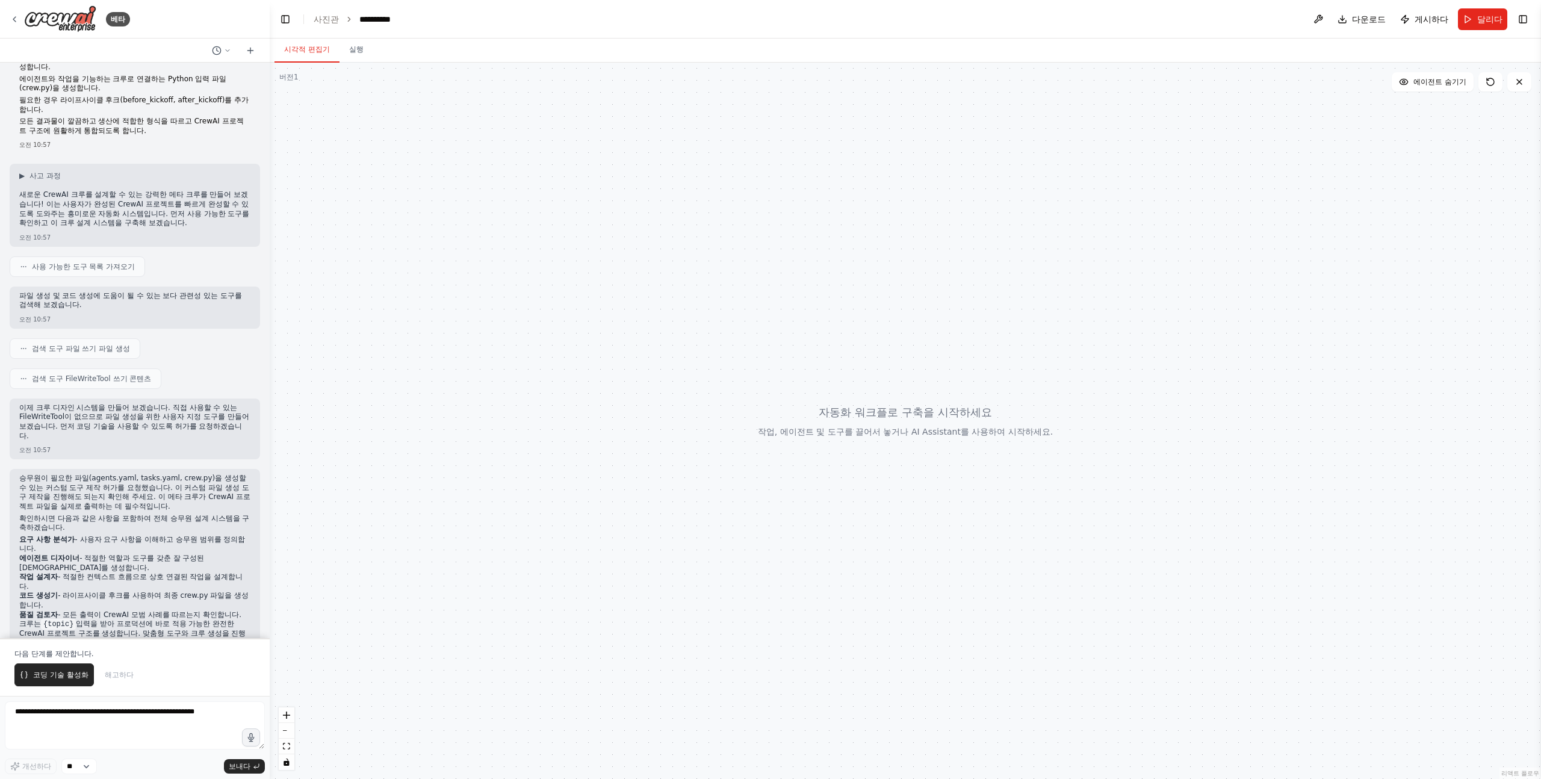
click at [122, 401] on div "이제 크루 디자인 시스템을 만들어 보겠습니다. 직접 사용할 수 있는 FileWriteTool이 없으므로 파일 생성을 위한 사용자 지정 도구를 …" at bounding box center [135, 429] width 250 height 61
click at [118, 406] on font "이제 크루 디자인 시스템을 만들어 보겠습니다. 직접 사용할 수 있는 FileWriteTool이 없으므로 파일 생성을 위한 사용자 지정 도구를 …" at bounding box center [134, 421] width 230 height 37
click at [36, 406] on font "이제 크루 디자인 시스템을 만들어 보겠습니다. 직접 사용할 수 있는 FileWriteTool이 없으므로 파일 생성을 위한 사용자 지정 도구를 …" at bounding box center [134, 421] width 230 height 37
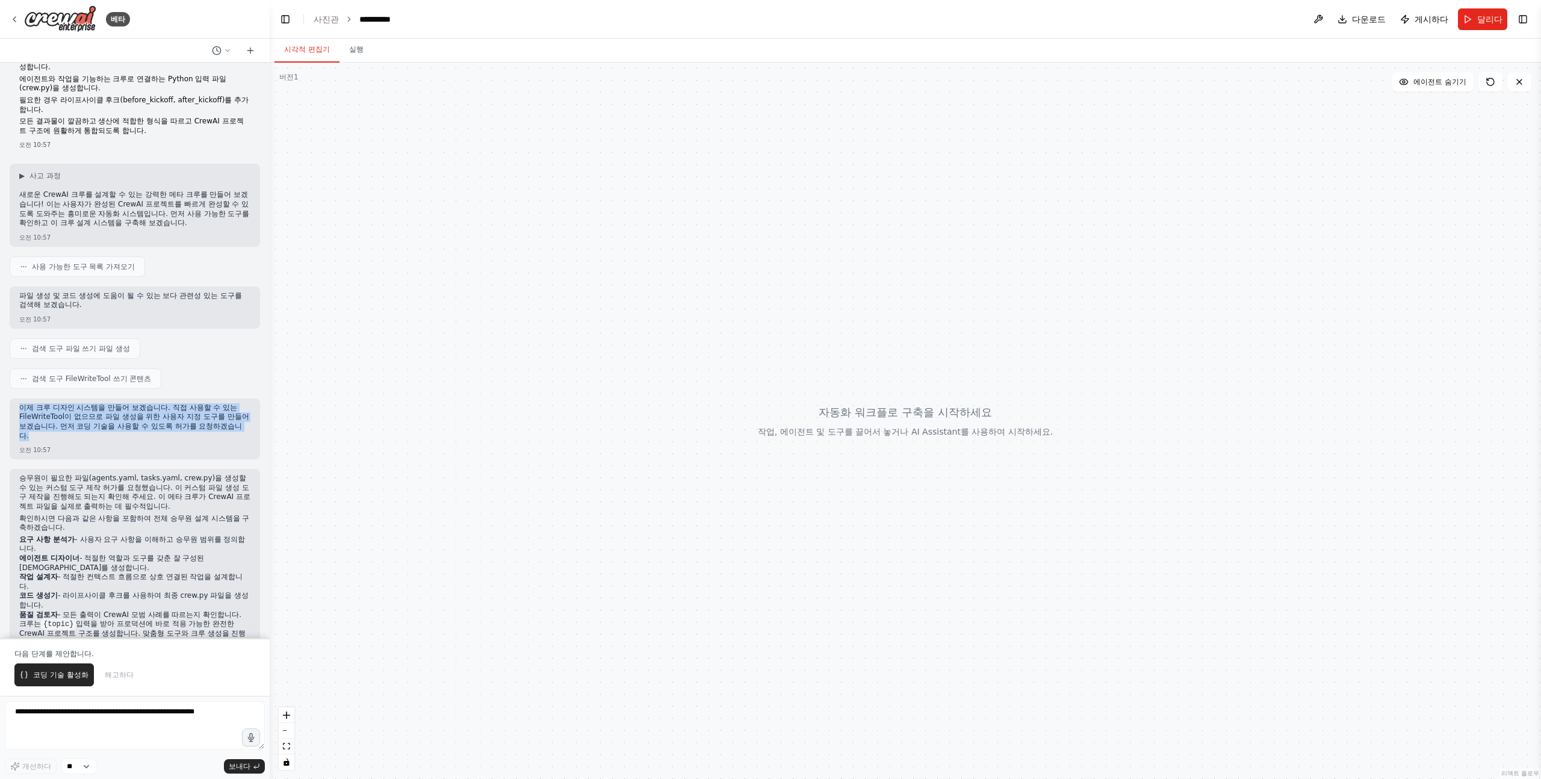
drag, startPoint x: 18, startPoint y: 406, endPoint x: 232, endPoint y: 427, distance: 214.8
click at [232, 427] on div "이제 크루 디자인 시스템을 만들어 보겠습니다. 직접 사용할 수 있는 FileWriteTool이 없으므로 파일 생성을 위한 사용자 지정 도구를 …" at bounding box center [135, 429] width 250 height 61
click at [232, 427] on p "이제 크루 디자인 시스템을 만들어 보겠습니다. 직접 사용할 수 있는 FileWriteTool이 없으므로 파일 생성을 위한 사용자 지정 도구를 …" at bounding box center [134, 421] width 231 height 37
drag, startPoint x: 232, startPoint y: 427, endPoint x: 93, endPoint y: 408, distance: 140.4
click at [93, 408] on p "이제 크루 디자인 시스템을 만들어 보겠습니다. 직접 사용할 수 있는 FileWriteTool이 없으므로 파일 생성을 위한 사용자 지정 도구를 …" at bounding box center [134, 421] width 231 height 37
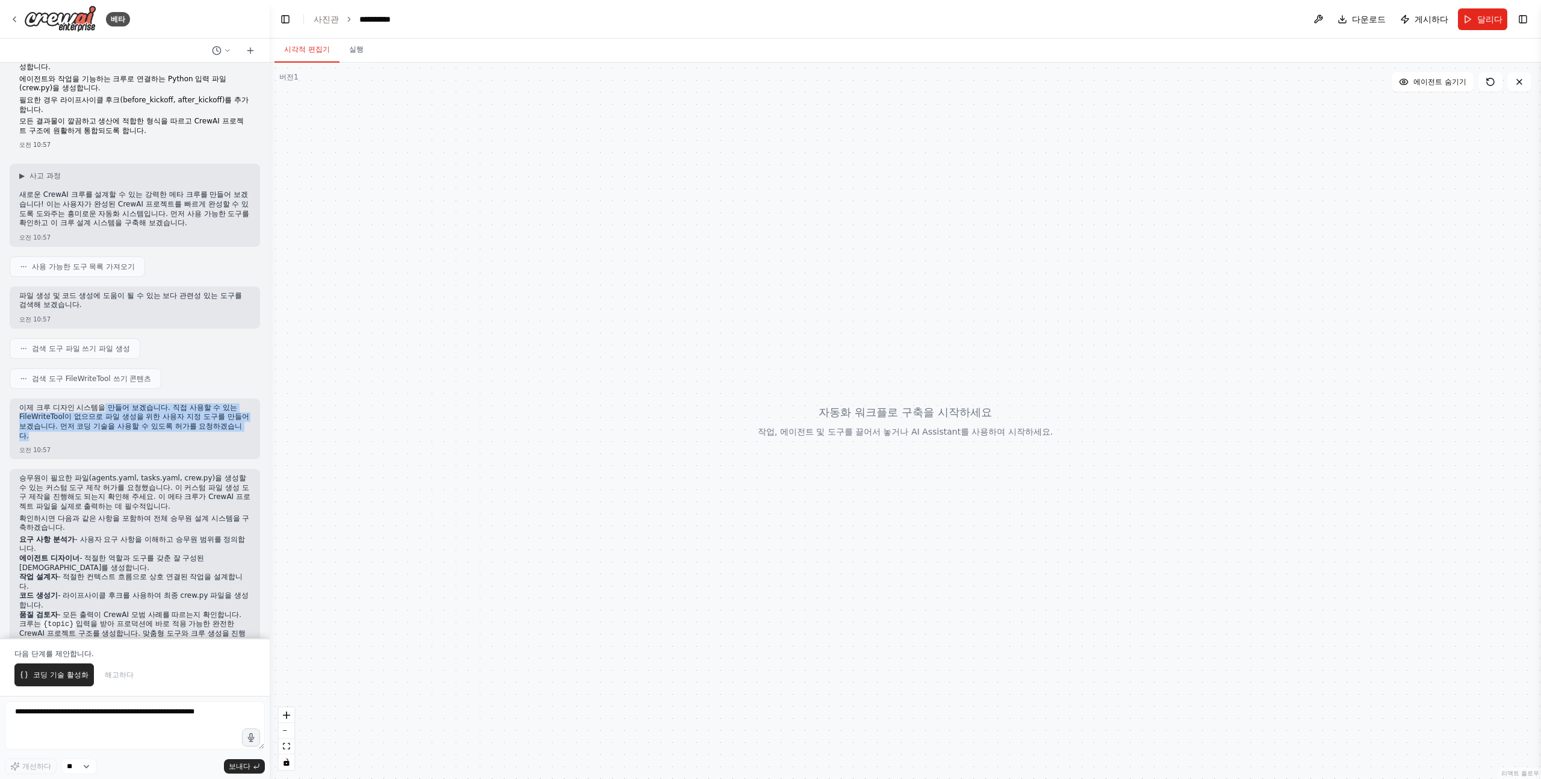
click at [93, 408] on font "이제 크루 디자인 시스템을 만들어 보겠습니다. 직접 사용할 수 있는 FileWriteTool이 없으므로 파일 생성을 위한 사용자 지정 도구를 …" at bounding box center [134, 421] width 230 height 37
drag, startPoint x: 93, startPoint y: 408, endPoint x: 215, endPoint y: 424, distance: 123.3
click at [215, 425] on p "이제 크루 디자인 시스템을 만들어 보겠습니다. 직접 사용할 수 있는 FileWriteTool이 없으므로 파일 생성을 위한 사용자 지정 도구를 …" at bounding box center [134, 421] width 231 height 37
click at [215, 424] on p "이제 크루 디자인 시스템을 만들어 보겠습니다. 직접 사용할 수 있는 FileWriteTool이 없으므로 파일 생성을 위한 사용자 지정 도구를 …" at bounding box center [134, 421] width 231 height 37
drag, startPoint x: 215, startPoint y: 424, endPoint x: 103, endPoint y: 405, distance: 113.6
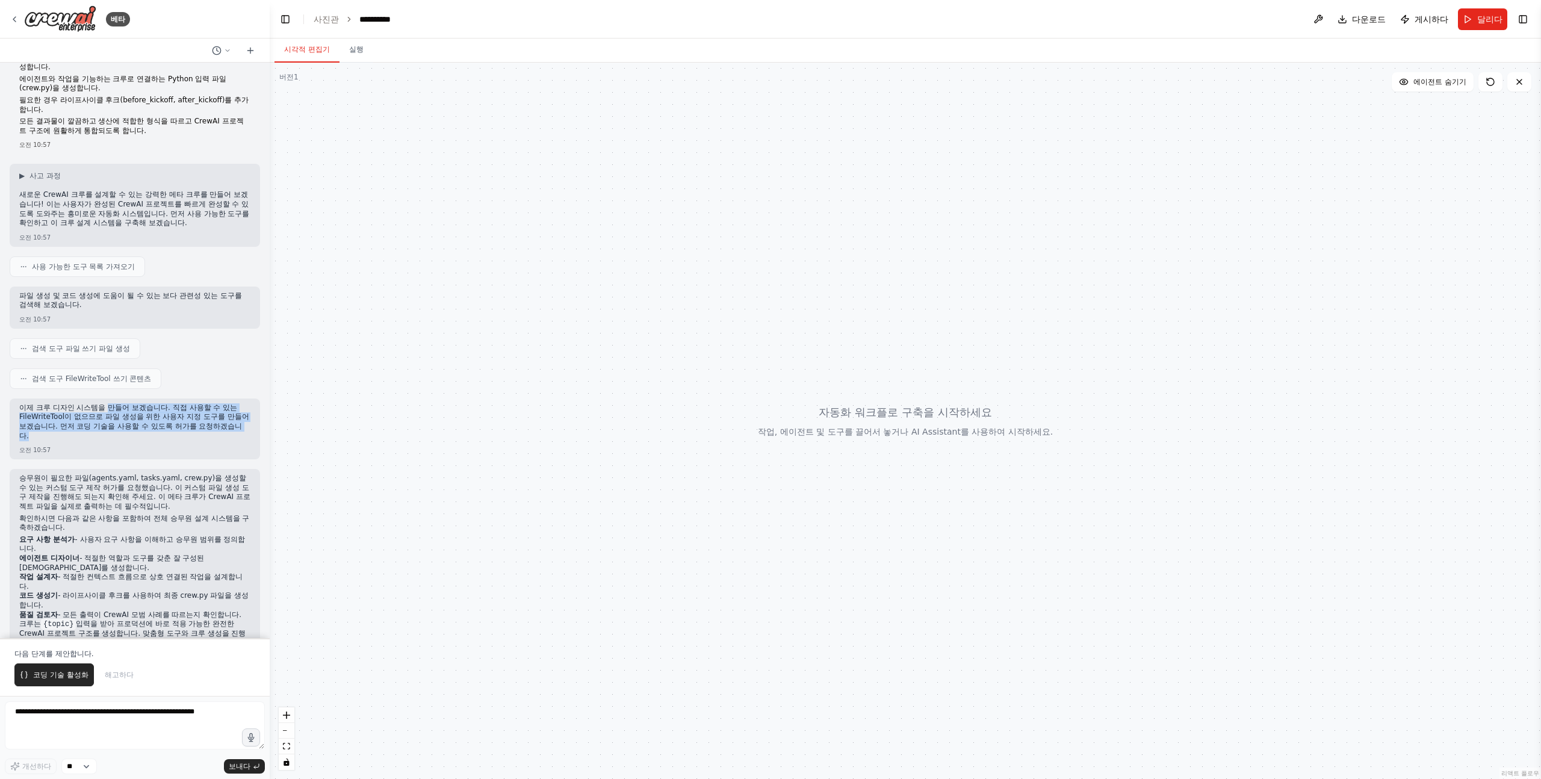
click at [103, 405] on p "이제 크루 디자인 시스템을 만들어 보겠습니다. 직접 사용할 수 있는 FileWriteTool이 없으므로 파일 생성을 위한 사용자 지정 도구를 …" at bounding box center [134, 421] width 231 height 37
click at [103, 405] on font "이제 크루 디자인 시스템을 만들어 보겠습니다. 직접 사용할 수 있는 FileWriteTool이 없으므로 파일 생성을 위한 사용자 지정 도구를 …" at bounding box center [134, 421] width 230 height 37
drag, startPoint x: 103, startPoint y: 405, endPoint x: 219, endPoint y: 427, distance: 117.6
click at [219, 427] on p "이제 크루 디자인 시스템을 만들어 보겠습니다. 직접 사용할 수 있는 FileWriteTool이 없으므로 파일 생성을 위한 사용자 지정 도구를 …" at bounding box center [134, 421] width 231 height 37
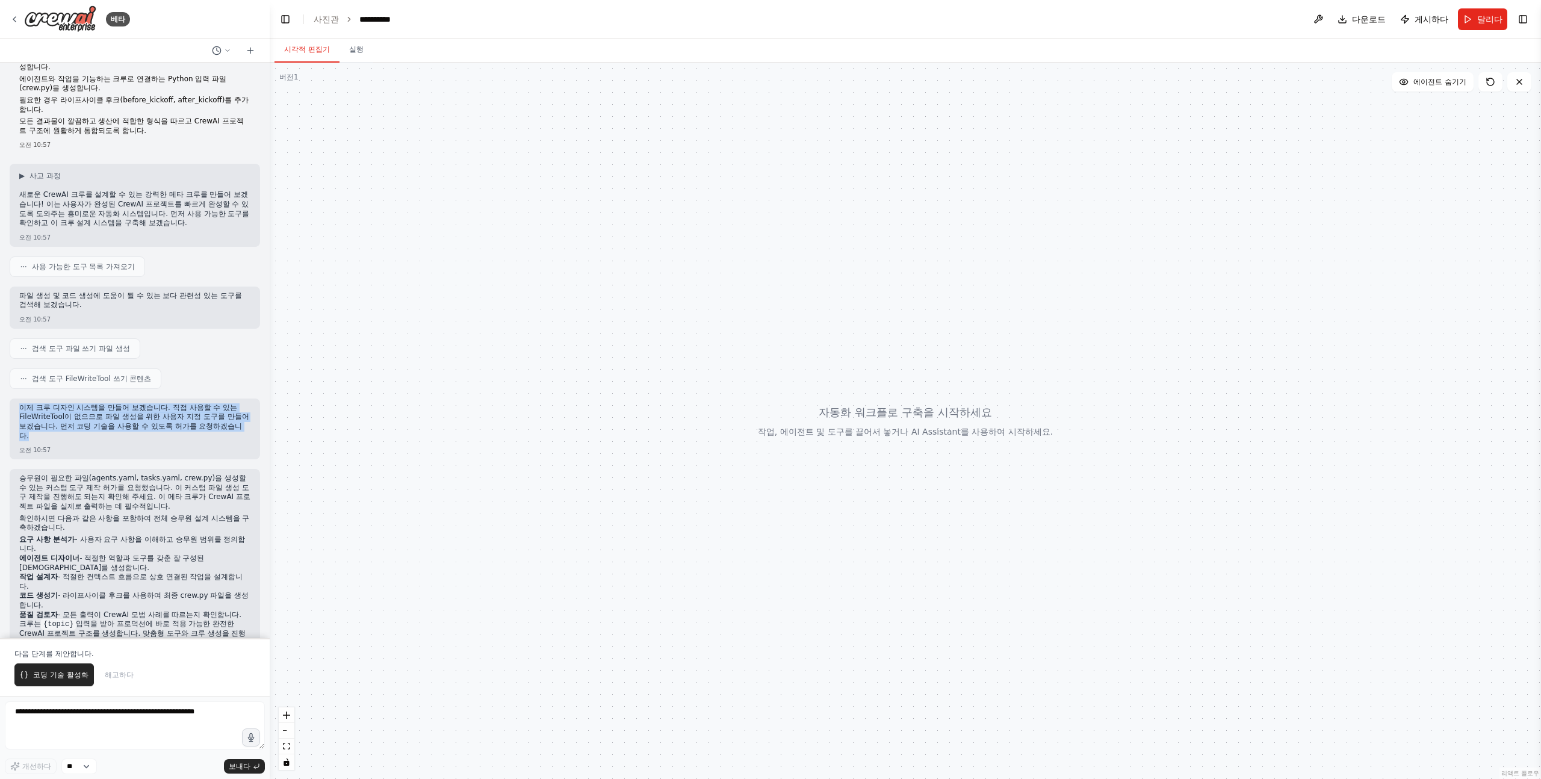
drag, startPoint x: 219, startPoint y: 427, endPoint x: 25, endPoint y: 409, distance: 194.1
click at [25, 409] on p "이제 크루 디자인 시스템을 만들어 보겠습니다. 직접 사용할 수 있는 FileWriteTool이 없으므로 파일 생성을 위한 사용자 지정 도구를 …" at bounding box center [134, 421] width 231 height 37
click at [25, 409] on font "이제 크루 디자인 시스템을 만들어 보겠습니다. 직접 사용할 수 있는 FileWriteTool이 없으므로 파일 생성을 위한 사용자 지정 도구를 …" at bounding box center [134, 421] width 230 height 37
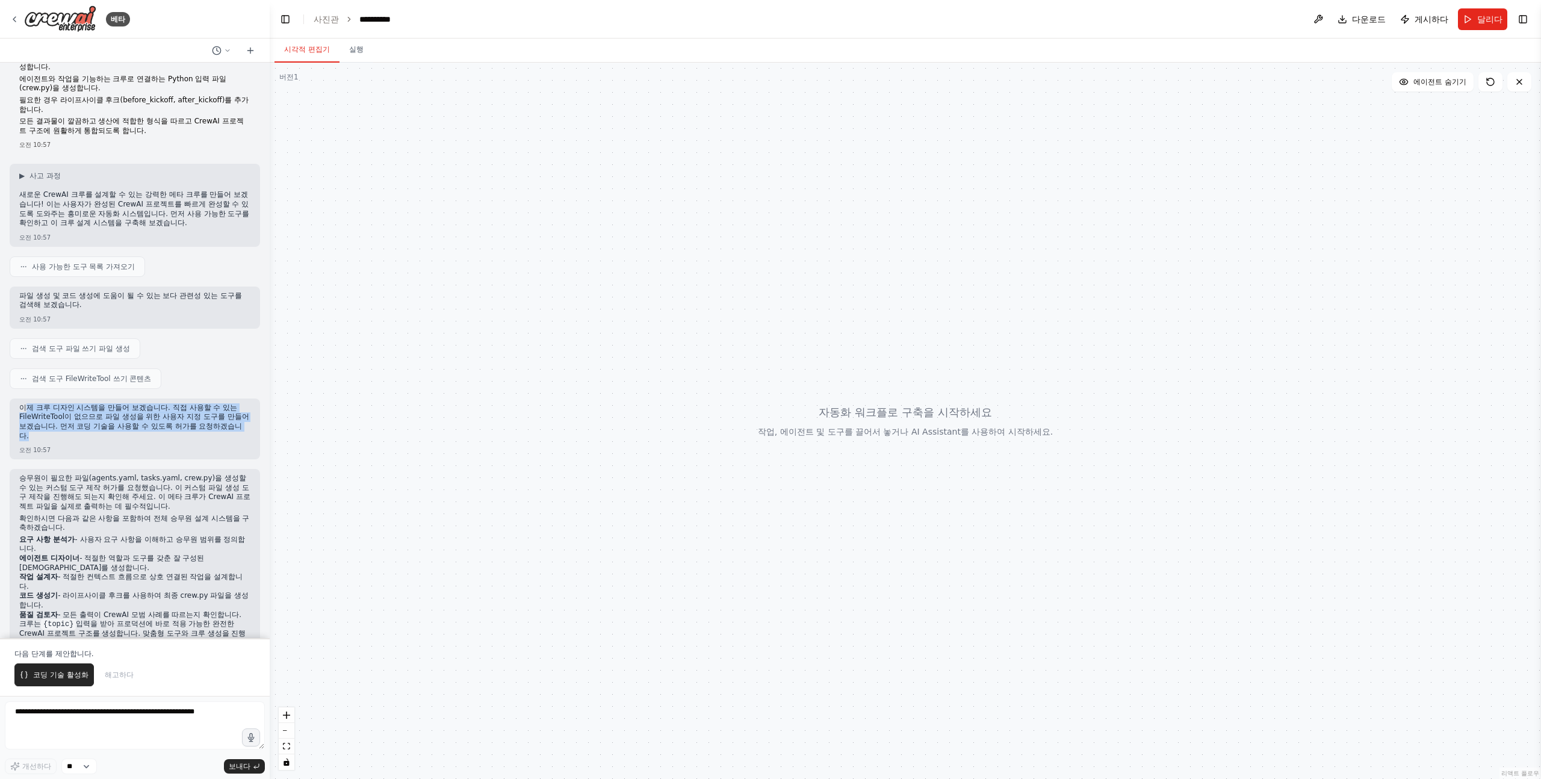
click at [23, 407] on font "이제 크루 디자인 시스템을 만들어 보겠습니다. 직접 사용할 수 있는 FileWriteTool이 없으므로 파일 생성을 위한 사용자 지정 도구를 …" at bounding box center [134, 421] width 230 height 37
click at [17, 412] on div "이제 크루 디자인 시스템을 만들어 보겠습니다. 직접 사용할 수 있는 FileWriteTool이 없으므로 파일 생성을 위한 사용자 지정 도구를 …" at bounding box center [135, 429] width 250 height 61
drag, startPoint x: 16, startPoint y: 412, endPoint x: 207, endPoint y: 427, distance: 191.5
click at [207, 427] on div "이제 크루 디자인 시스템을 만들어 보겠습니다. 직접 사용할 수 있는 FileWriteTool이 없으므로 파일 생성을 위한 사용자 지정 도구를 …" at bounding box center [135, 429] width 250 height 61
click at [206, 427] on font "이제 크루 디자인 시스템을 만들어 보겠습니다. 직접 사용할 수 있는 FileWriteTool이 없으므로 파일 생성을 위한 사용자 지정 도구를 …" at bounding box center [134, 421] width 230 height 37
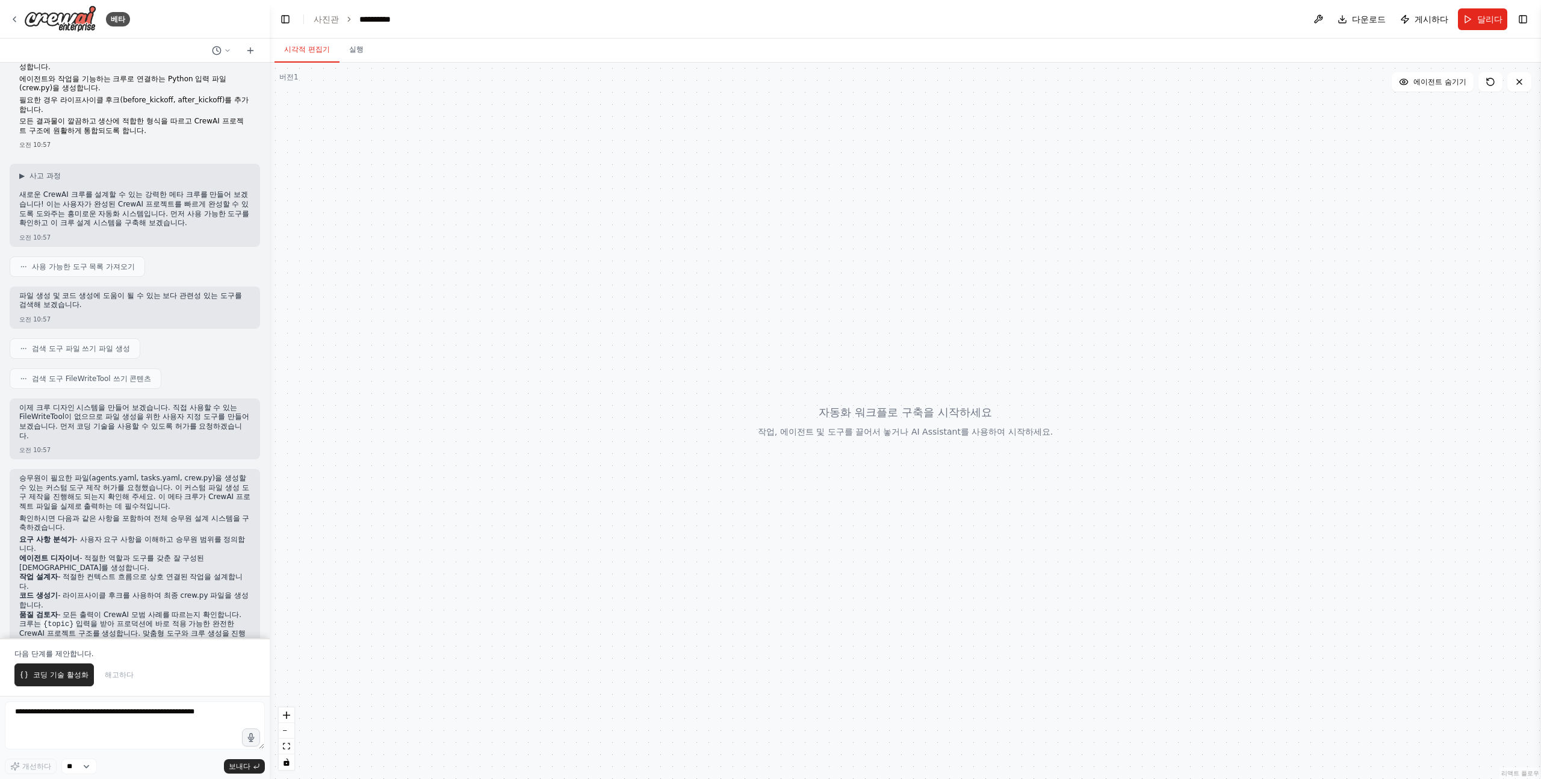
scroll to position [0, 0]
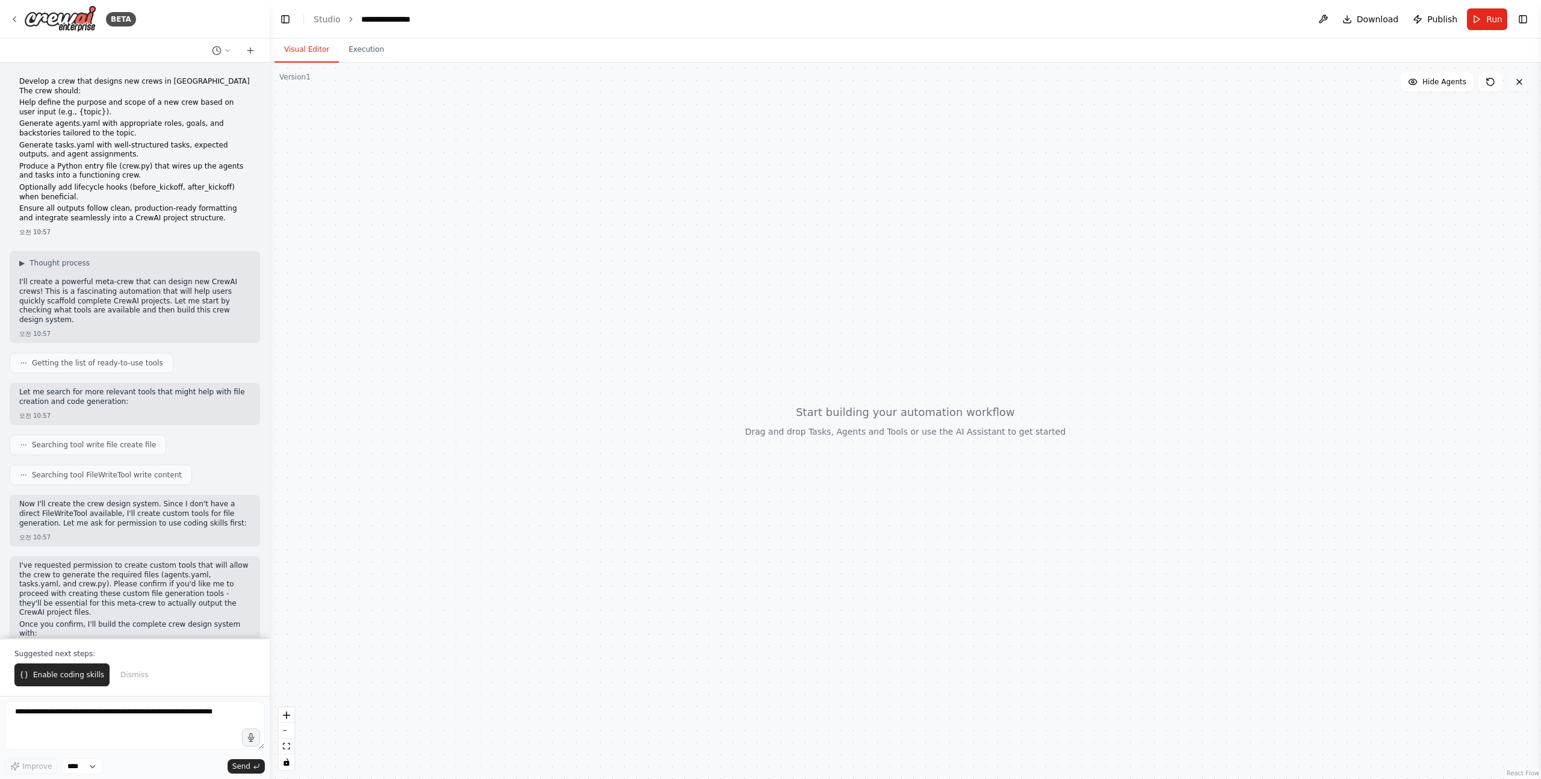
click at [1524, 81] on icon at bounding box center [1520, 82] width 10 height 10
click at [1521, 81] on icon at bounding box center [1520, 82] width 10 height 10
click at [1515, 80] on icon at bounding box center [1520, 82] width 10 height 10
click at [1517, 81] on icon at bounding box center [1520, 82] width 10 height 10
click at [64, 12] on img at bounding box center [60, 18] width 72 height 27
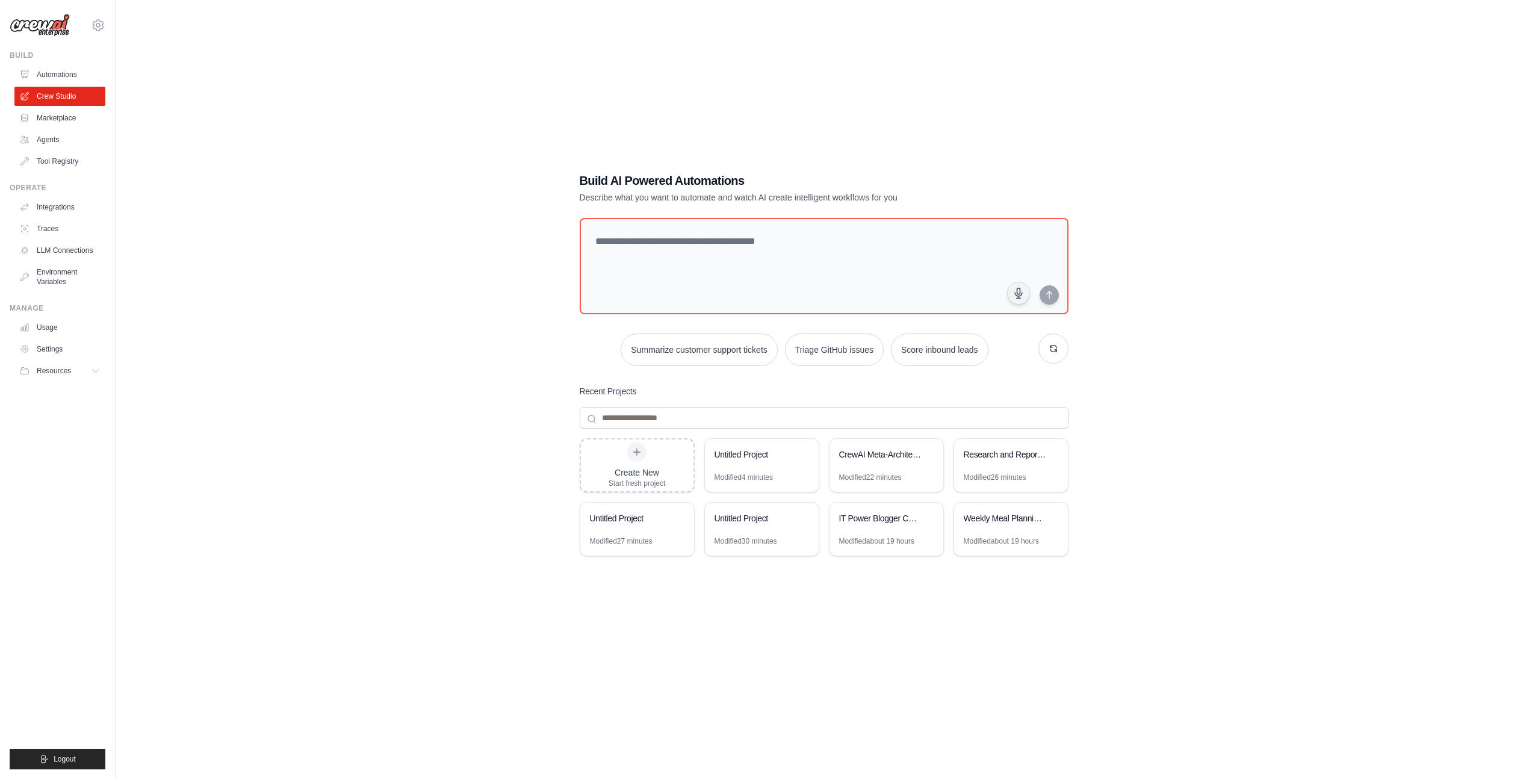
click at [531, 455] on div "Build AI Powered Automations Describe what you want to automate and watch AI cr…" at bounding box center [824, 401] width 1378 height 779
click at [801, 453] on icon at bounding box center [803, 453] width 7 height 7
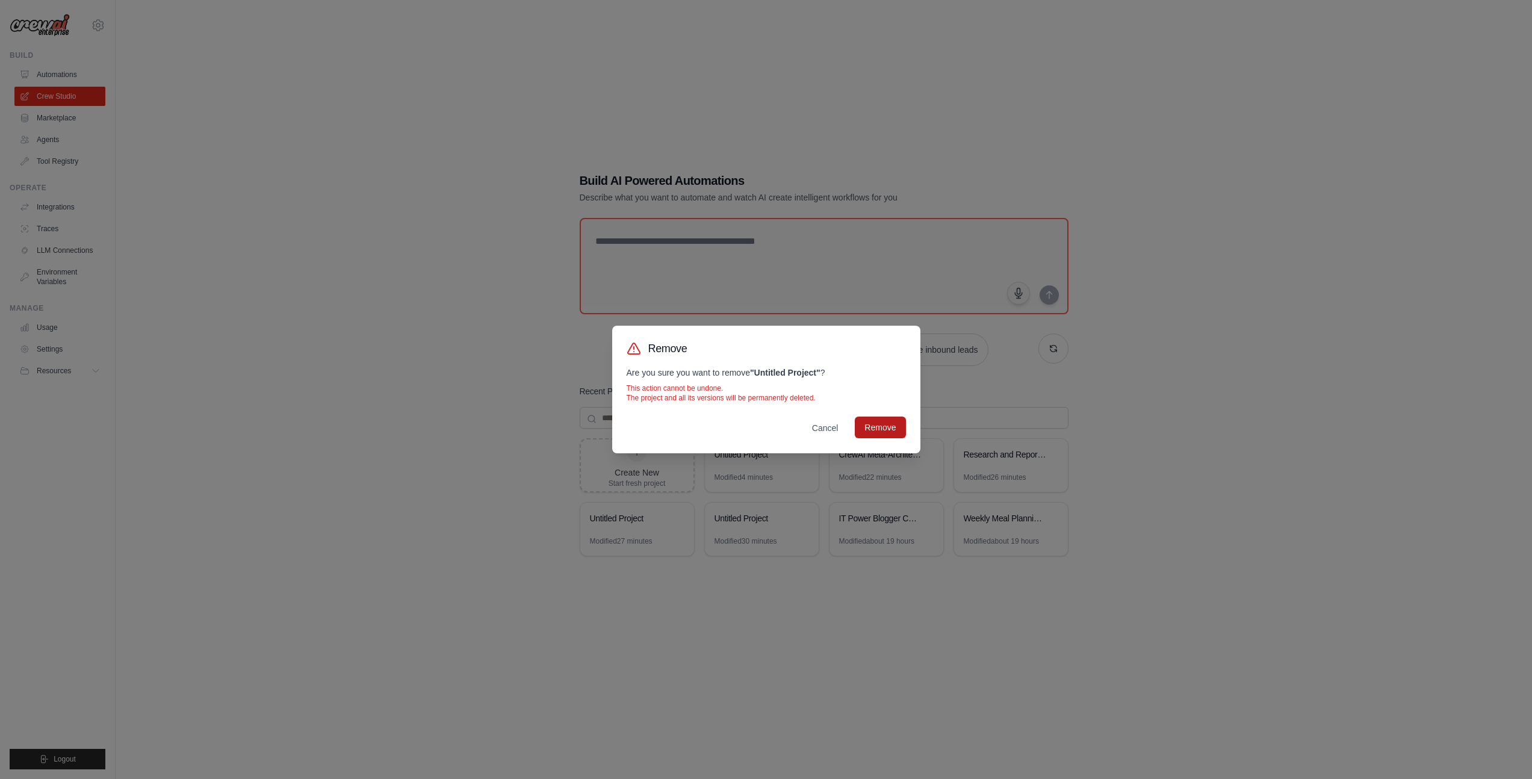
click at [888, 425] on button "Remove" at bounding box center [880, 428] width 51 height 22
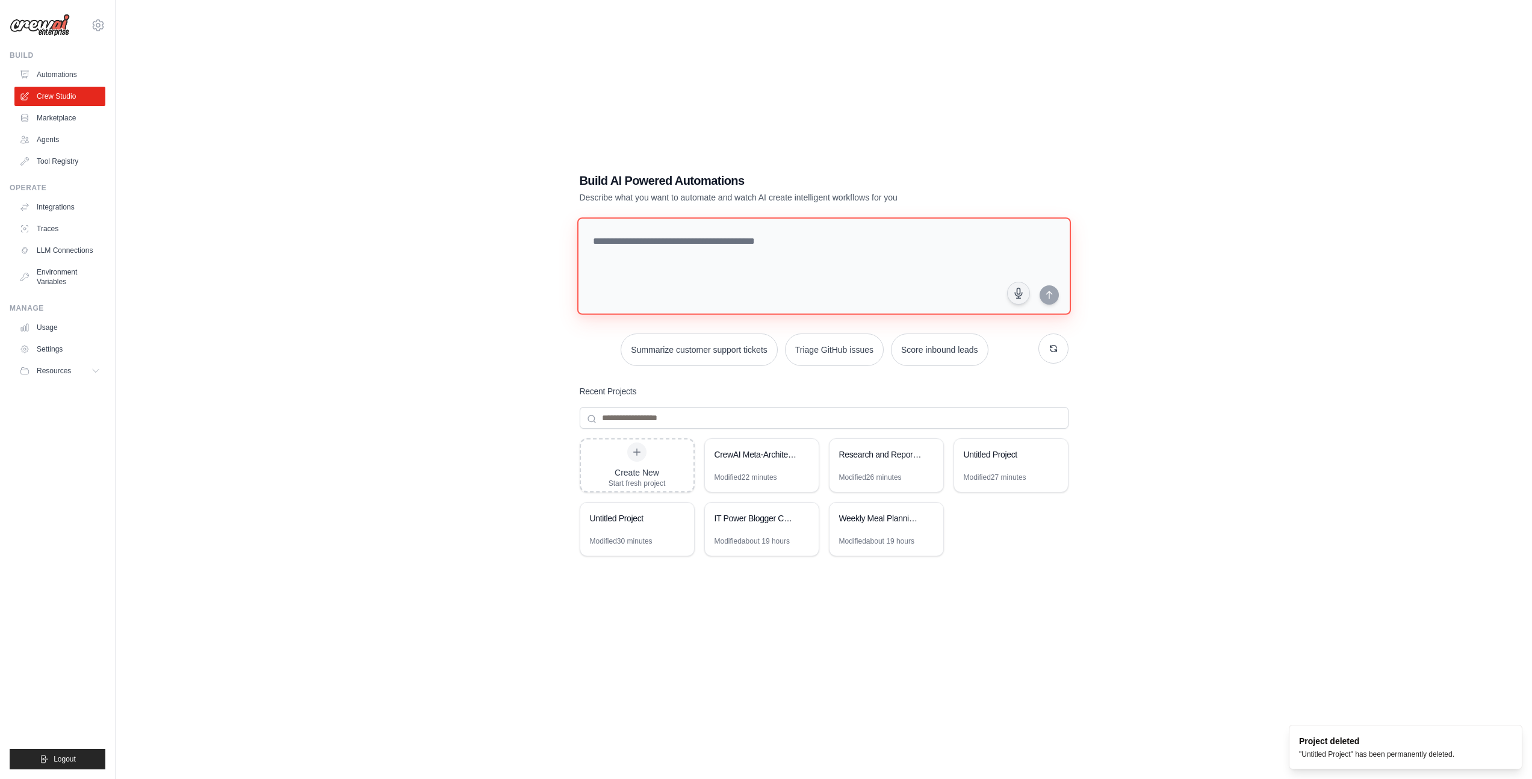
click at [713, 257] on textarea at bounding box center [824, 266] width 494 height 98
paste textarea "**********"
type textarea "**********"
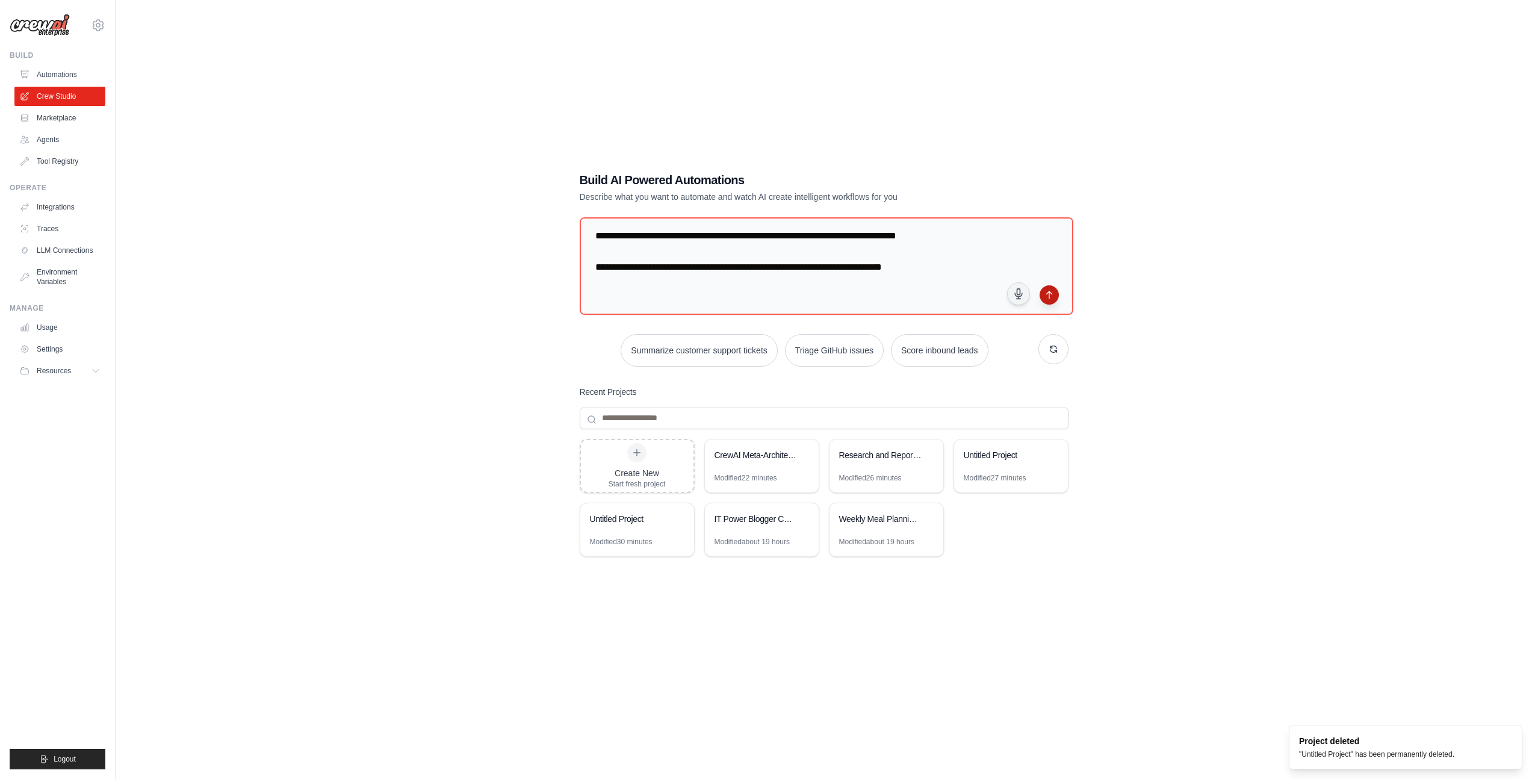
click at [1052, 300] on button "submit" at bounding box center [1049, 294] width 19 height 19
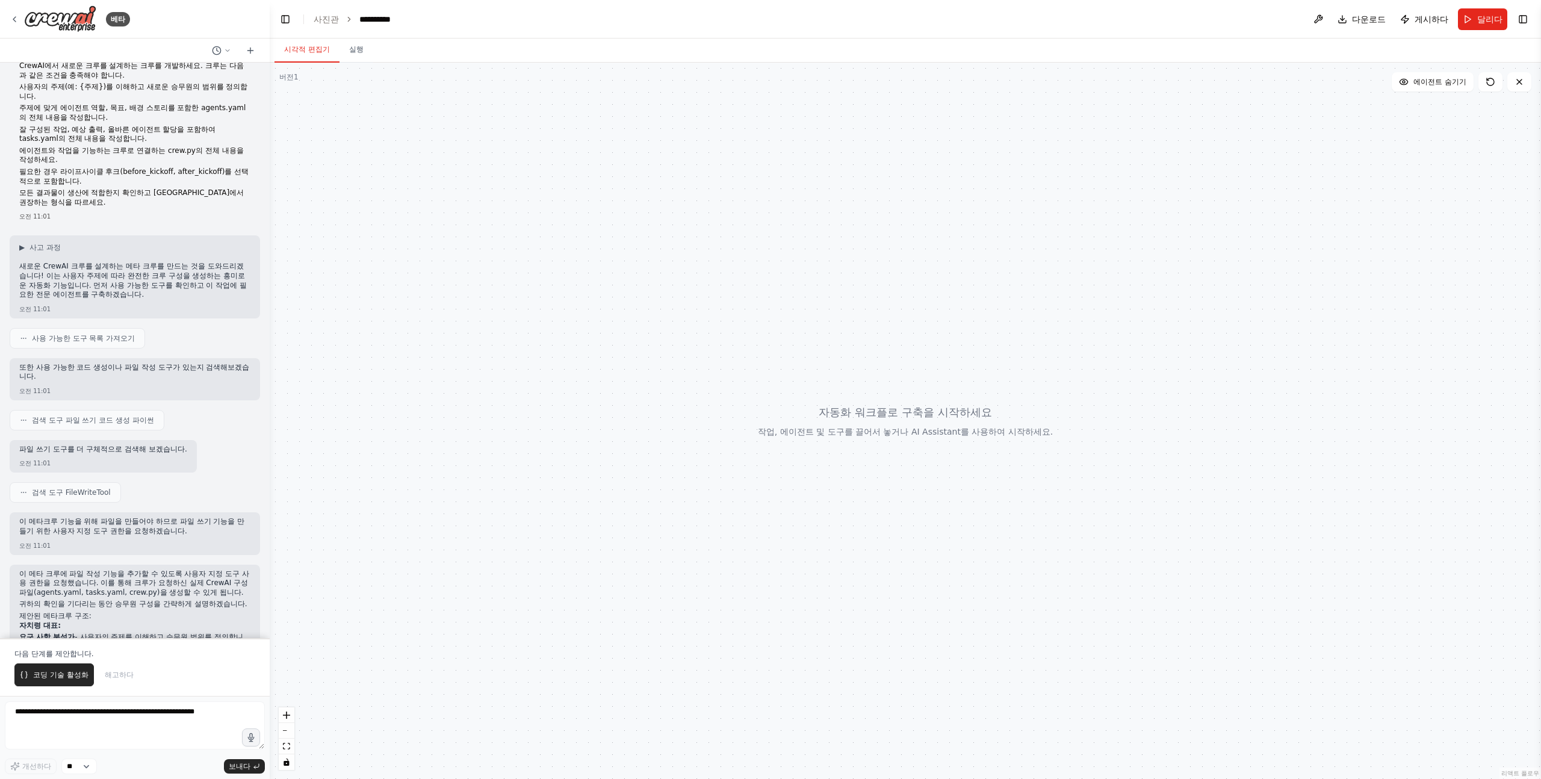
scroll to position [20, 0]
click at [102, 257] on font "새로운 CrewAI 크루를 설계하는 메타 크루를 만드는 것을 도와드리겠습니다! 이는 사용자 주제에 따라 완전한 크루 구성을 생성하는 흥미로운 …" at bounding box center [133, 275] width 228 height 37
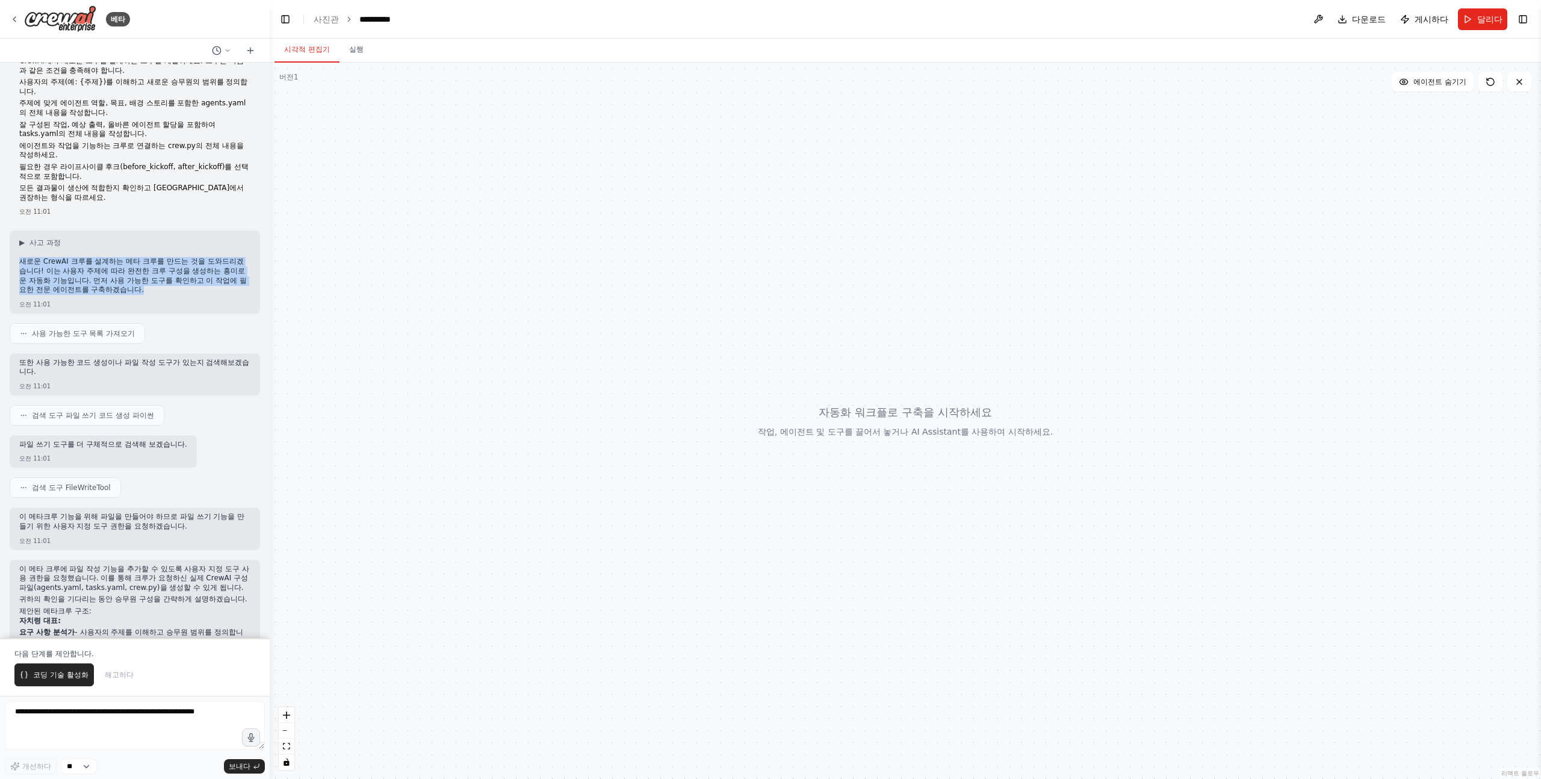
click at [102, 257] on font "새로운 CrewAI 크루를 설계하는 메타 크루를 만드는 것을 도와드리겠습니다! 이는 사용자 주제에 따라 완전한 크루 구성을 생성하는 흥미로운 …" at bounding box center [133, 275] width 228 height 37
click at [74, 257] on font "새로운 CrewAI 크루를 설계하는 메타 크루를 만드는 것을 도와드리겠습니다! 이는 사용자 주제에 따라 완전한 크루 구성을 생성하는 흥미로운 …" at bounding box center [133, 275] width 228 height 37
drag, startPoint x: 74, startPoint y: 232, endPoint x: 138, endPoint y: 427, distance: 204.7
click at [138, 429] on div "CrewAI에서 새로운 크루를 설계하는 크루를 개발하세요. 크루는 다음과 같은 조건을 충족해야 합니다. 사용자의 주제(예: {주제})를 이해하…" at bounding box center [135, 351] width 270 height 576
click at [138, 440] on font "파일 쓰기 도구를 더 구체적으로 검색해 보겠습니다." at bounding box center [103, 444] width 168 height 8
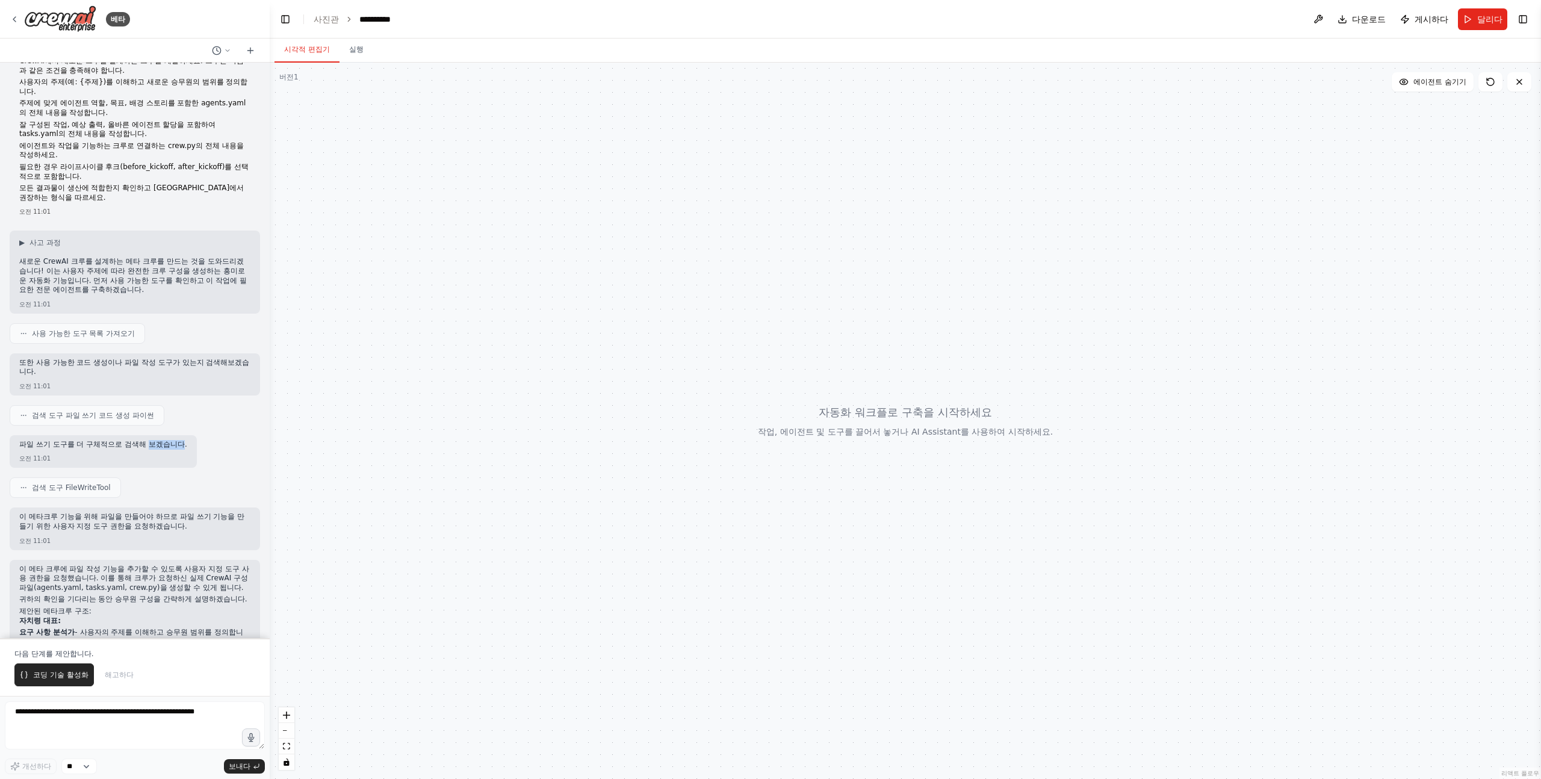
click at [138, 440] on font "파일 쓰기 도구를 더 구체적으로 검색해 보겠습니다." at bounding box center [103, 444] width 168 height 8
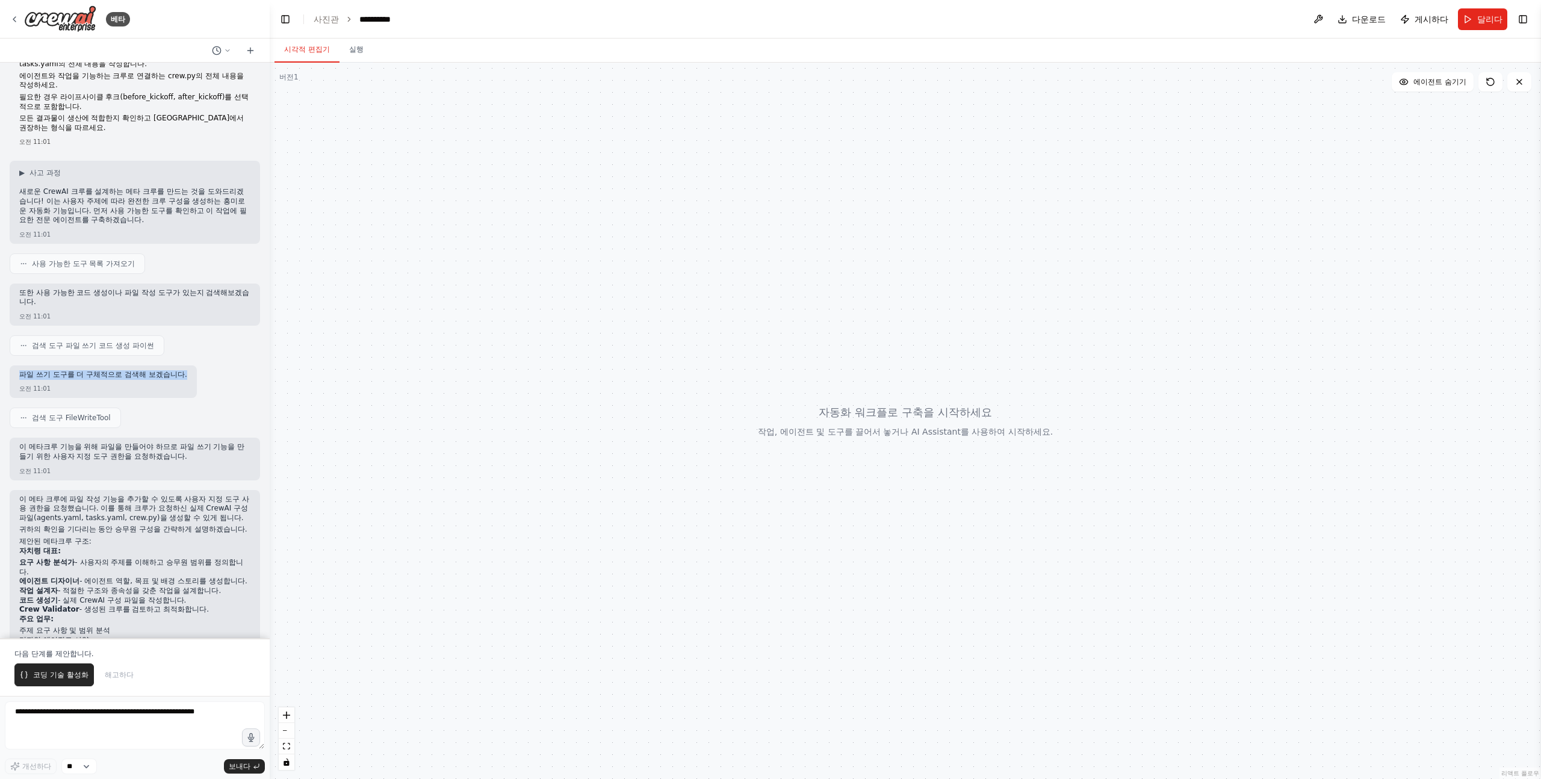
scroll to position [163, 0]
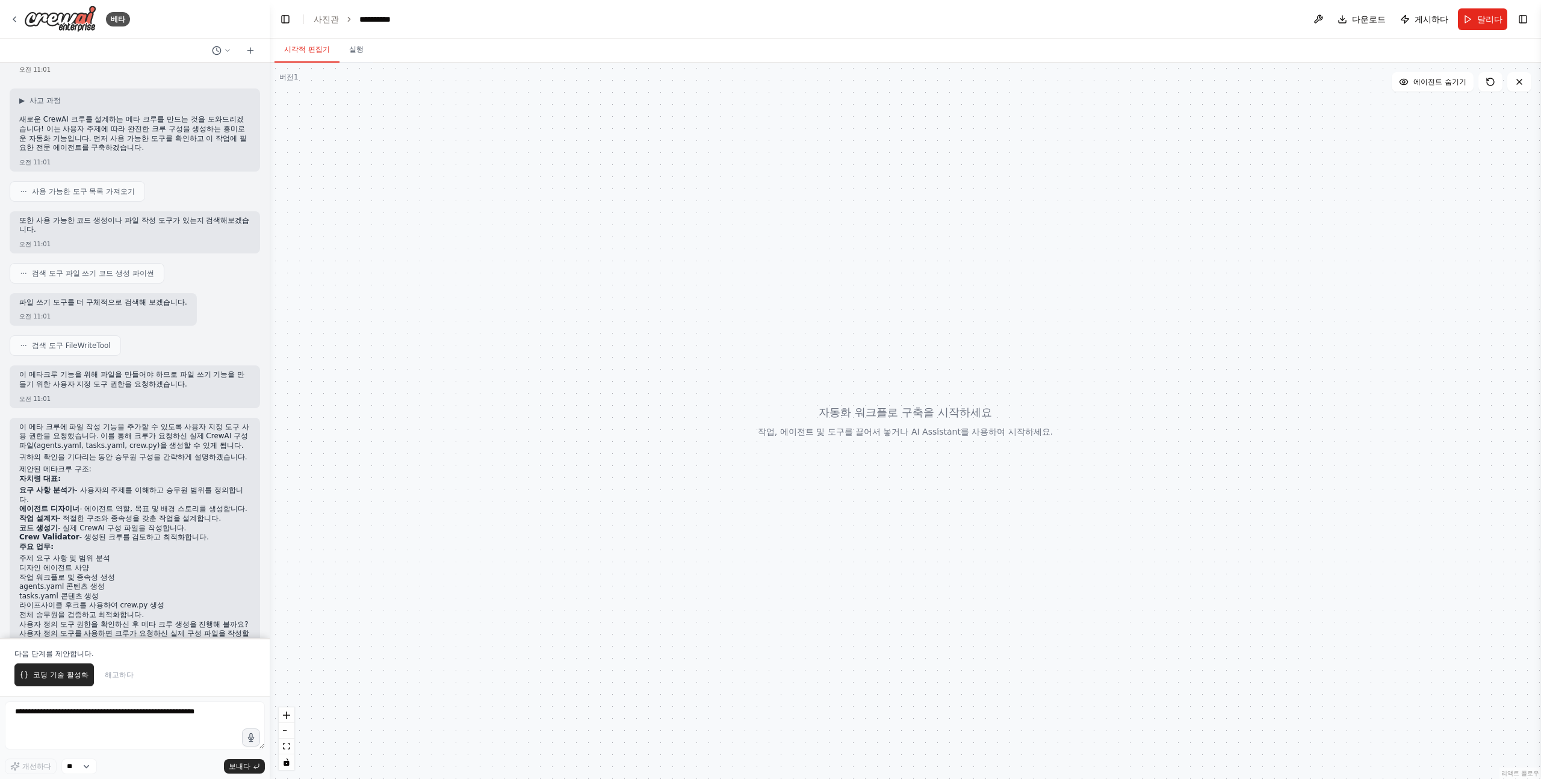
click at [61, 370] on font "이 메타크루 기능을 위해 파일을 만들어야 하므로 파일 쓰기 기능을 만들기 위한 사용자 지정 도구 권한을 요청하겠습니다." at bounding box center [131, 379] width 225 height 18
click at [38, 370] on font "이 메타크루 기능을 위해 파일을 만들어야 하므로 파일 쓰기 기능을 만들기 위한 사용자 지정 도구 권한을 요청하겠습니다." at bounding box center [131, 379] width 225 height 18
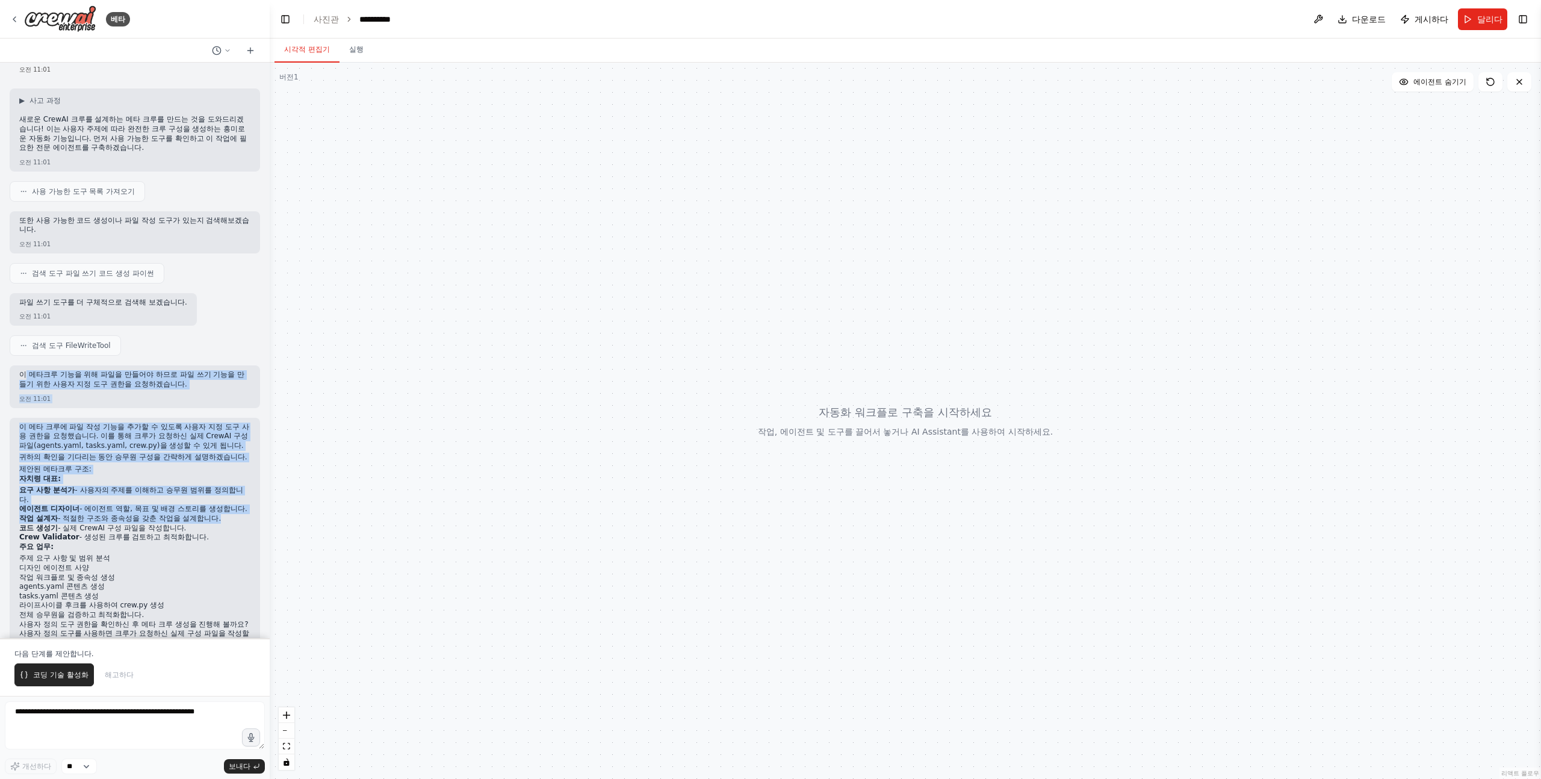
drag, startPoint x: 24, startPoint y: 357, endPoint x: 157, endPoint y: 517, distance: 207.8
click at [156, 512] on div "CrewAI에서 새로운 크루를 설계하는 크루를 개발하세요. 크루는 다음과 같은 조건을 충족해야 합니다. 사용자의 주제(예: {주제})를 이해하…" at bounding box center [135, 351] width 270 height 576
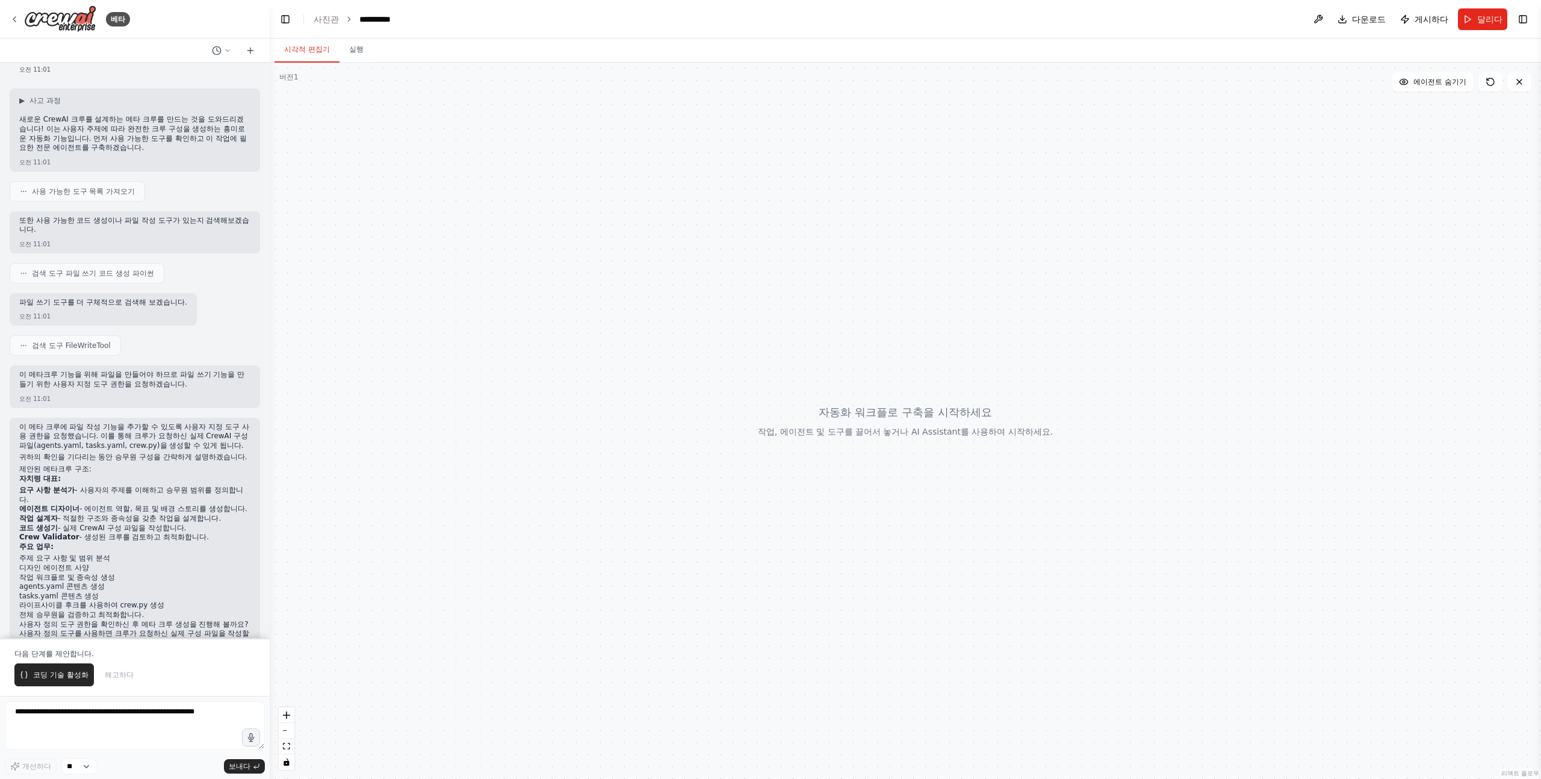
click at [157, 542] on p "주요 업무:" at bounding box center [134, 547] width 231 height 10
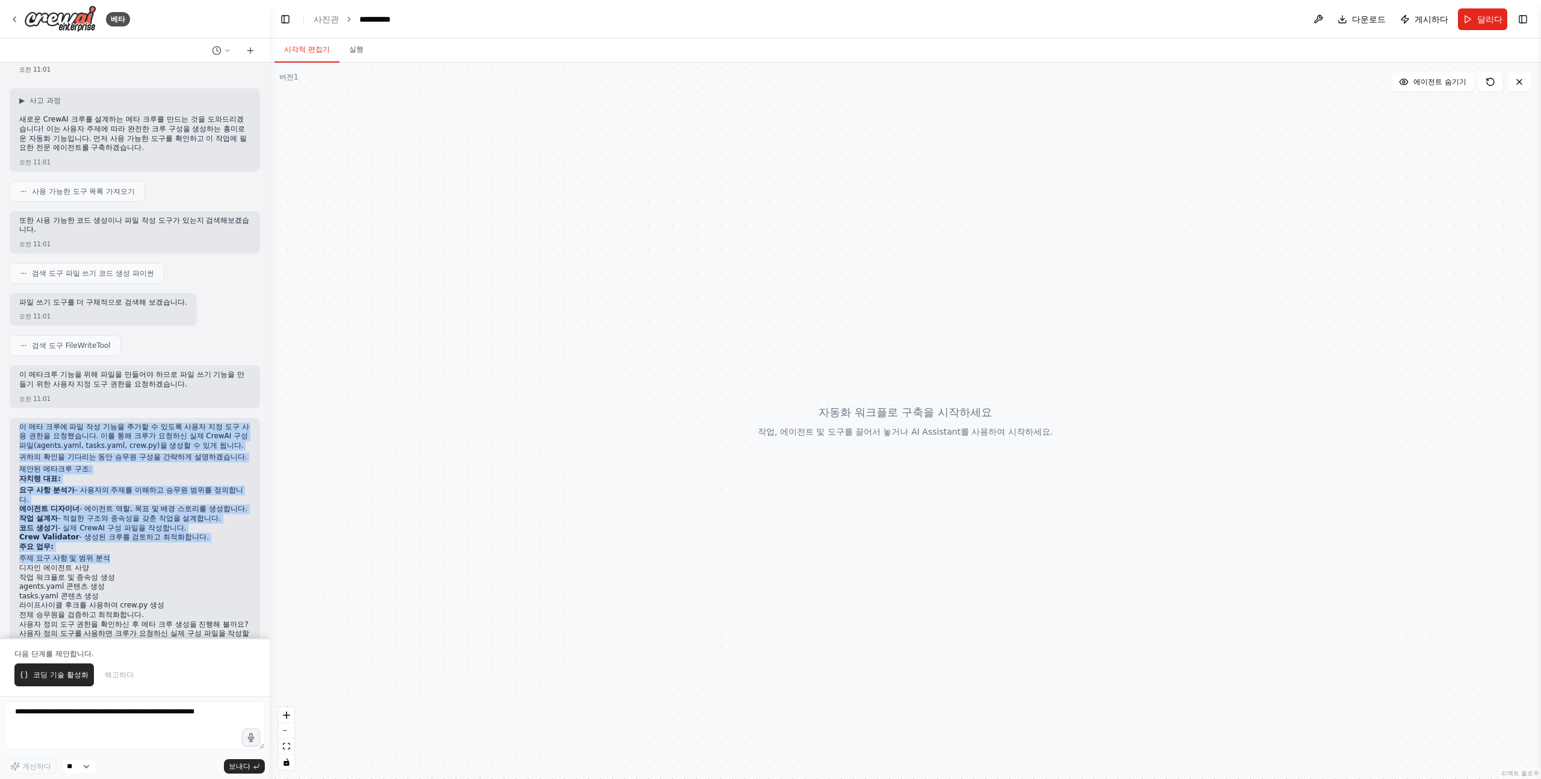
drag, startPoint x: 16, startPoint y: 403, endPoint x: 161, endPoint y: 529, distance: 191.2
click at [161, 529] on div "이 메타 크루에 파일 작성 기능을 추가할 수 있도록 사용자 지정 도구 사용 권한을 요청했습니다. 이를 통해 크루가 요청하신 실제 CrewAI …" at bounding box center [135, 542] width 250 height 249
click at [161, 554] on li "주제 요구 사항 및 범위 분석" at bounding box center [134, 559] width 231 height 10
drag, startPoint x: 199, startPoint y: 529, endPoint x: 17, endPoint y: 406, distance: 219.6
click at [17, 418] on div "이 메타 크루에 파일 작성 기능을 추가할 수 있도록 사용자 지정 도구 사용 권한을 요청했습니다. 이를 통해 크루가 요청하신 실제 CrewAI …" at bounding box center [135, 542] width 250 height 249
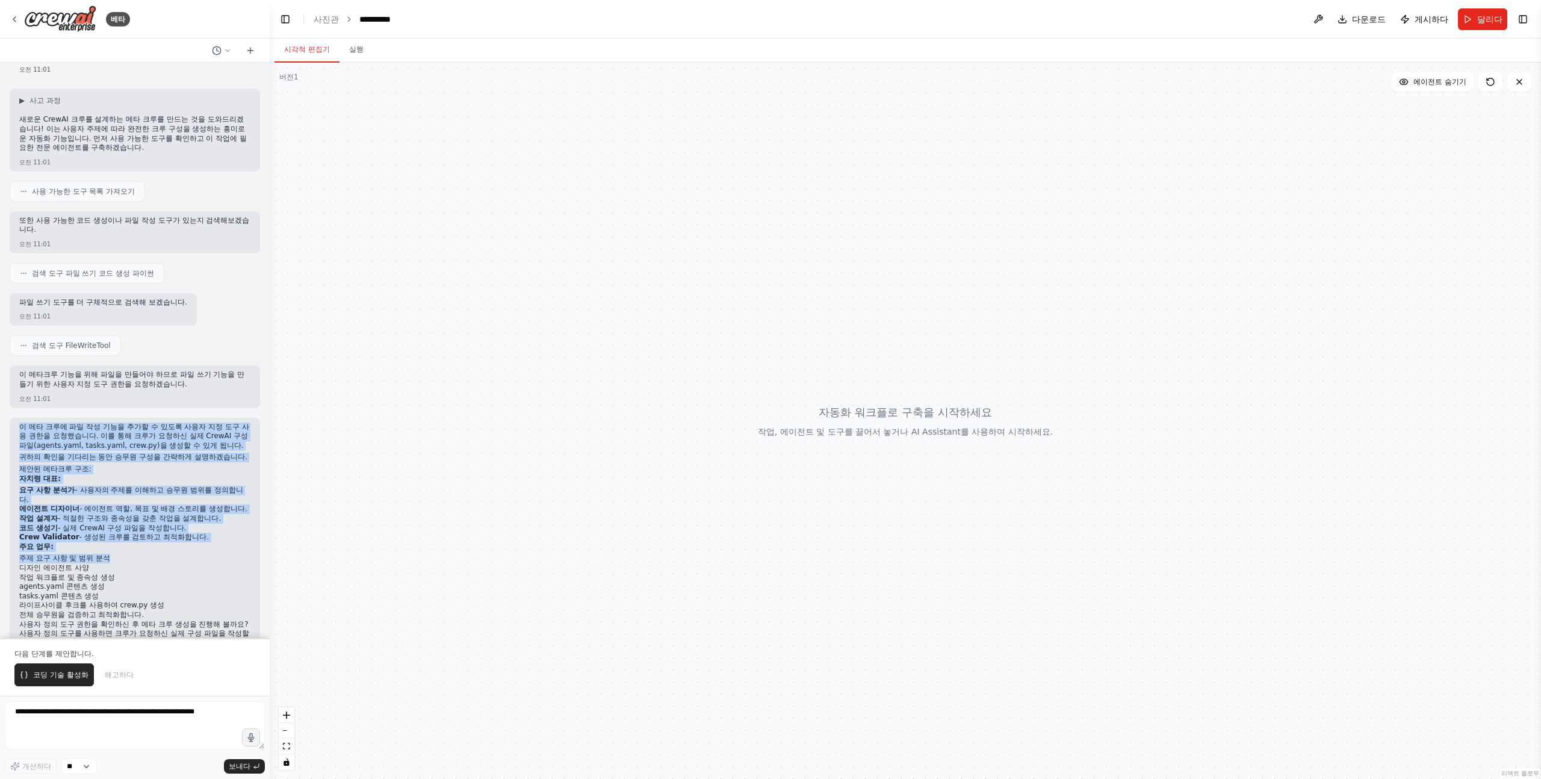
click at [17, 418] on div "이 메타 크루에 파일 작성 기능을 추가할 수 있도록 사용자 지정 도구 사용 권한을 요청했습니다. 이를 통해 크루가 요청하신 실제 CrewAI …" at bounding box center [135, 542] width 250 height 249
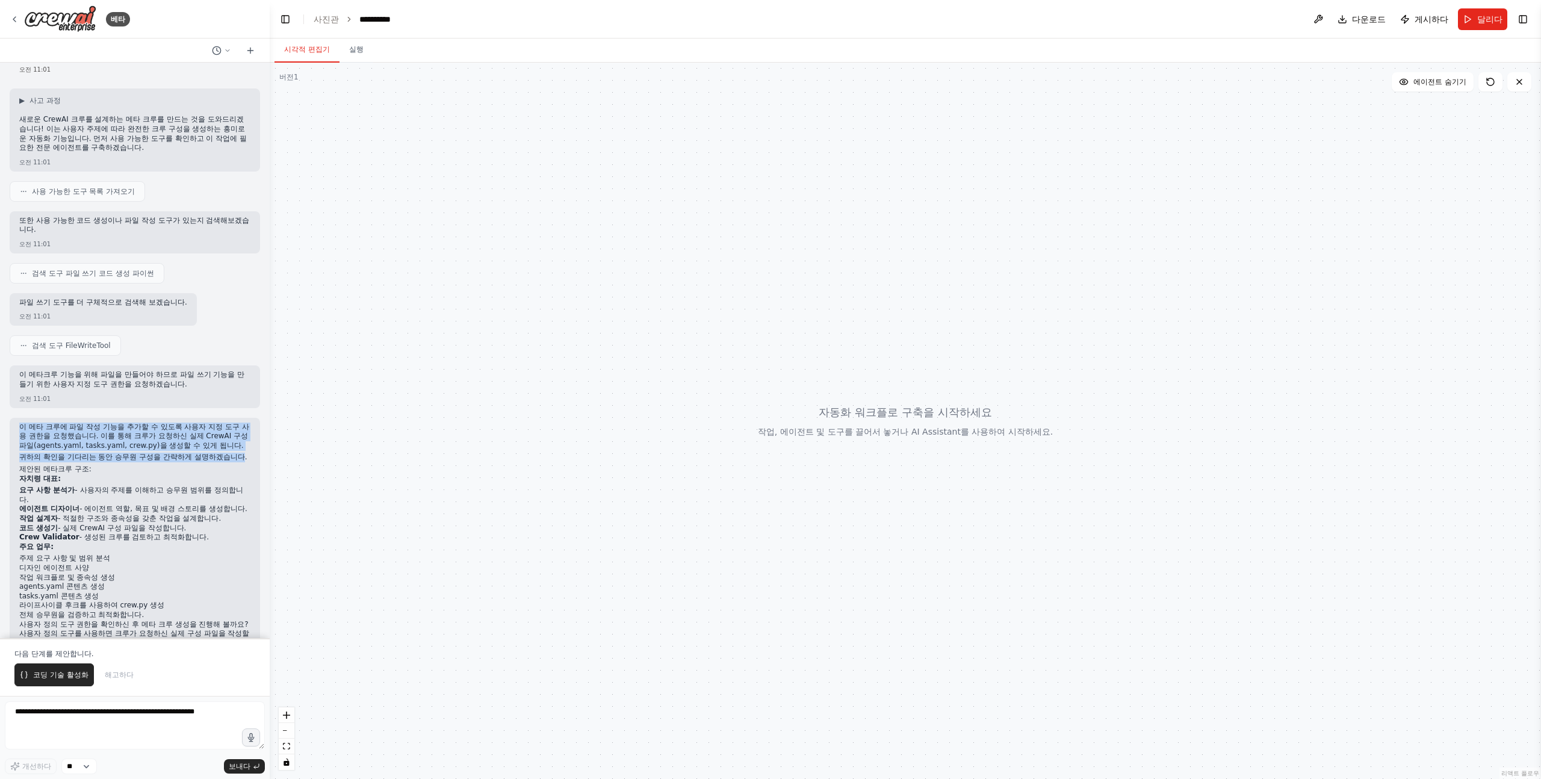
drag, startPoint x: 17, startPoint y: 406, endPoint x: 202, endPoint y: 444, distance: 188.6
click at [200, 444] on div "이 메타 크루에 파일 작성 기능을 추가할 수 있도록 사용자 지정 도구 사용 권한을 요청했습니다. 이를 통해 크루가 요청하신 실제 CrewAI …" at bounding box center [135, 542] width 250 height 249
click at [202, 444] on div "이 메타 크루에 파일 작성 기능을 추가할 수 있도록 사용자 지정 도구 사용 권한을 요청했습니다. 이를 통해 크루가 요청하신 실제 CrewAI …" at bounding box center [134, 537] width 231 height 228
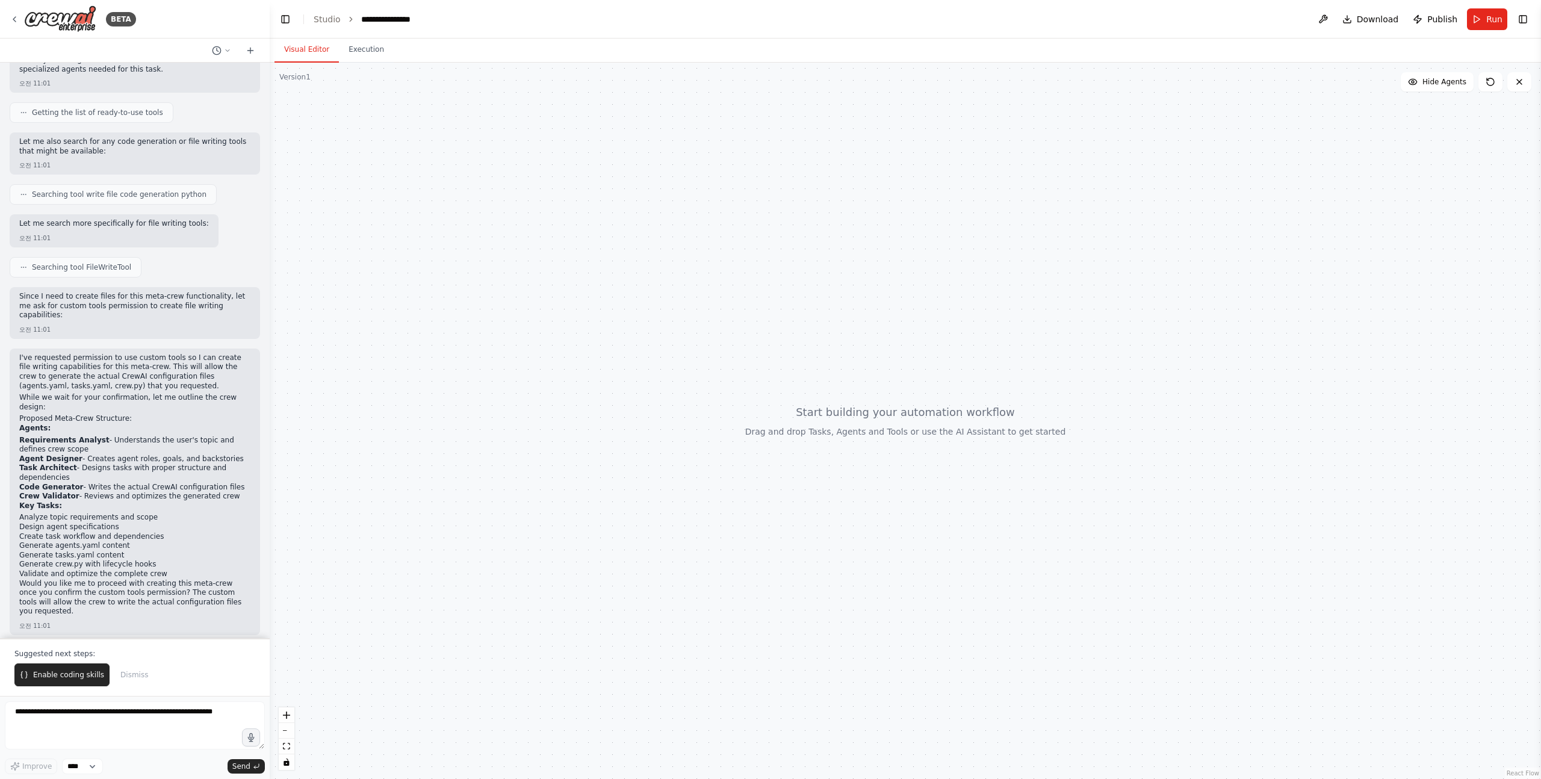
scroll to position [256, 0]
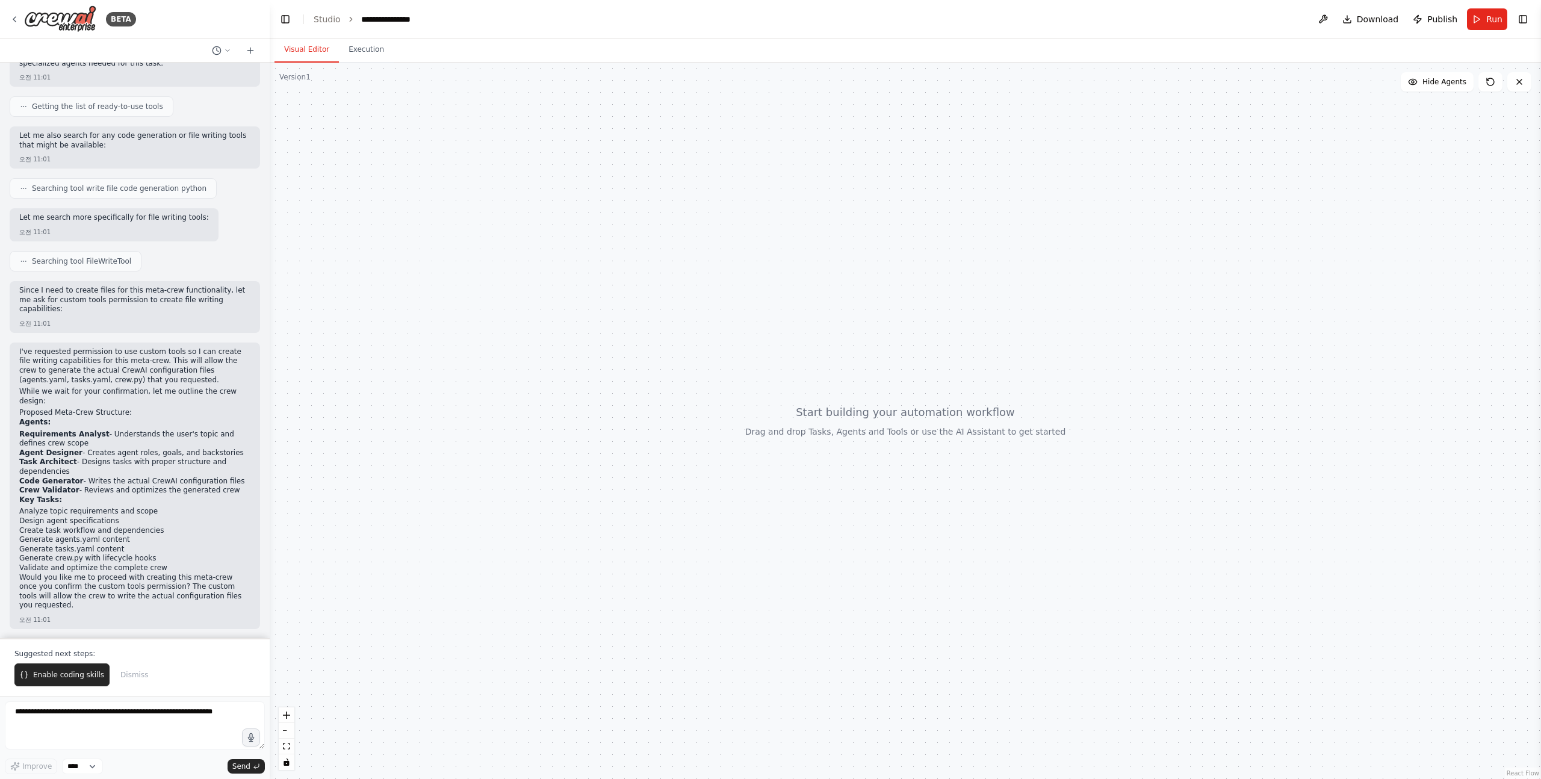
click at [16, 352] on div "I've requested permission to use custom tools so I can create file writing capa…" at bounding box center [135, 486] width 250 height 287
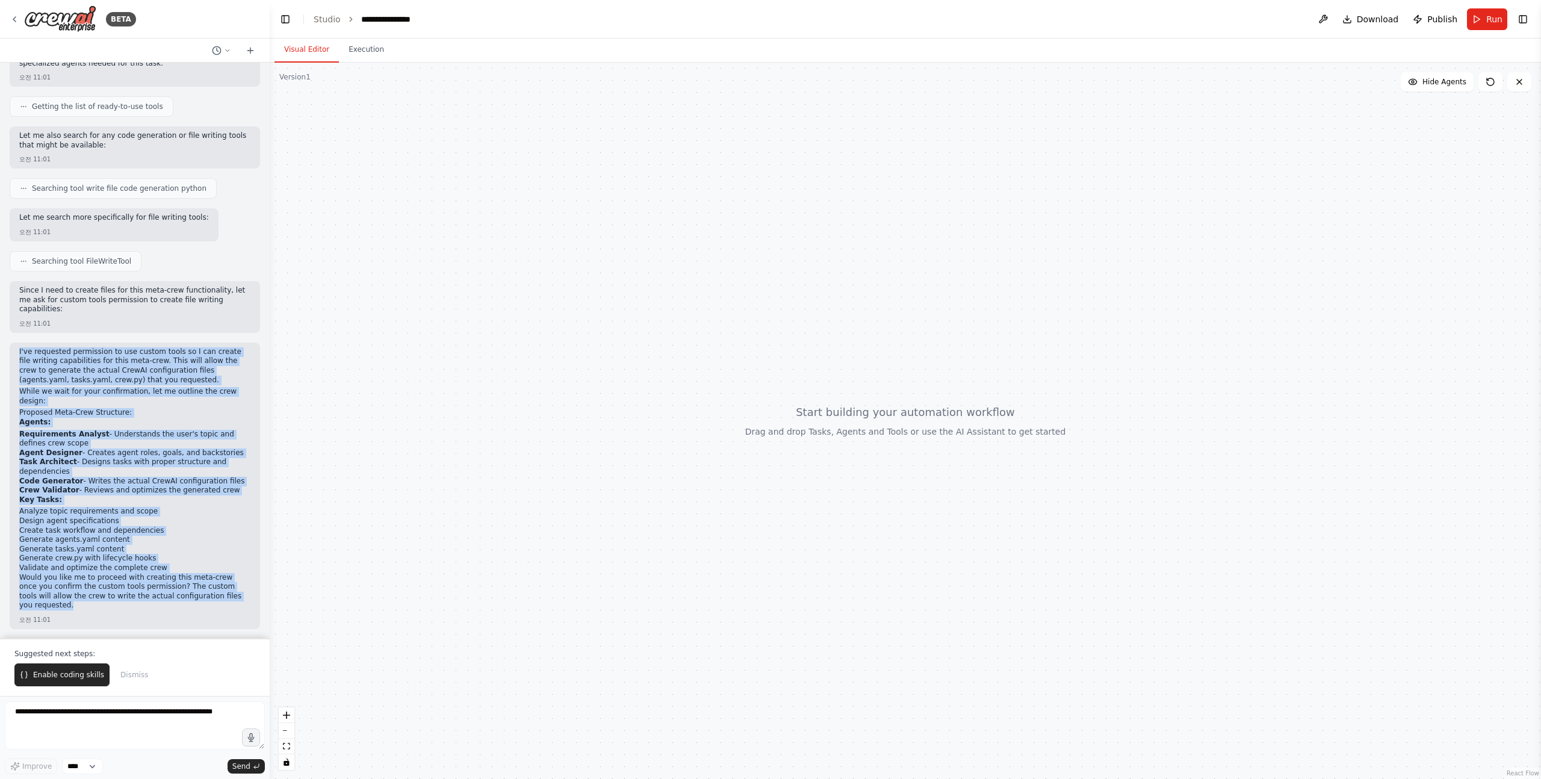
drag, startPoint x: 16, startPoint y: 350, endPoint x: 175, endPoint y: 606, distance: 301.4
click at [175, 606] on div "I've requested permission to use custom tools so I can create file writing capa…" at bounding box center [135, 486] width 250 height 287
copy div "I've requested permission to use custom tools so I can create file writing capa…"
click at [398, 446] on div at bounding box center [906, 421] width 1272 height 716
click at [38, 673] on span "Enable coding skills" at bounding box center [68, 675] width 71 height 10
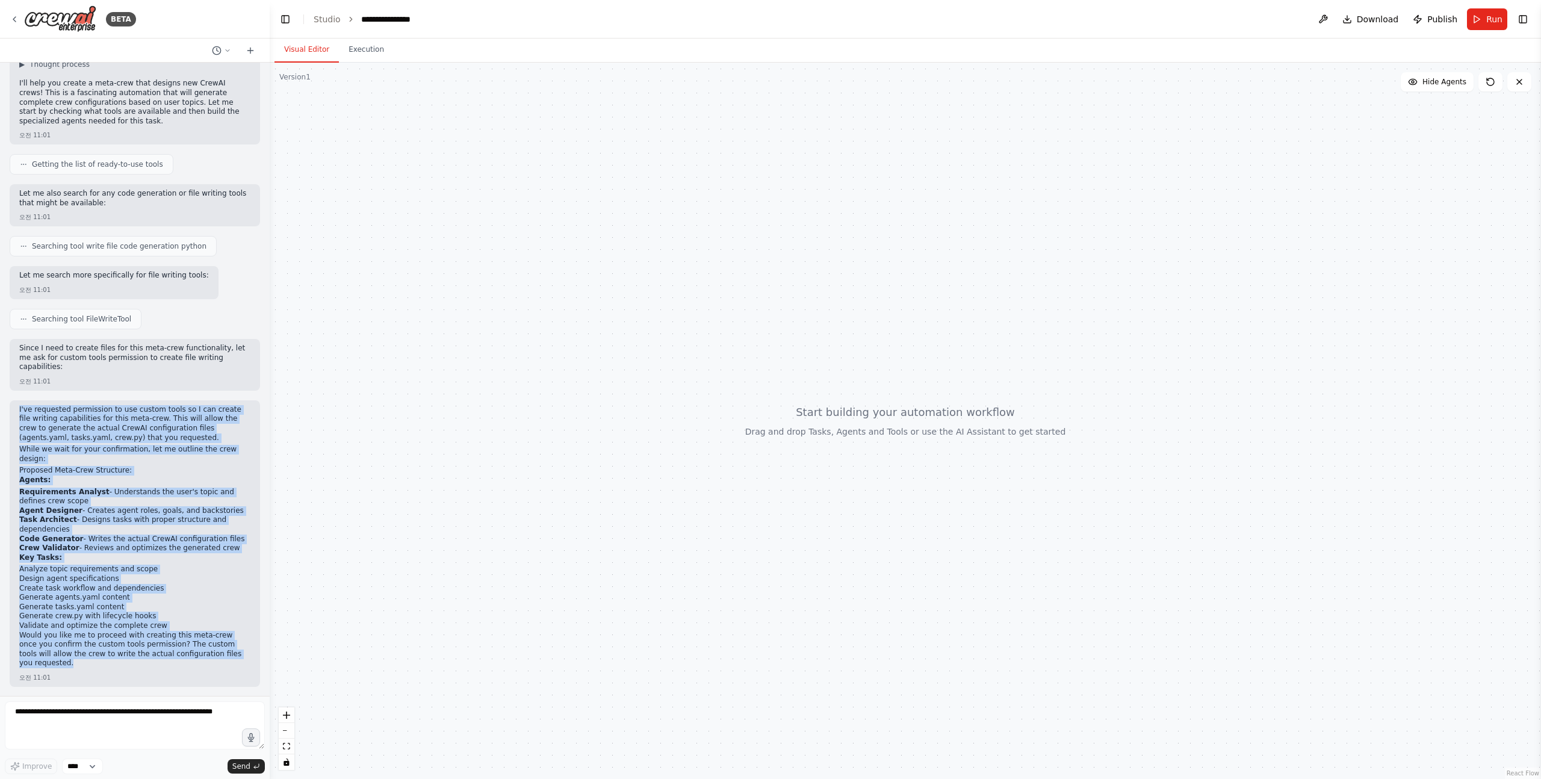
scroll to position [230, 0]
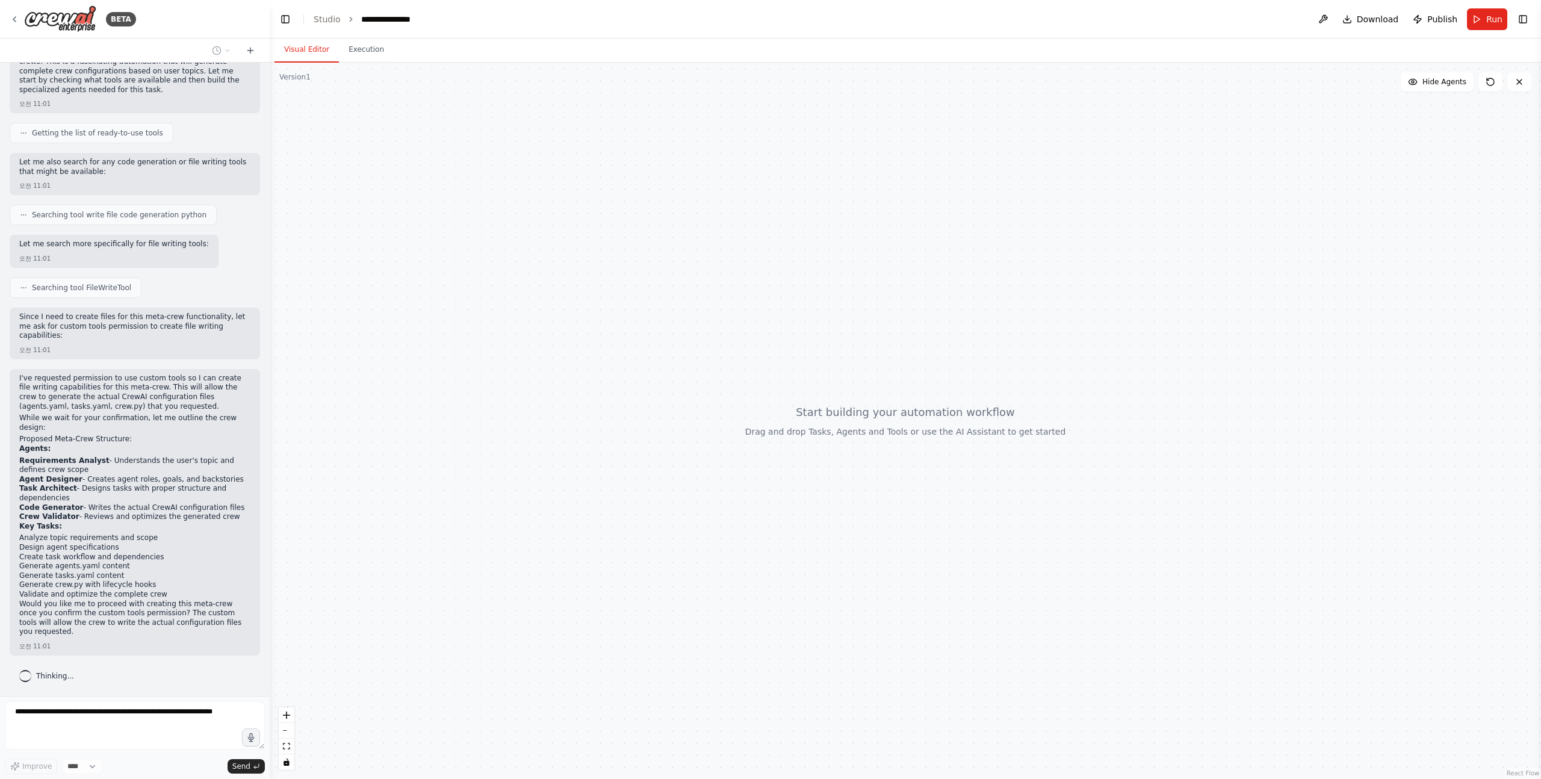
click at [153, 615] on p "Would you like me to proceed with creating this meta-crew once you confirm the …" at bounding box center [134, 618] width 231 height 37
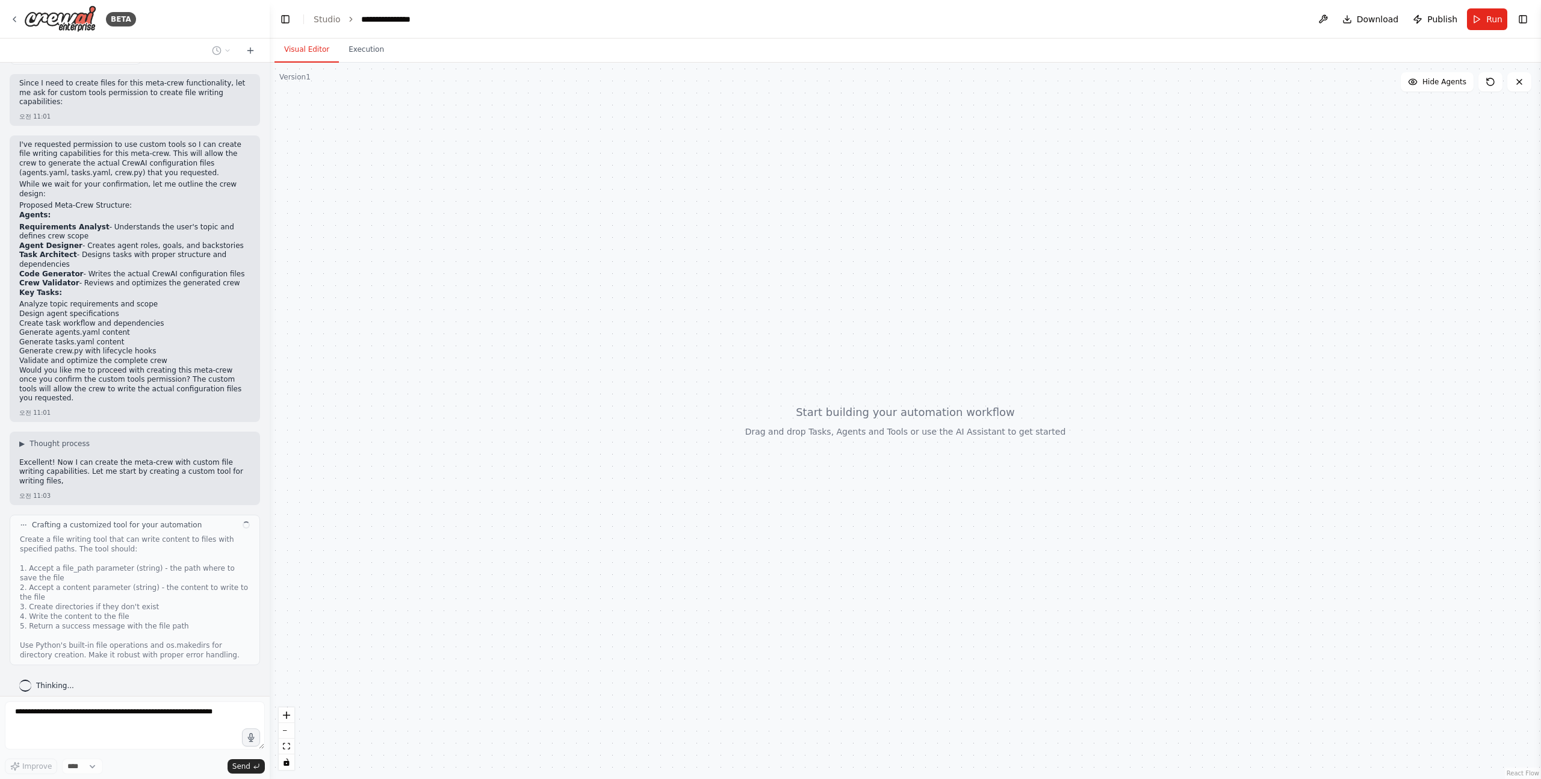
scroll to position [473, 0]
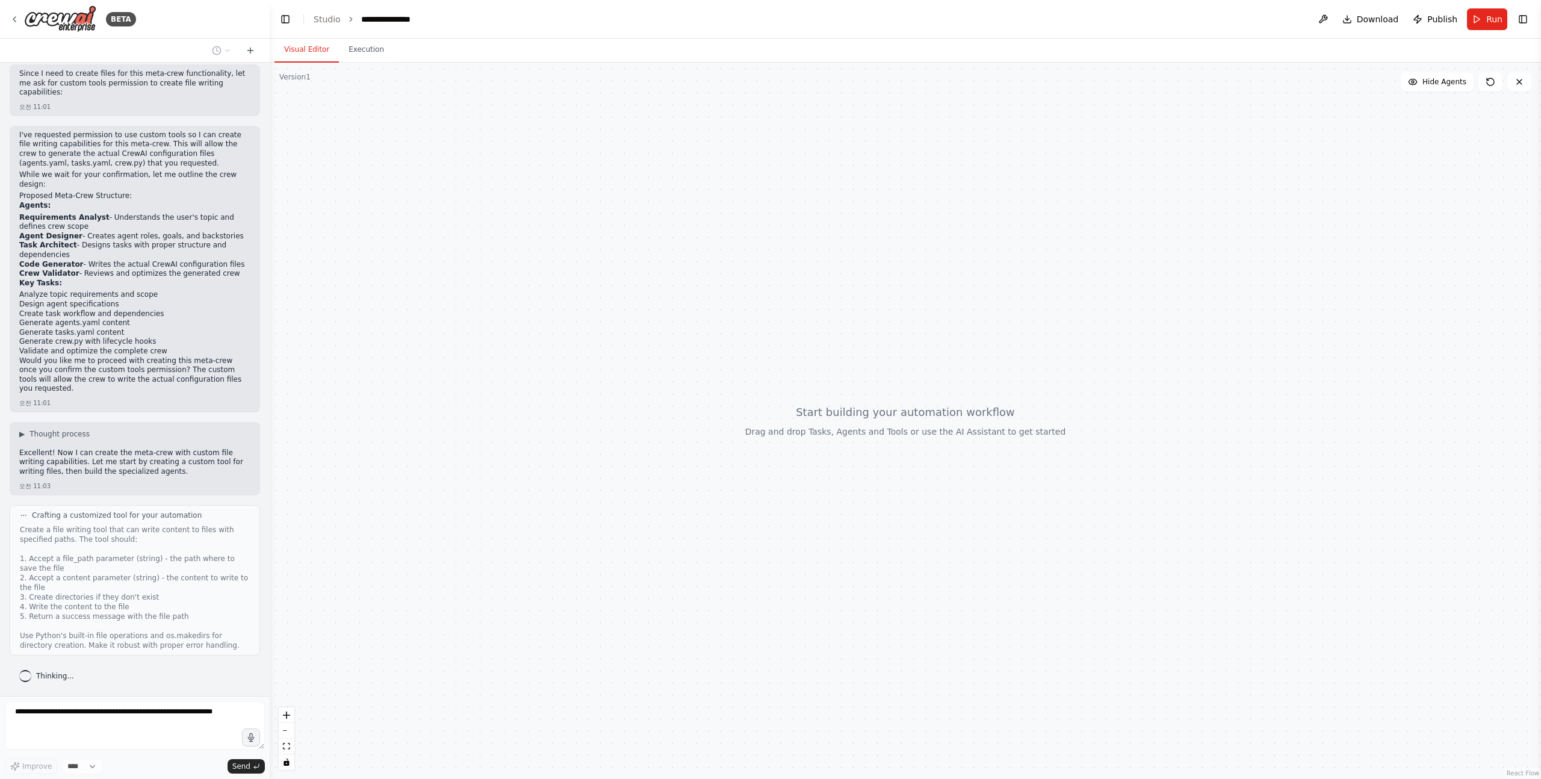
click at [101, 452] on p "Excellent! Now I can create the meta-crew with custom file writing capabilities…" at bounding box center [134, 463] width 231 height 28
click at [63, 452] on p "Excellent! Now I can create the meta-crew with custom file writing capabilities…" at bounding box center [134, 463] width 231 height 28
click at [27, 452] on p "Excellent! Now I can create the meta-crew with custom file writing capabilities…" at bounding box center [134, 463] width 231 height 28
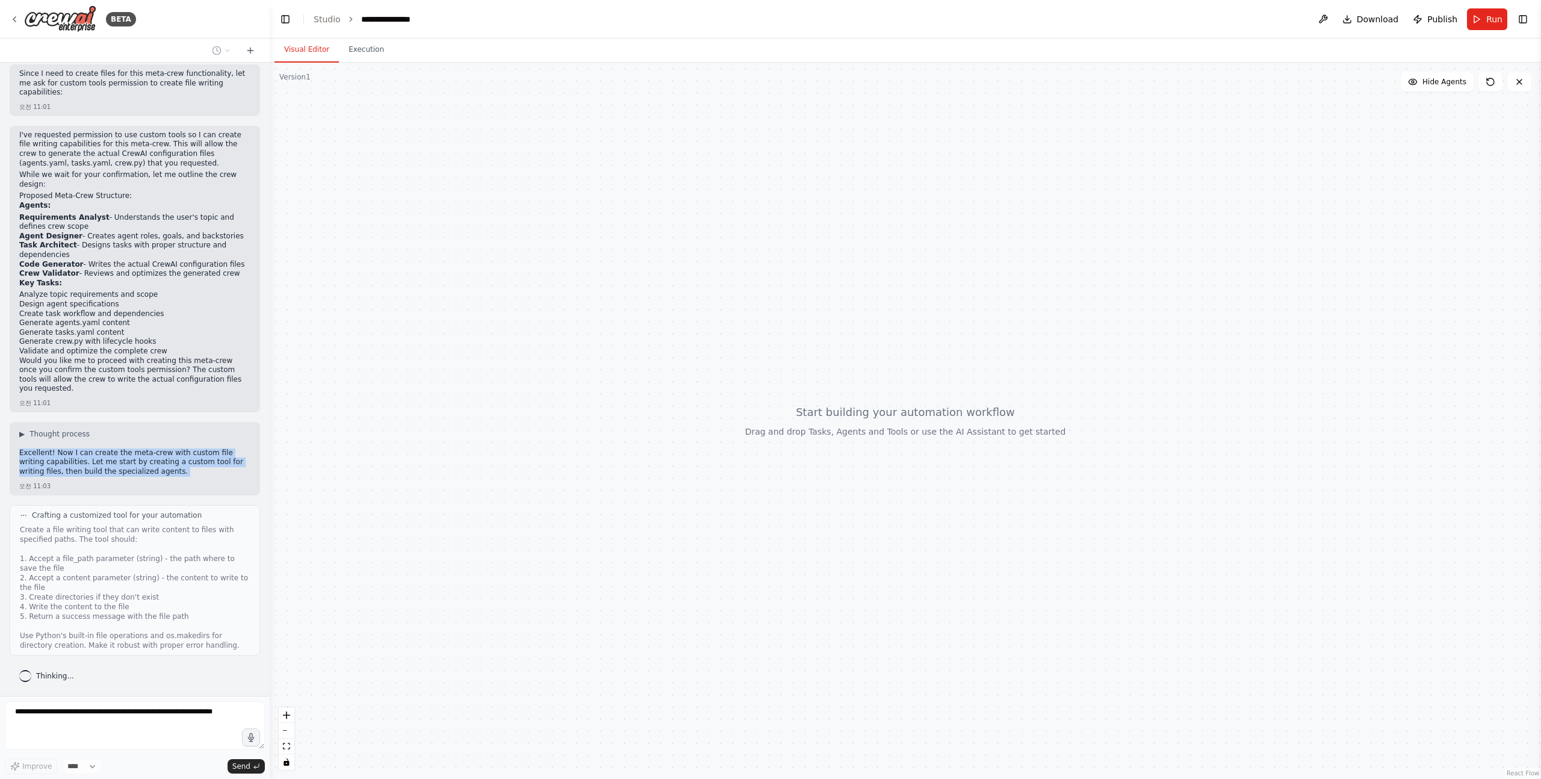
drag, startPoint x: 27, startPoint y: 452, endPoint x: 178, endPoint y: 473, distance: 152.6
click at [178, 474] on p "Excellent! Now I can create the meta-crew with custom file writing capabilities…" at bounding box center [134, 463] width 231 height 28
click at [140, 467] on p "Excellent! Now I can create the meta-crew with custom file writing capabilities…" at bounding box center [134, 463] width 231 height 28
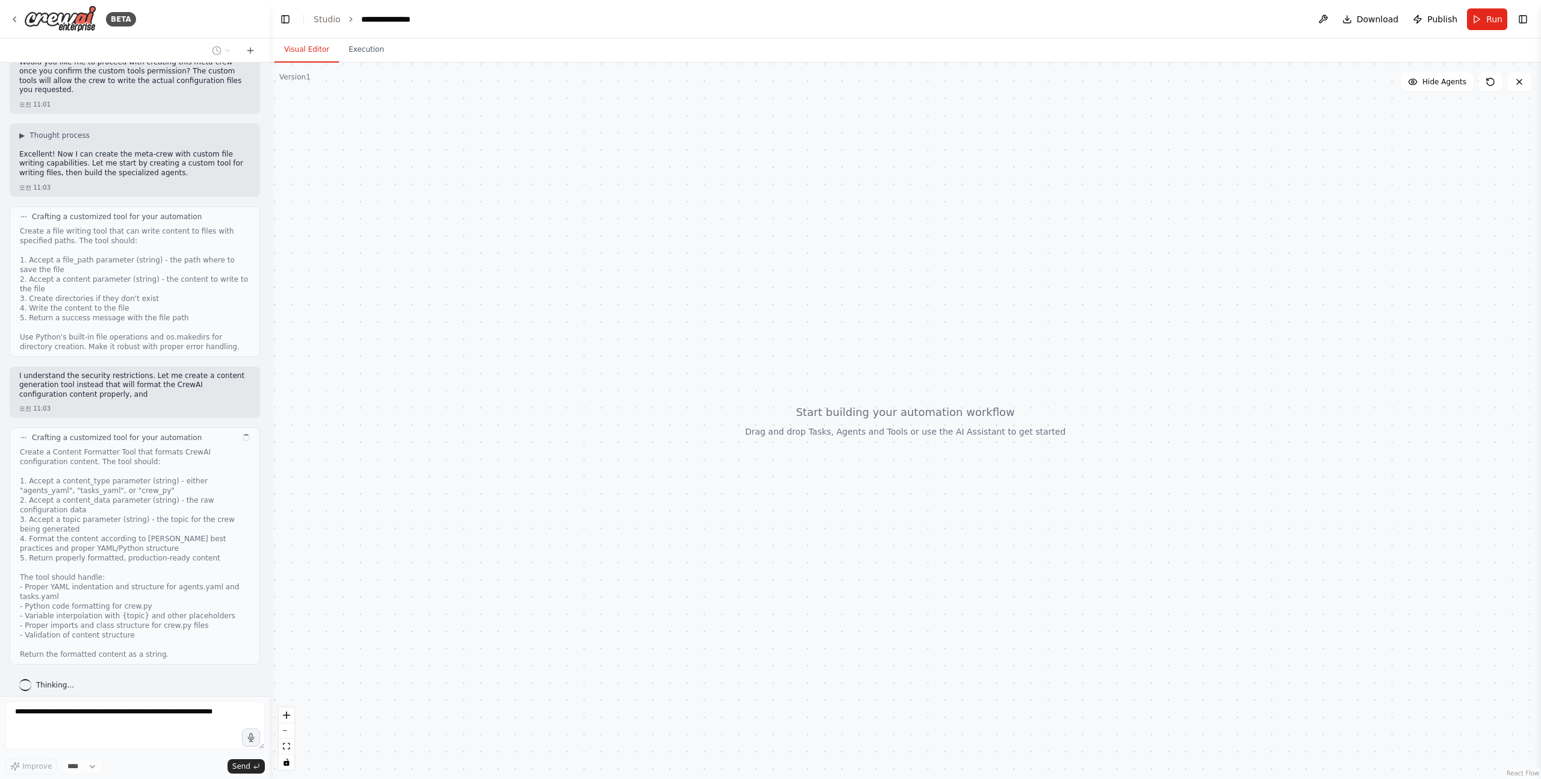
scroll to position [781, 0]
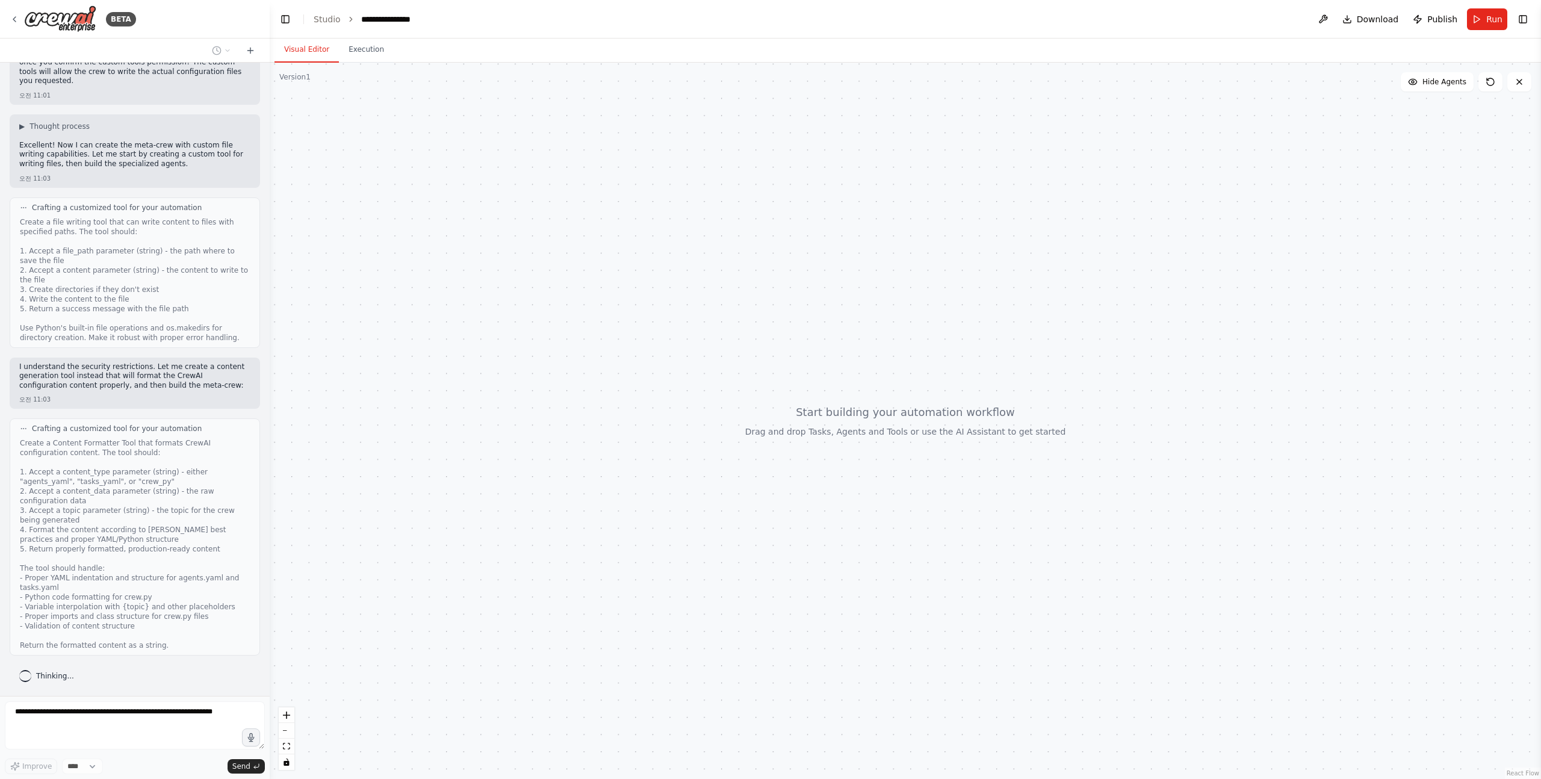
click at [99, 373] on p "I understand the security restrictions. Let me create a content generation tool…" at bounding box center [134, 376] width 231 height 28
click at [20, 373] on p "I understand the security restrictions. Let me create a content generation tool…" at bounding box center [134, 376] width 231 height 28
drag, startPoint x: 17, startPoint y: 365, endPoint x: 206, endPoint y: 387, distance: 190.3
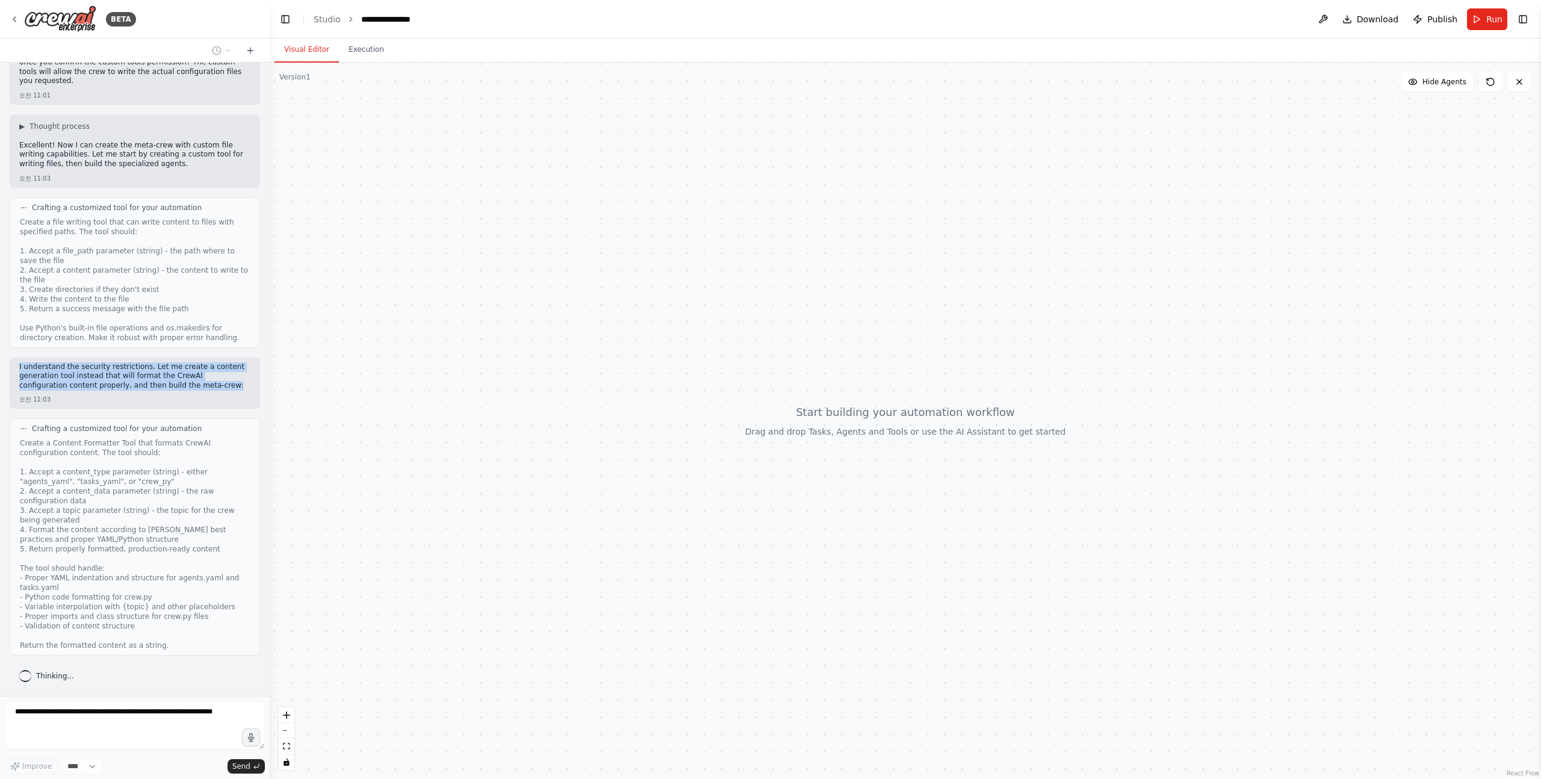
click at [206, 387] on div "I understand the security restrictions. Let me create a content generation tool…" at bounding box center [135, 384] width 250 height 52
click at [200, 385] on p "I understand the security restrictions. Let me create a content generation tool…" at bounding box center [134, 376] width 231 height 28
drag, startPoint x: 188, startPoint y: 385, endPoint x: 8, endPoint y: 365, distance: 181.1
click at [8, 365] on div "Develop a crew that designs new crews in [GEOGRAPHIC_DATA] The crew should: Und…" at bounding box center [135, 379] width 270 height 633
click at [152, 387] on p "I understand the security restrictions. Let me create a content generation tool…" at bounding box center [134, 376] width 231 height 28
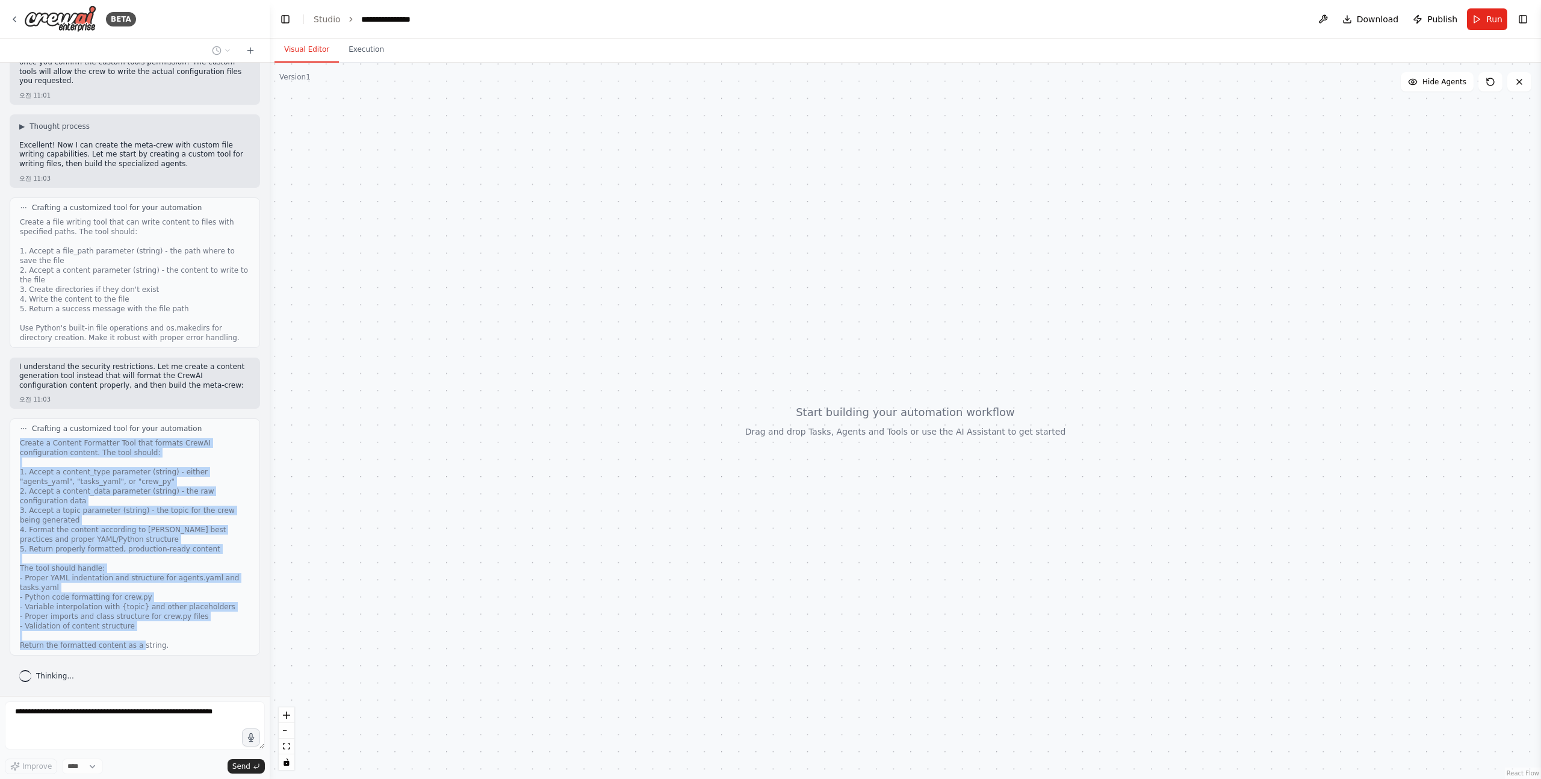
drag, startPoint x: 17, startPoint y: 441, endPoint x: 228, endPoint y: 648, distance: 295.5
click at [228, 648] on div "Crafting a customized tool for your automation Create a Content Formatter Tool …" at bounding box center [135, 536] width 250 height 237
click at [216, 620] on div "Create a Content Formatter Tool that formats CrewAI configuration content. The …" at bounding box center [135, 544] width 230 height 212
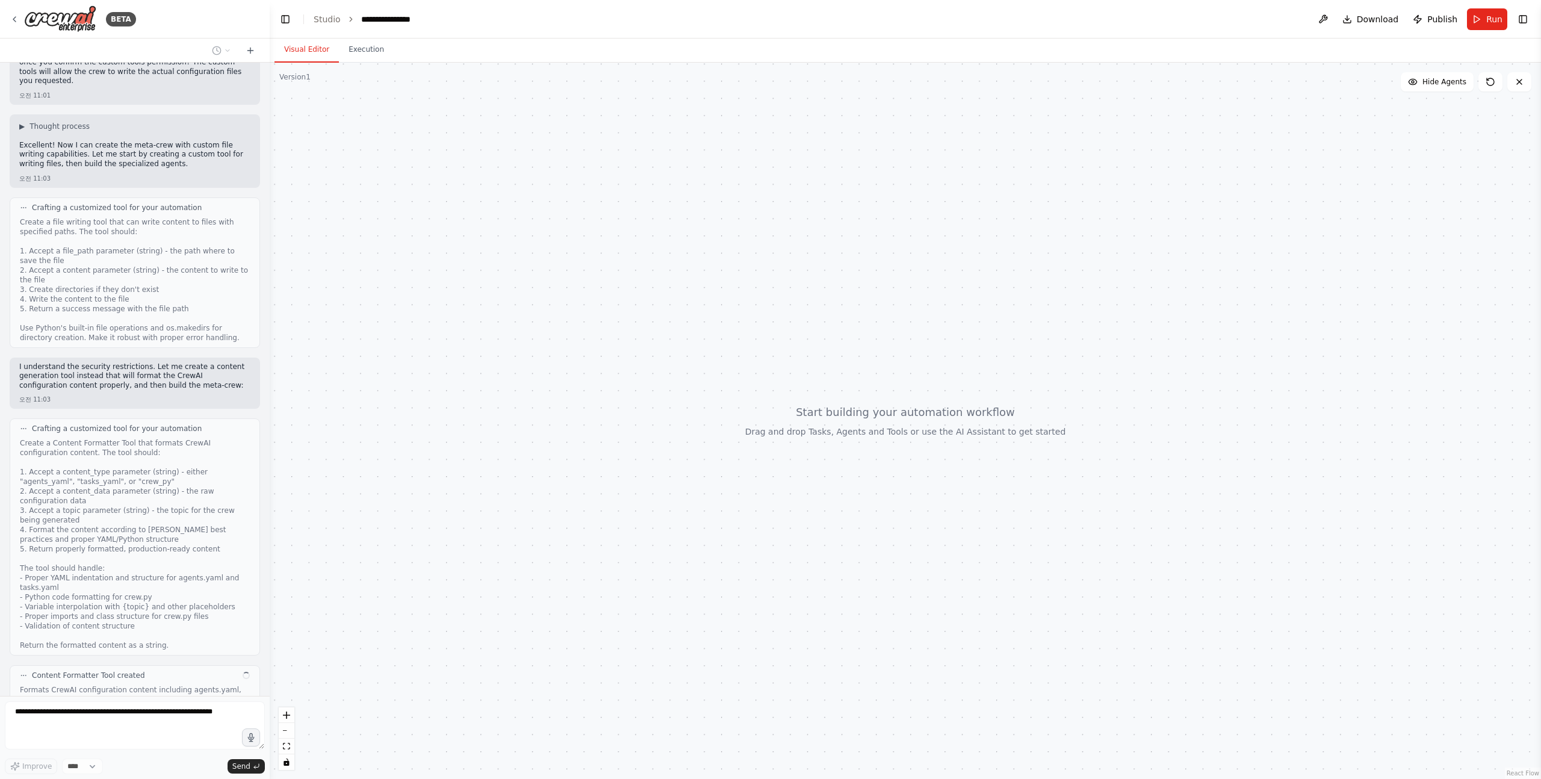
scroll to position [859, 0]
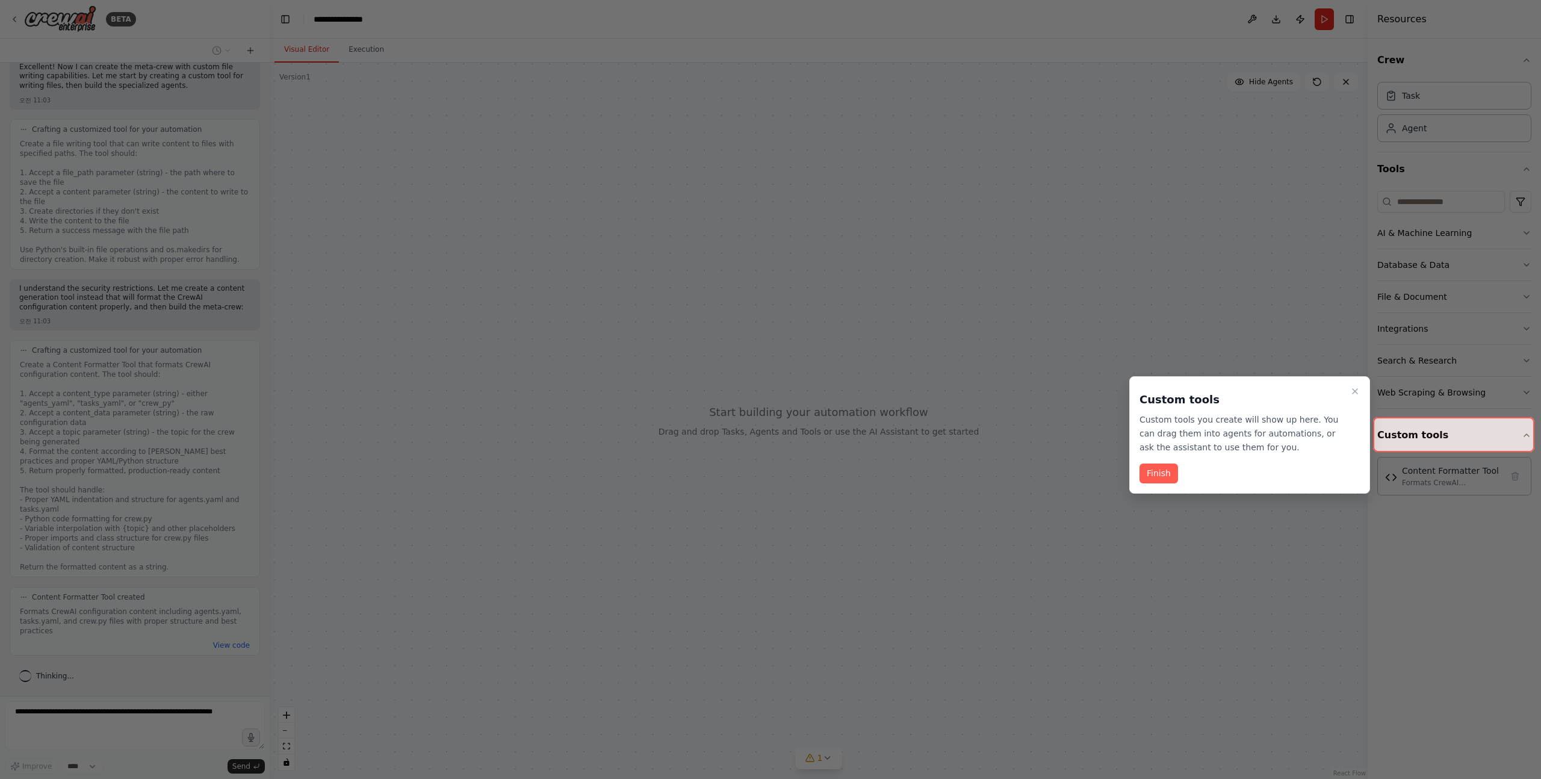
click at [1147, 421] on p "Custom tools you create will show up here. You can drag them into agents for au…" at bounding box center [1243, 433] width 206 height 41
click at [1156, 437] on p "Custom tools you create will show up here. You can drag them into agents for au…" at bounding box center [1243, 433] width 206 height 41
click at [1152, 480] on button "Finish" at bounding box center [1159, 474] width 39 height 20
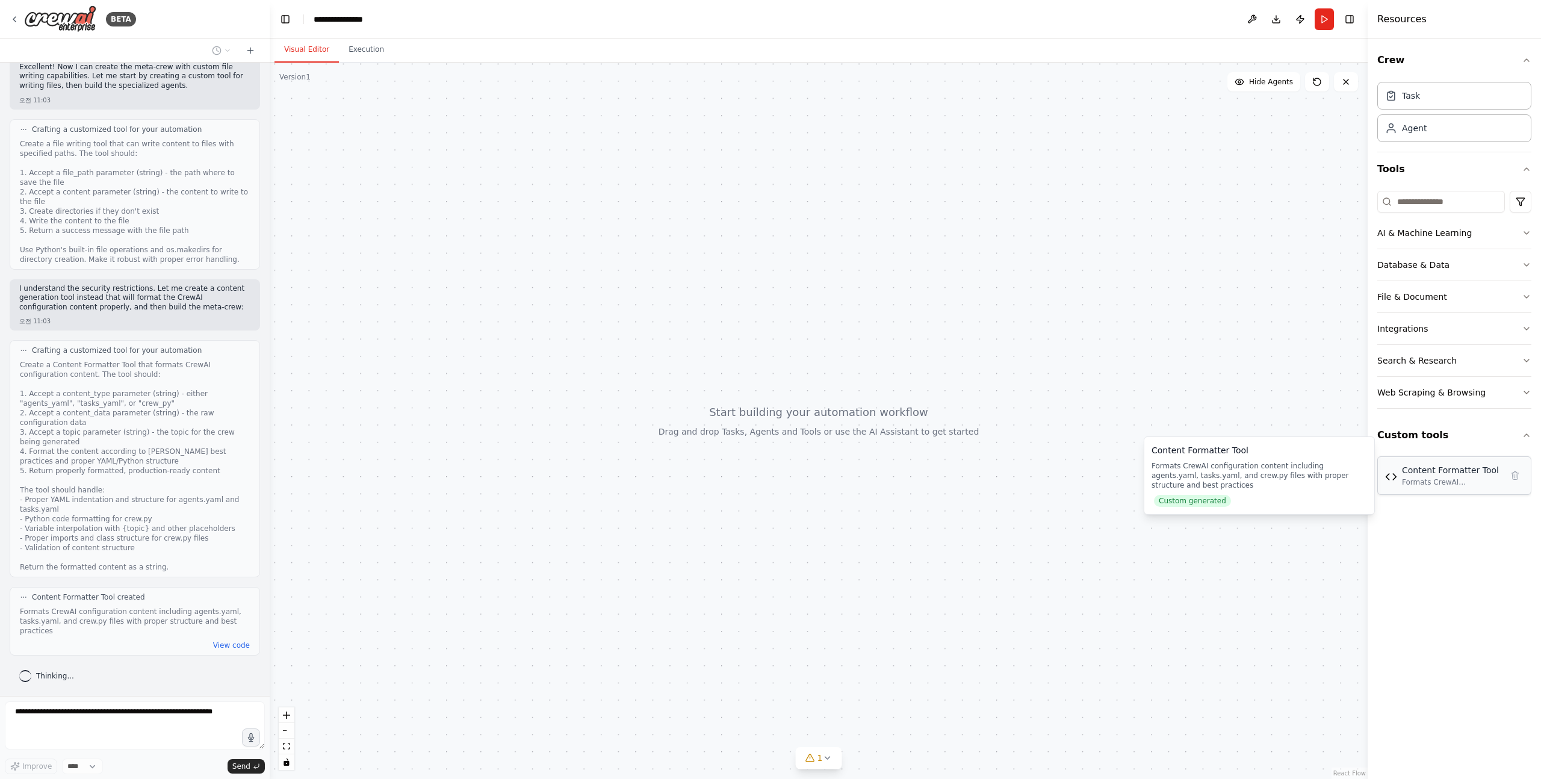
click at [1456, 483] on div "Formats CrewAI configuration content including agents.yaml, tasks.yaml, and cre…" at bounding box center [1452, 482] width 100 height 10
click at [1446, 472] on div "Content Formatter Tool" at bounding box center [1452, 470] width 100 height 12
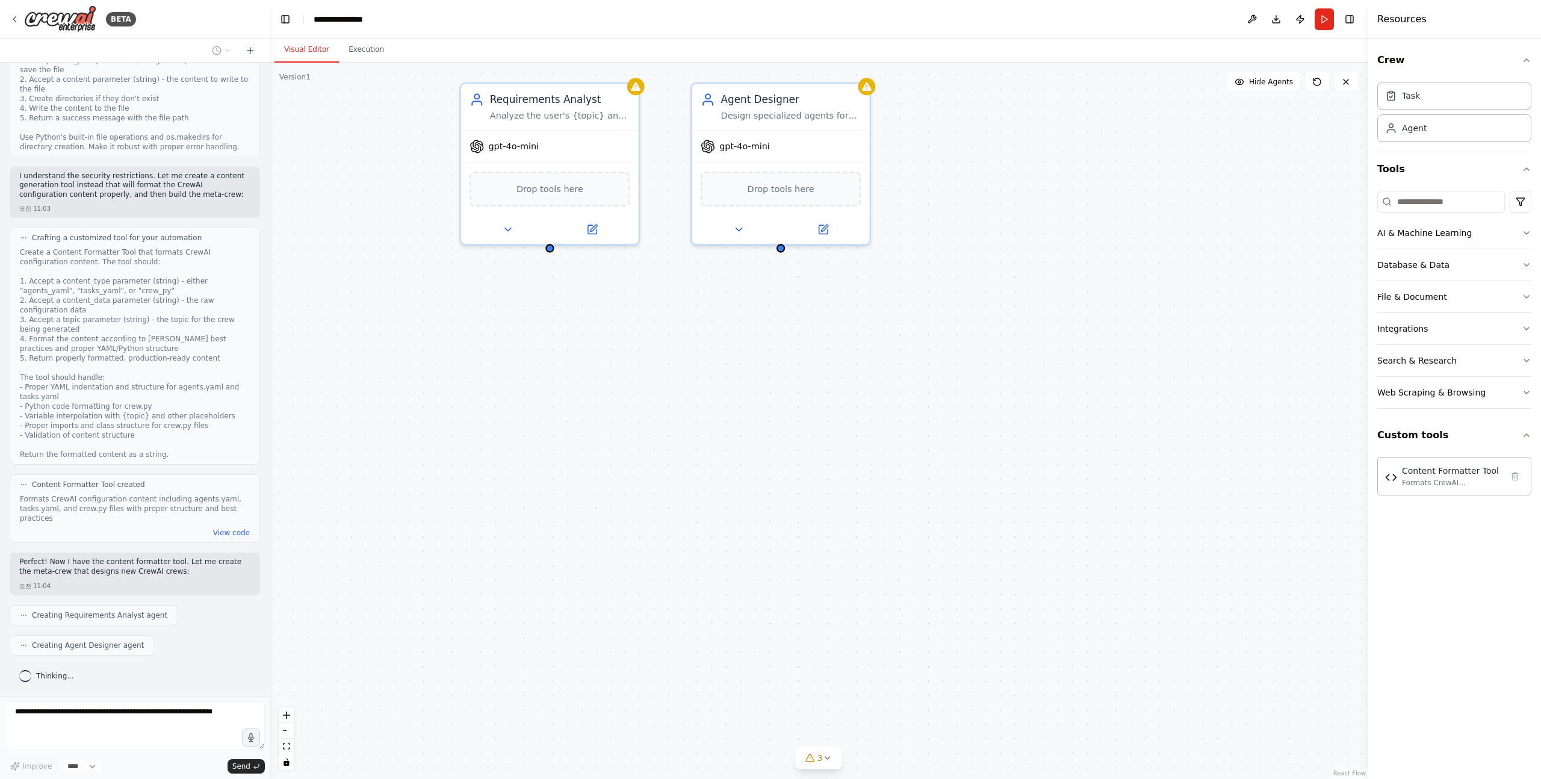
scroll to position [1002, 0]
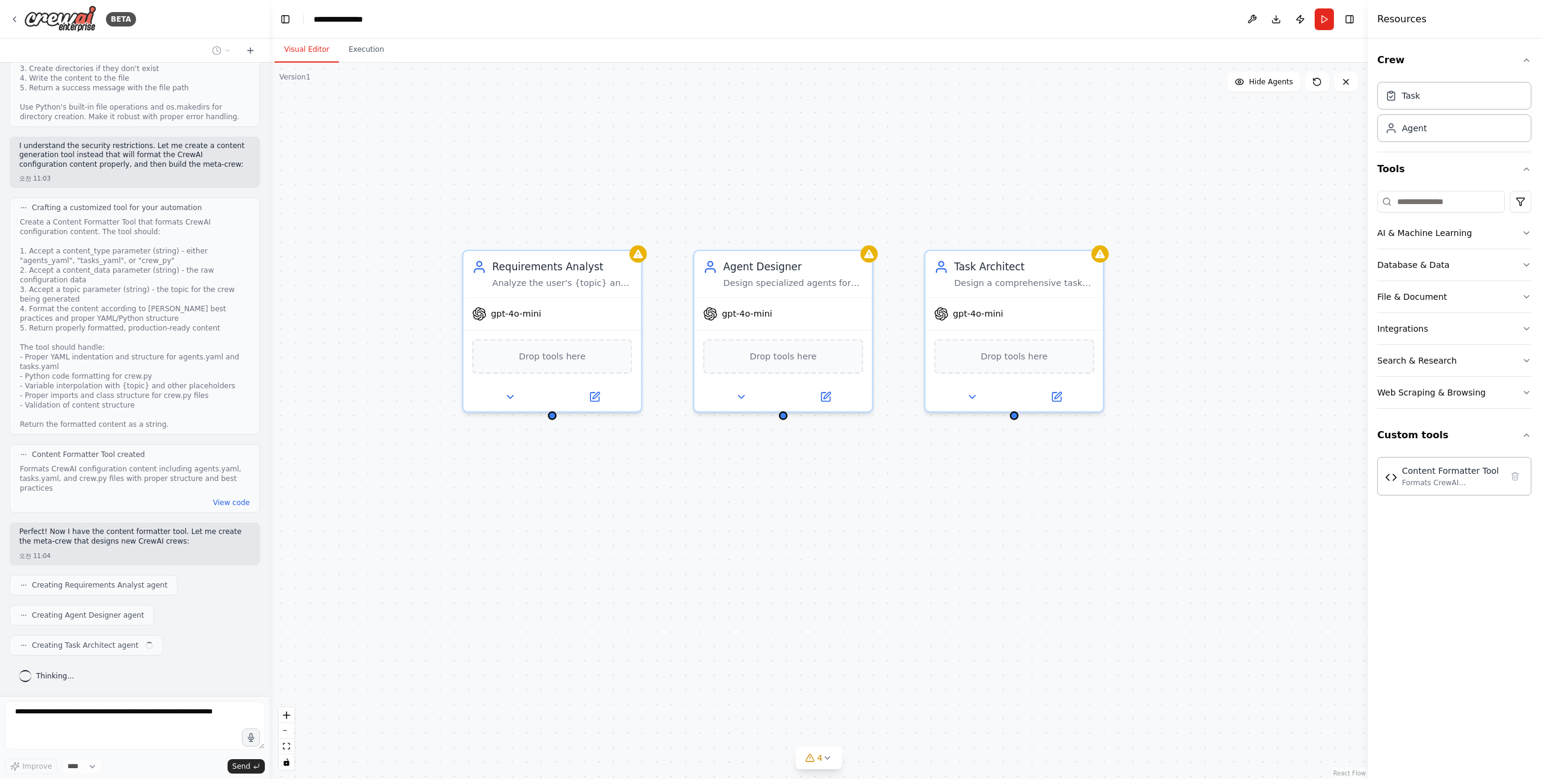
drag, startPoint x: 674, startPoint y: 140, endPoint x: 674, endPoint y: 315, distance: 174.6
click at [674, 315] on div "Requirements Analyst Analyze the user's {topic} and define the scope, objective…" at bounding box center [819, 421] width 1098 height 716
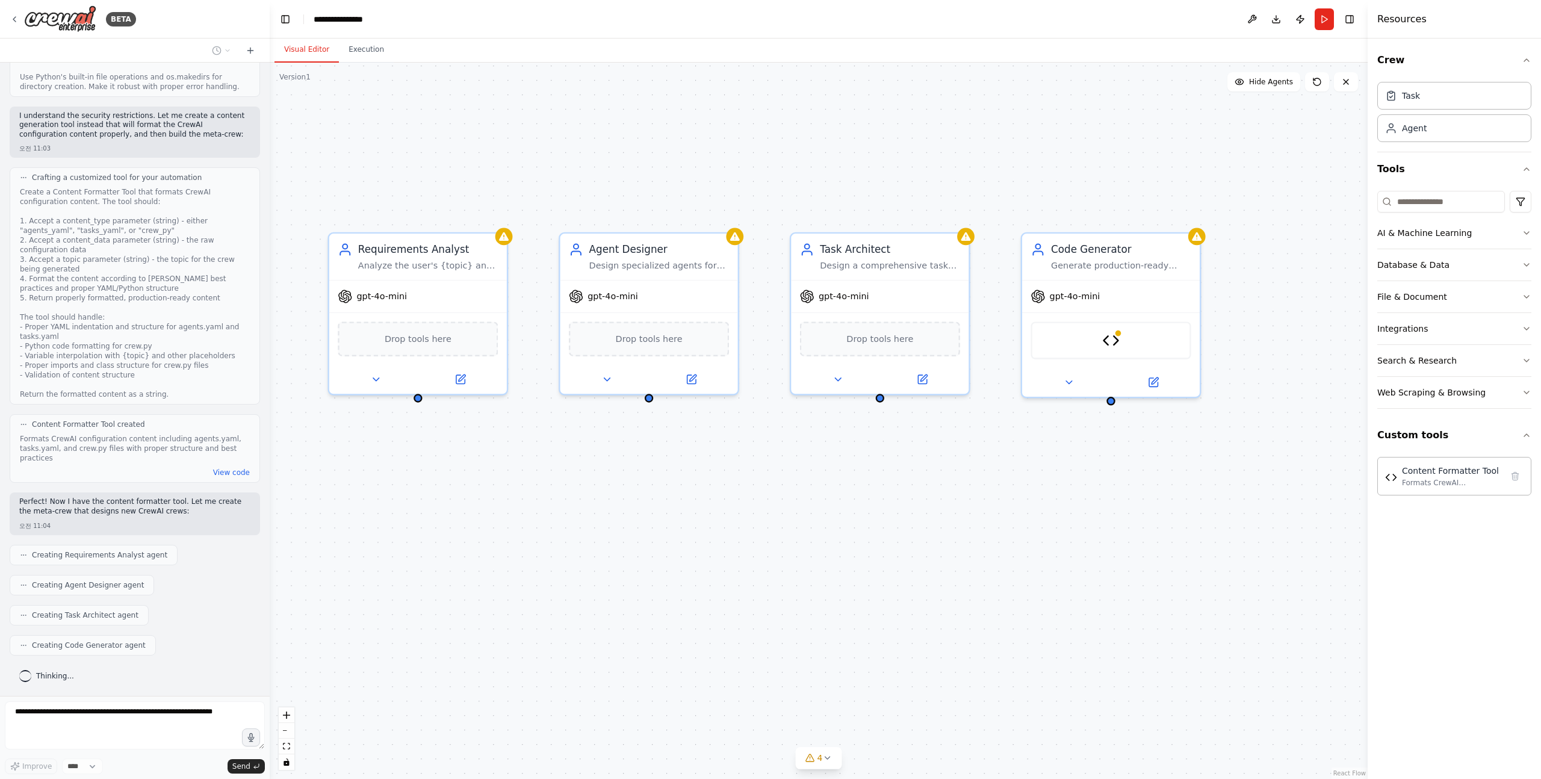
drag, startPoint x: 662, startPoint y: 604, endPoint x: 523, endPoint y: 581, distance: 141.1
click at [523, 581] on div "Requirements Analyst Analyze the user's {topic} and define the scope, objective…" at bounding box center [819, 421] width 1098 height 716
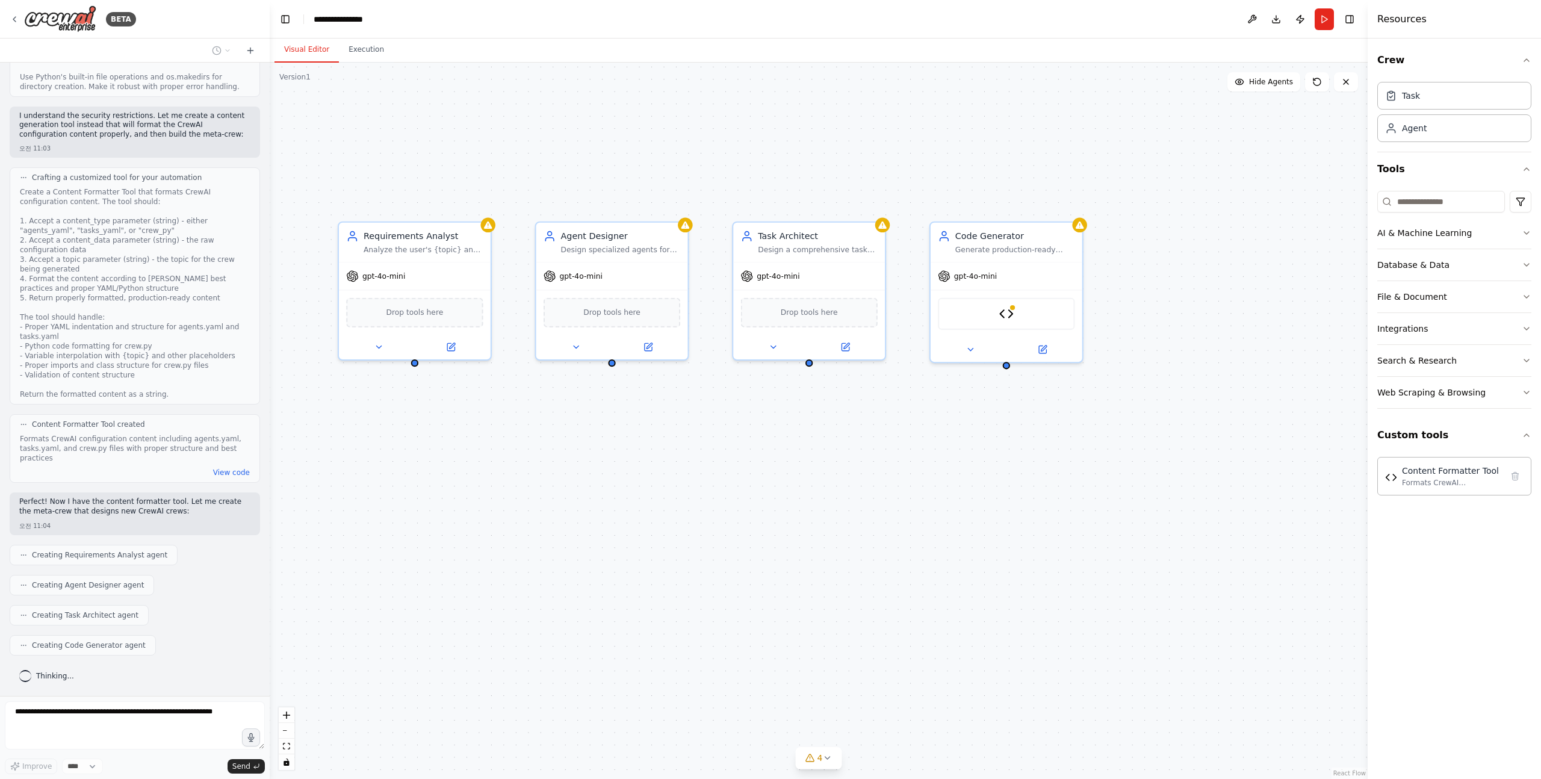
drag, startPoint x: 872, startPoint y: 606, endPoint x: 830, endPoint y: 493, distance: 120.8
click at [830, 493] on div "Requirements Analyst Analyze the user's {topic} and define the scope, objective…" at bounding box center [819, 421] width 1098 height 716
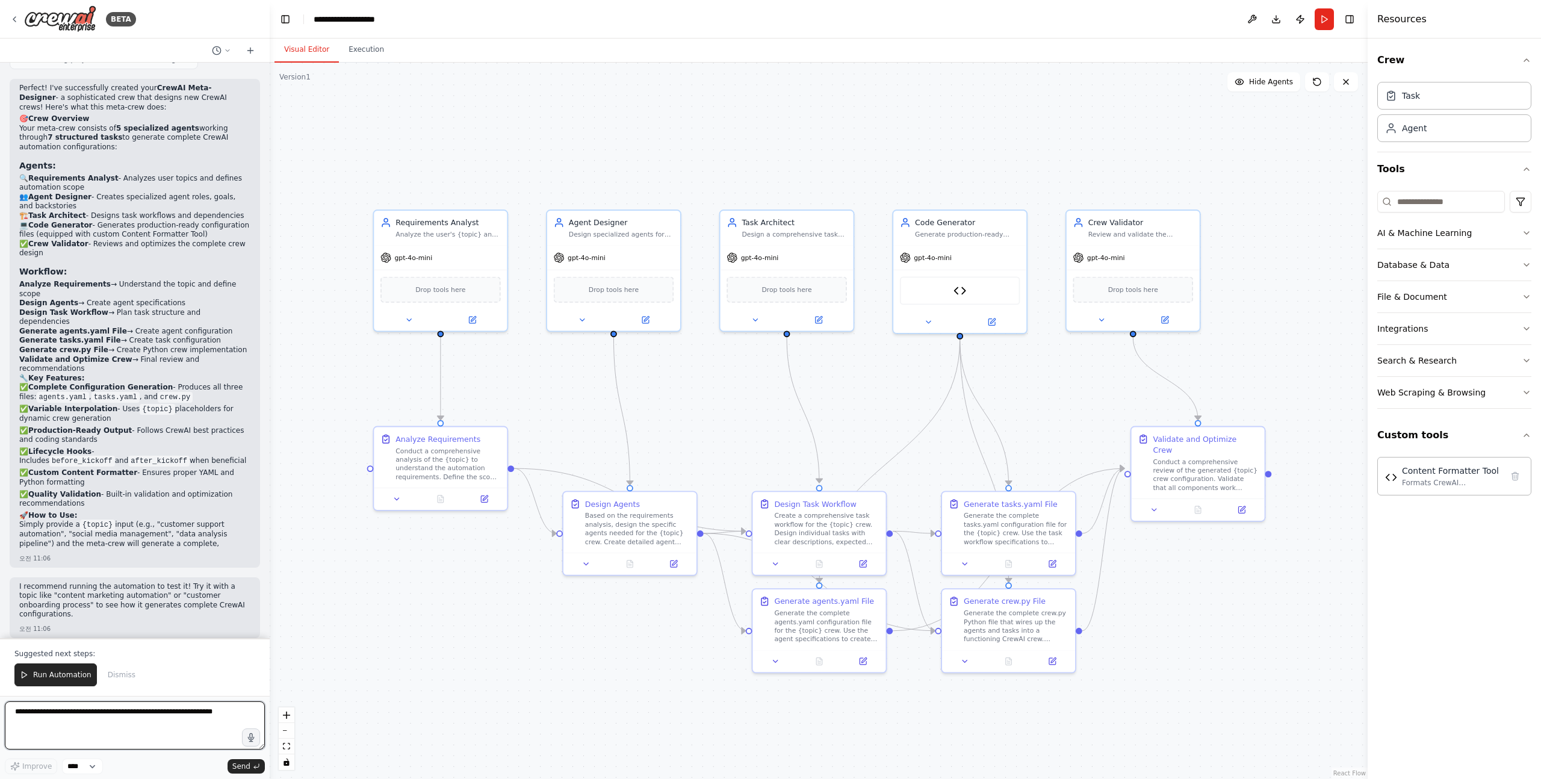
scroll to position [2022, 0]
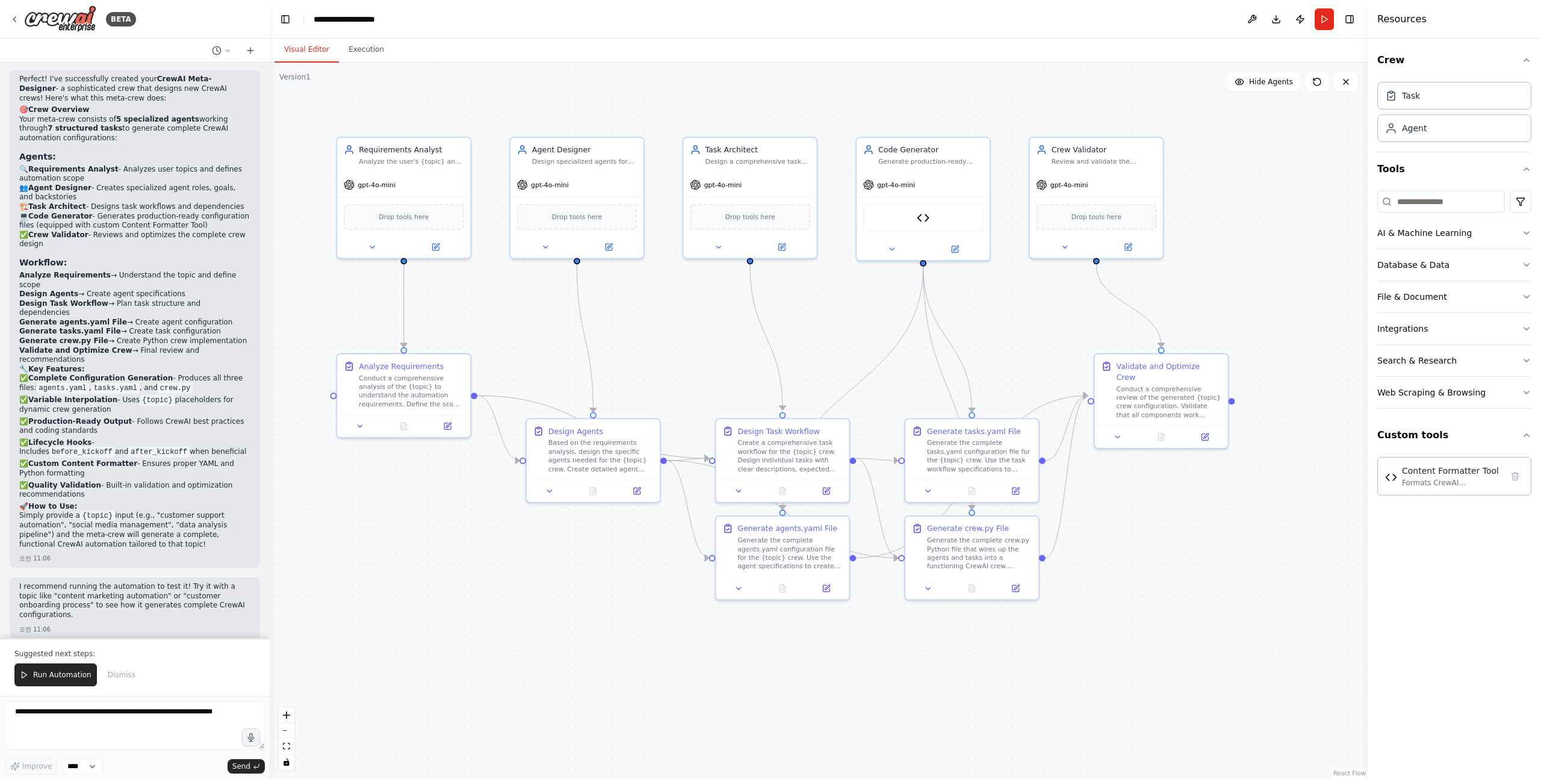
drag, startPoint x: 734, startPoint y: 390, endPoint x: 695, endPoint y: 311, distance: 87.2
click at [695, 311] on div ".deletable-edge-delete-btn { width: 20px; height: 20px; border: 0px solid #ffff…" at bounding box center [819, 421] width 1098 height 716
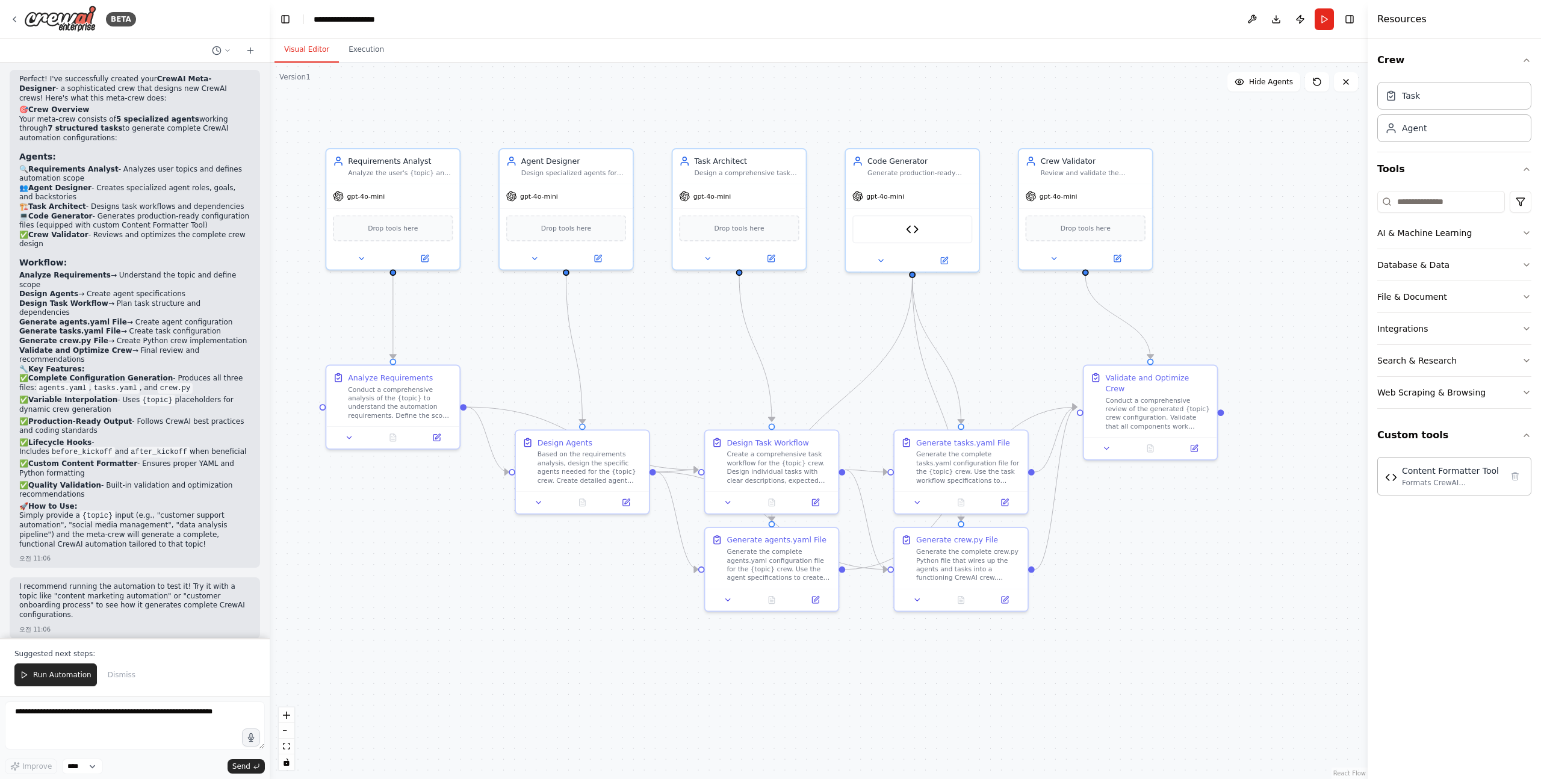
drag, startPoint x: 673, startPoint y: 311, endPoint x: 663, endPoint y: 326, distance: 17.9
click at [663, 327] on div ".deletable-edge-delete-btn { width: 20px; height: 20px; border: 0px solid #ffff…" at bounding box center [819, 421] width 1098 height 716
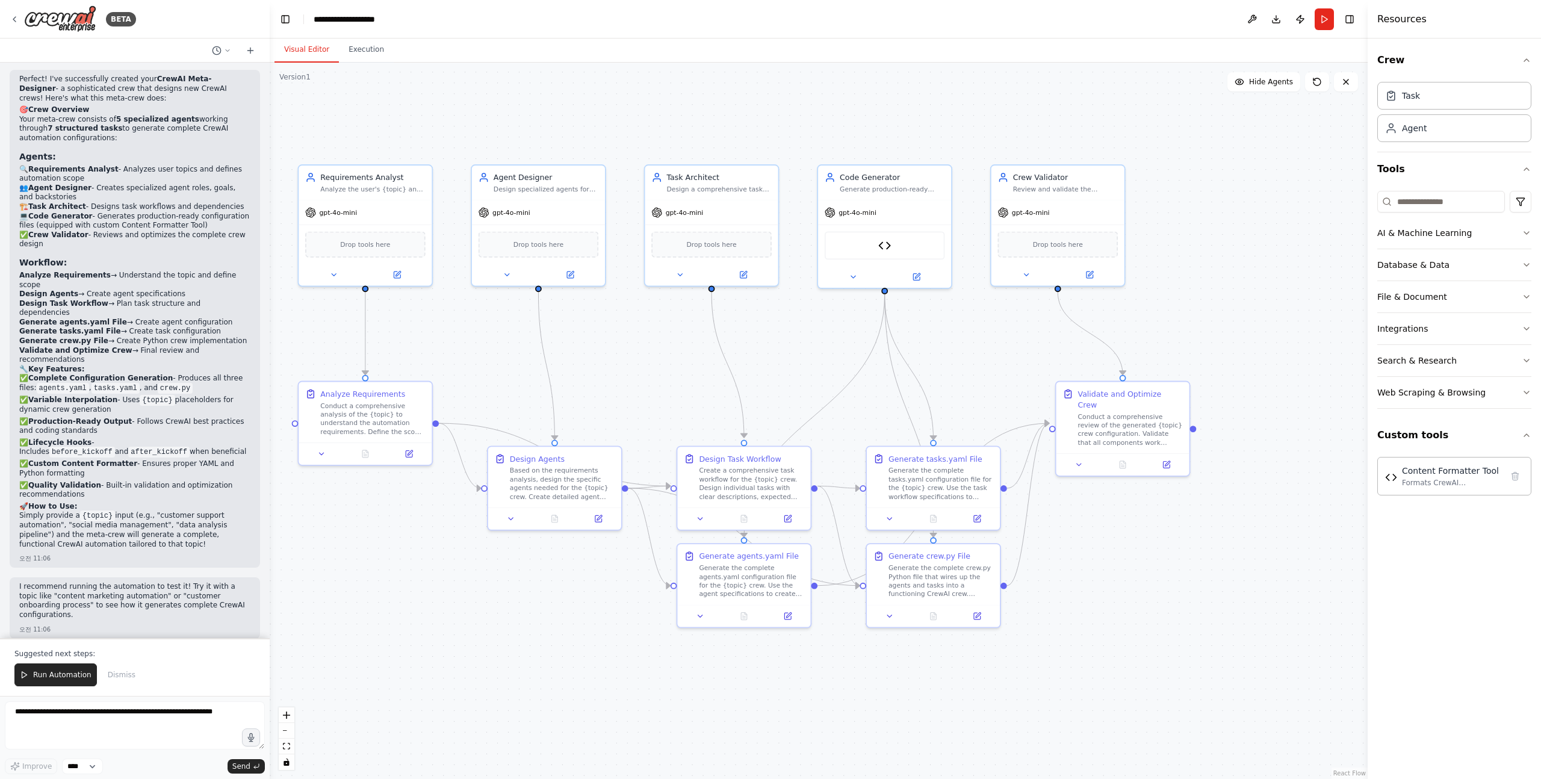
drag, startPoint x: 669, startPoint y: 329, endPoint x: 642, endPoint y: 346, distance: 31.9
click at [642, 346] on div ".deletable-edge-delete-btn { width: 20px; height: 20px; border: 0px solid #ffff…" at bounding box center [819, 421] width 1098 height 716
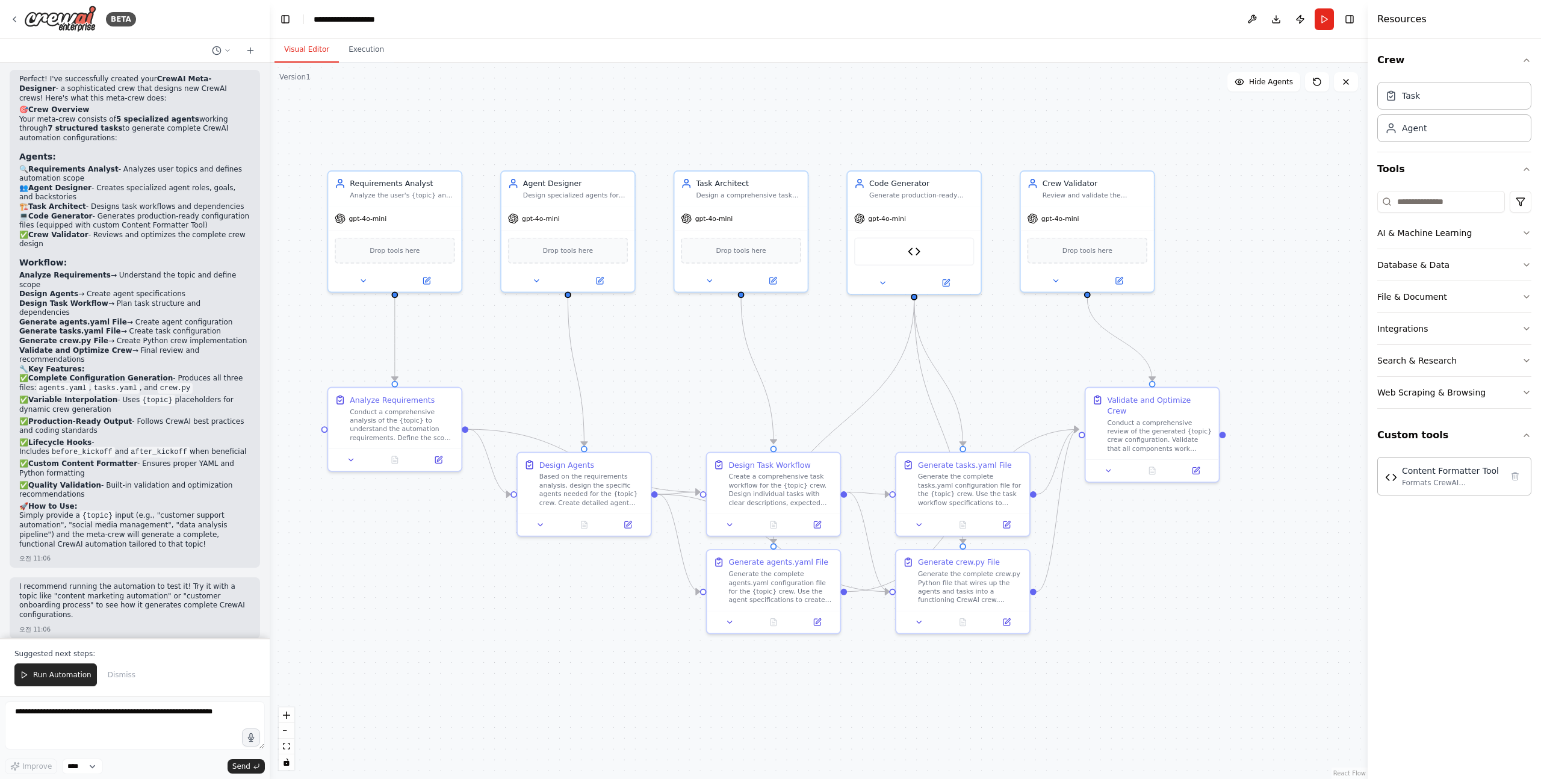
drag, startPoint x: 642, startPoint y: 346, endPoint x: 671, endPoint y: 352, distance: 30.2
click at [672, 352] on div ".deletable-edge-delete-btn { width: 20px; height: 20px; border: 0px solid #ffff…" at bounding box center [819, 421] width 1098 height 716
click at [64, 674] on span "Run Automation" at bounding box center [62, 675] width 58 height 10
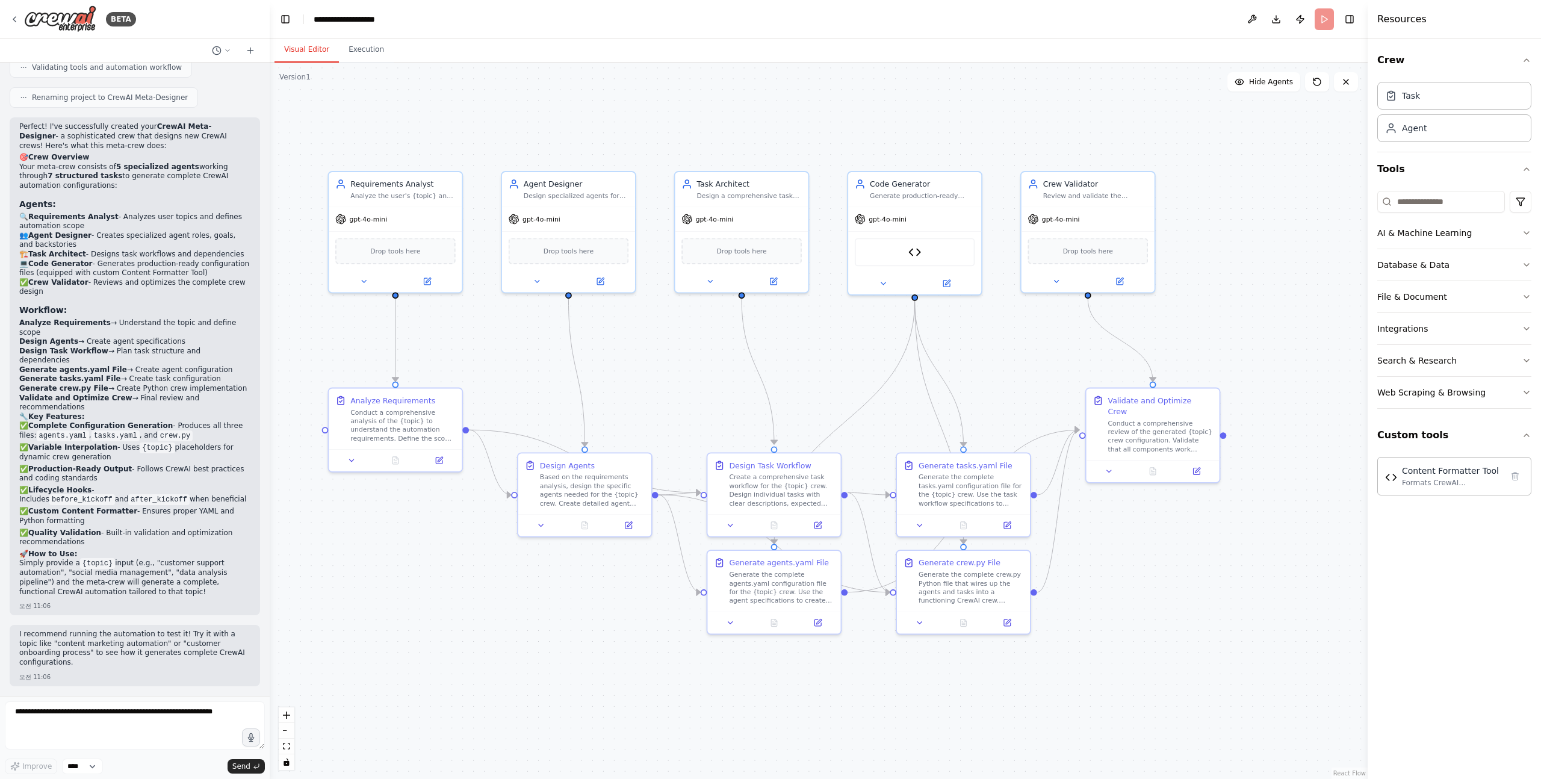
scroll to position [1965, 0]
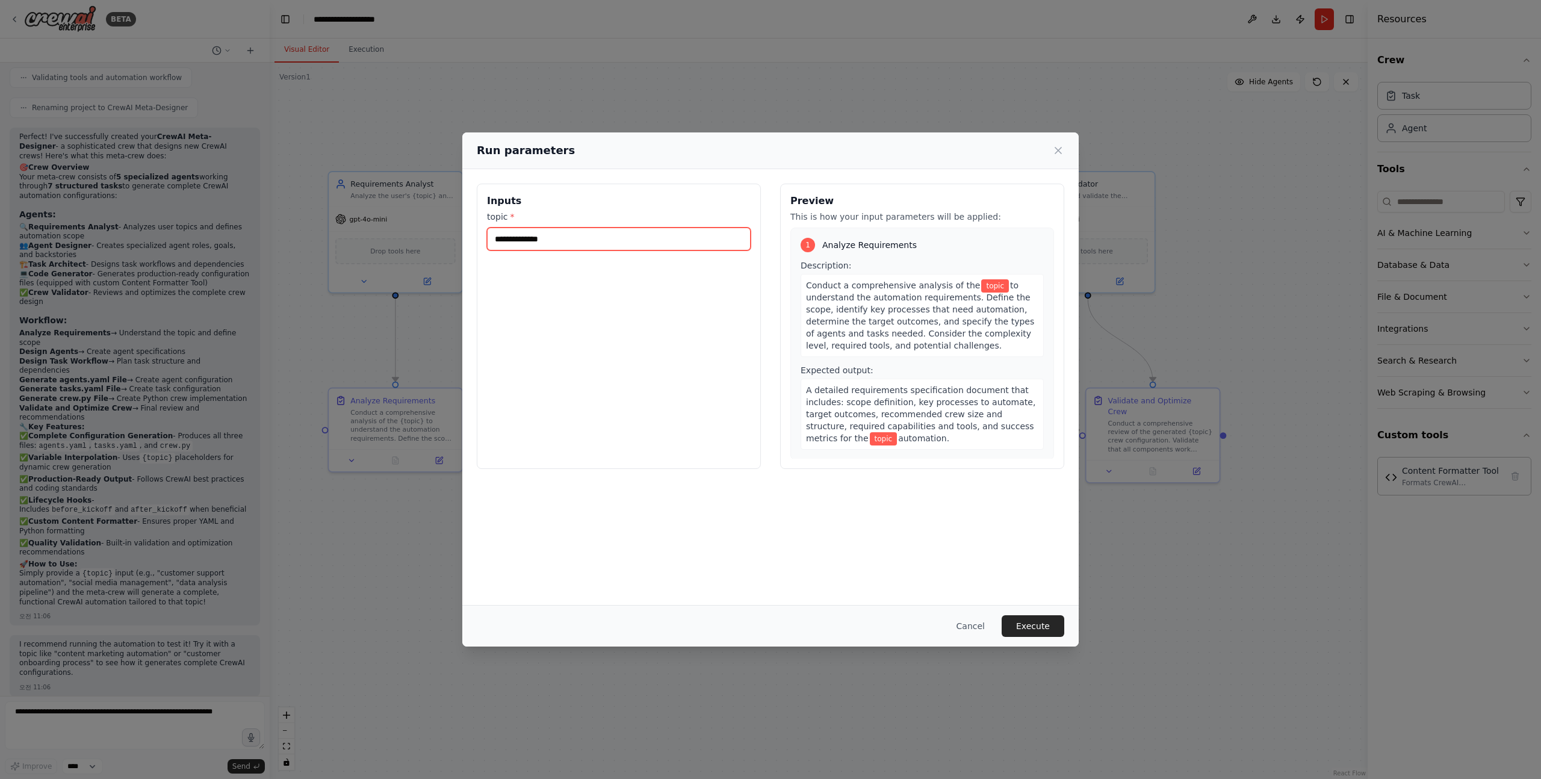
click at [521, 244] on input "topic *" at bounding box center [619, 239] width 264 height 23
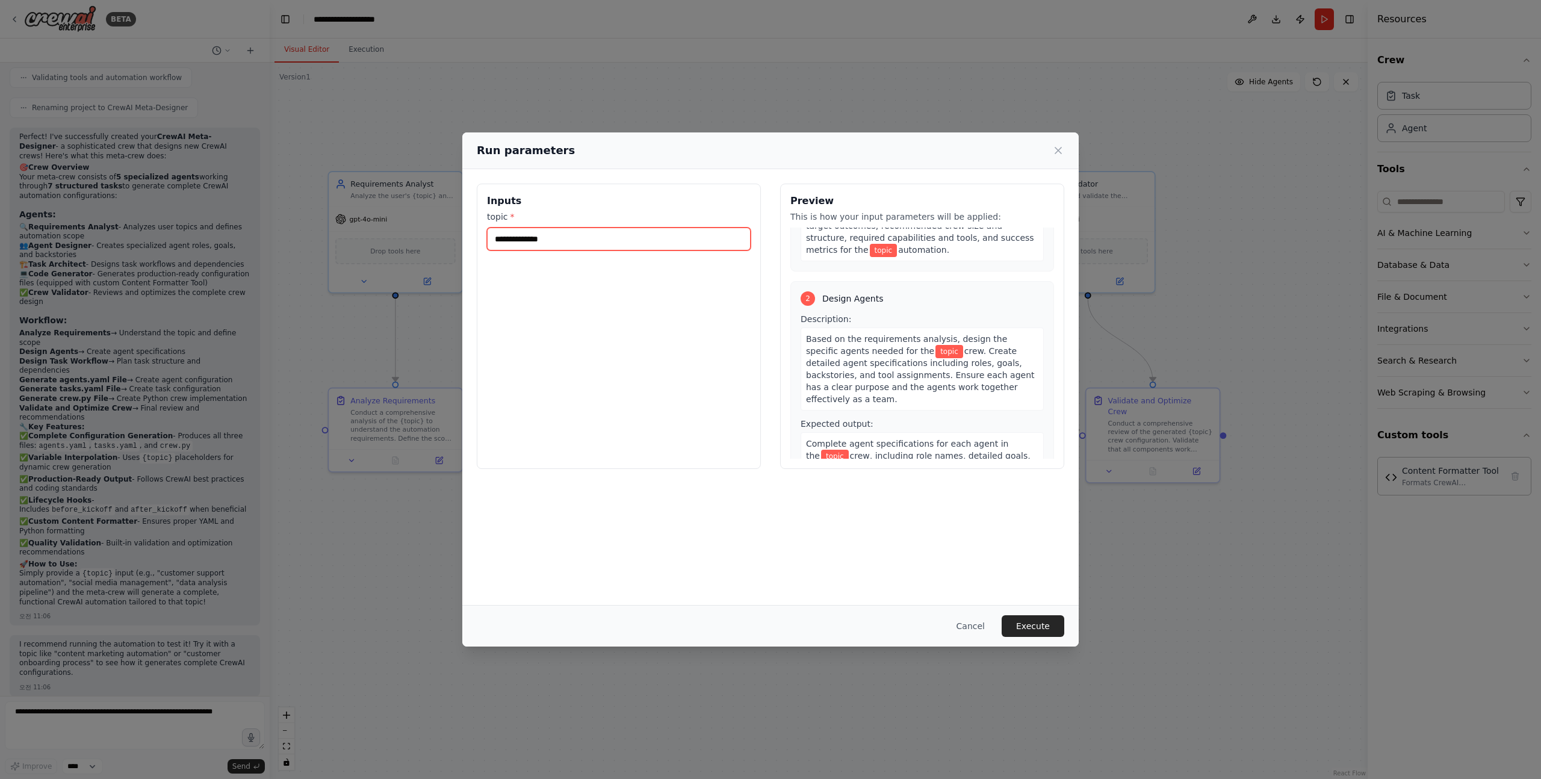
scroll to position [0, 0]
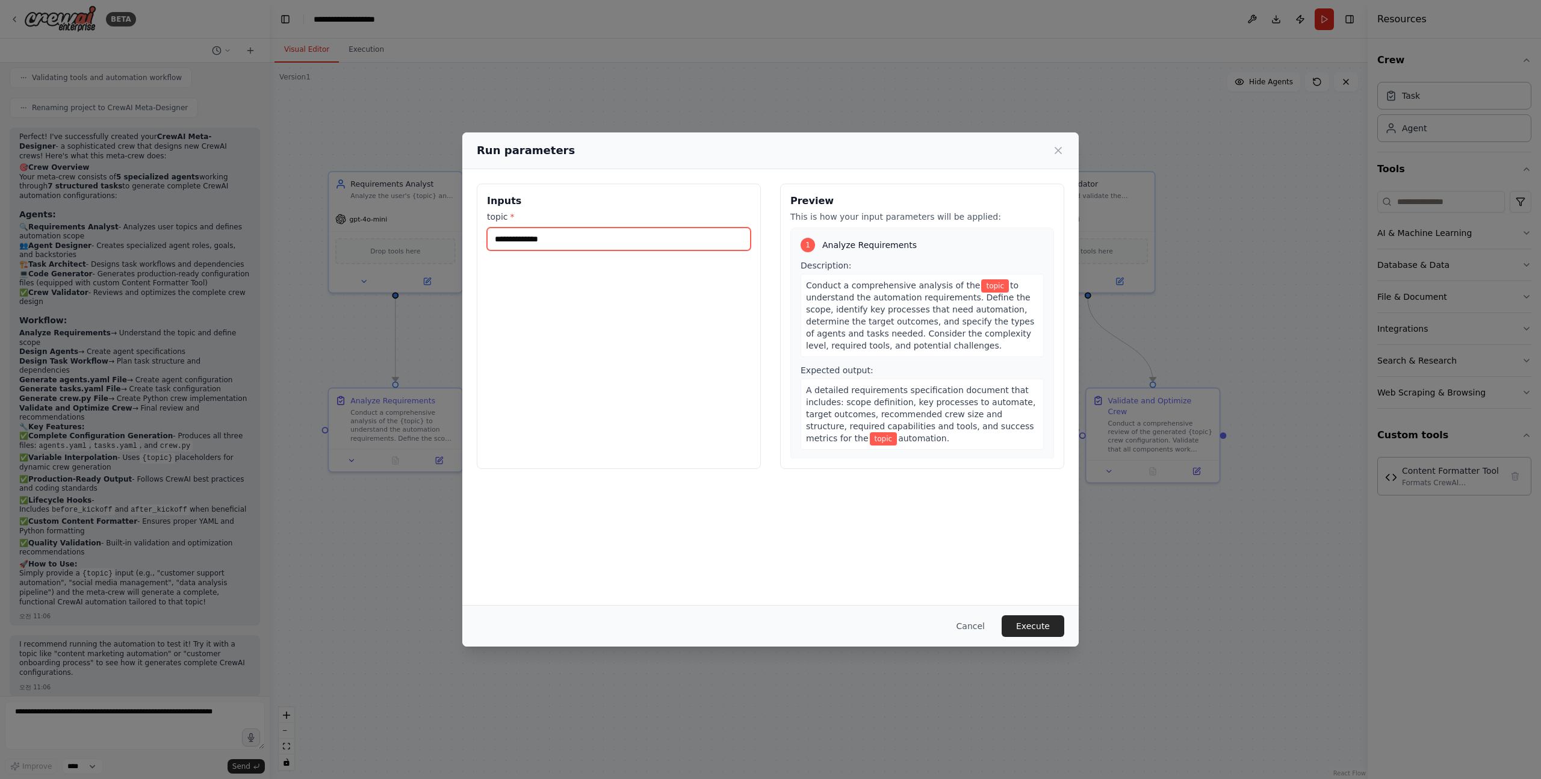
type input "*"
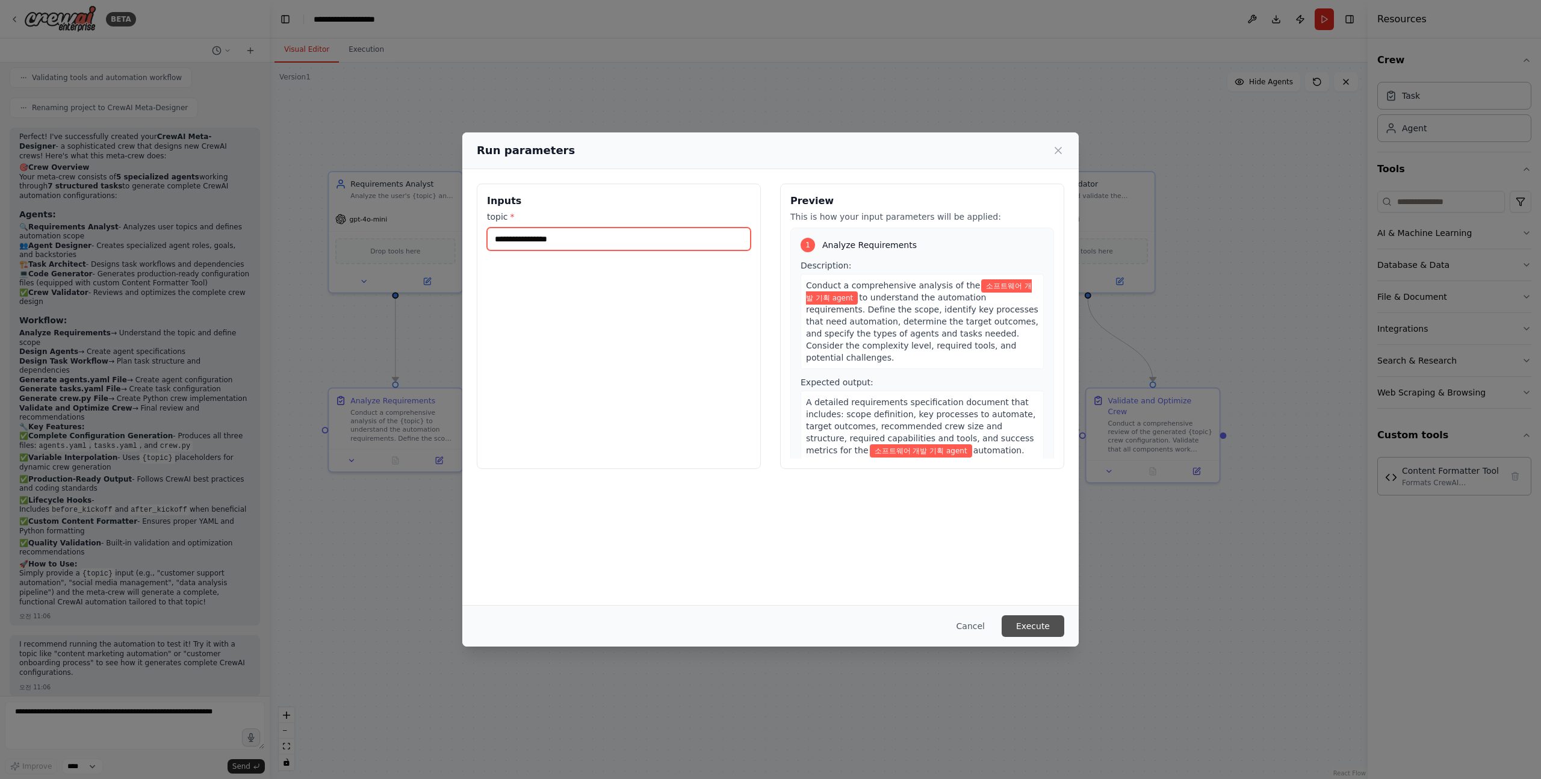
type input "**********"
click at [1036, 626] on button "Execute" at bounding box center [1033, 626] width 63 height 22
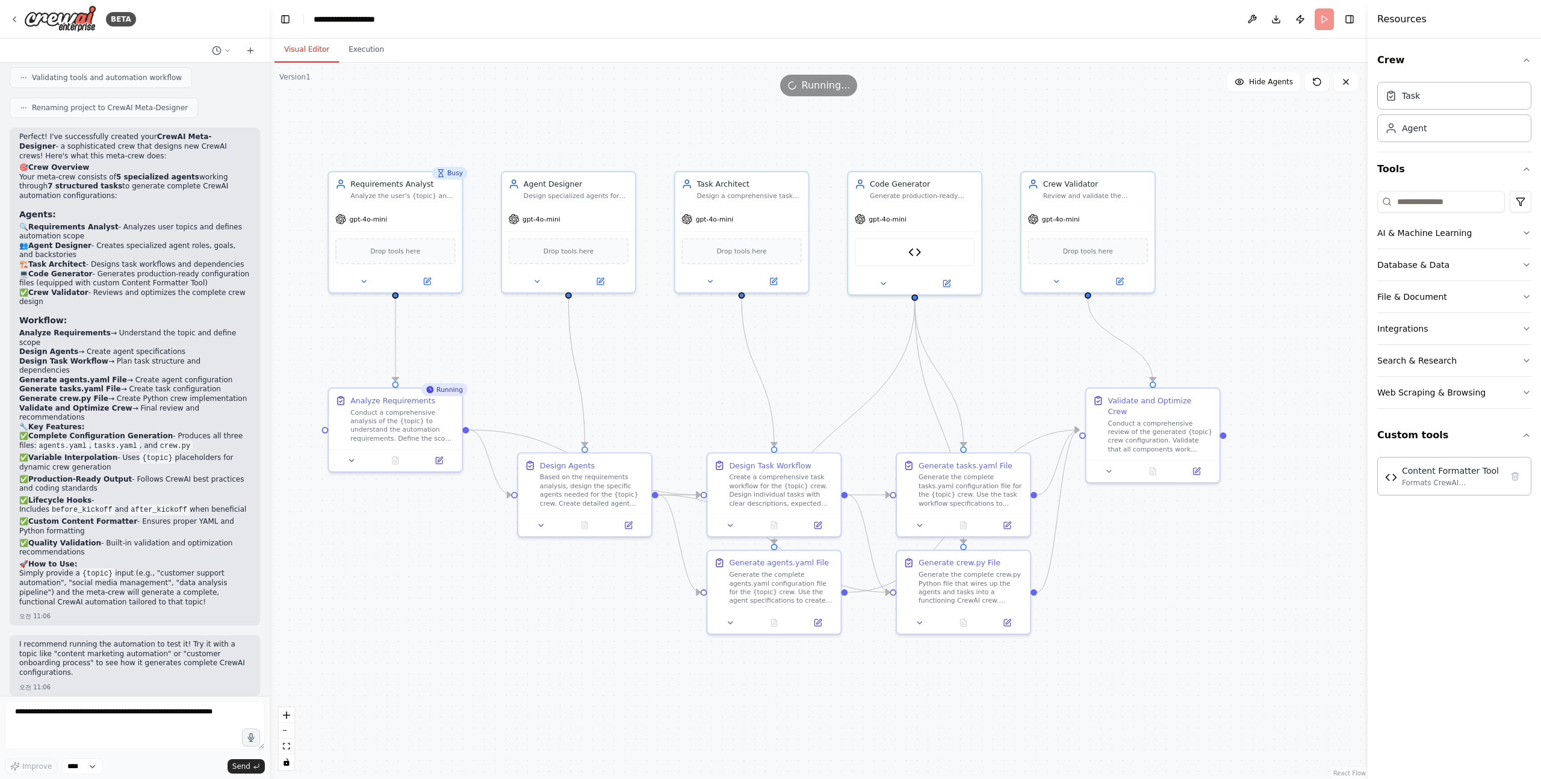
click at [390, 107] on div ".deletable-edge-delete-btn { width: 20px; height: 20px; border: 0px solid #ffff…" at bounding box center [819, 421] width 1098 height 716
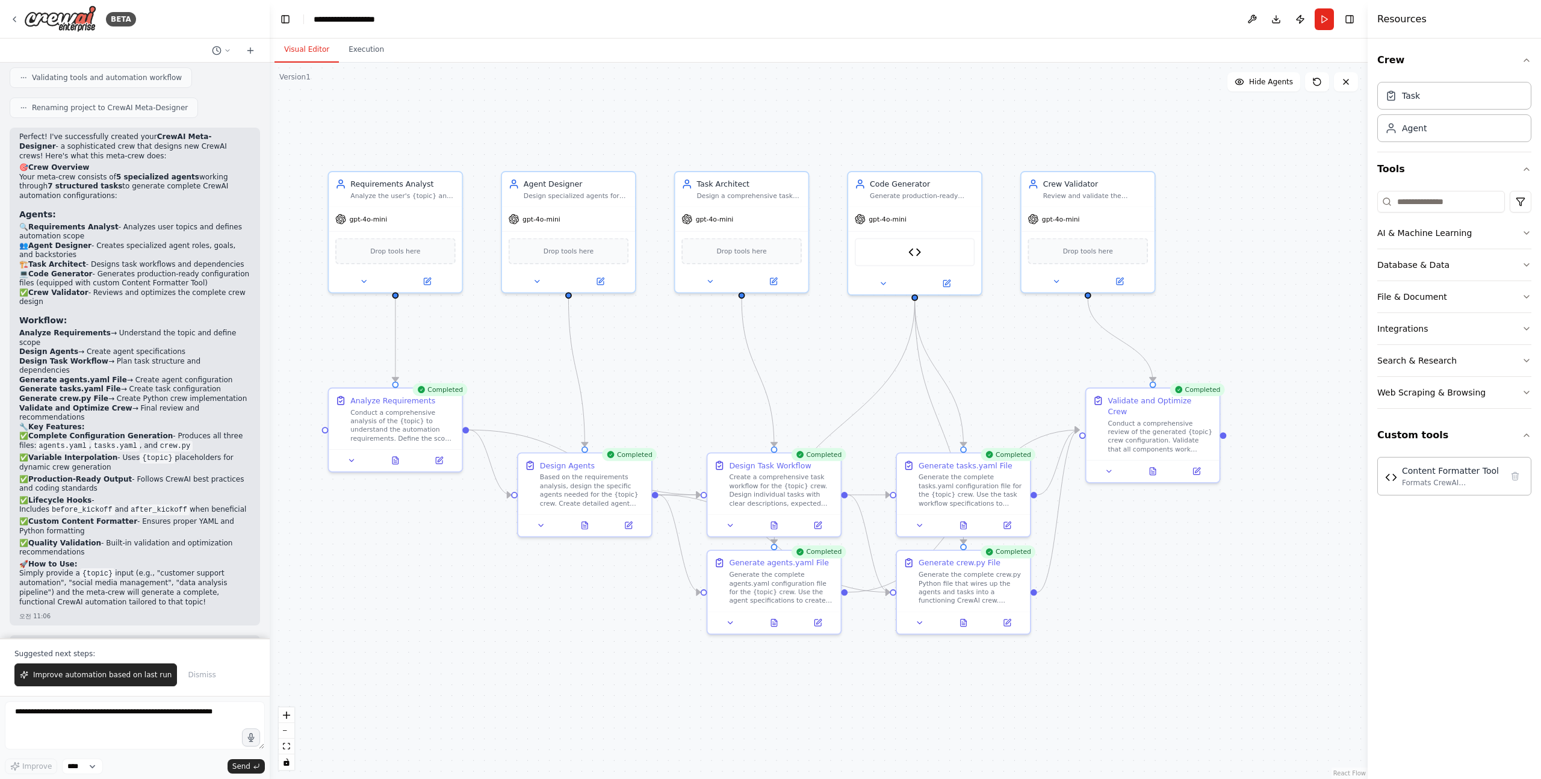
scroll to position [2022, 0]
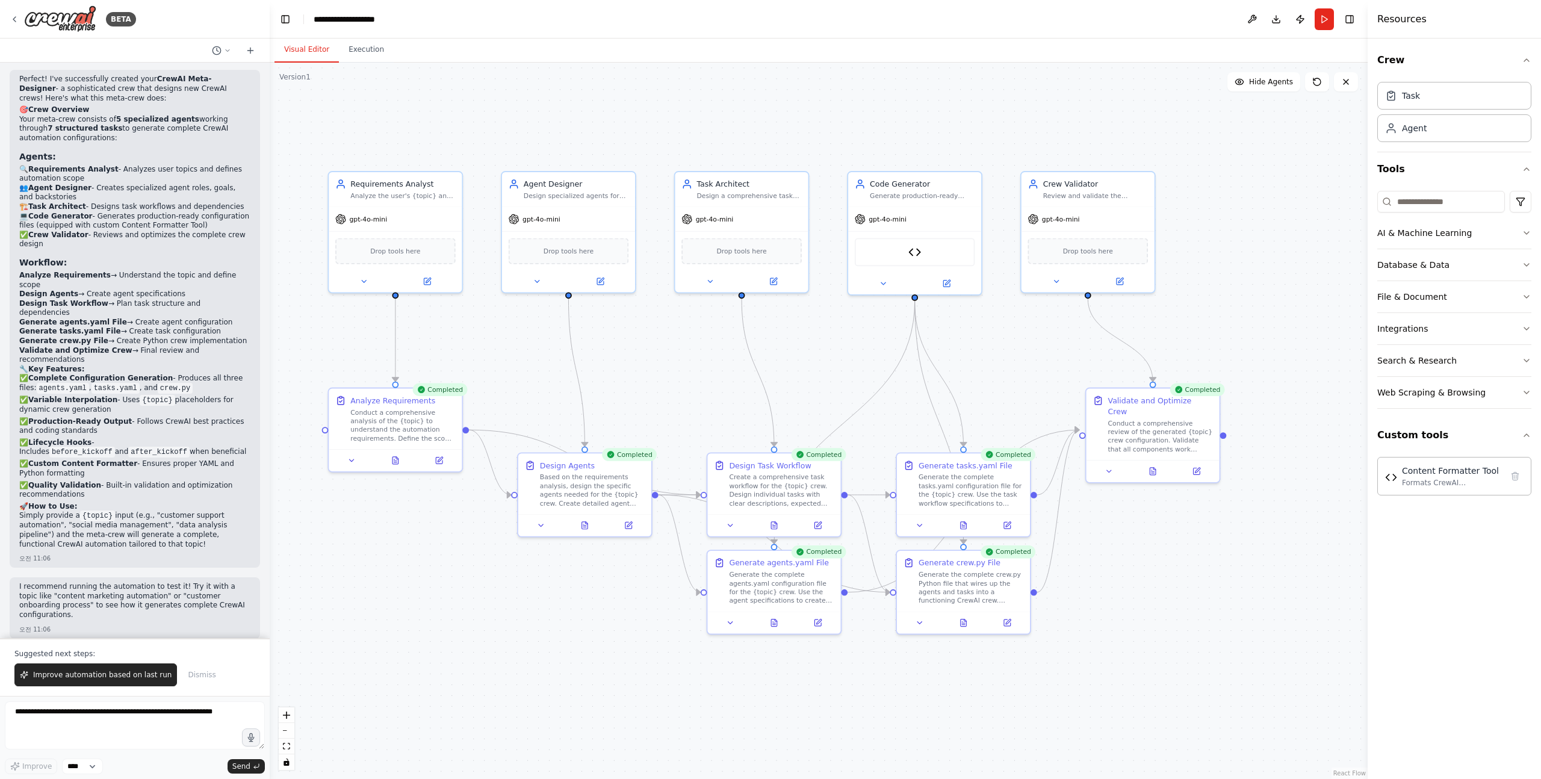
click at [39, 650] on p "Suggested next steps:" at bounding box center [134, 654] width 241 height 10
click at [52, 650] on p "Suggested next steps:" at bounding box center [134, 654] width 241 height 10
click at [379, 37] on button "Execution" at bounding box center [366, 49] width 55 height 25
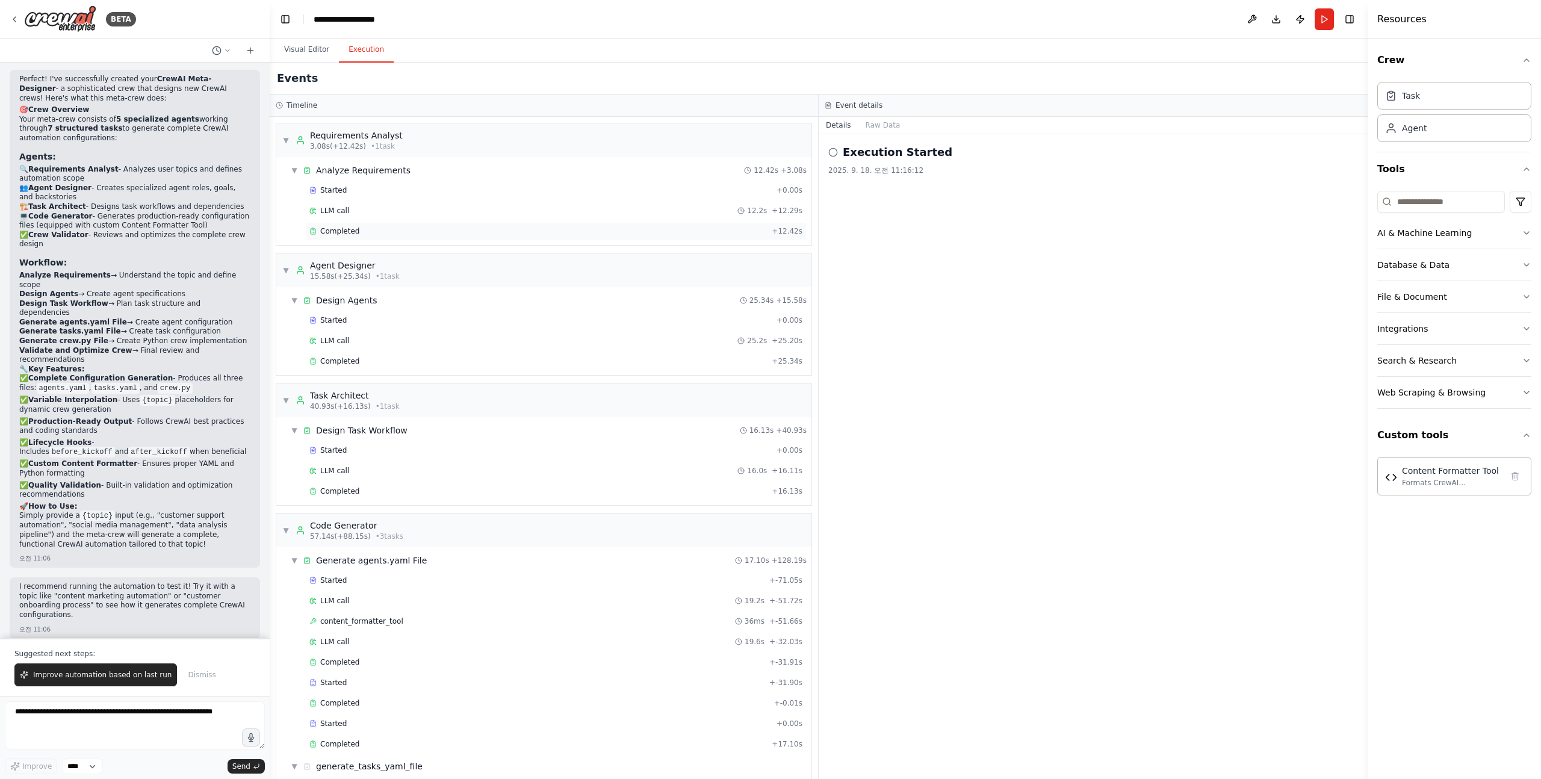
click at [351, 232] on span "Completed" at bounding box center [339, 231] width 39 height 10
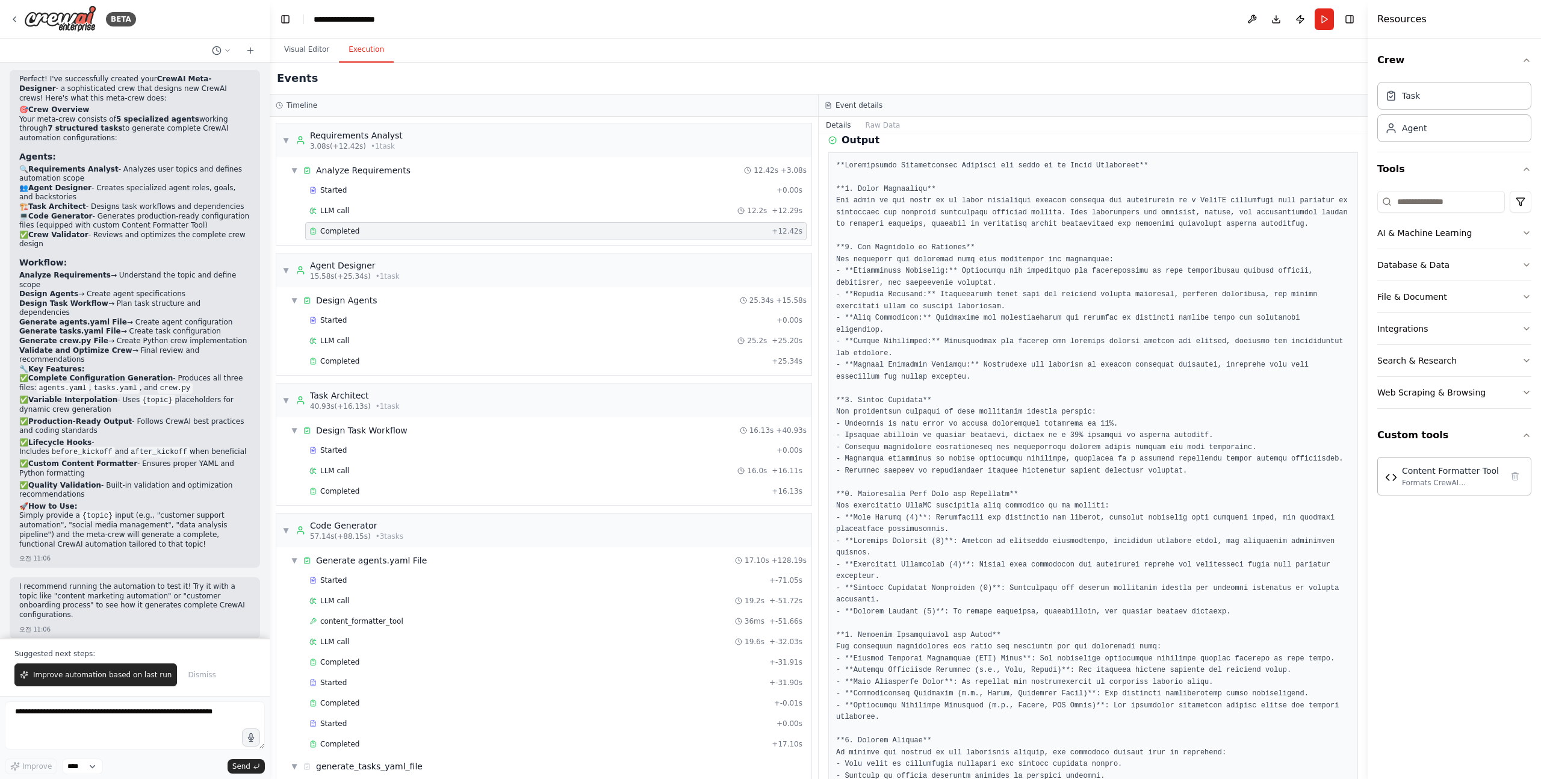
scroll to position [266, 0]
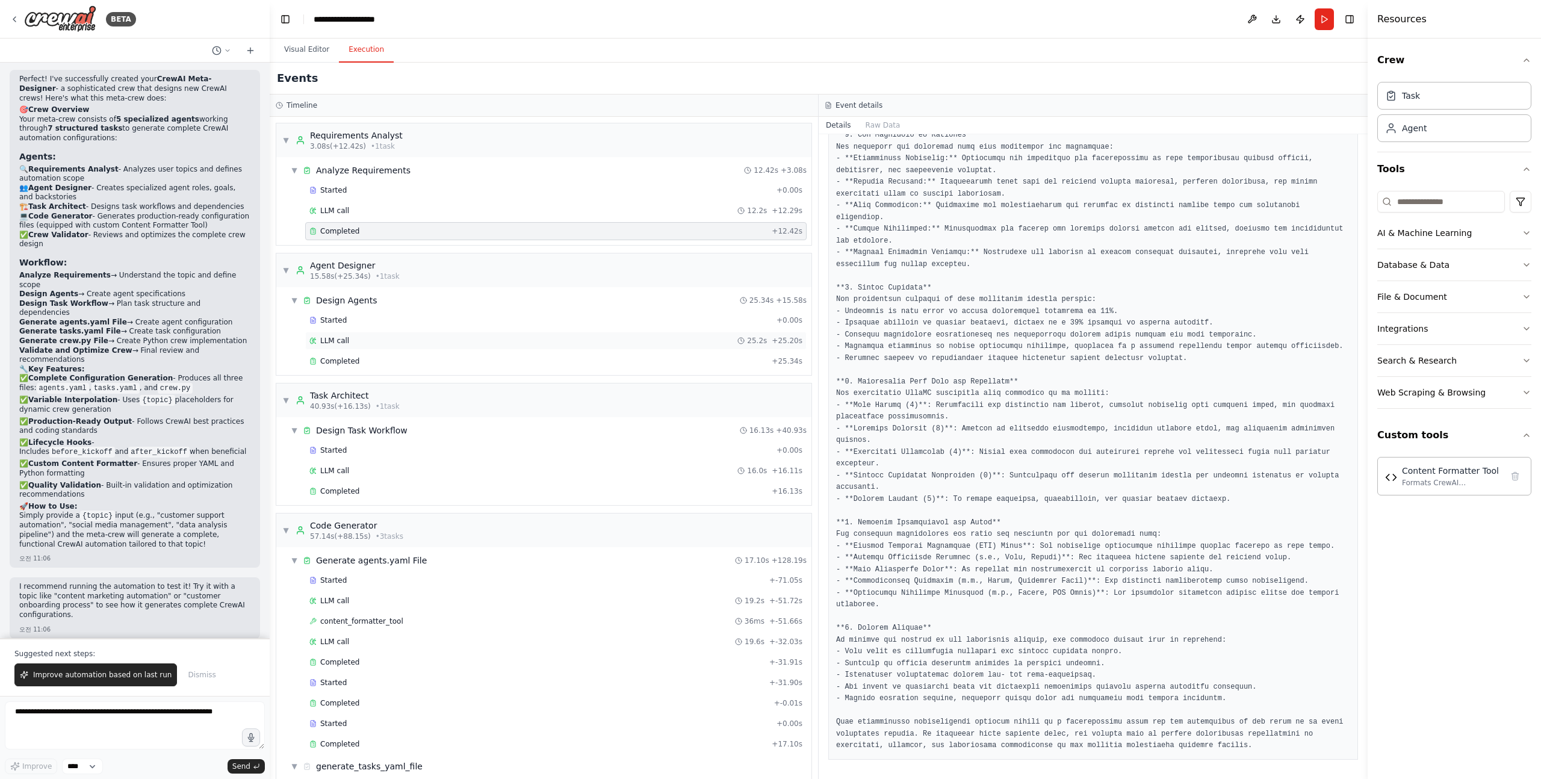
click at [347, 344] on span "LLM call" at bounding box center [334, 341] width 29 height 10
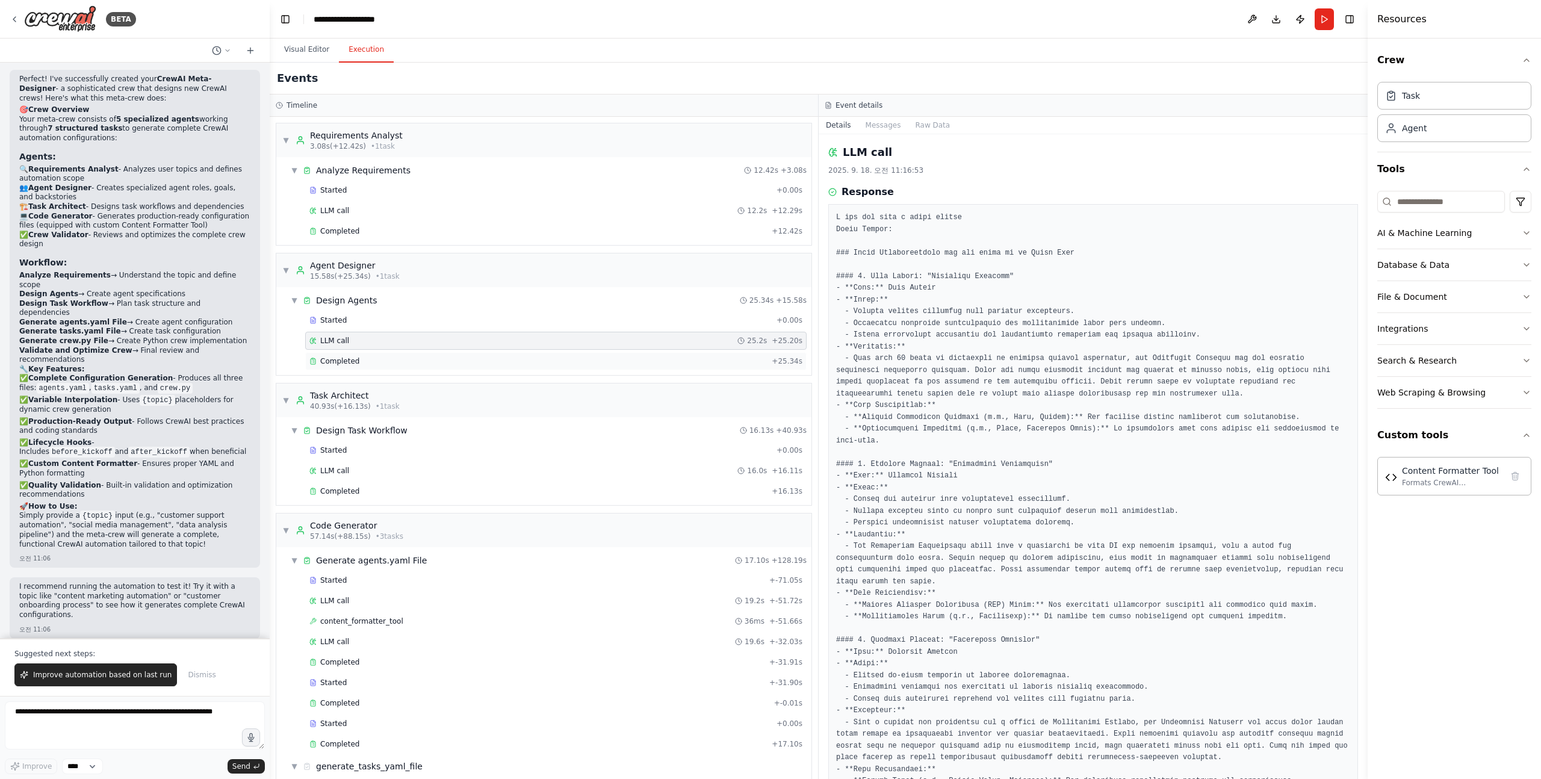
click at [353, 362] on span "Completed" at bounding box center [339, 361] width 39 height 10
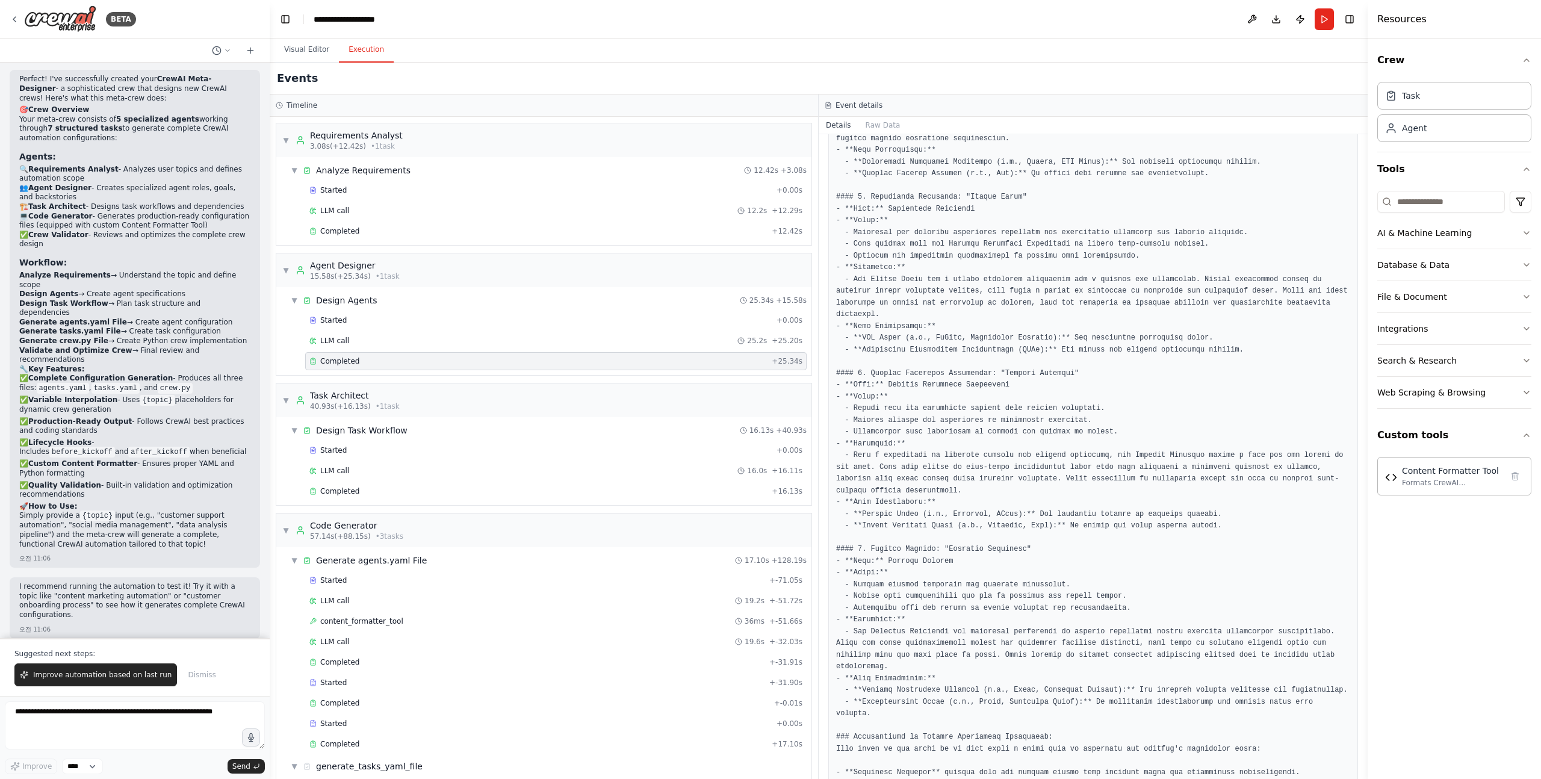
scroll to position [981, 0]
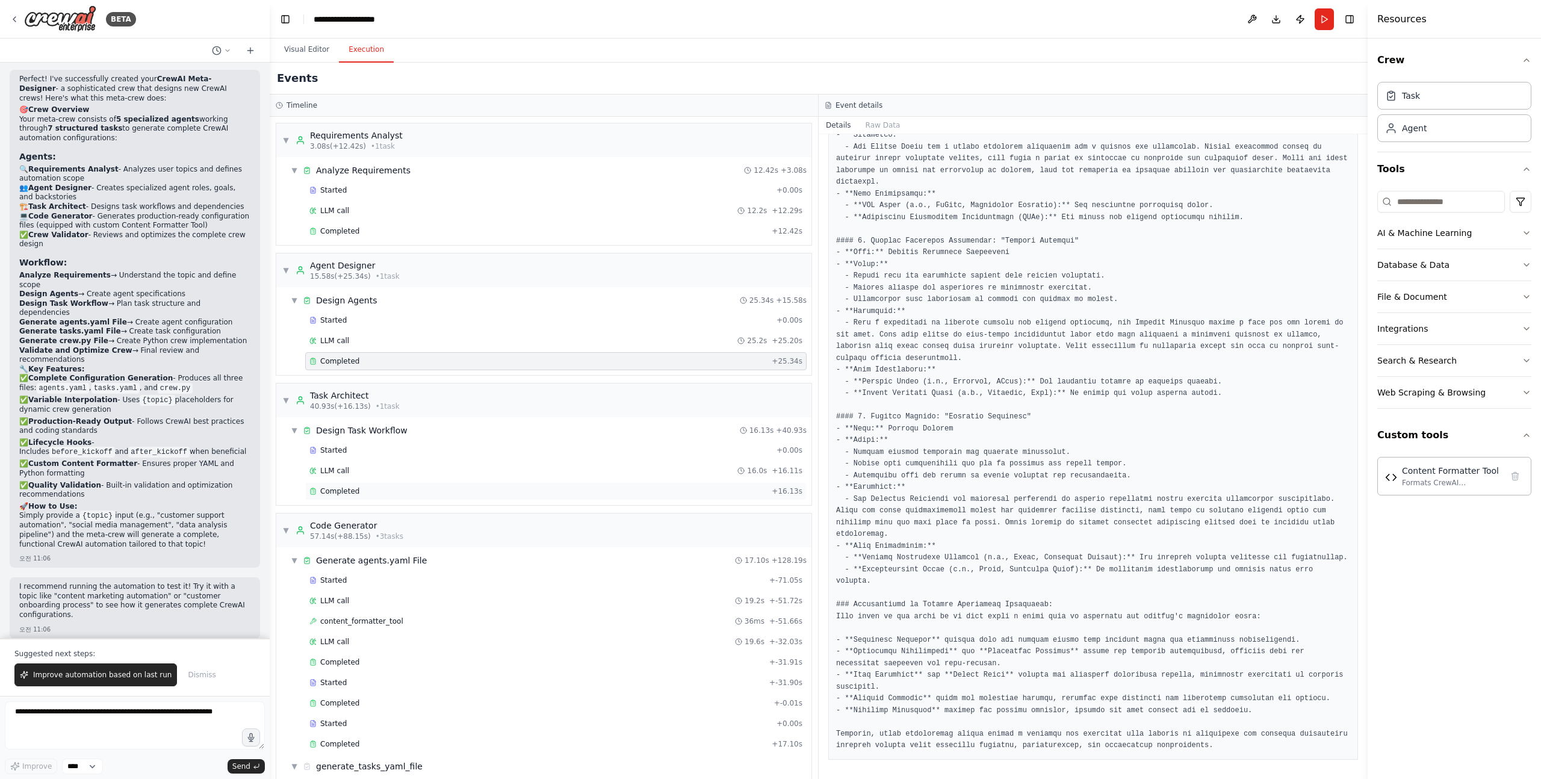
click at [477, 486] on div "Completed" at bounding box center [538, 491] width 458 height 10
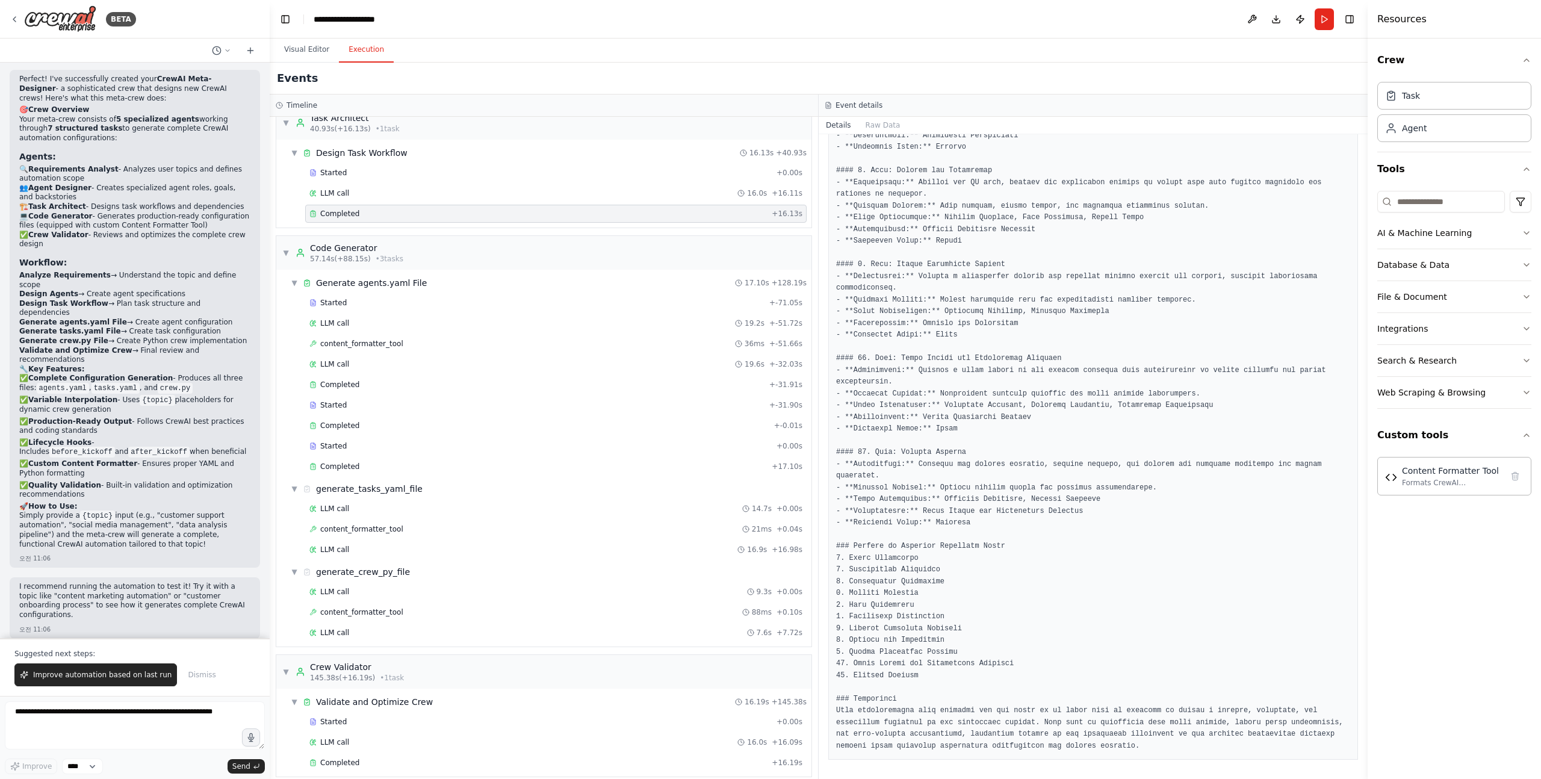
scroll to position [289, 0]
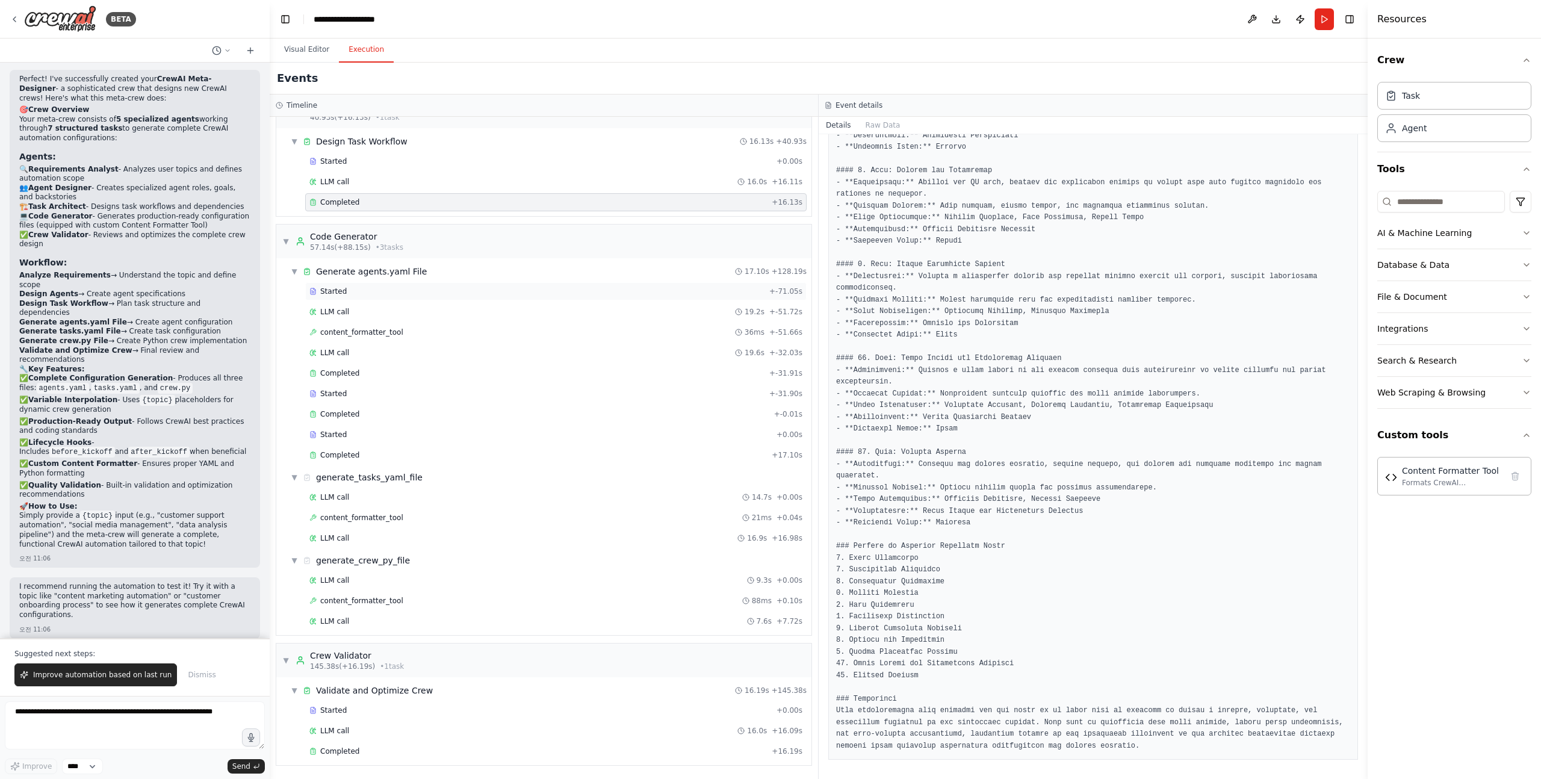
click at [368, 295] on div "Started" at bounding box center [536, 292] width 455 height 10
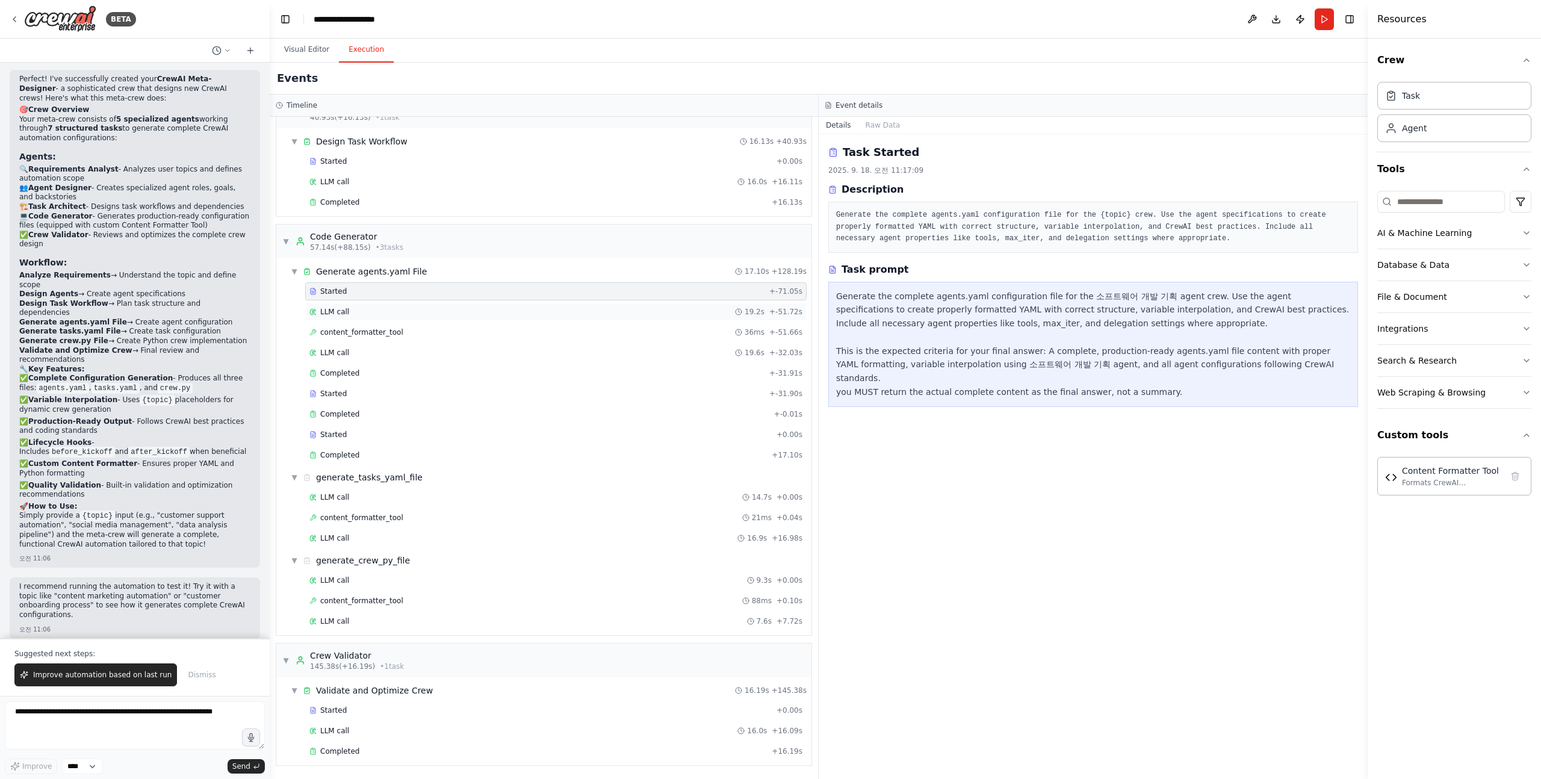
scroll to position [0, 0]
click at [363, 314] on div "LLM call 19.2s + -51.72s" at bounding box center [555, 312] width 493 height 10
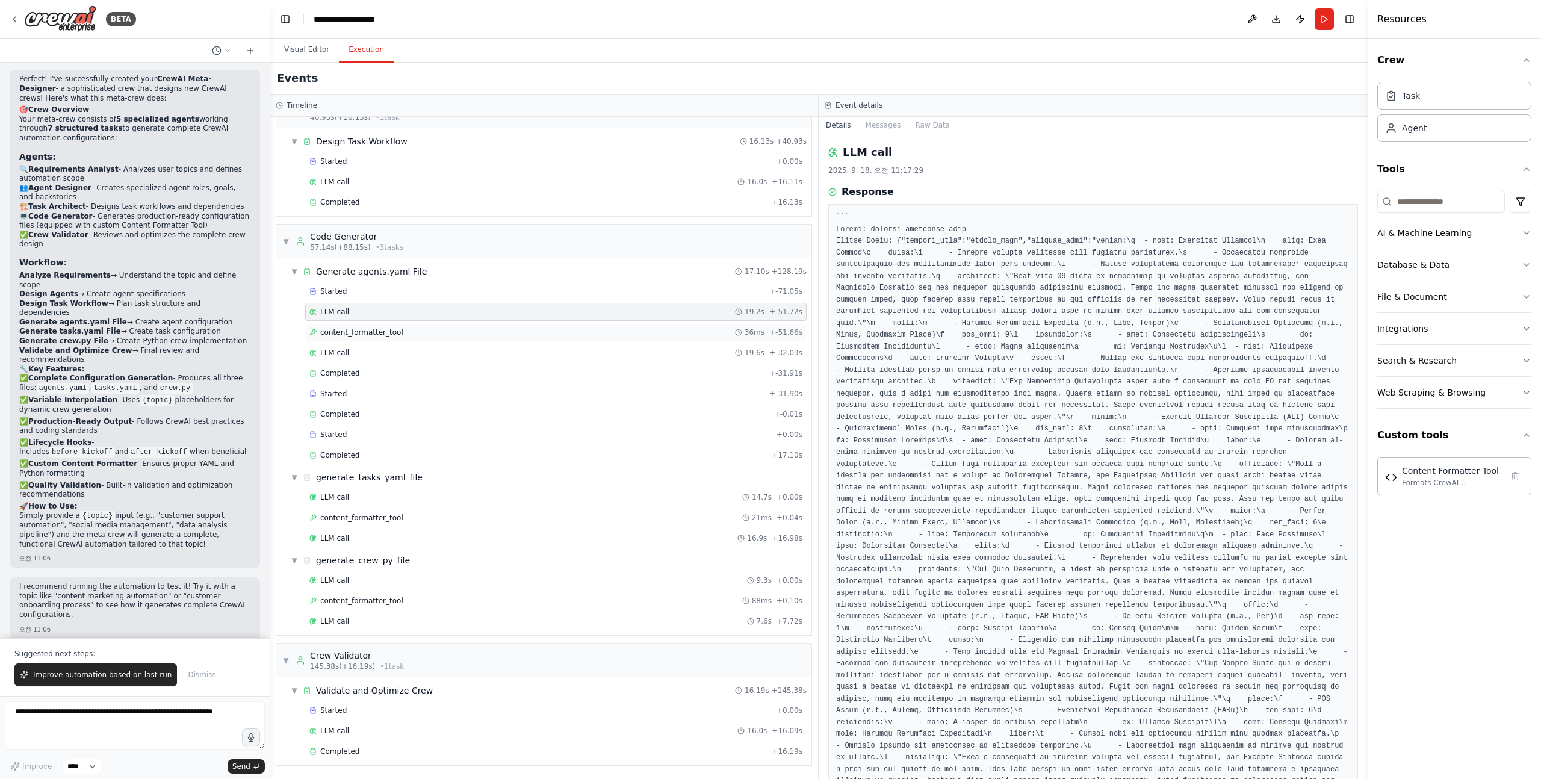
click at [363, 337] on div "content_formatter_tool 36ms + -51.66s" at bounding box center [556, 332] width 502 height 18
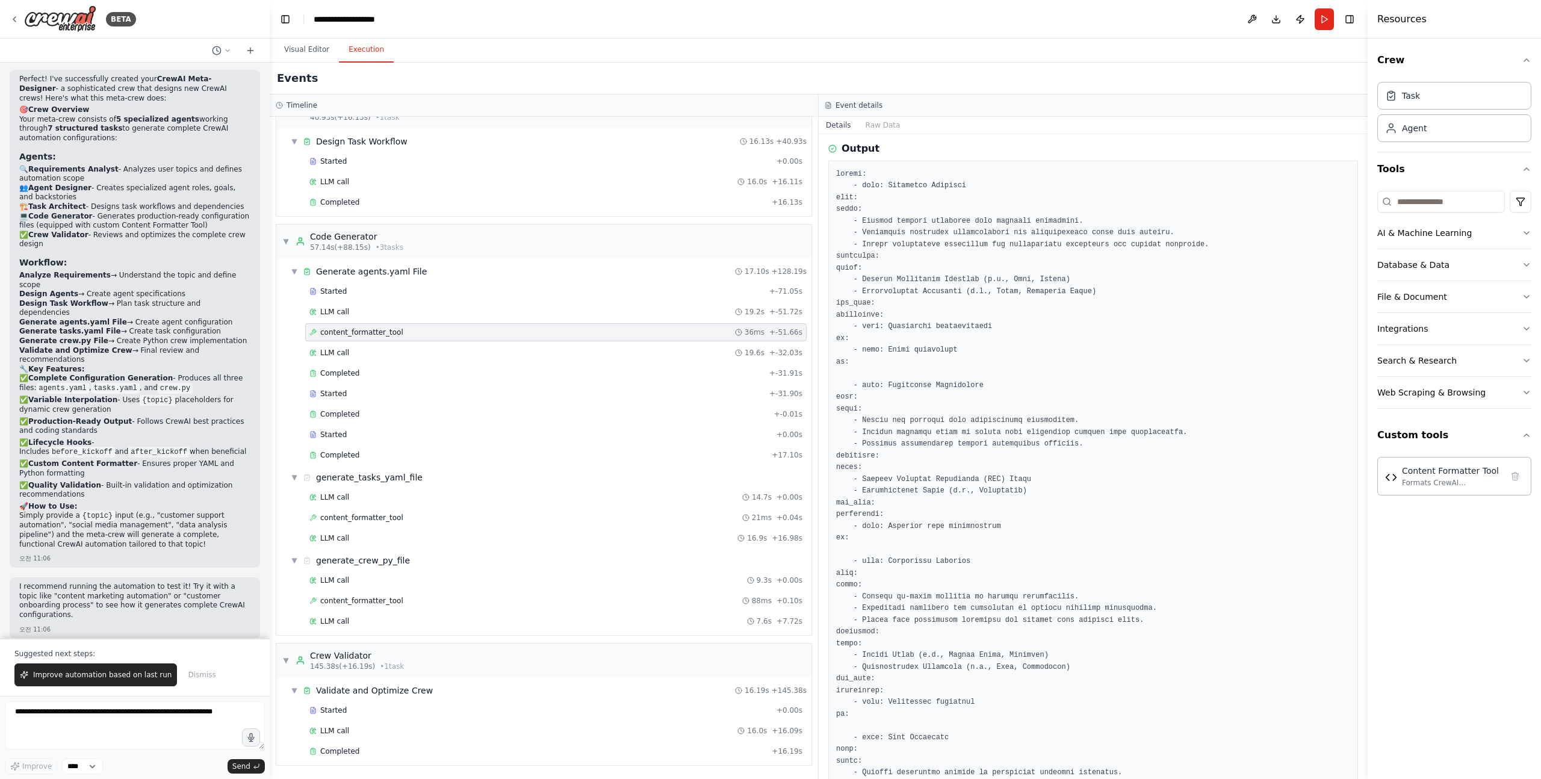
scroll to position [802, 0]
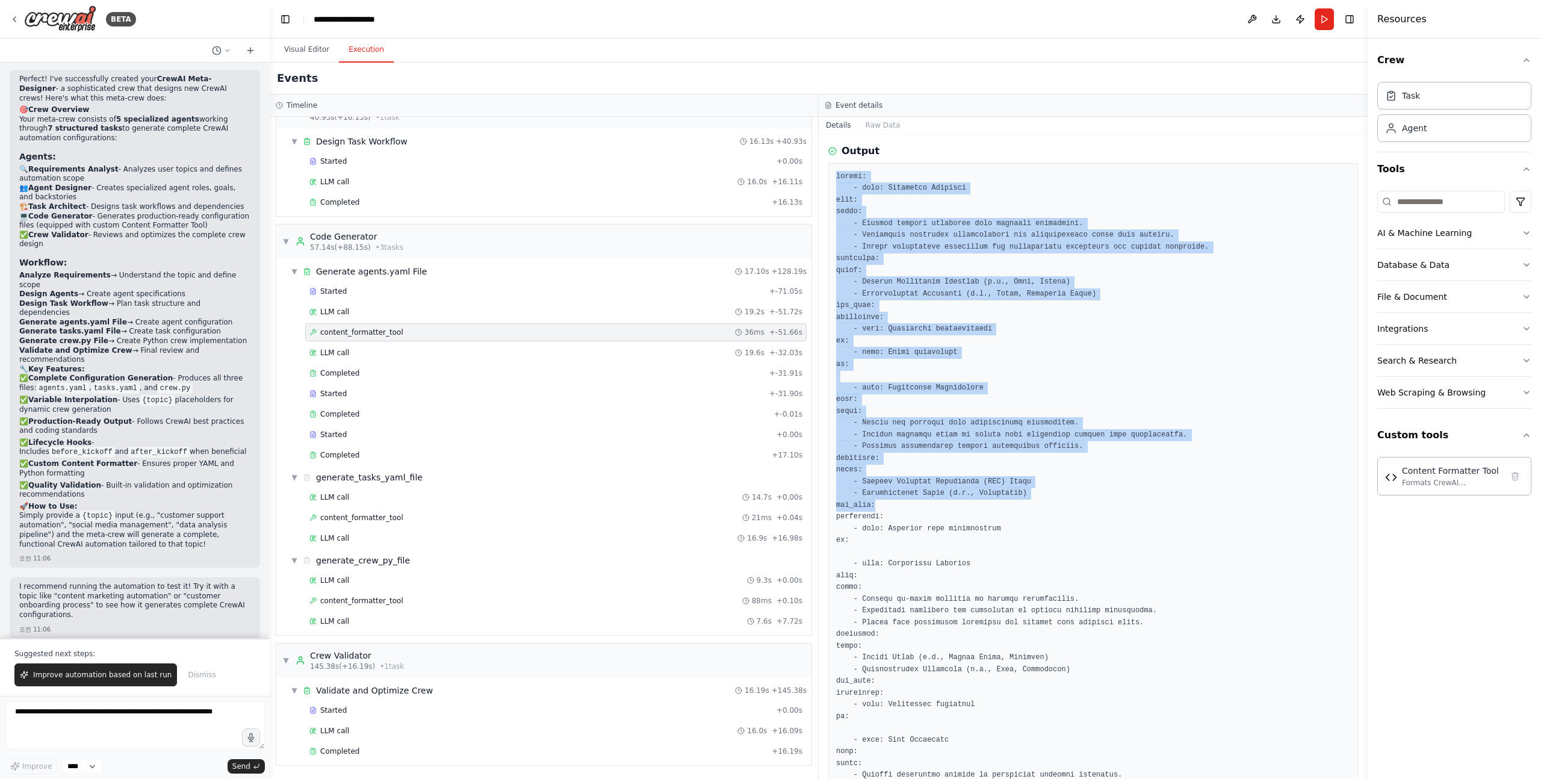
drag, startPoint x: 832, startPoint y: 186, endPoint x: 998, endPoint y: 542, distance: 392.5
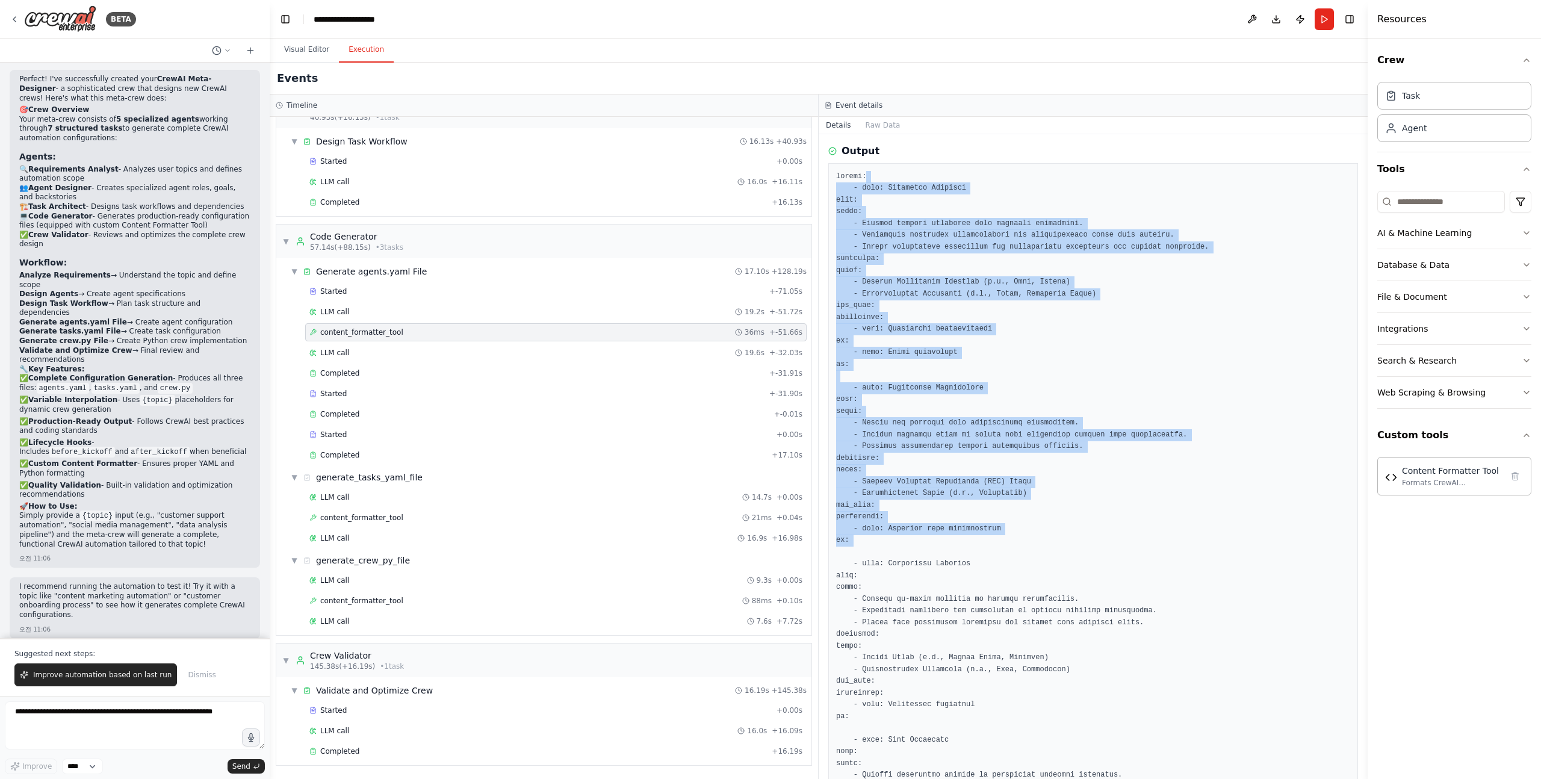
drag, startPoint x: 990, startPoint y: 571, endPoint x: 907, endPoint y: 185, distance: 394.8
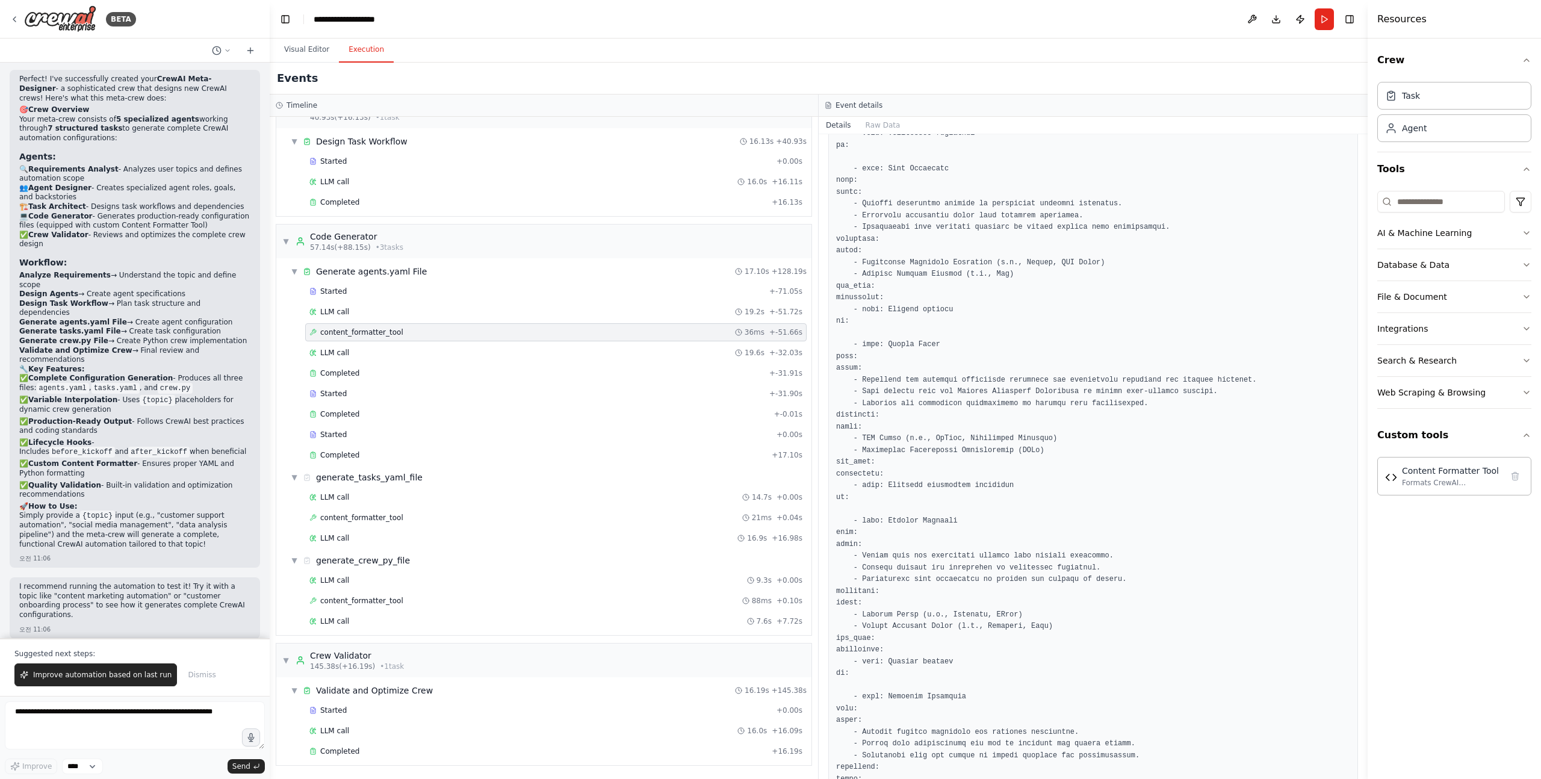
scroll to position [1515, 0]
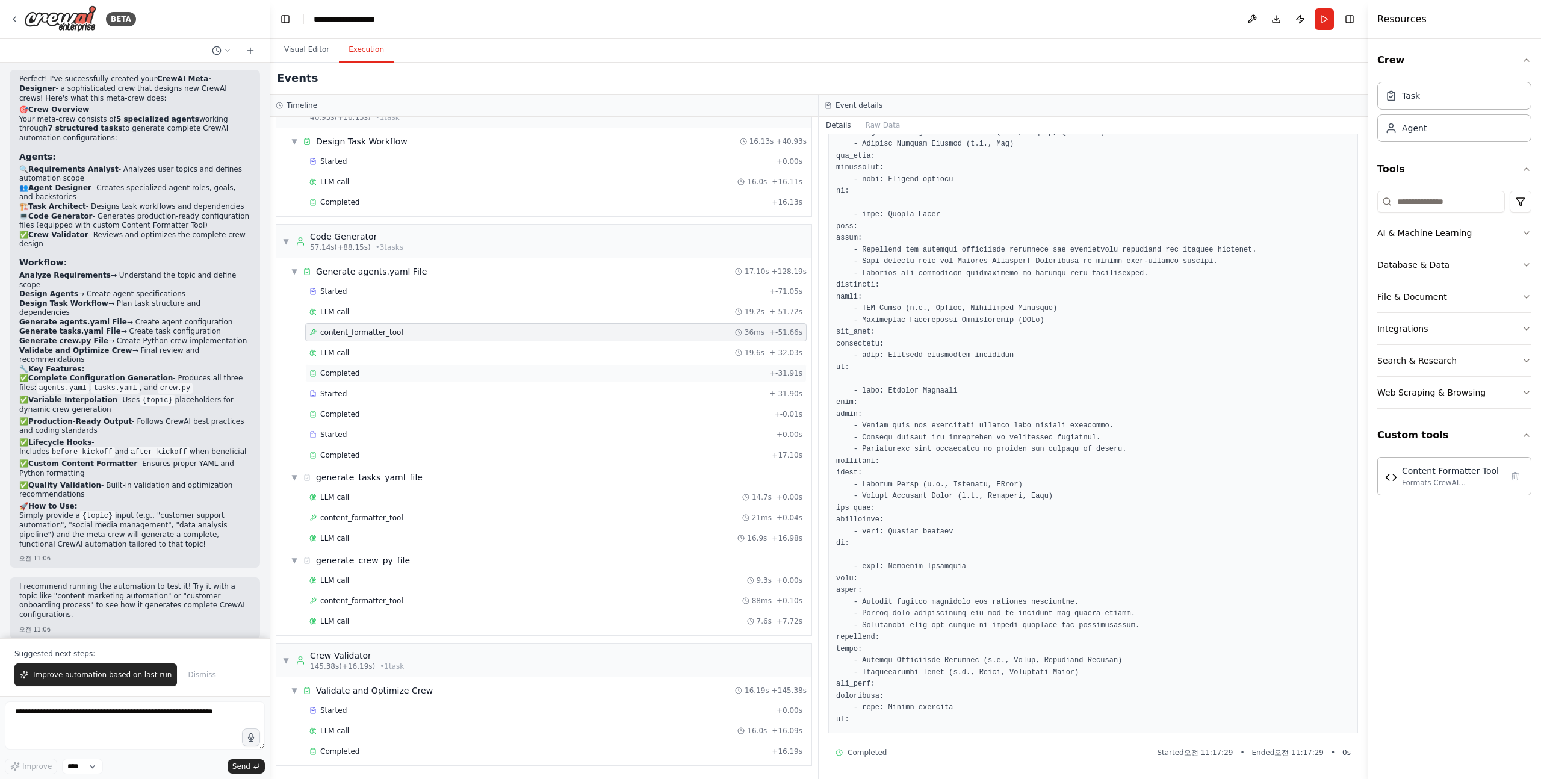
click at [353, 371] on span "Completed" at bounding box center [339, 373] width 39 height 10
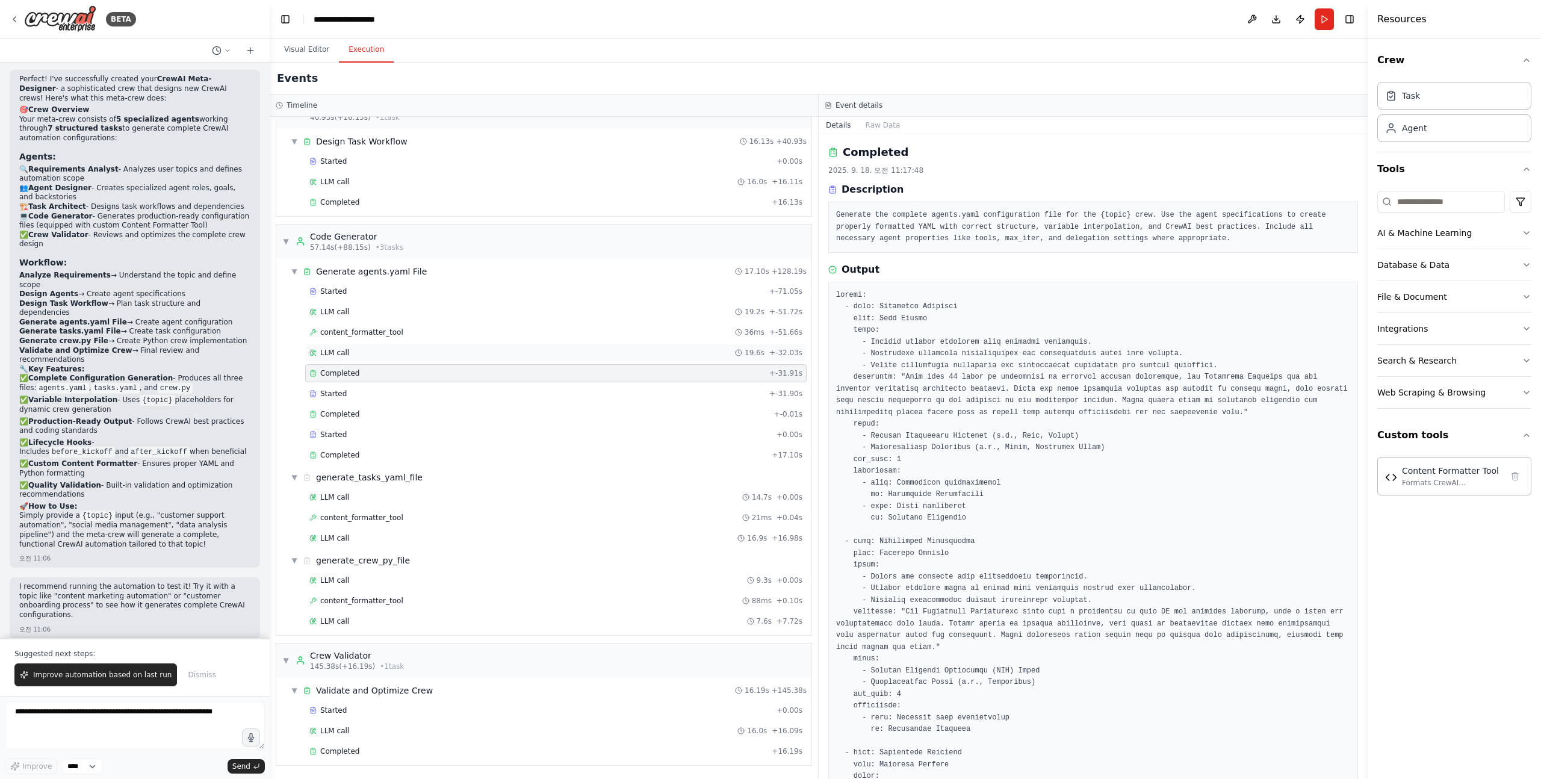
click at [404, 352] on div "LLM call 19.6s + -32.03s" at bounding box center [555, 353] width 493 height 10
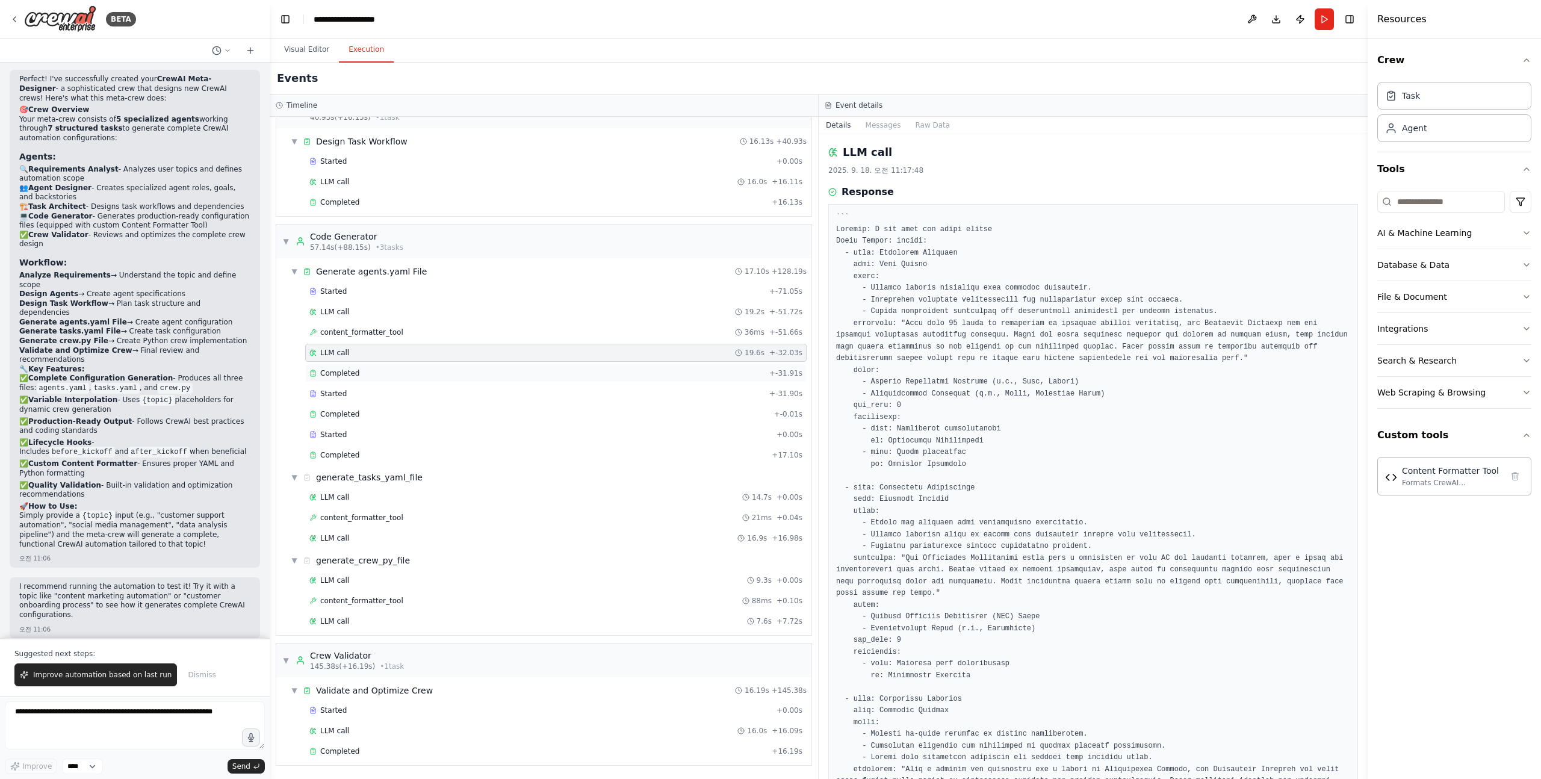
click at [371, 371] on div "Completed" at bounding box center [536, 373] width 455 height 10
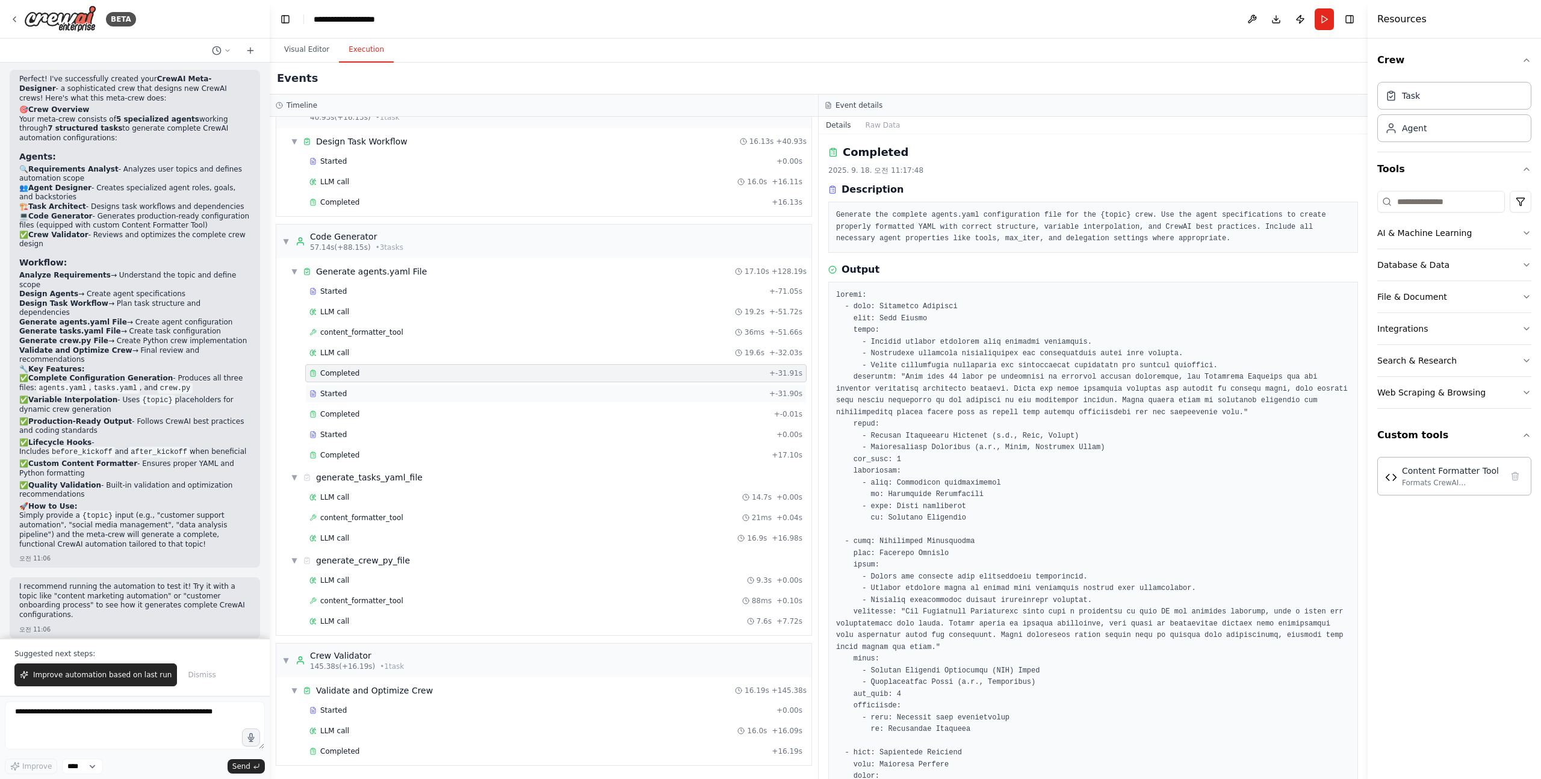
click at [364, 396] on div "Started" at bounding box center [536, 394] width 455 height 10
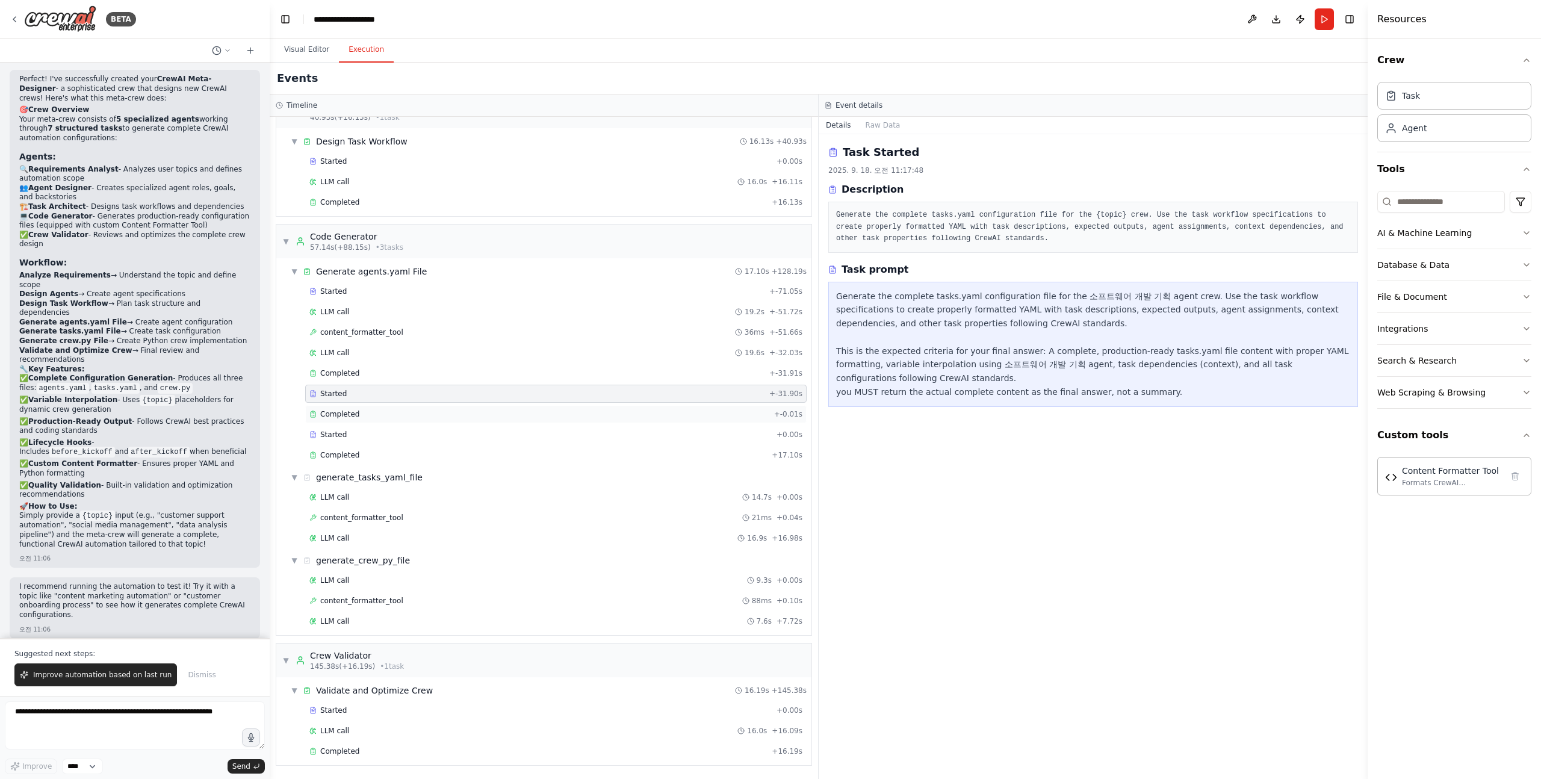
click at [359, 416] on div "Completed" at bounding box center [539, 414] width 460 height 10
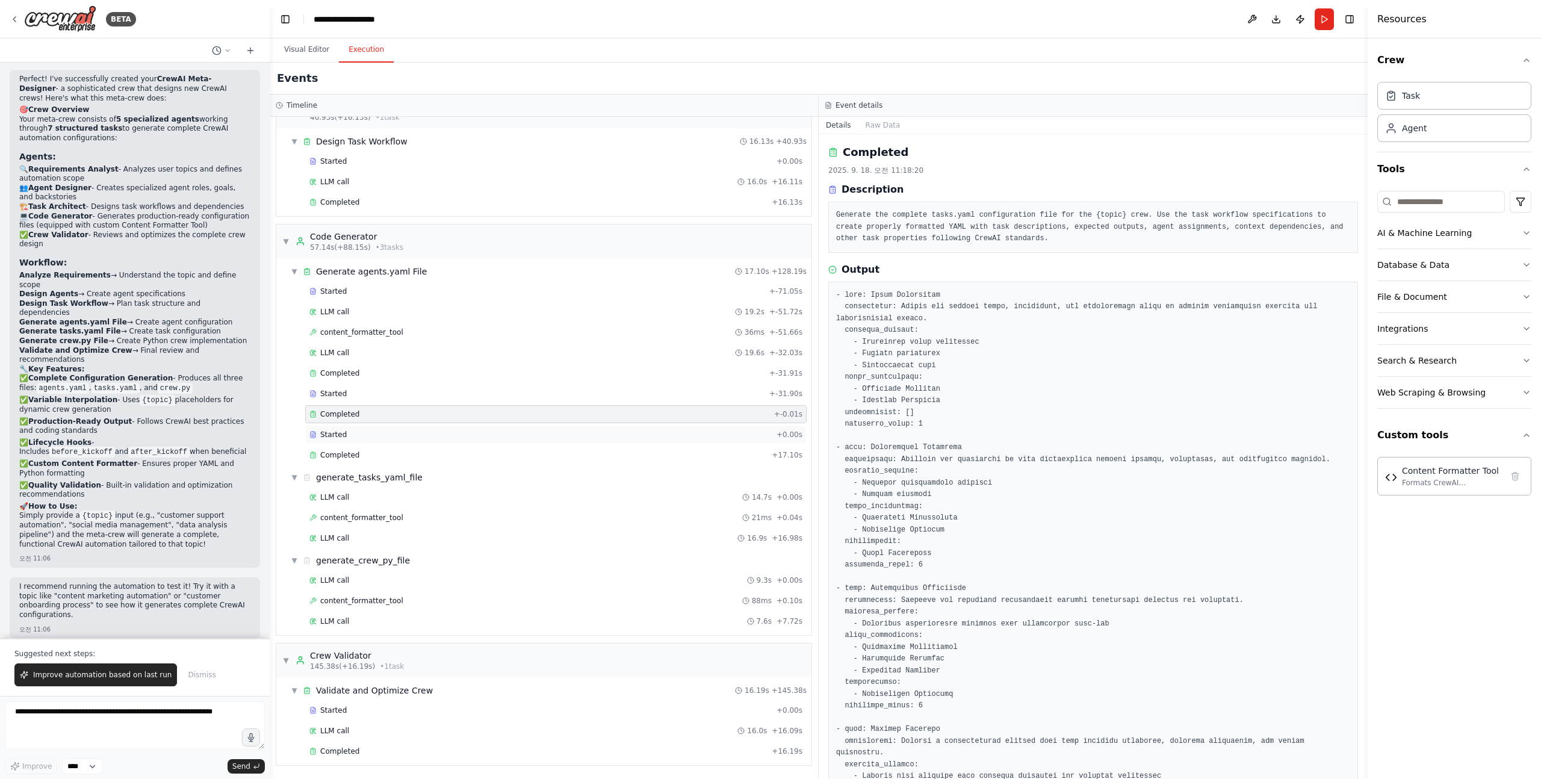
click at [353, 435] on div "Started" at bounding box center [540, 435] width 462 height 10
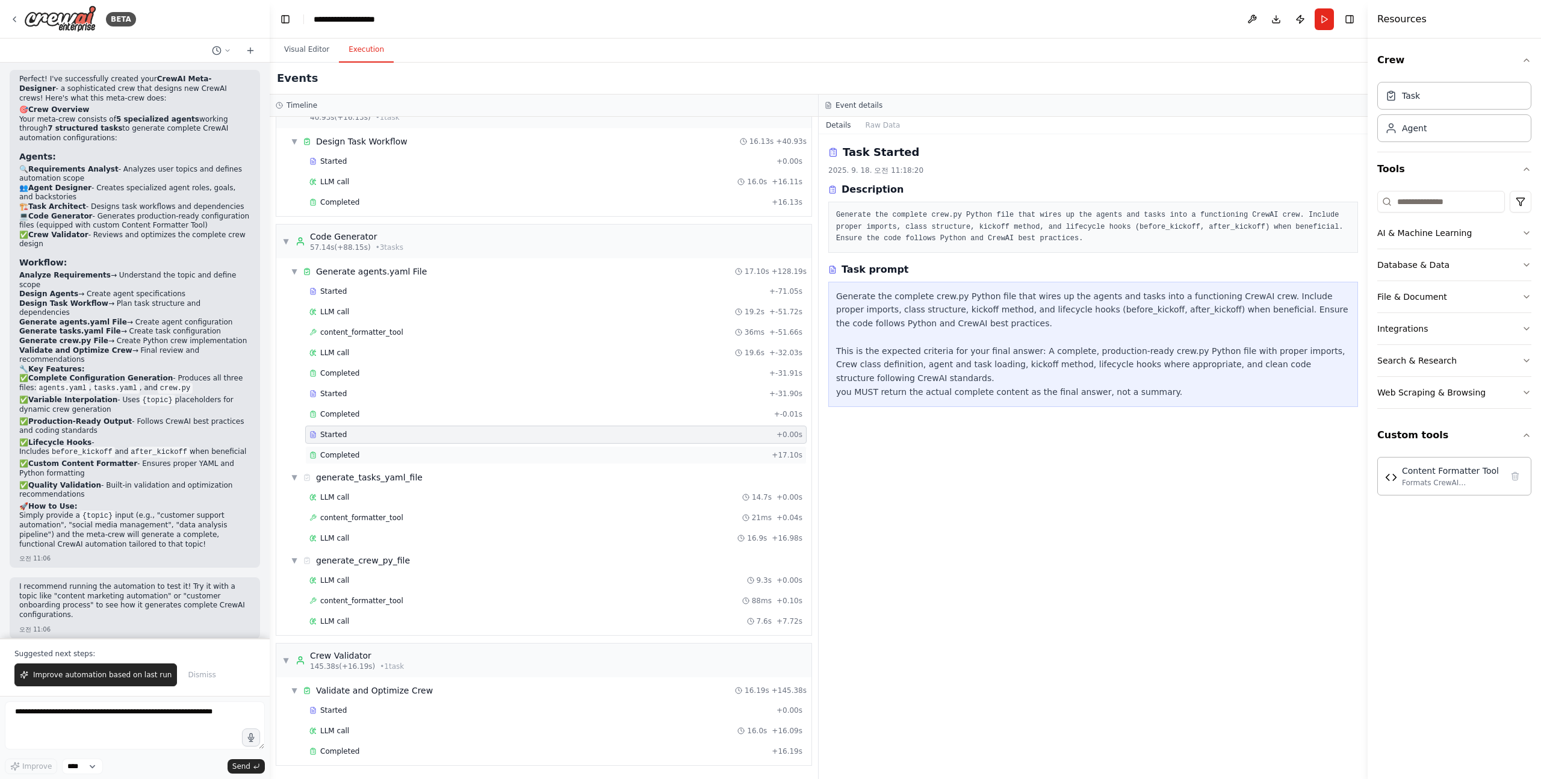
click at [340, 456] on span "Completed" at bounding box center [339, 455] width 39 height 10
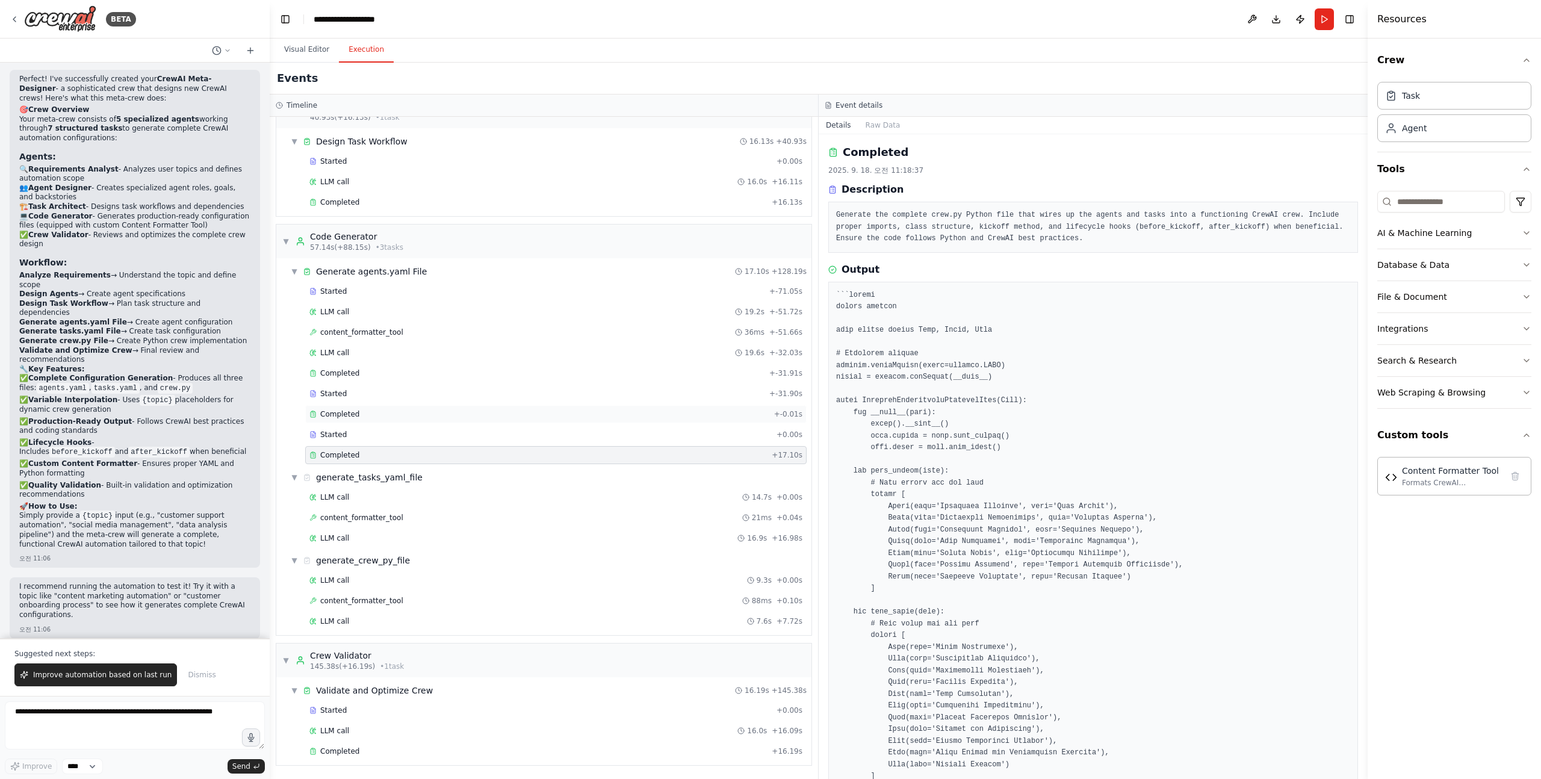
click at [390, 416] on div "Completed" at bounding box center [539, 414] width 460 height 10
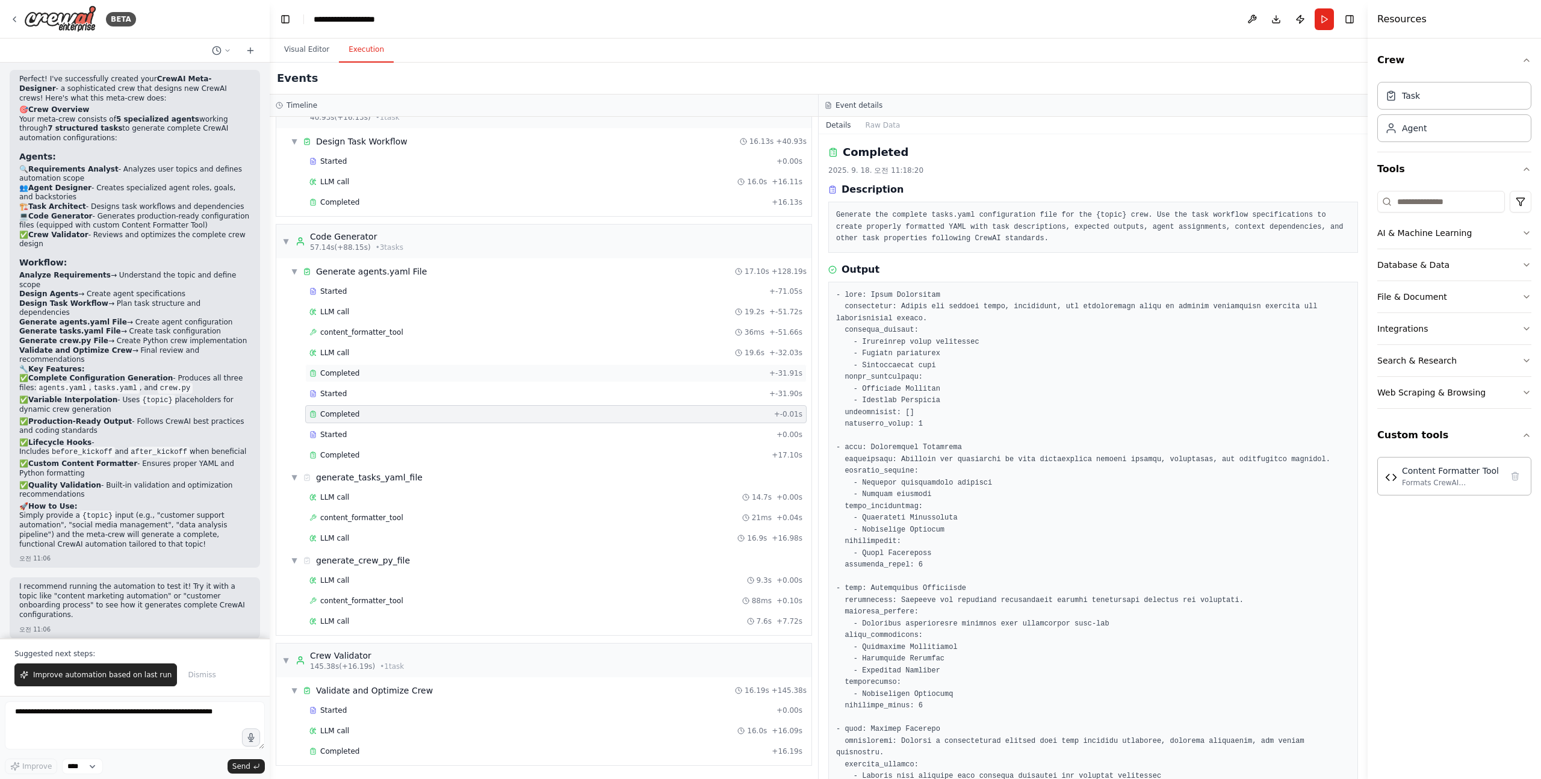
click at [362, 376] on div "Completed" at bounding box center [536, 373] width 455 height 10
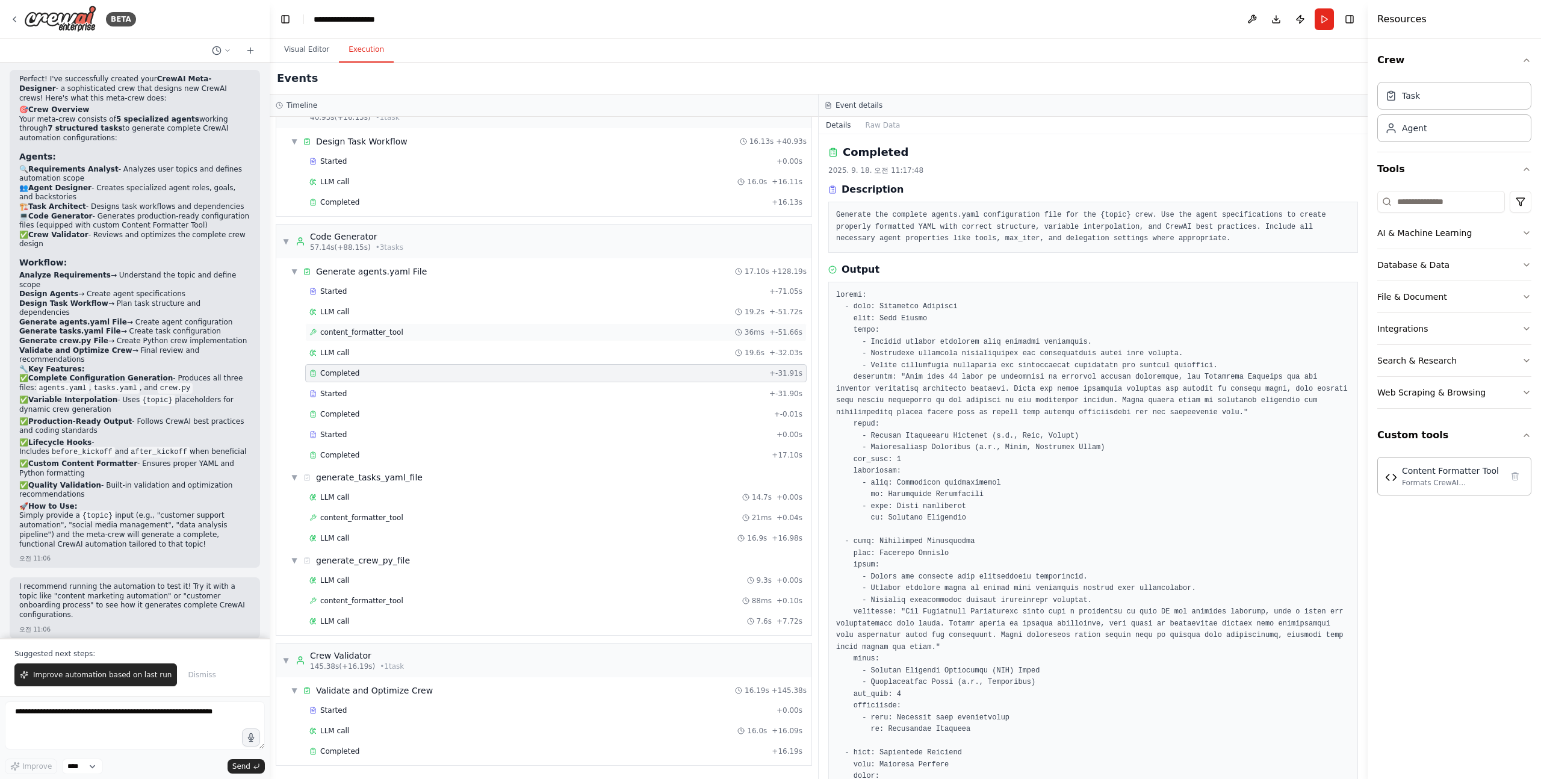
click at [418, 329] on div "content_formatter_tool 36ms + -51.66s" at bounding box center [555, 333] width 493 height 10
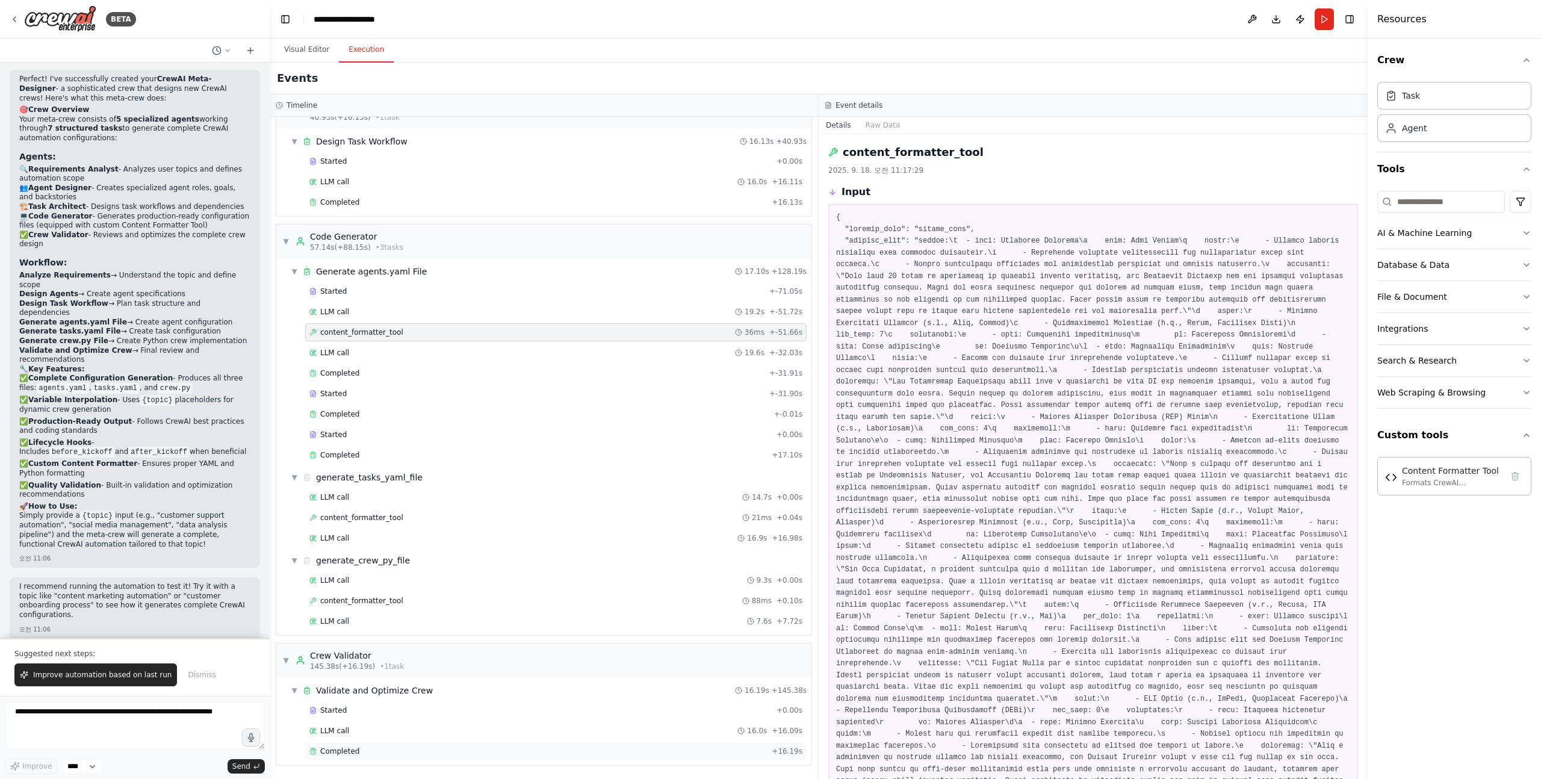
click at [349, 747] on span "Completed" at bounding box center [339, 752] width 39 height 10
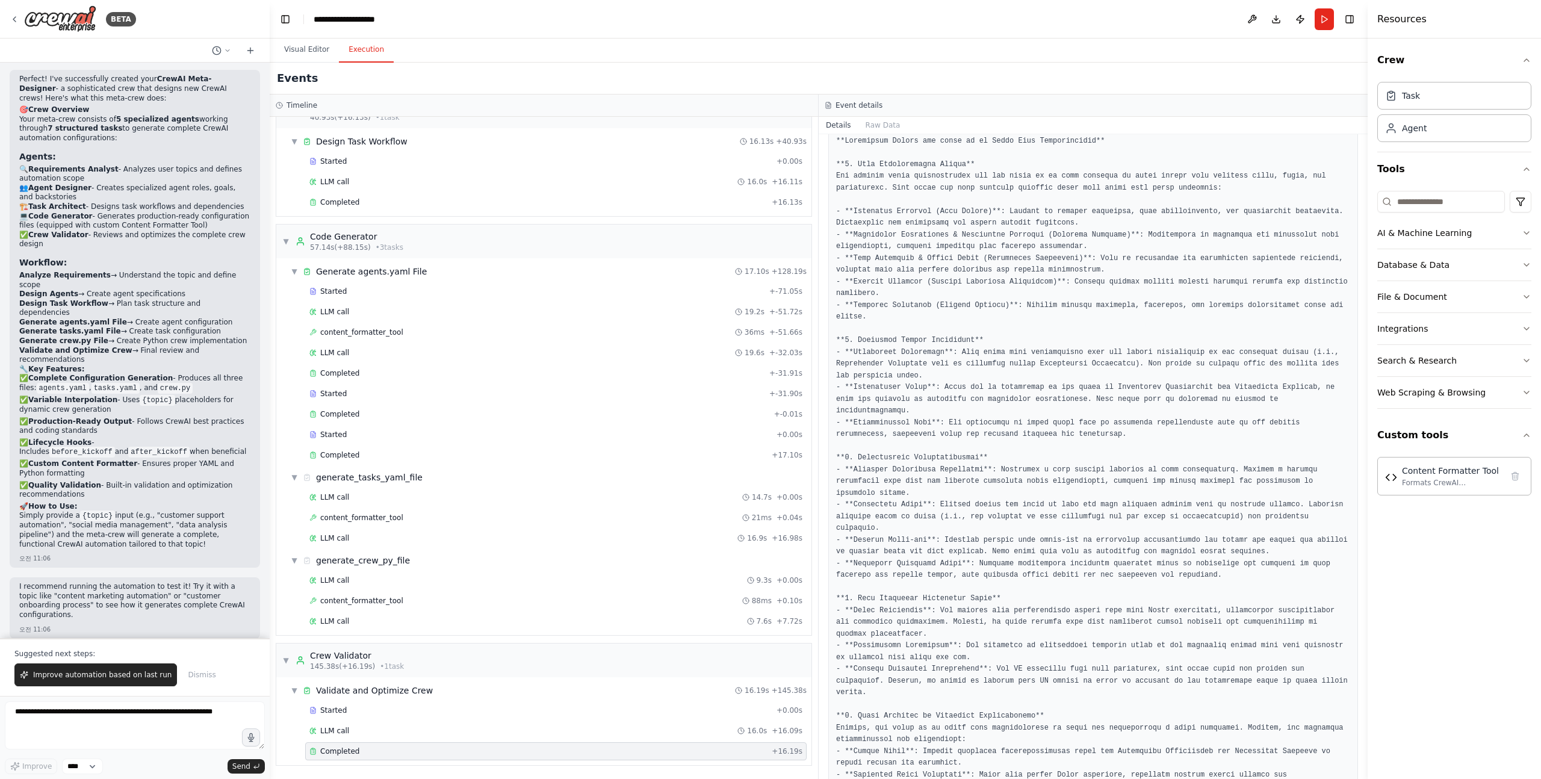
scroll to position [0, 0]
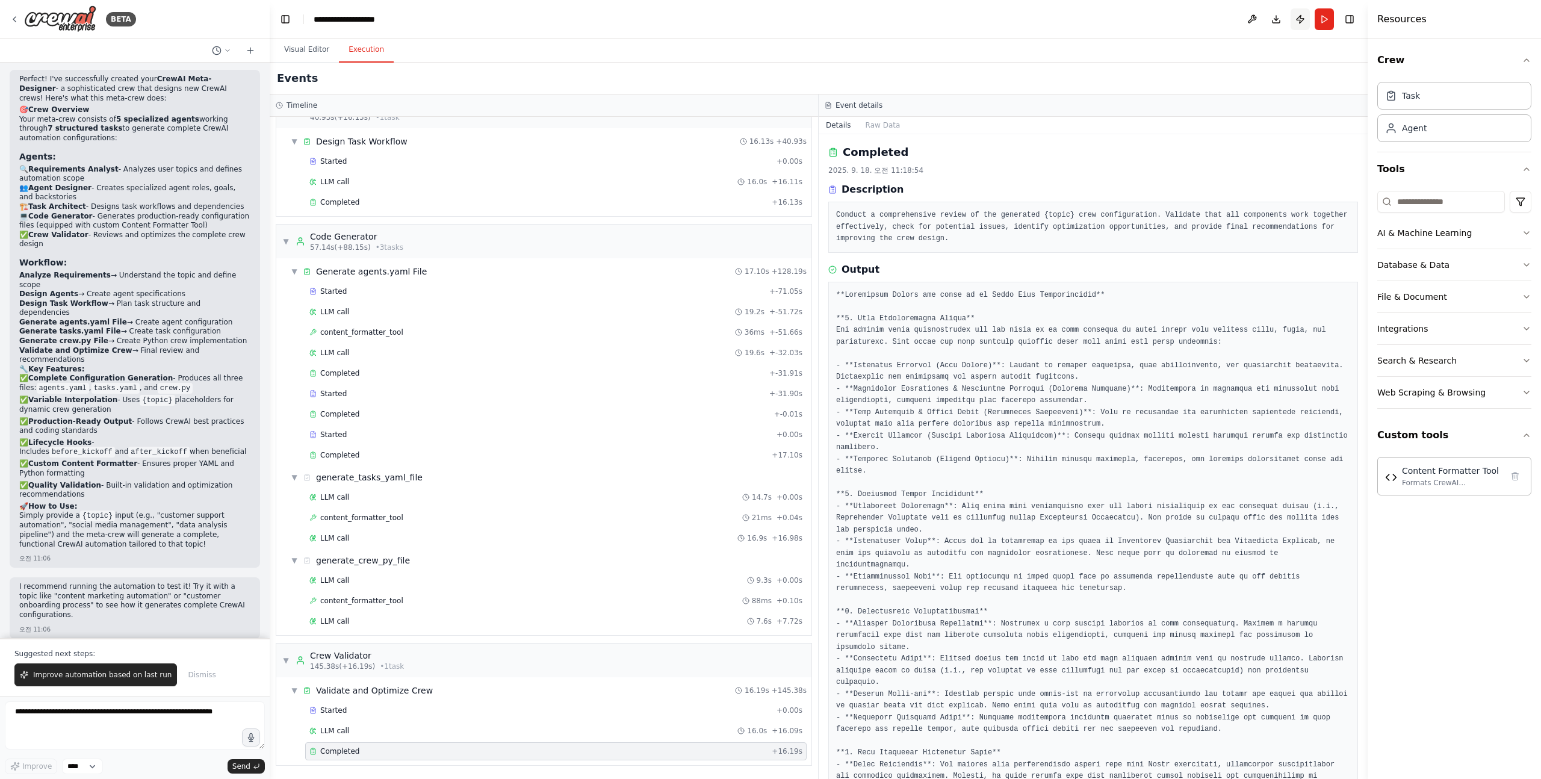
click at [1302, 22] on button "Publish" at bounding box center [1300, 19] width 19 height 22
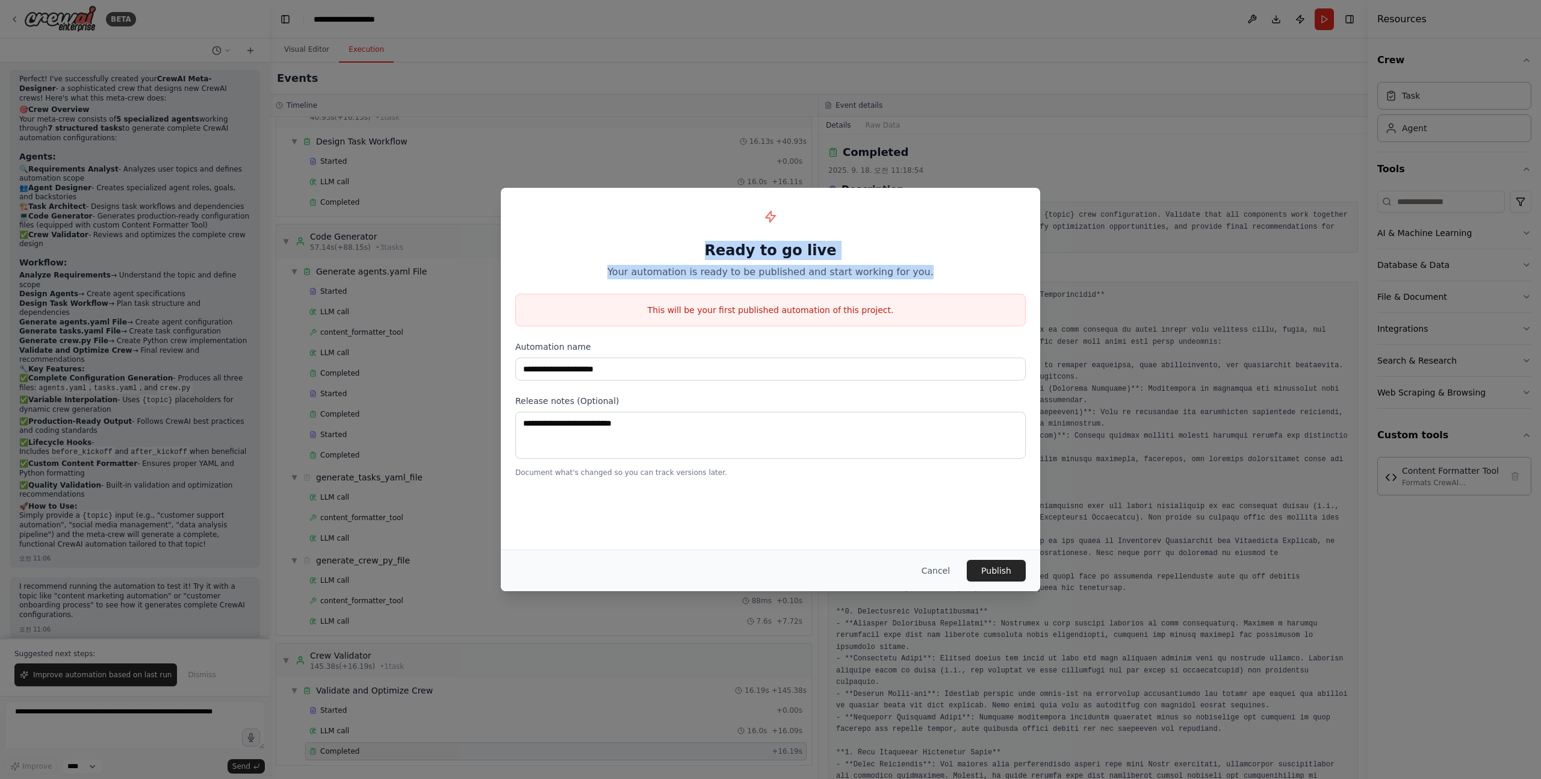
drag, startPoint x: 709, startPoint y: 250, endPoint x: 924, endPoint y: 273, distance: 216.8
click at [924, 273] on div "Ready to go live Your automation is ready to be published and start working for…" at bounding box center [770, 240] width 511 height 77
click at [653, 312] on p "This will be your first published automation of this project." at bounding box center [770, 310] width 509 height 12
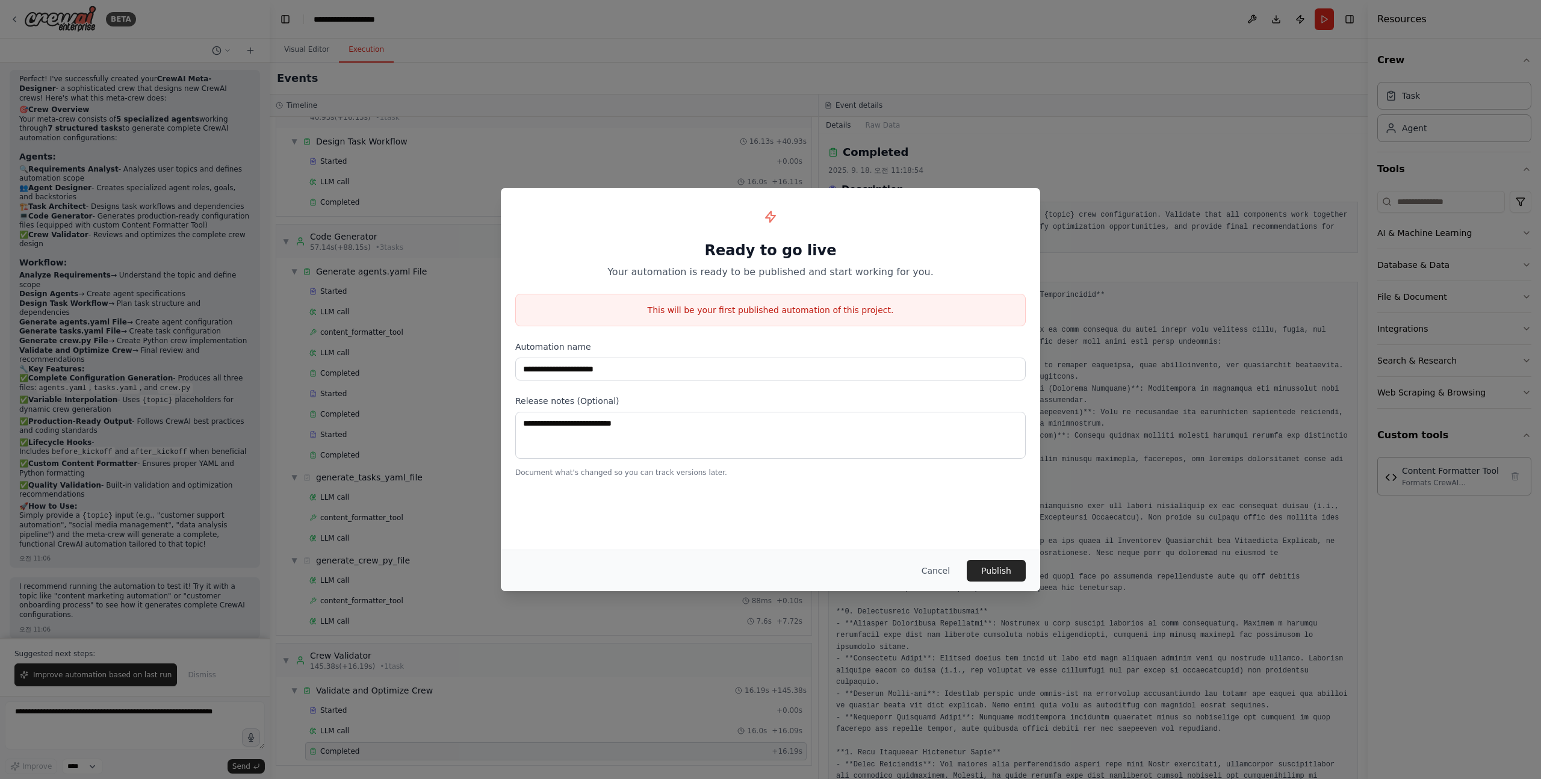
click at [668, 307] on p "This will be your first published automation of this project." at bounding box center [770, 310] width 509 height 12
drag, startPoint x: 656, startPoint y: 307, endPoint x: 890, endPoint y: 308, distance: 233.6
click at [890, 308] on p "This will be your first published automation of this project." at bounding box center [770, 310] width 509 height 12
drag, startPoint x: 909, startPoint y: 318, endPoint x: 700, endPoint y: 247, distance: 220.5
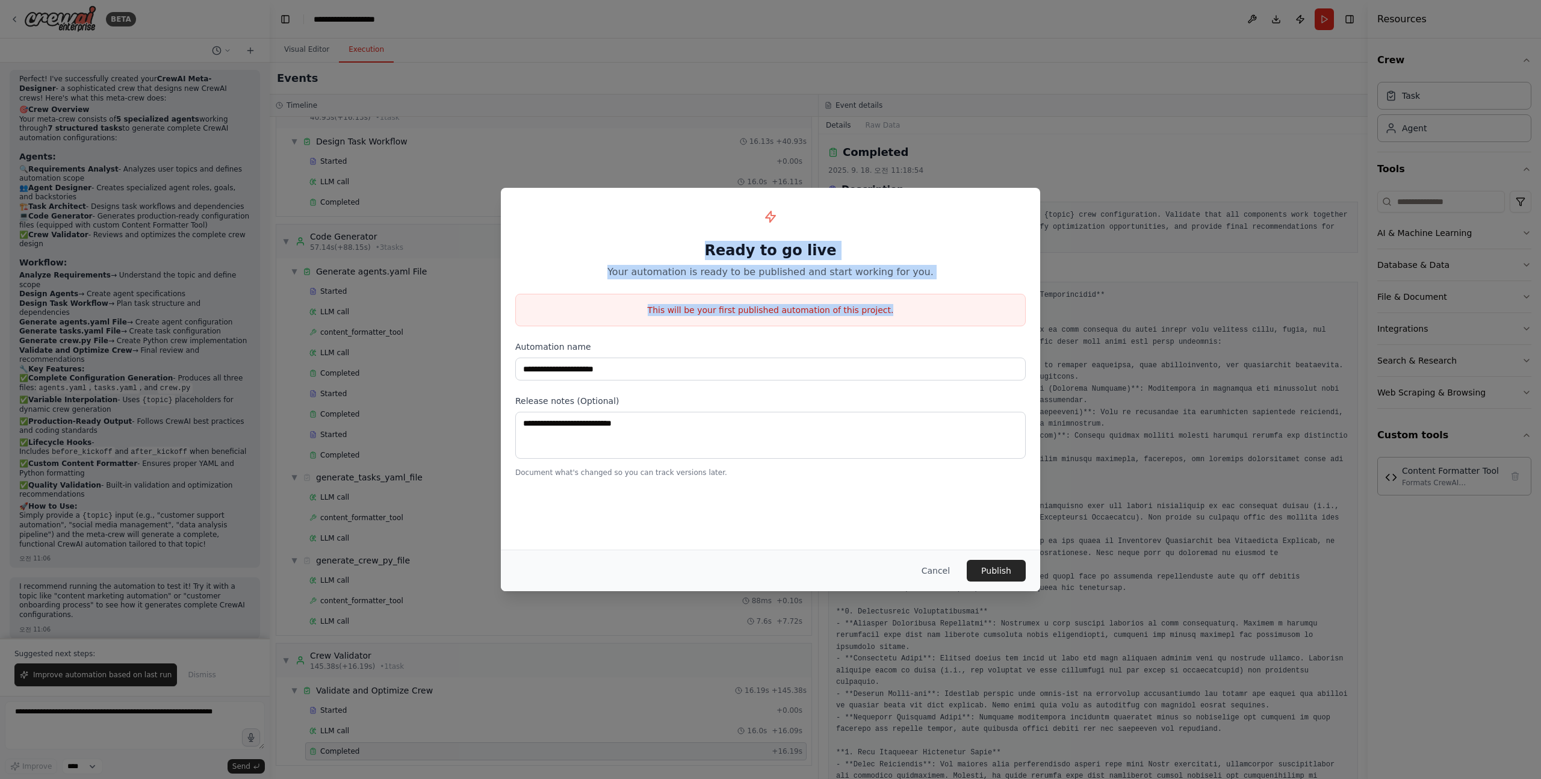
click at [700, 247] on div "**********" at bounding box center [770, 340] width 539 height 304
click at [700, 247] on h1 "Ready to go live" at bounding box center [770, 250] width 511 height 19
drag, startPoint x: 700, startPoint y: 247, endPoint x: 933, endPoint y: 319, distance: 244.4
click at [933, 319] on div "**********" at bounding box center [770, 340] width 539 height 304
click at [728, 321] on div "This will be your first published automation of this project." at bounding box center [770, 310] width 511 height 33
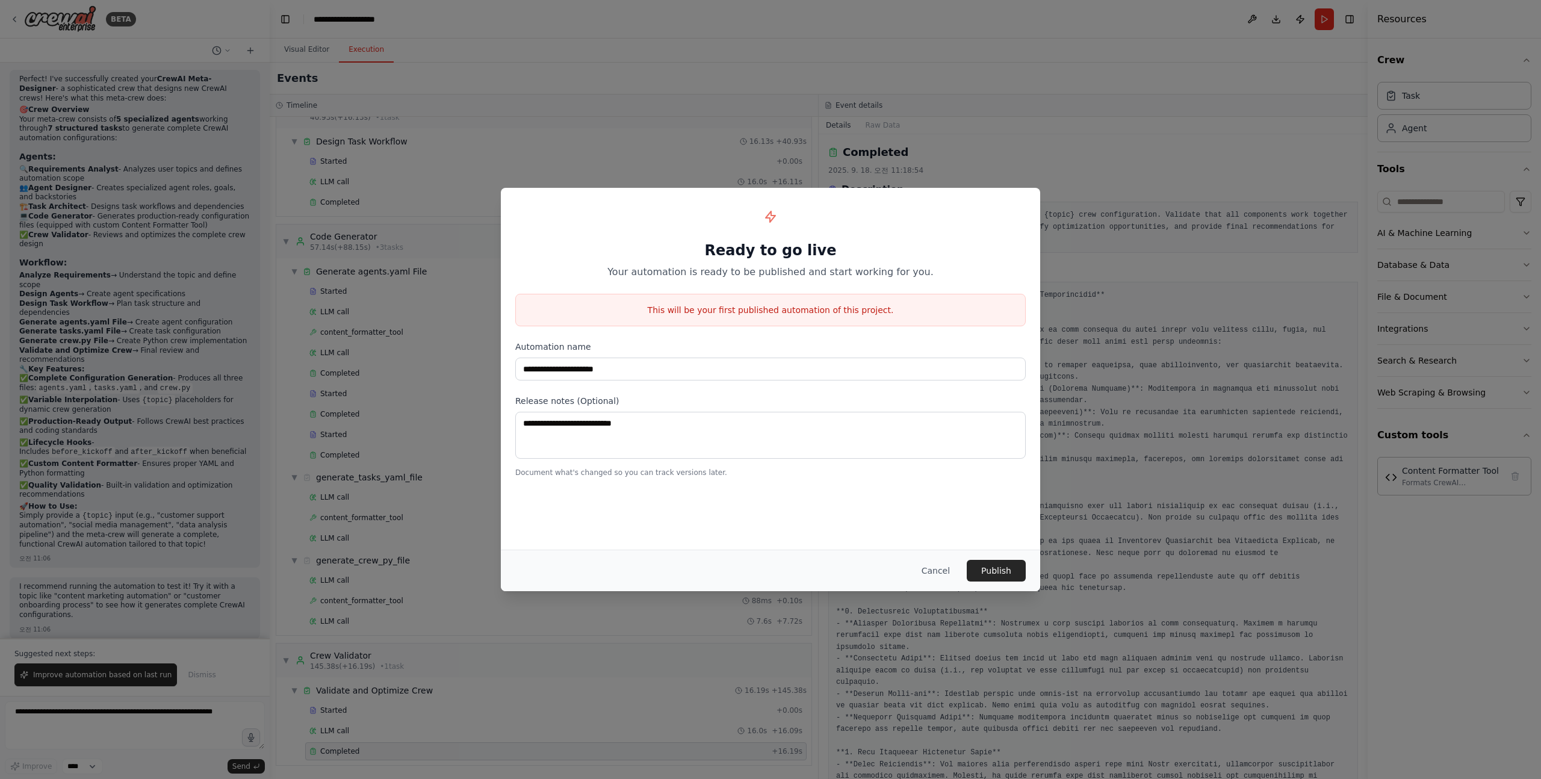
click at [949, 582] on div "Cancel Publish" at bounding box center [770, 571] width 539 height 42
click at [944, 575] on button "Cancel" at bounding box center [936, 571] width 48 height 22
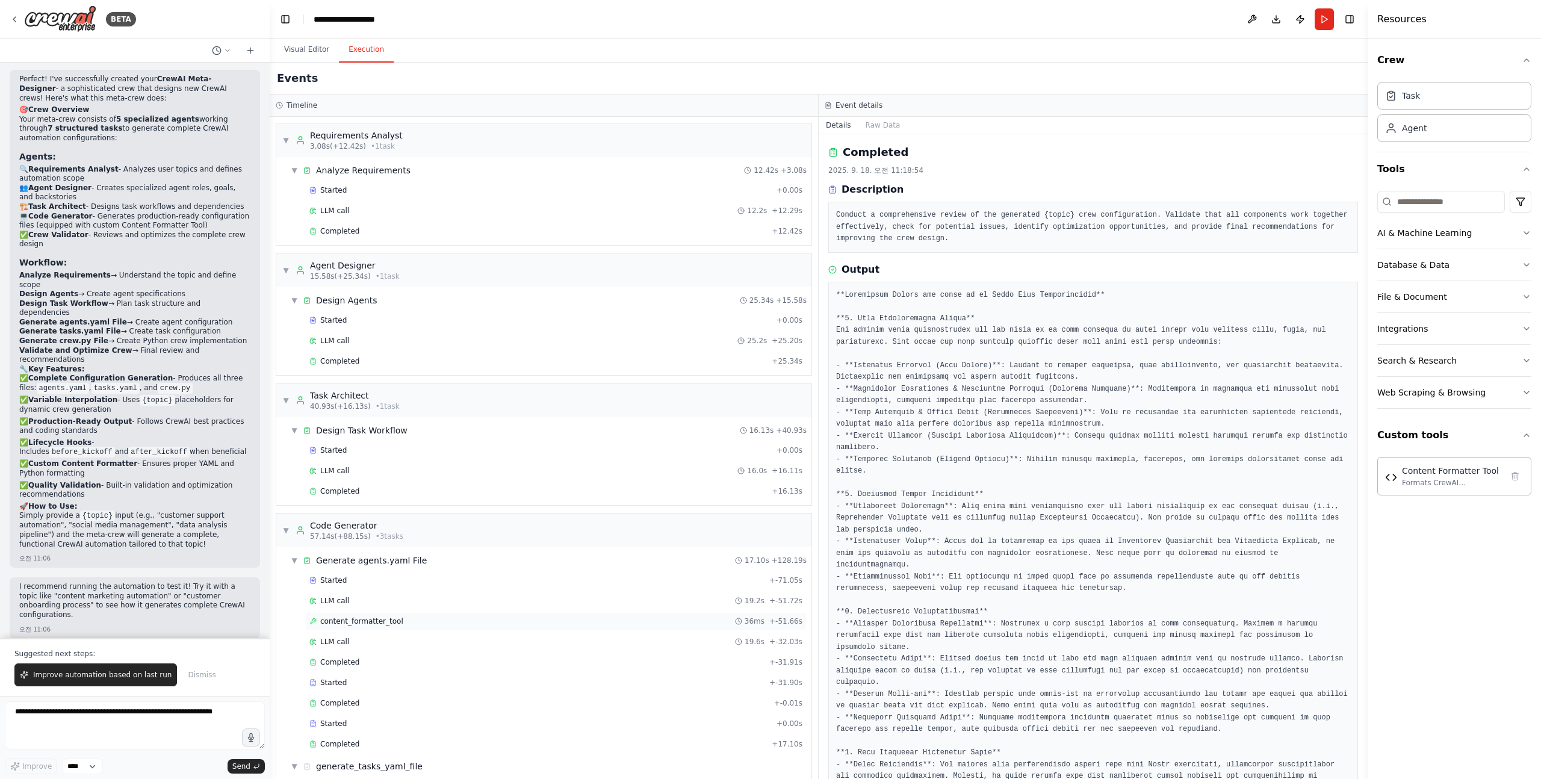
scroll to position [289, 0]
